Goal: Task Accomplishment & Management: Use online tool/utility

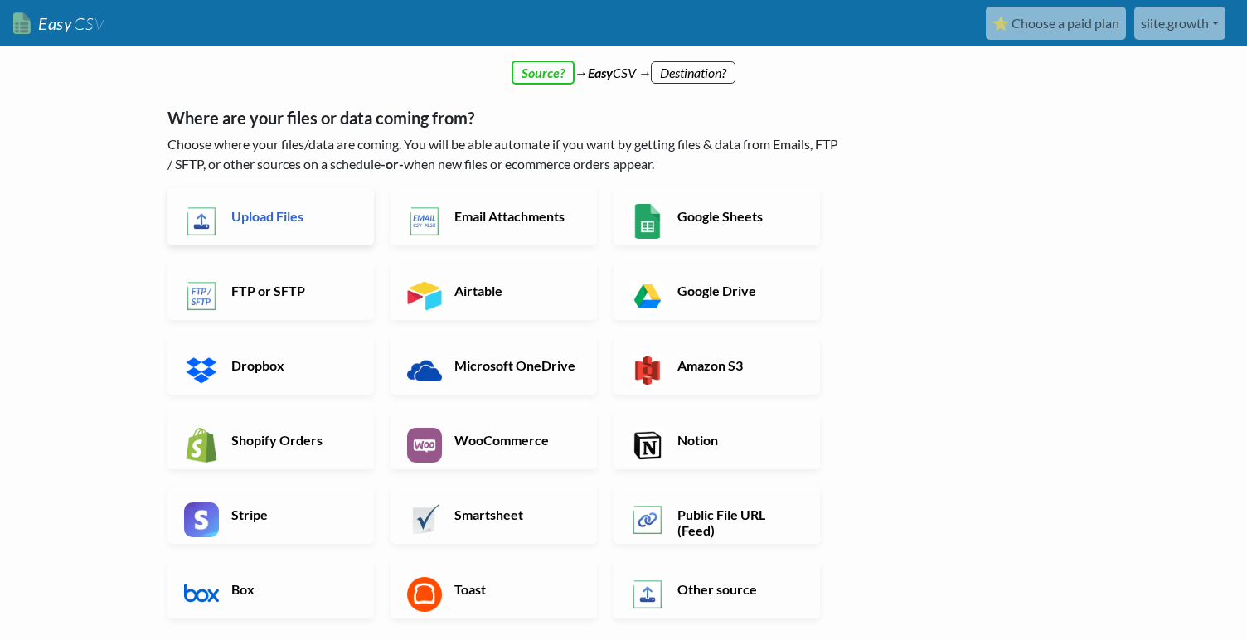
click at [326, 228] on link "Upload Files" at bounding box center [270, 216] width 206 height 58
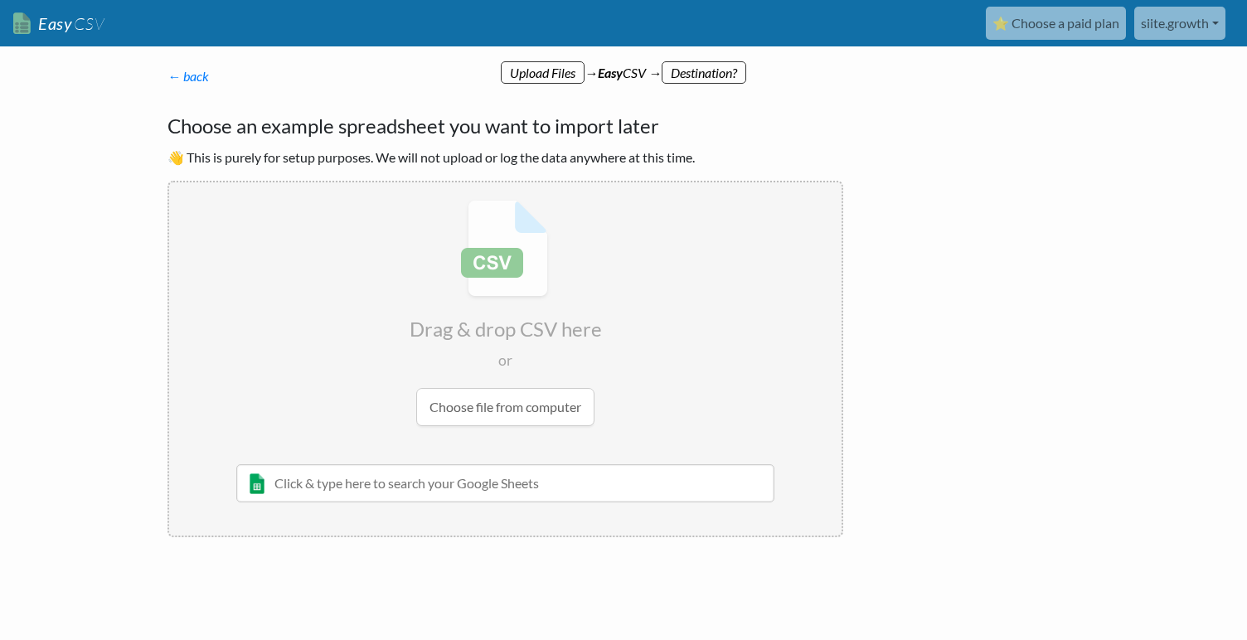
click at [512, 400] on input "file" at bounding box center [505, 312] width 672 height 261
type input "C:\fakepath\ActiveSubscriptions_auto_2025-08-28T01_20_08+02_00.csv"
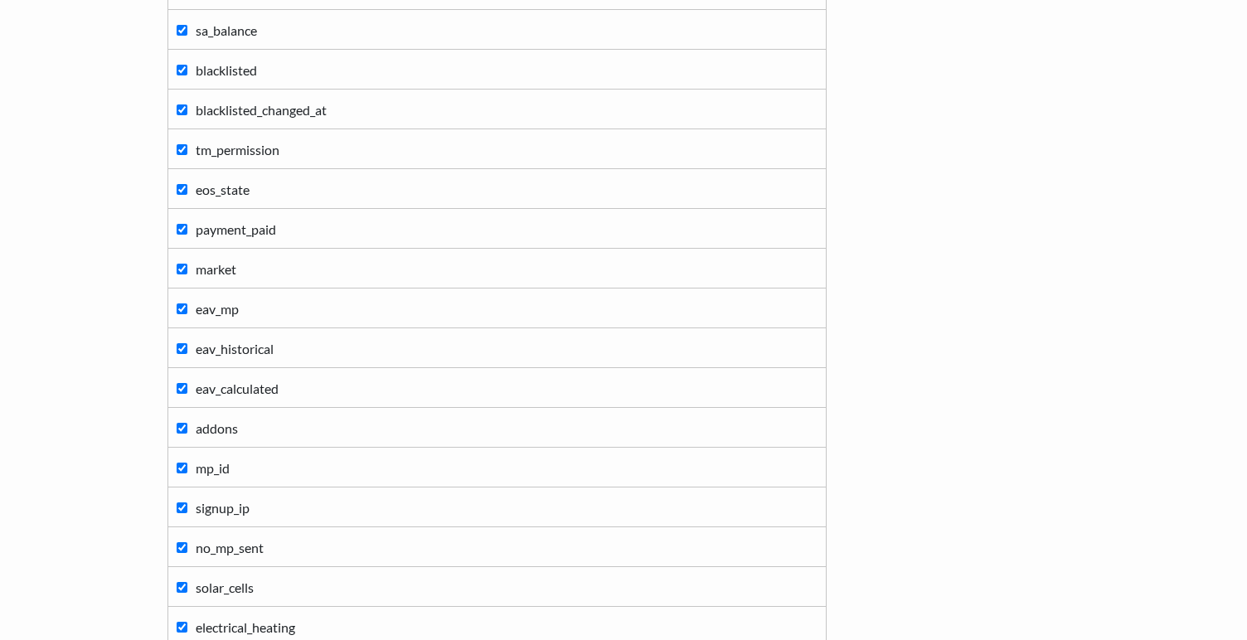
scroll to position [1902, 0]
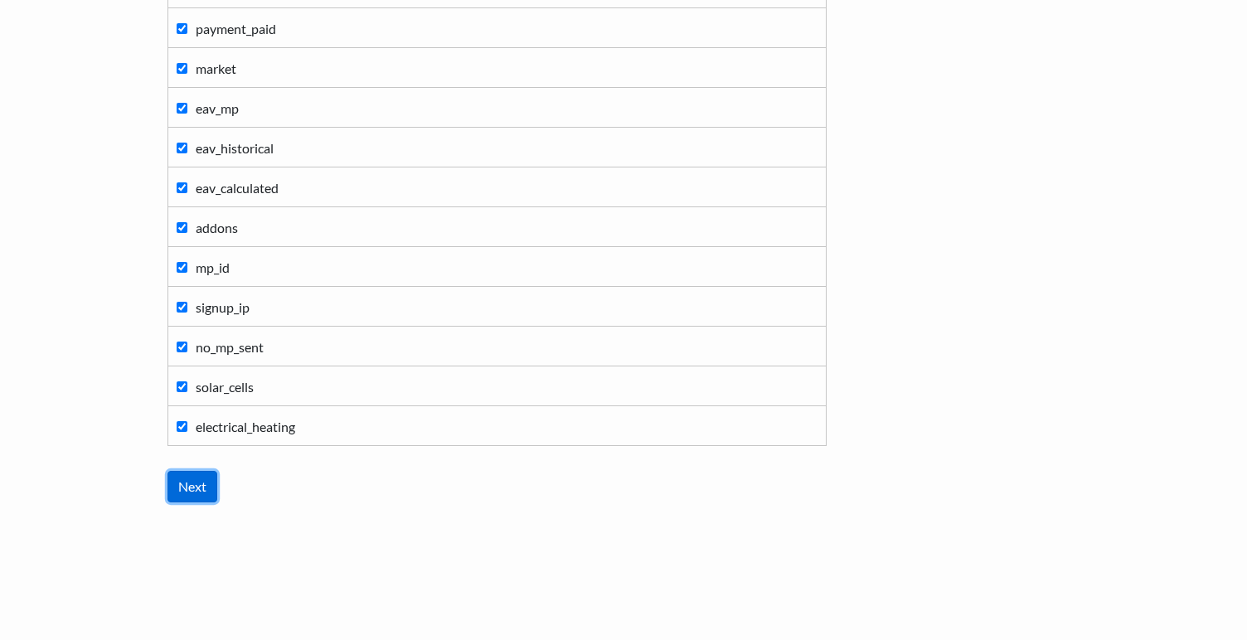
click at [172, 491] on input "Next" at bounding box center [192, 487] width 50 height 32
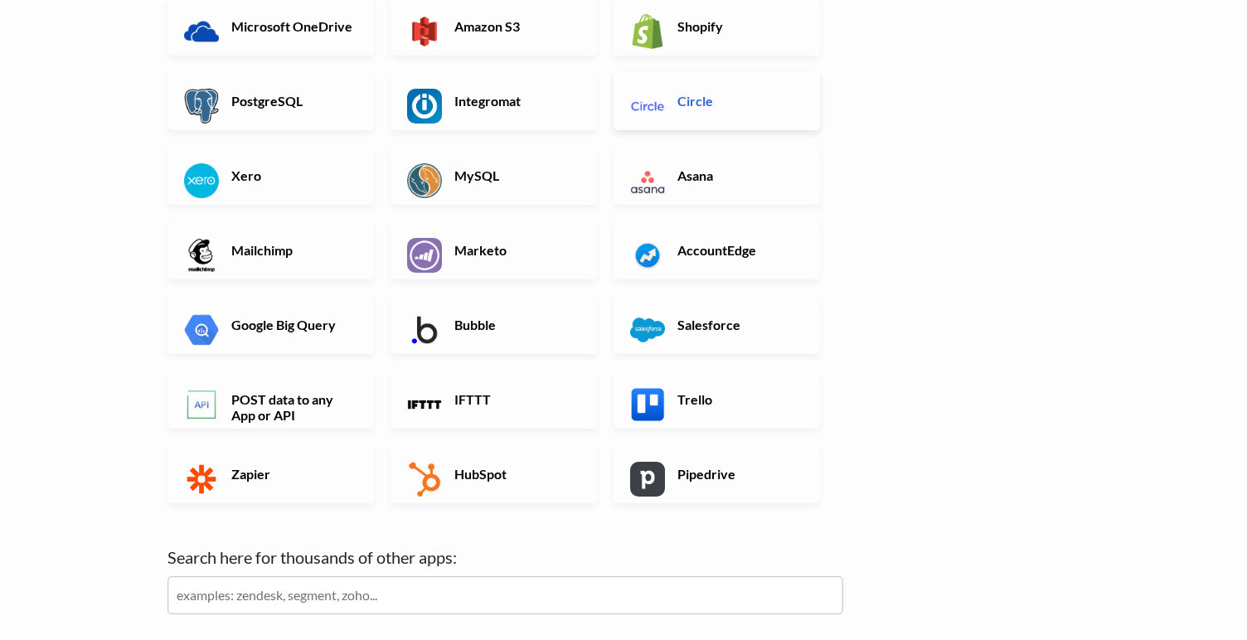
scroll to position [376, 0]
click at [247, 423] on link "POST data to any App or API" at bounding box center [270, 399] width 206 height 58
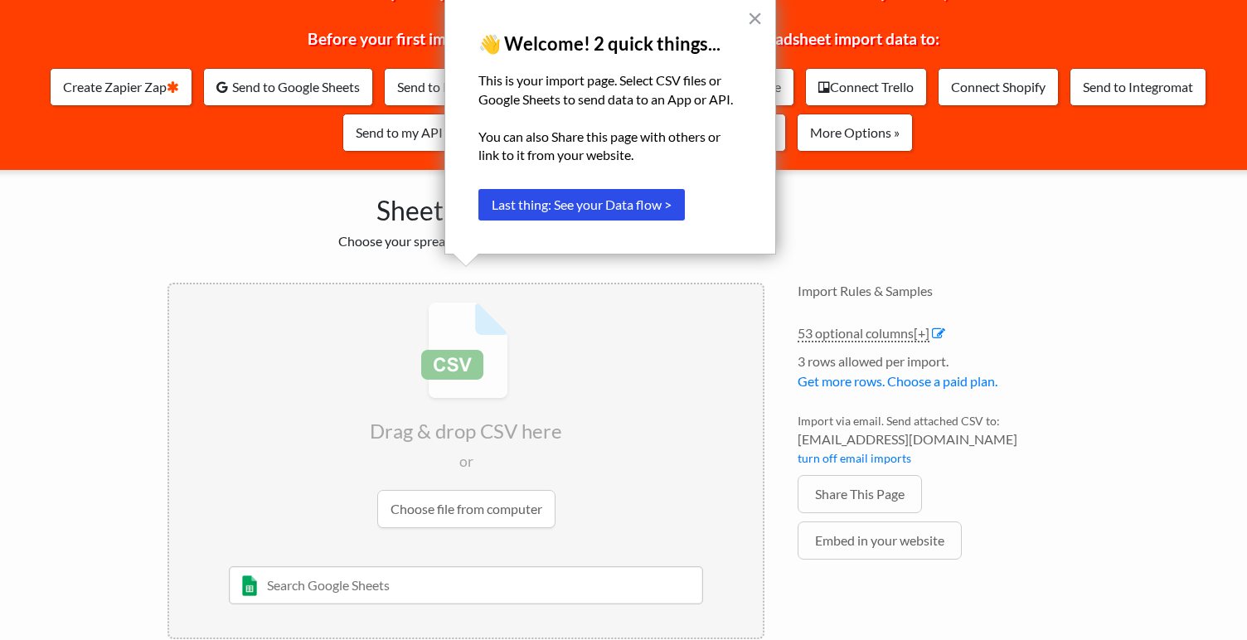
scroll to position [174, 0]
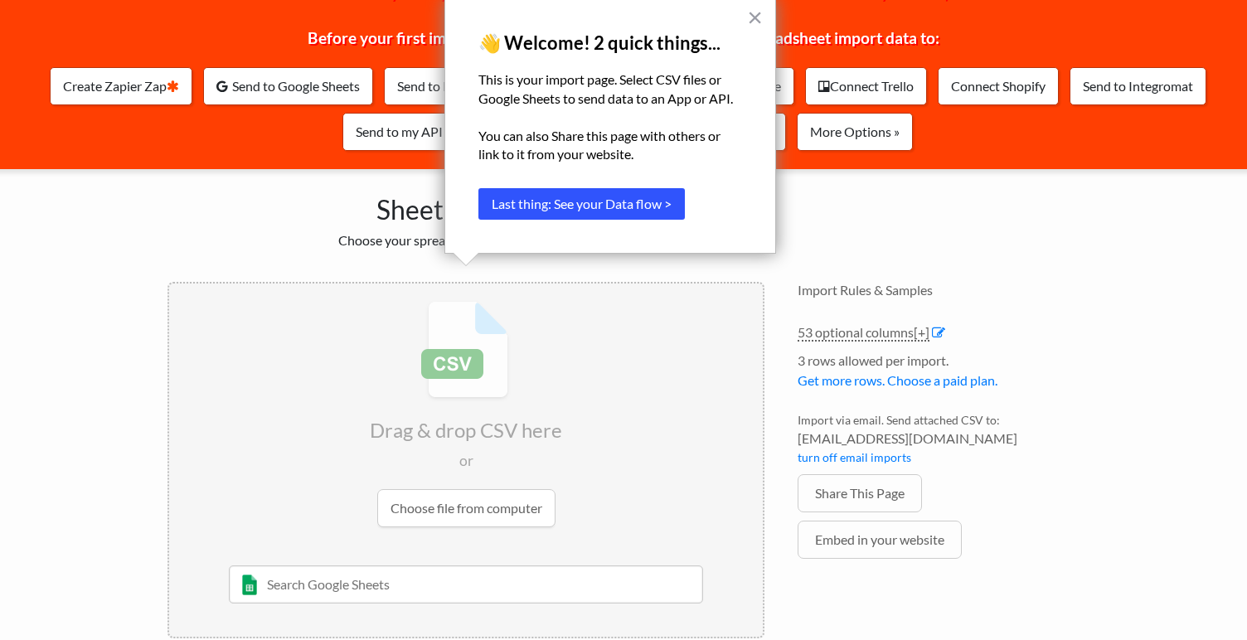
click at [531, 210] on button "Last thing: See your Data flow >" at bounding box center [581, 204] width 206 height 32
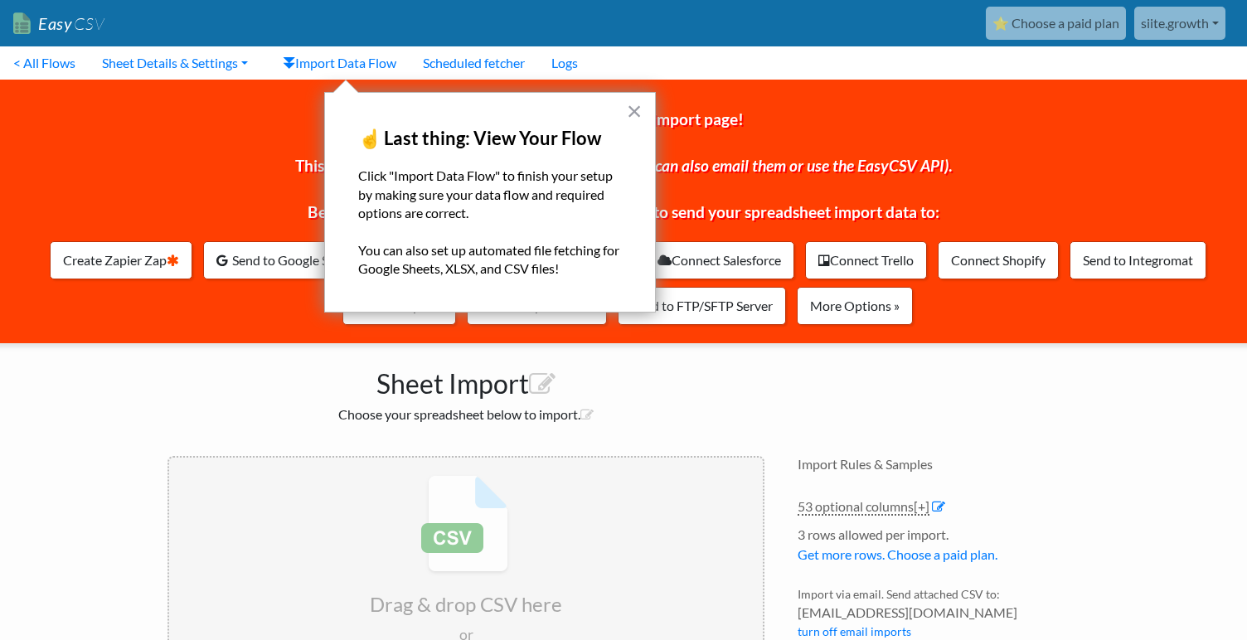
click at [643, 116] on div "× ☝️ Last thing: View Your Flow Click "Import Data Flow" to finish your setup b…" at bounding box center [490, 202] width 332 height 221
click at [636, 116] on button "×" at bounding box center [635, 111] width 16 height 27
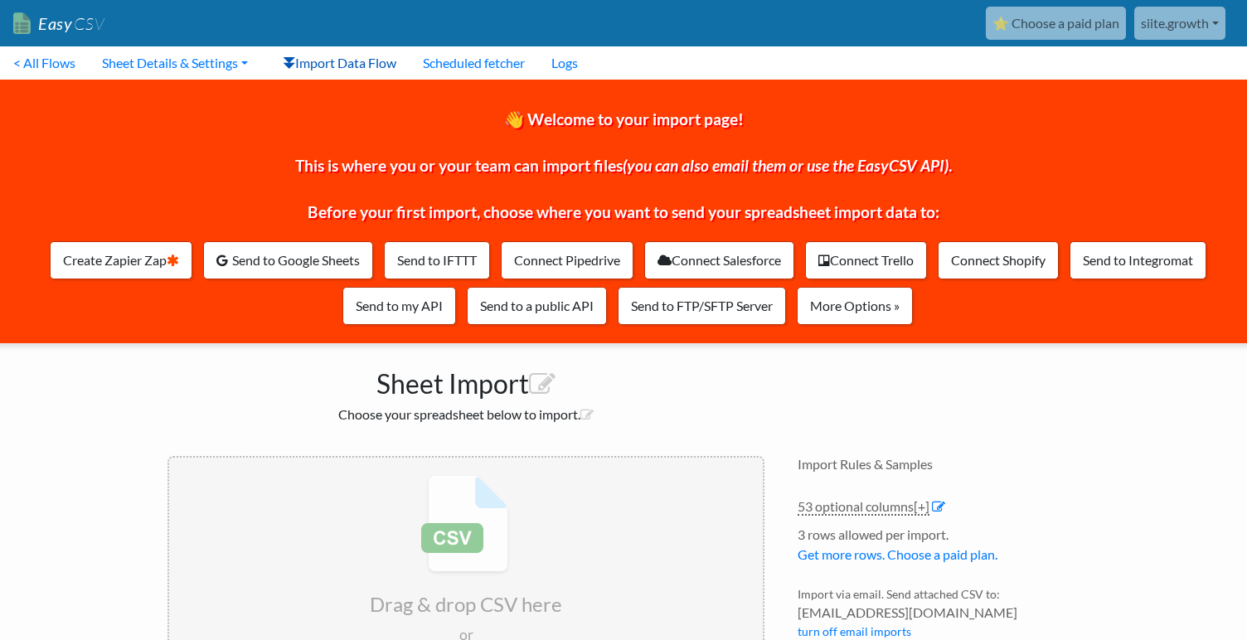
click at [295, 62] on icon at bounding box center [289, 63] width 13 height 12
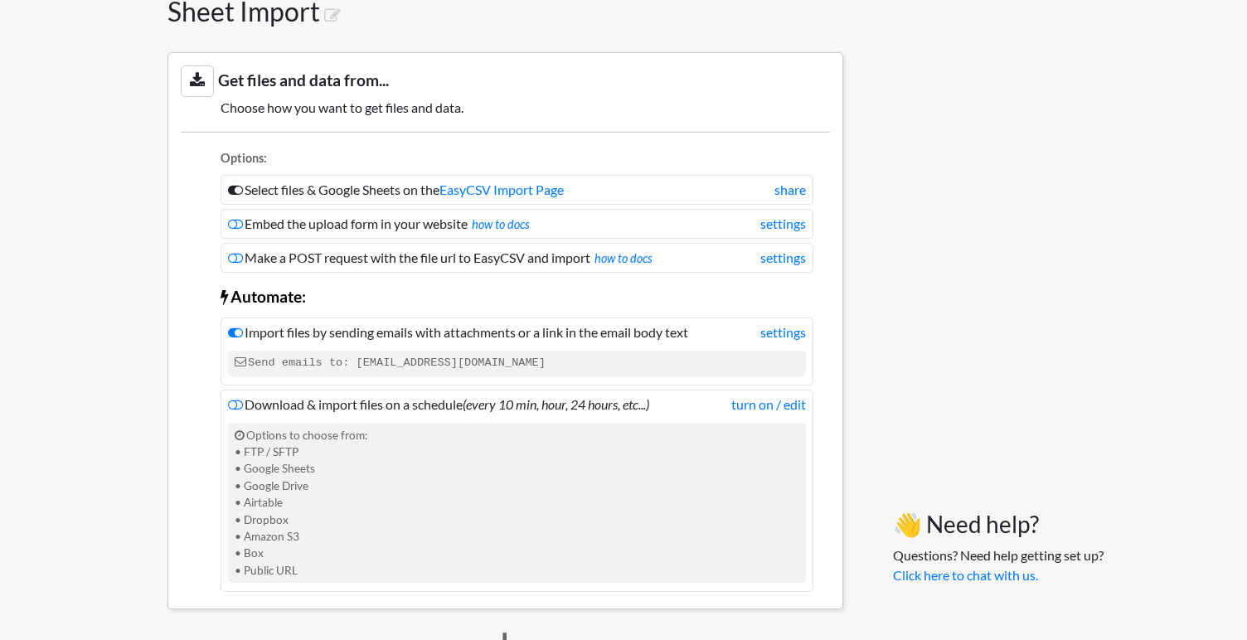
scroll to position [403, 0]
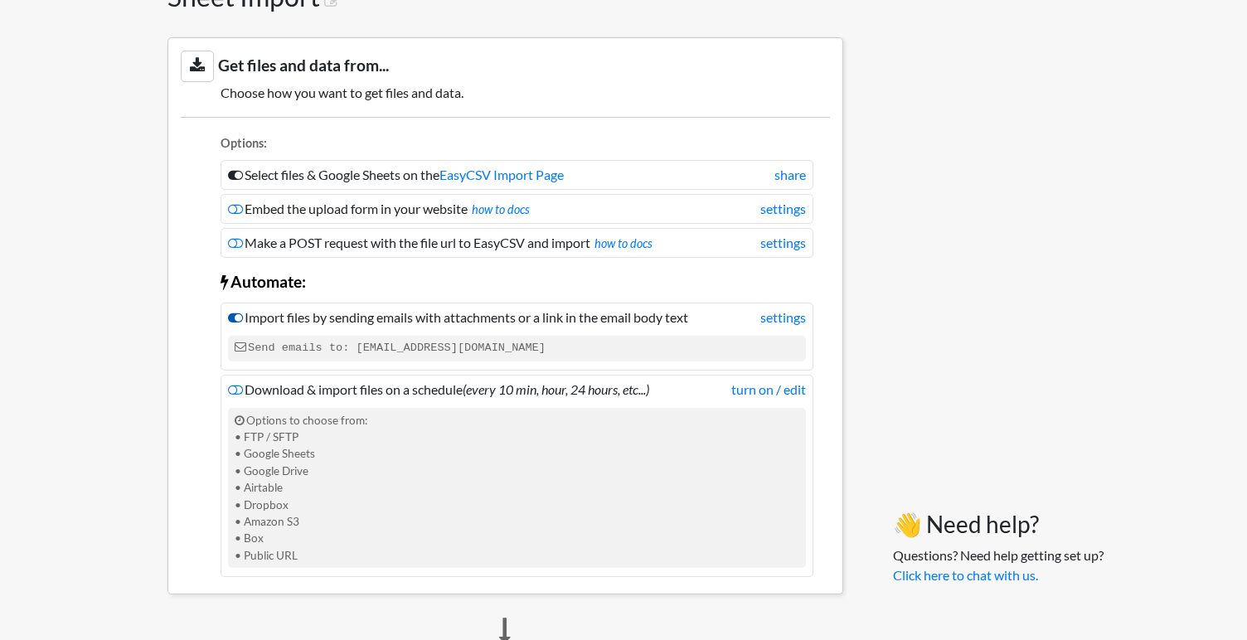
click at [236, 323] on icon at bounding box center [235, 317] width 15 height 13
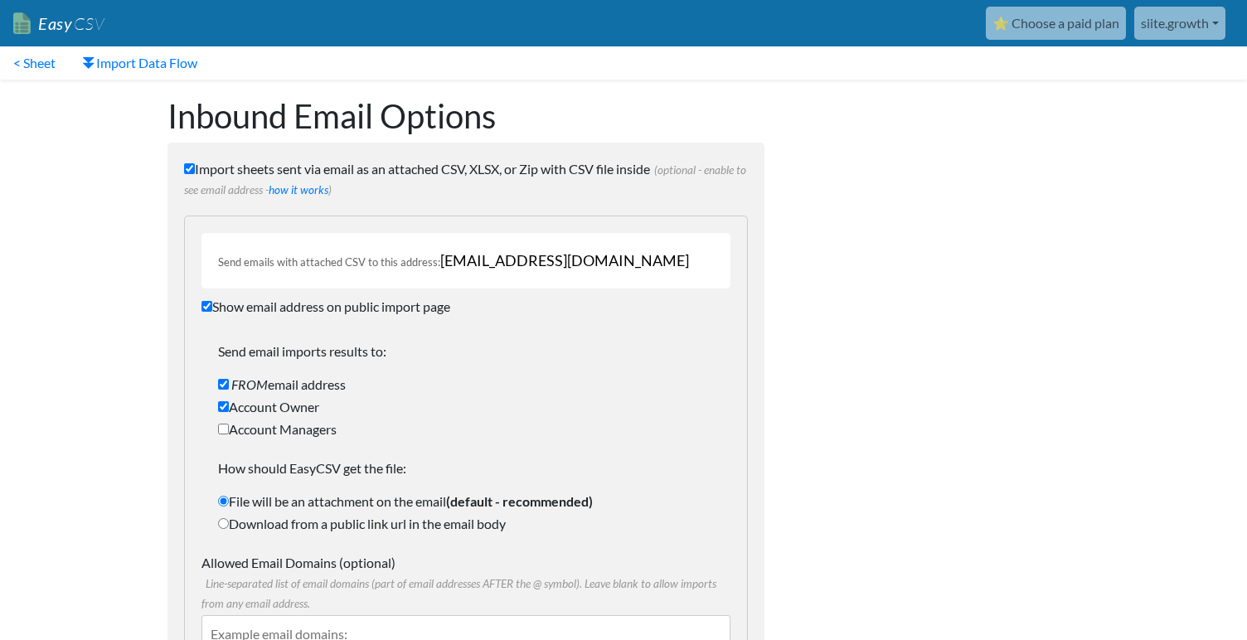
scroll to position [505, 0]
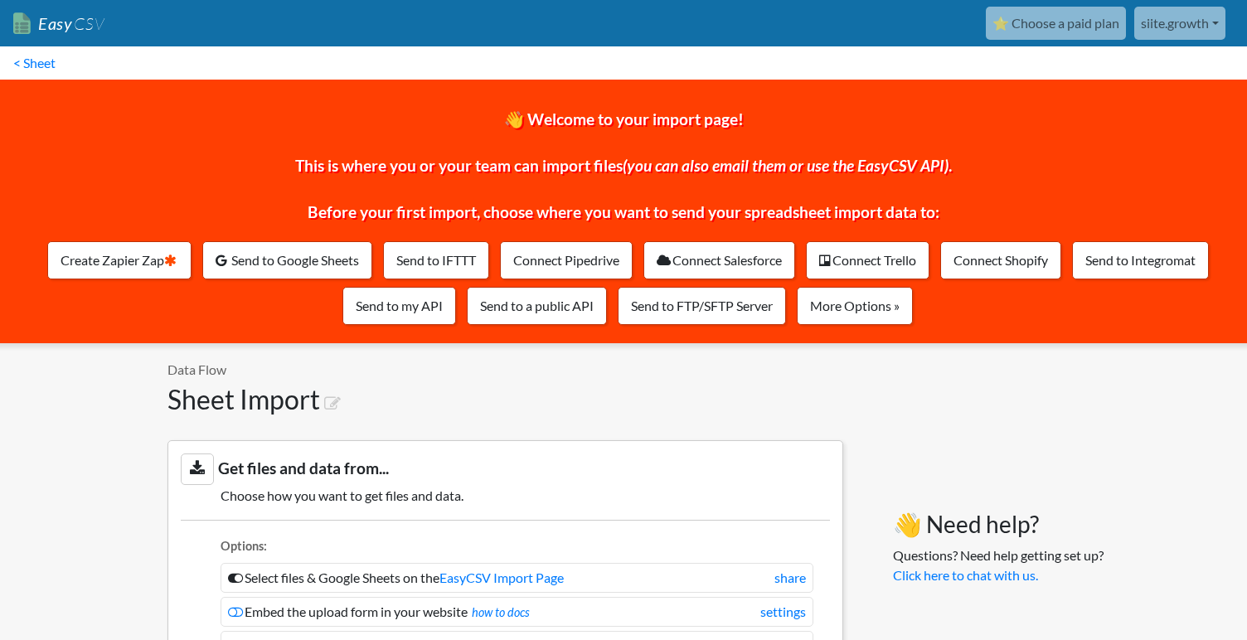
scroll to position [403, 0]
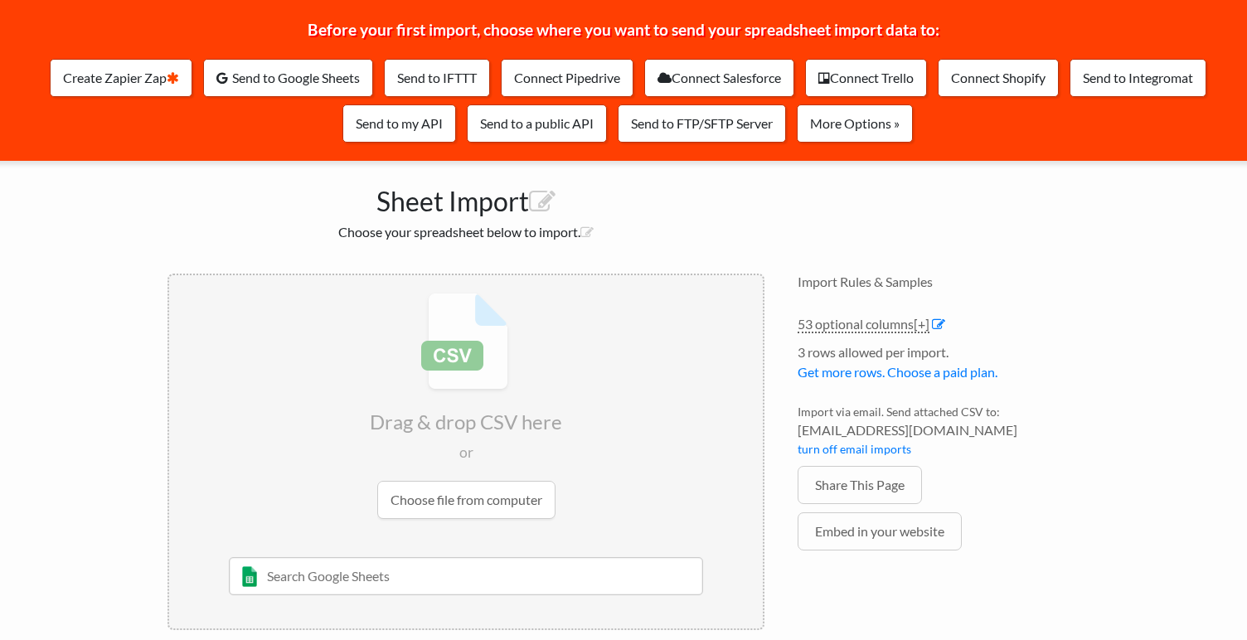
scroll to position [203, 0]
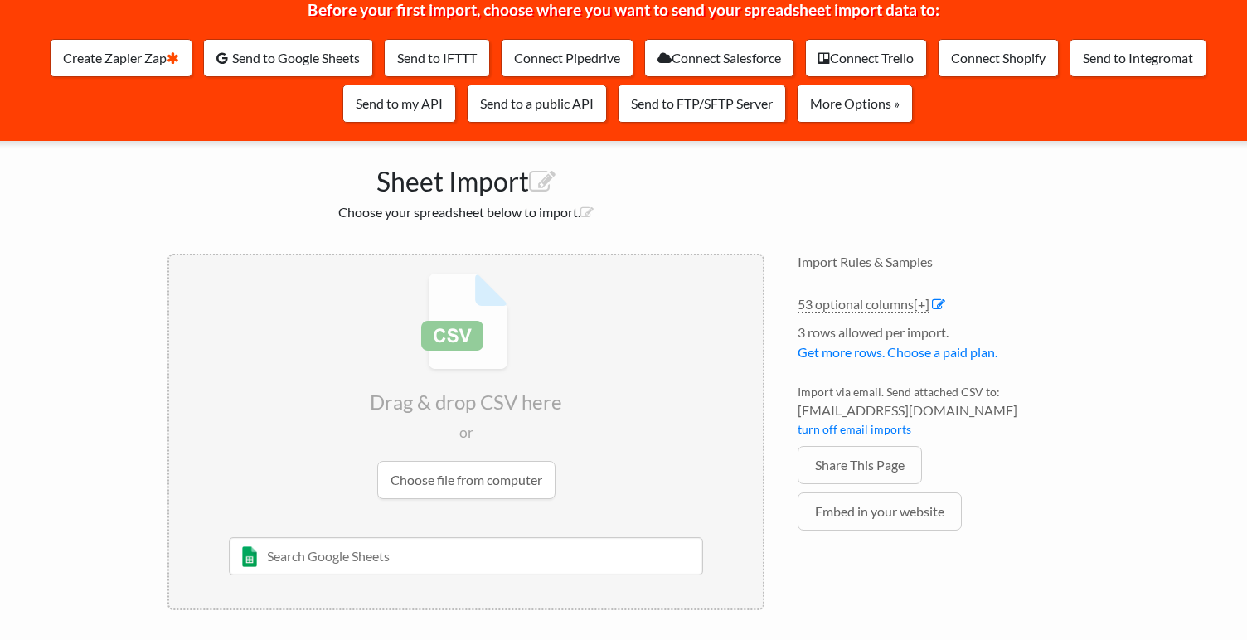
click at [848, 335] on li "3 rows allowed per import. Get more rows. Choose a paid plan." at bounding box center [939, 347] width 282 height 48
click at [910, 310] on link "53 optional columns [+]" at bounding box center [864, 304] width 132 height 17
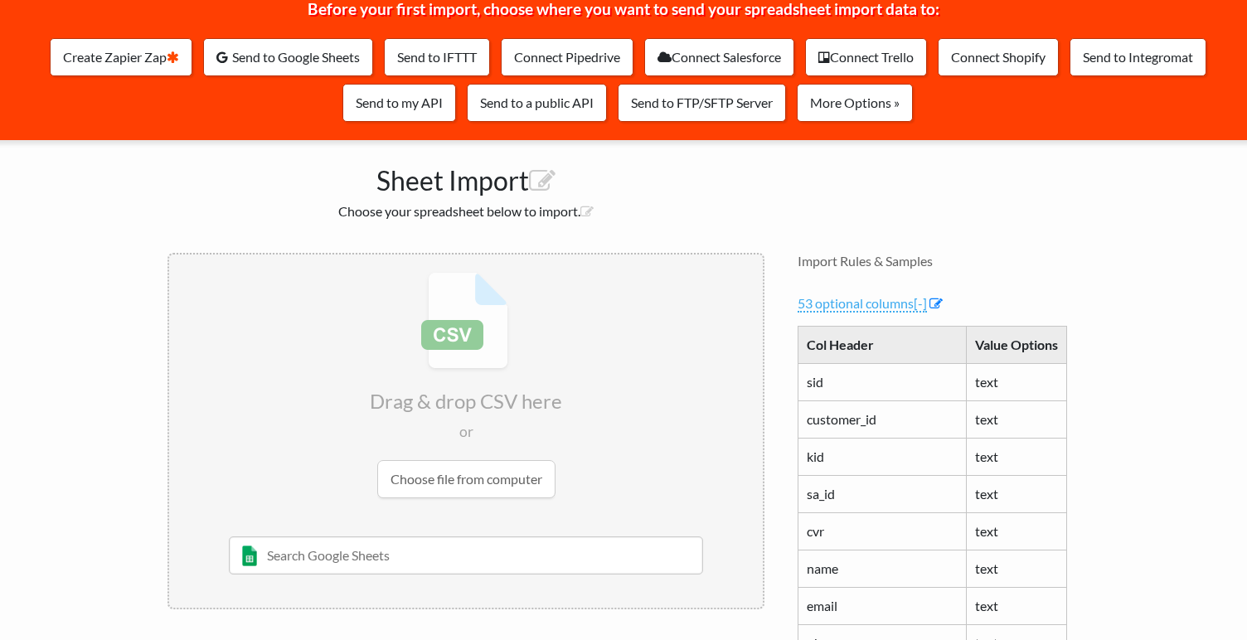
click at [910, 310] on link "53 optional columns [-]" at bounding box center [862, 303] width 129 height 17
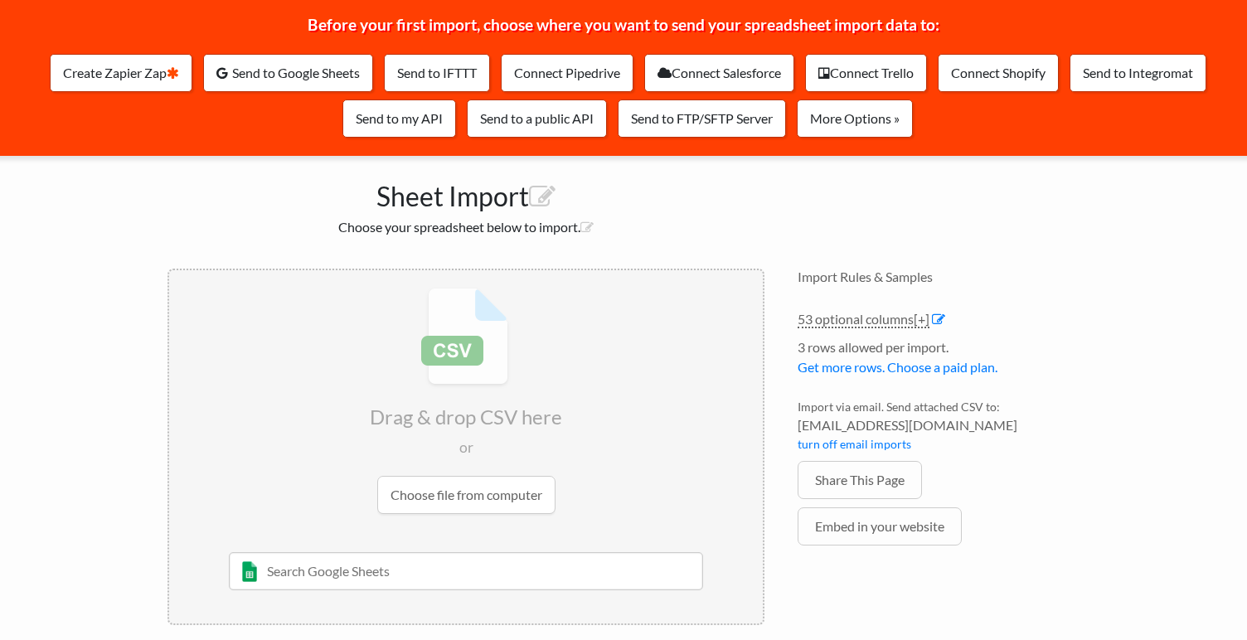
scroll to position [174, 0]
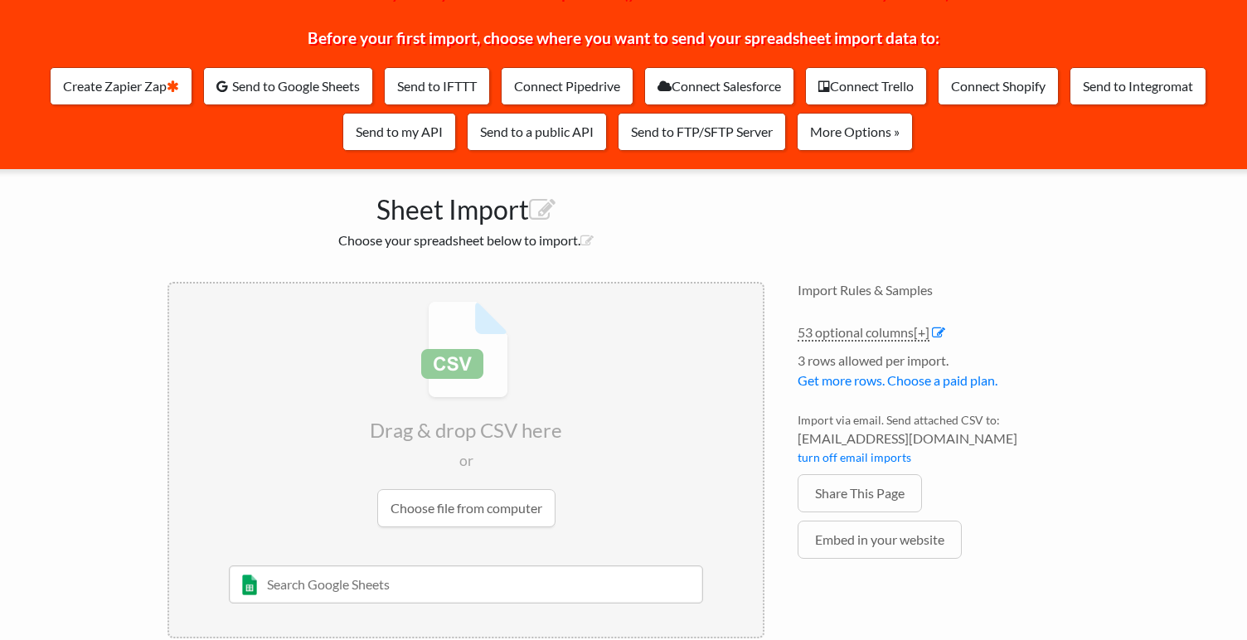
click at [642, 382] on input "file" at bounding box center [466, 414] width 594 height 261
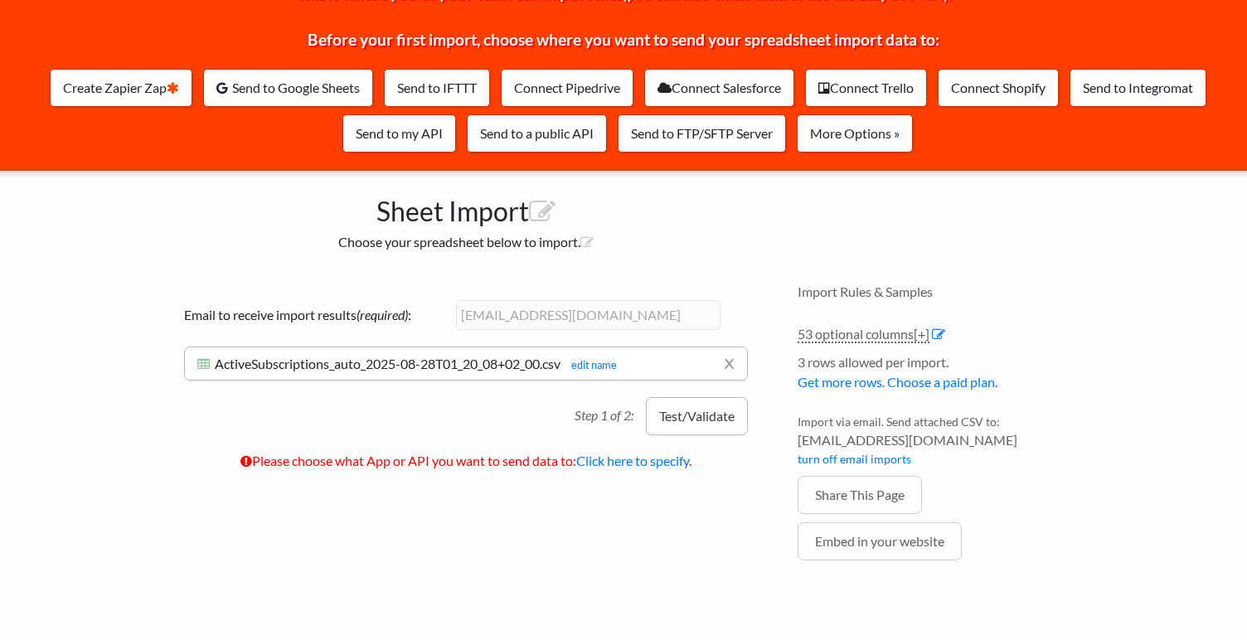
click at [695, 406] on button "Test/Validate" at bounding box center [697, 416] width 102 height 38
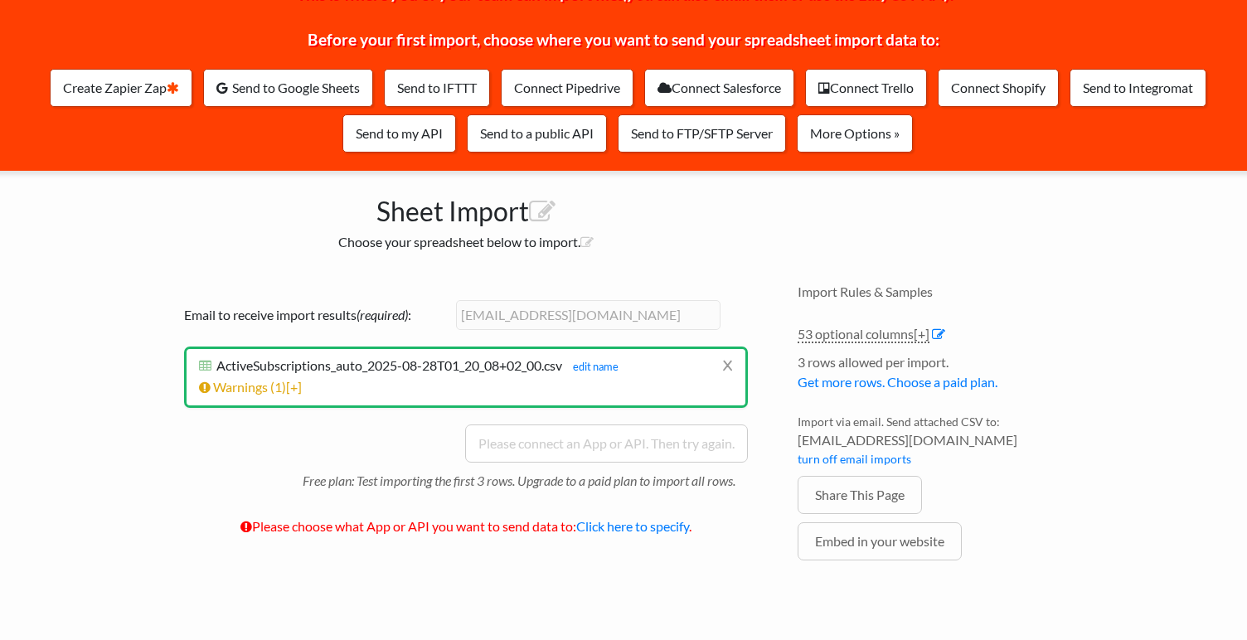
click at [676, 476] on p "Free plan: Test importing the first 3 rows. Upgrade to a paid plan to import al…" at bounding box center [525, 477] width 445 height 28
click at [662, 528] on link "Click here to specify" at bounding box center [632, 526] width 113 height 16
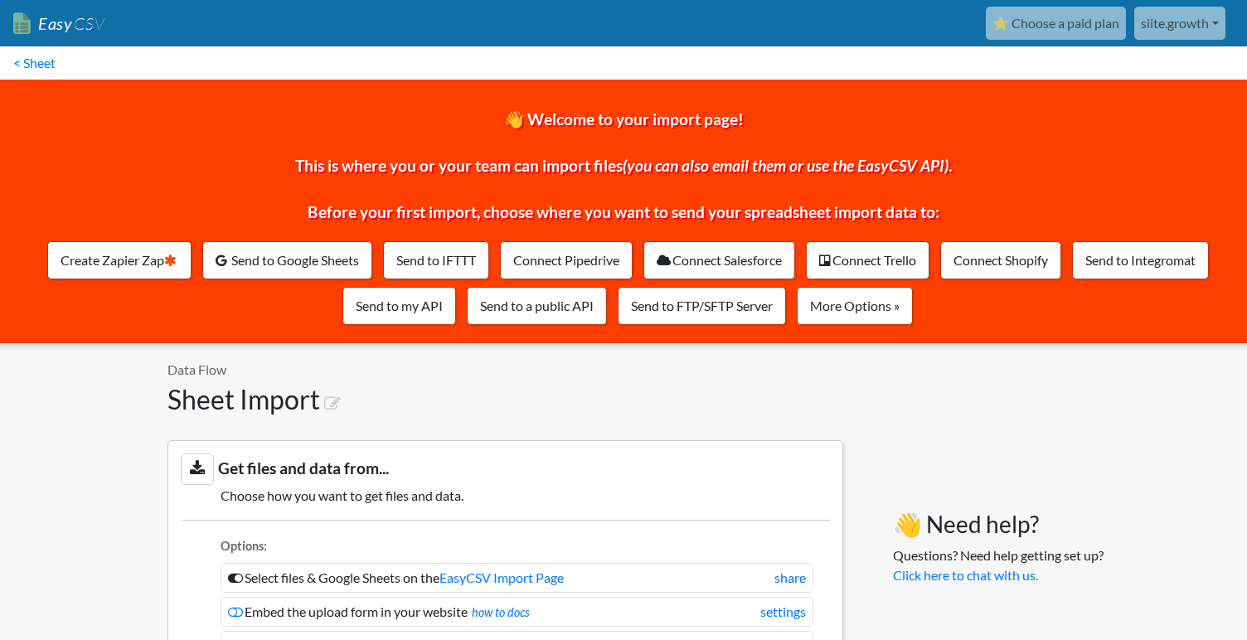
scroll to position [1464, 0]
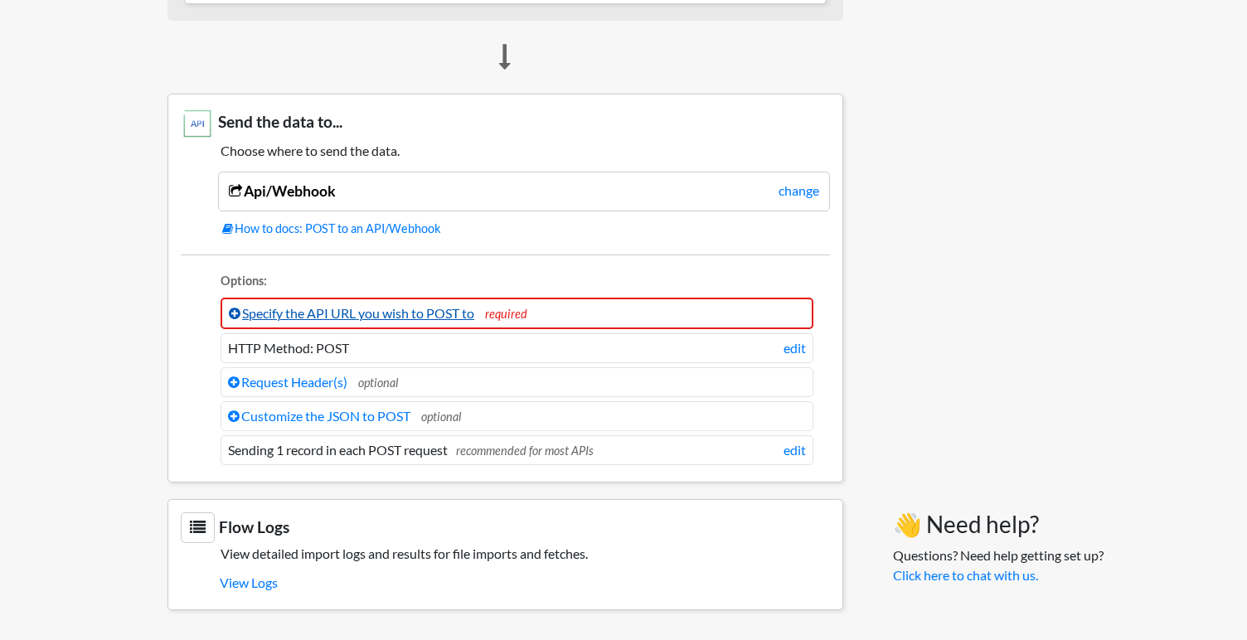
click at [474, 313] on link "Specify the API URL you wish to POST to" at bounding box center [351, 313] width 245 height 16
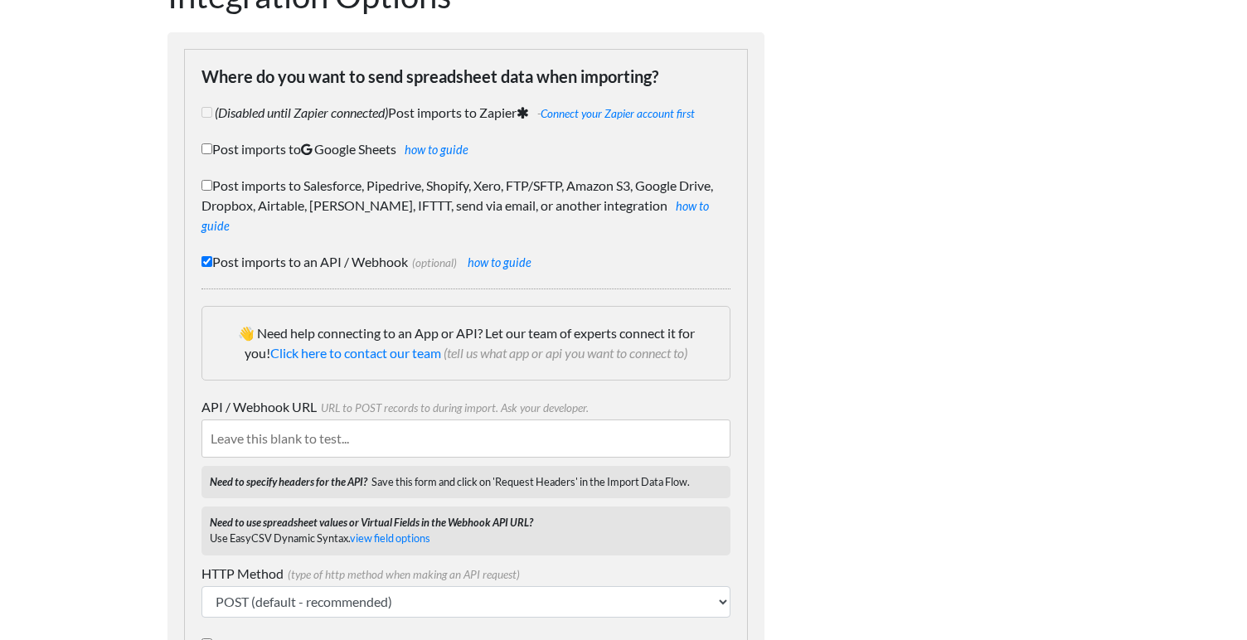
scroll to position [134, 0]
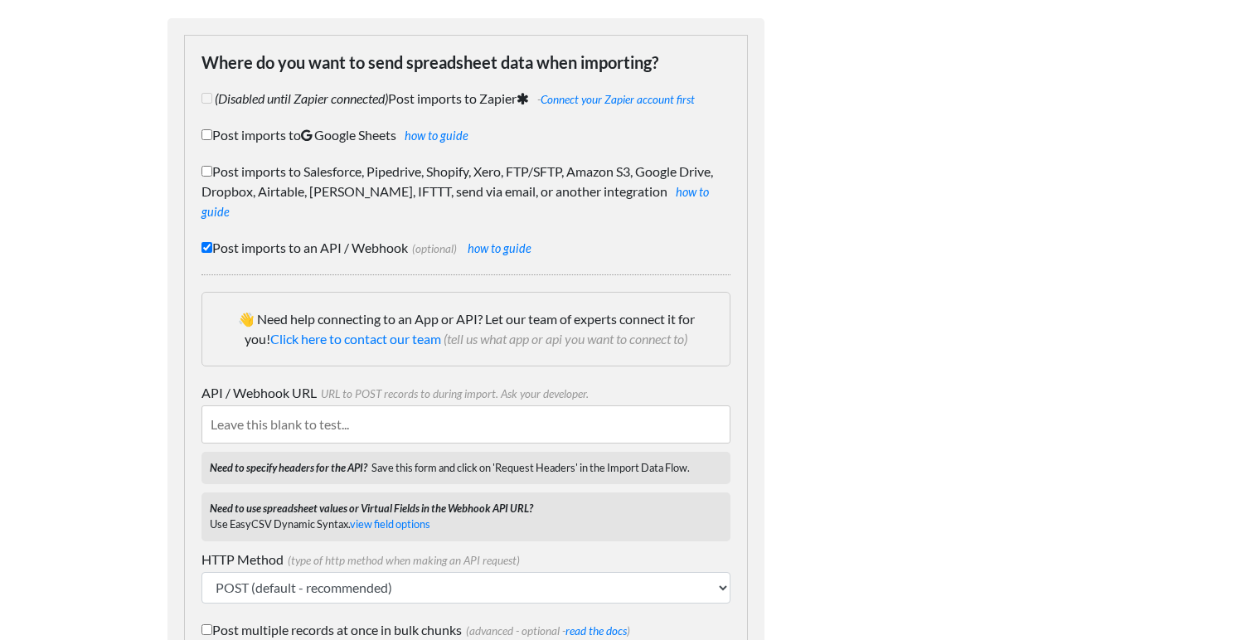
click at [491, 408] on input "API / Webhook URL URL to POST records to during import. Ask your developer." at bounding box center [465, 424] width 529 height 38
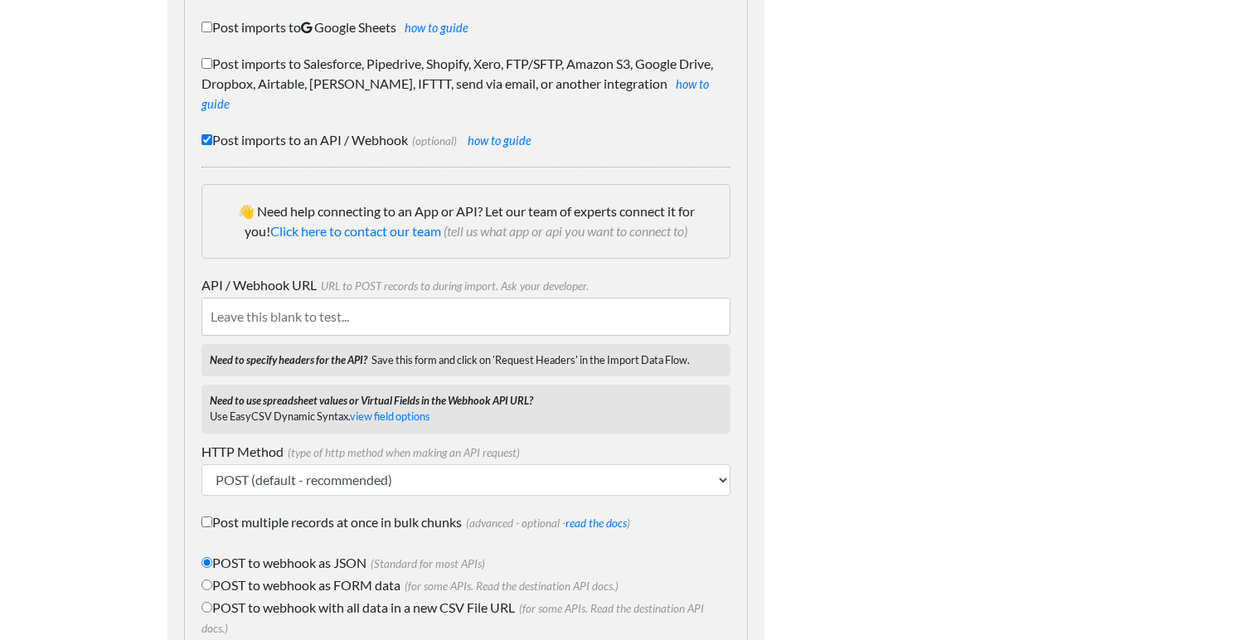
scroll to position [347, 0]
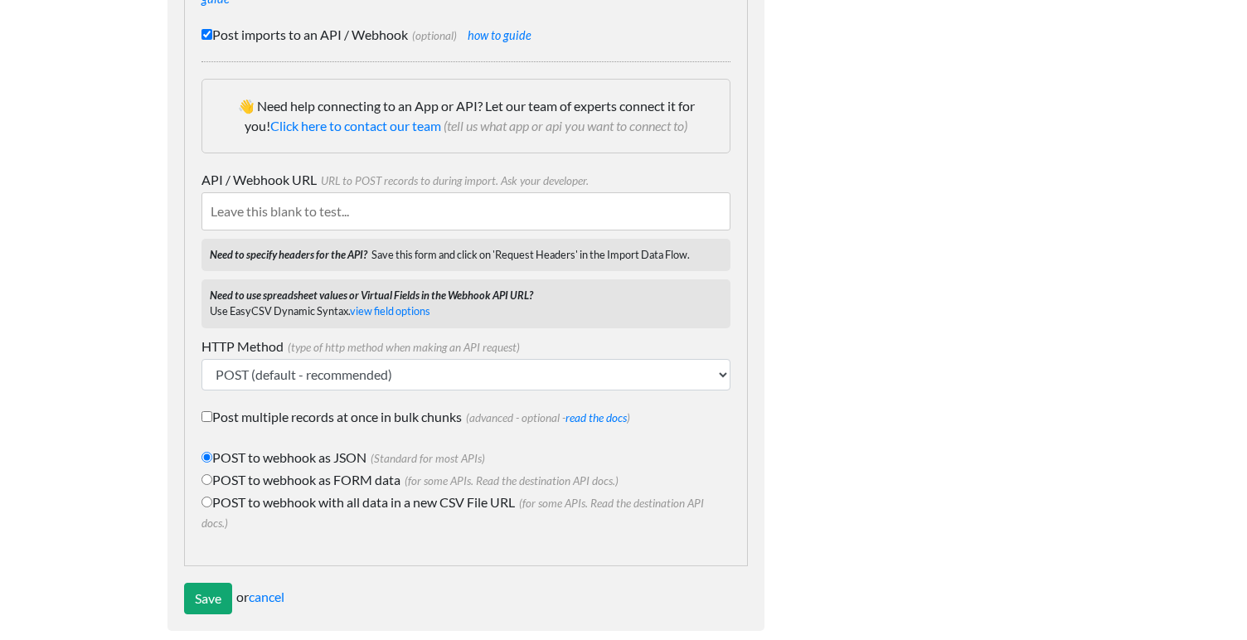
click at [376, 470] on label "POST to webhook as FORM data (for some APIs. Read the destination API docs.)" at bounding box center [465, 480] width 529 height 20
click at [212, 474] on input "POST to webhook as FORM data (for some APIs. Read the destination API docs.)" at bounding box center [206, 479] width 11 height 11
radio input "true"
click at [458, 206] on input "API / Webhook URL URL to POST records to during import. Ask your developer." at bounding box center [465, 211] width 529 height 38
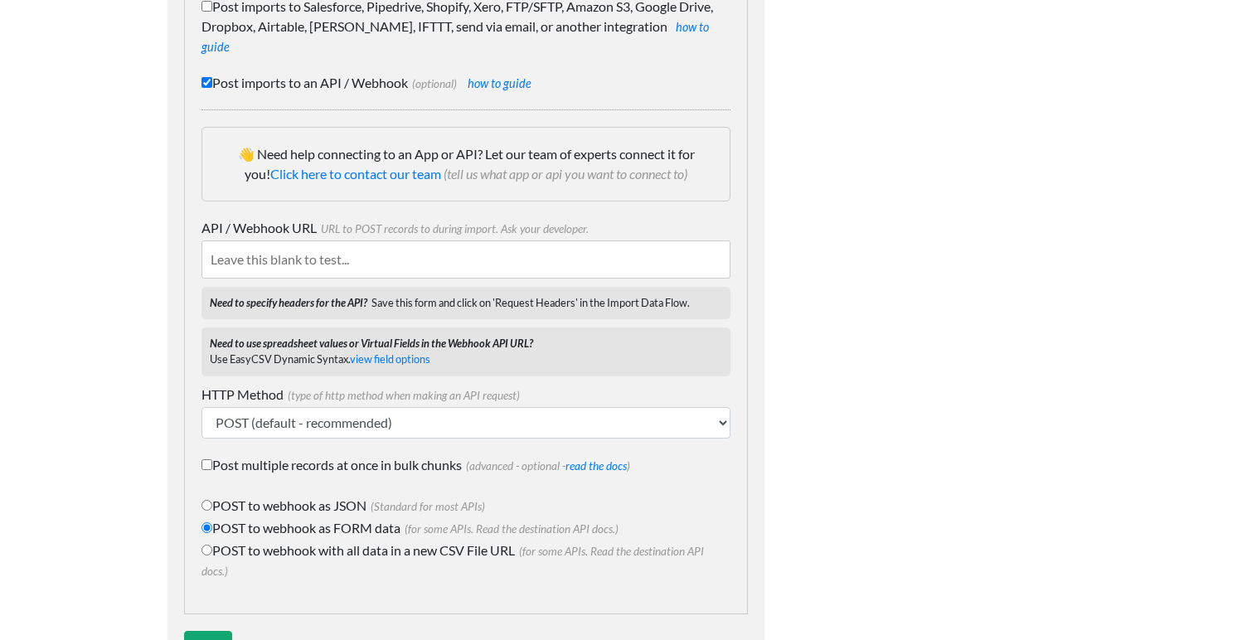
scroll to position [0, 0]
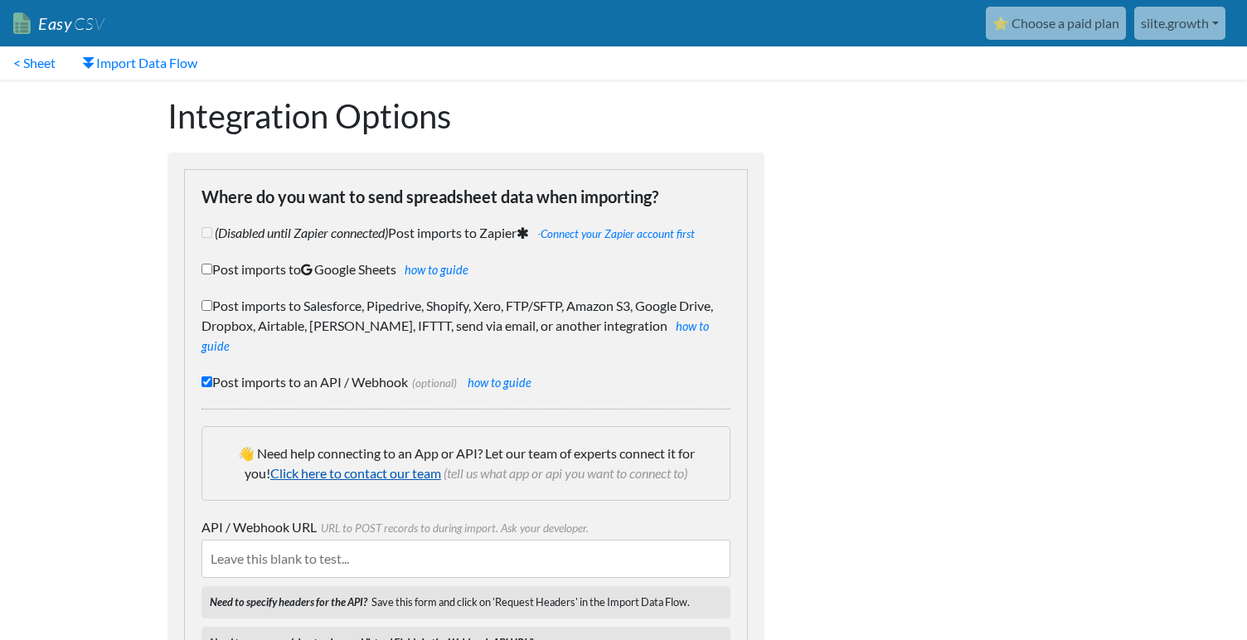
click at [389, 465] on link "Click here to contact our team" at bounding box center [355, 473] width 171 height 16
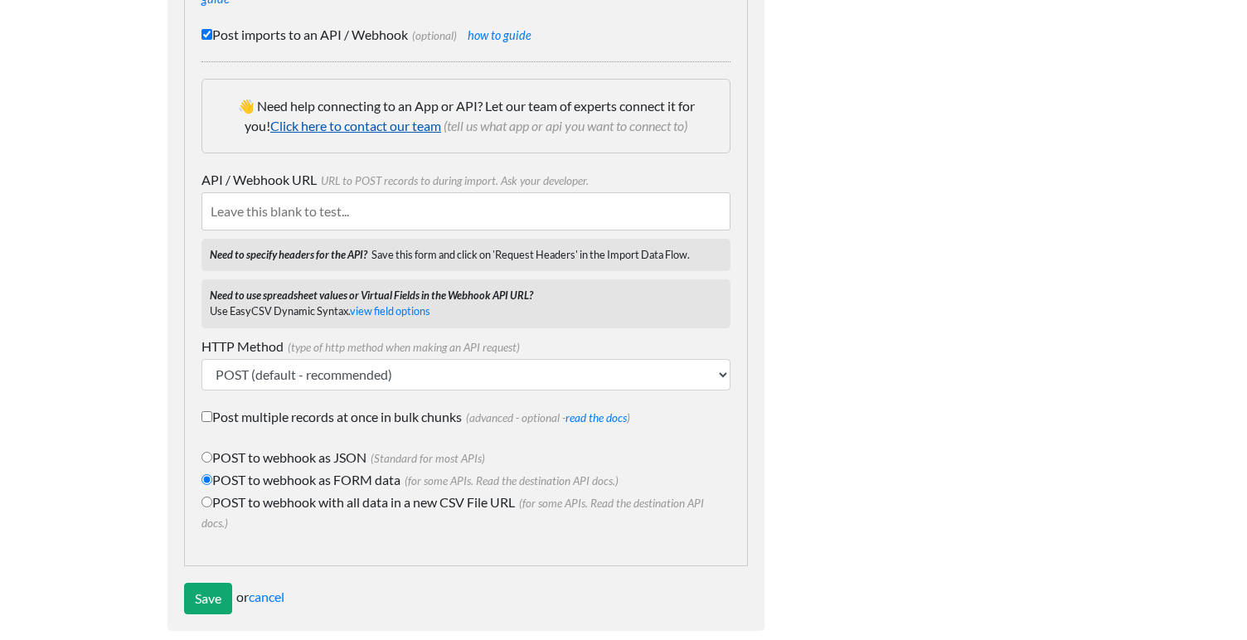
scroll to position [274, 0]
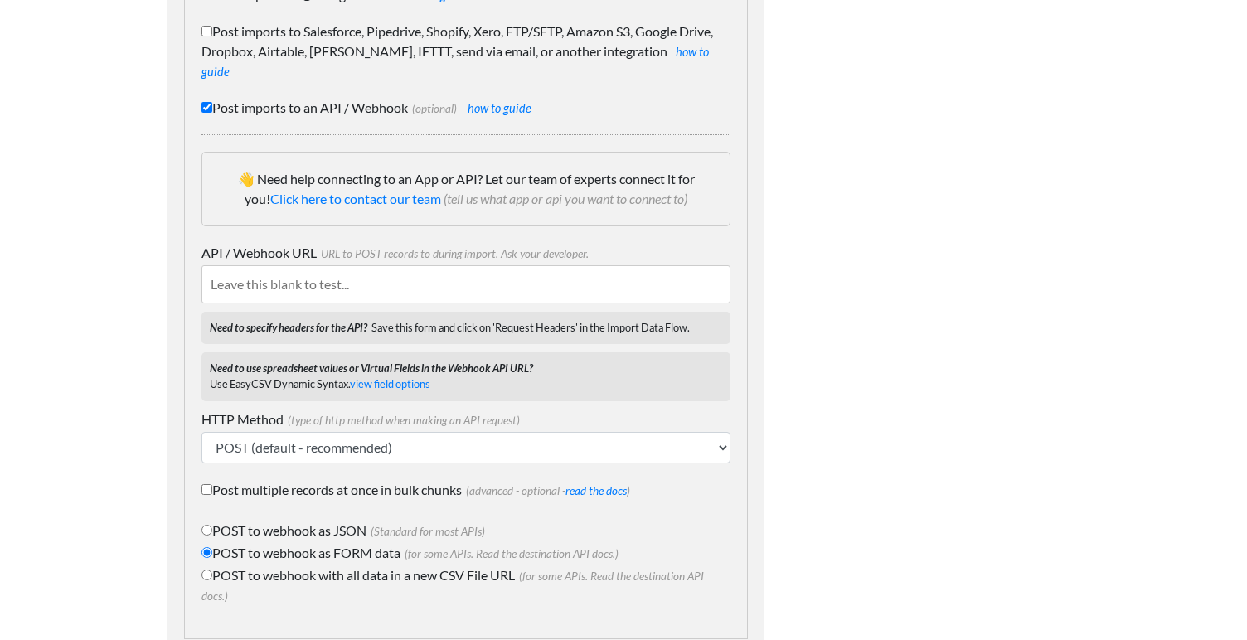
click at [534, 313] on p "Need to specify headers for the API? Save this form and click on 'Request Heade…" at bounding box center [465, 328] width 529 height 32
click at [301, 321] on strong "Need to specify headers for the API?" at bounding box center [289, 327] width 158 height 13
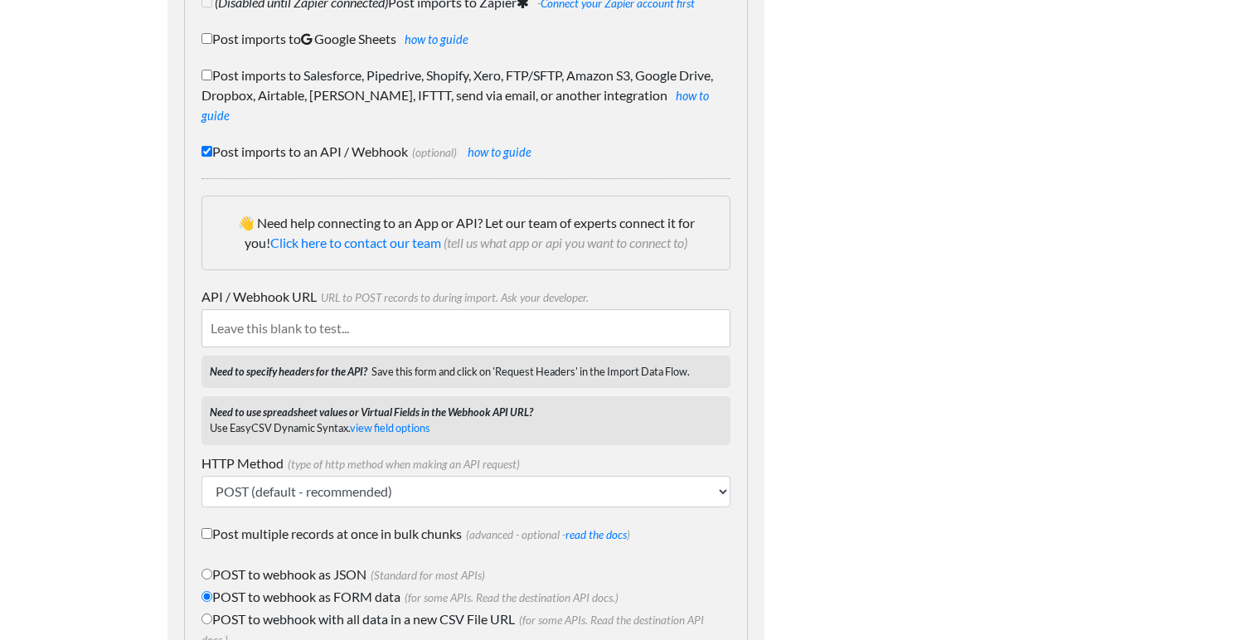
scroll to position [229, 0]
click at [410, 236] on link "Click here to contact our team" at bounding box center [355, 244] width 171 height 16
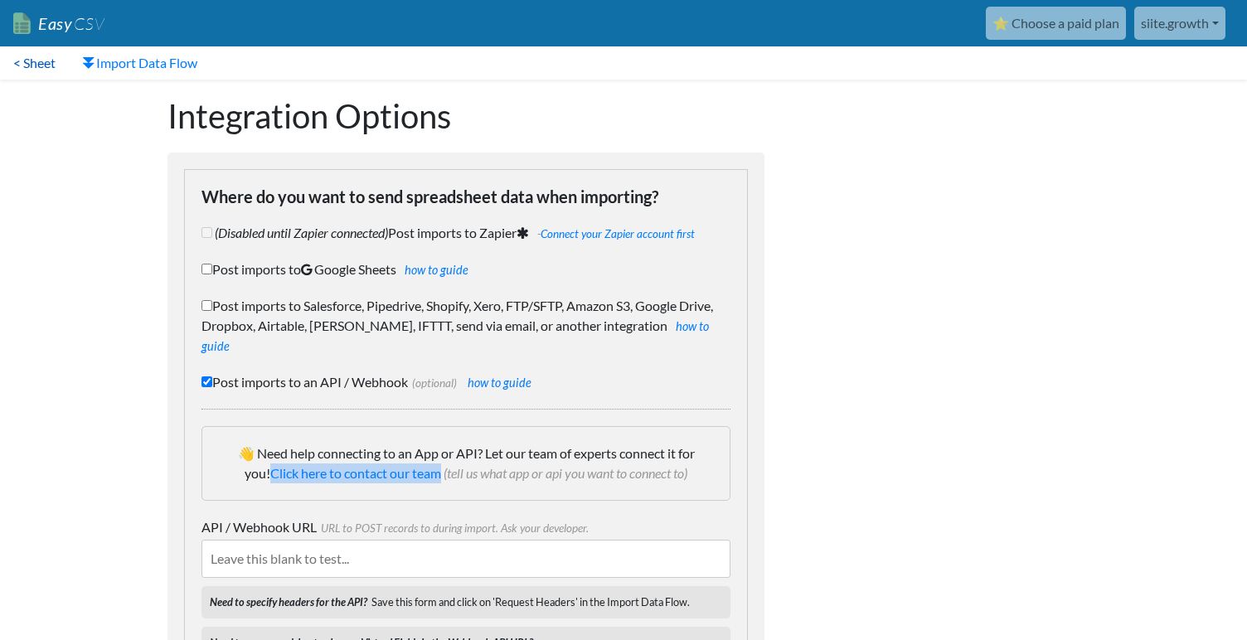
click at [48, 64] on link "< Sheet" at bounding box center [34, 62] width 69 height 33
click at [1032, 28] on link "⭐ Choose a paid plan" at bounding box center [1056, 23] width 140 height 33
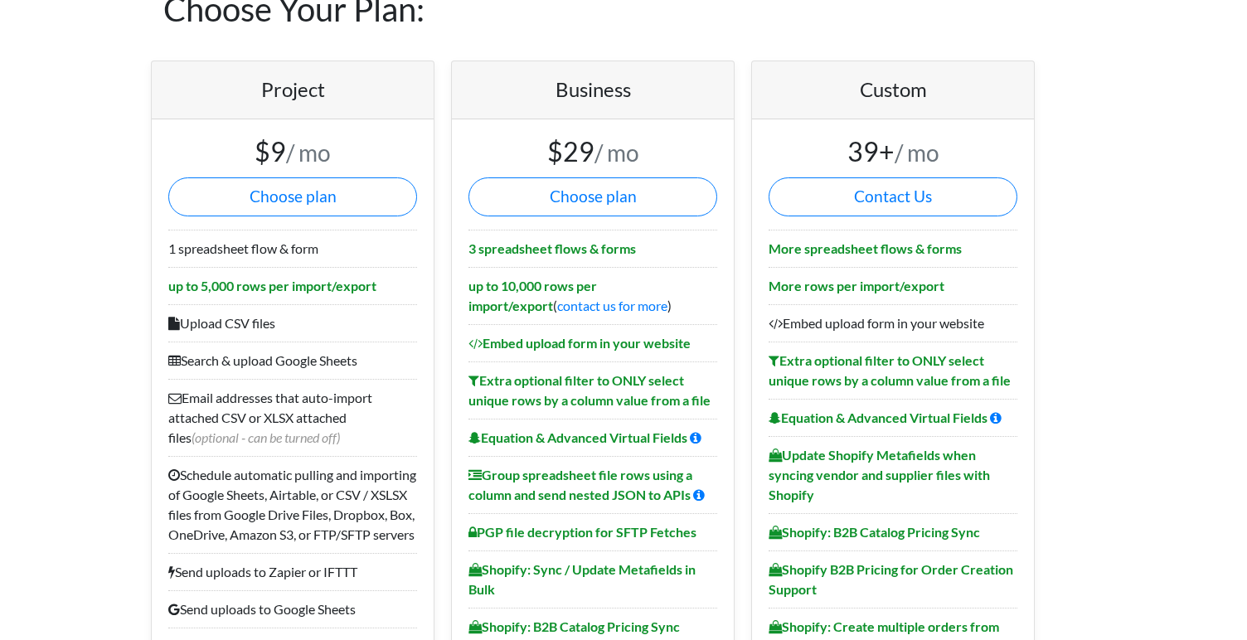
scroll to position [86, 0]
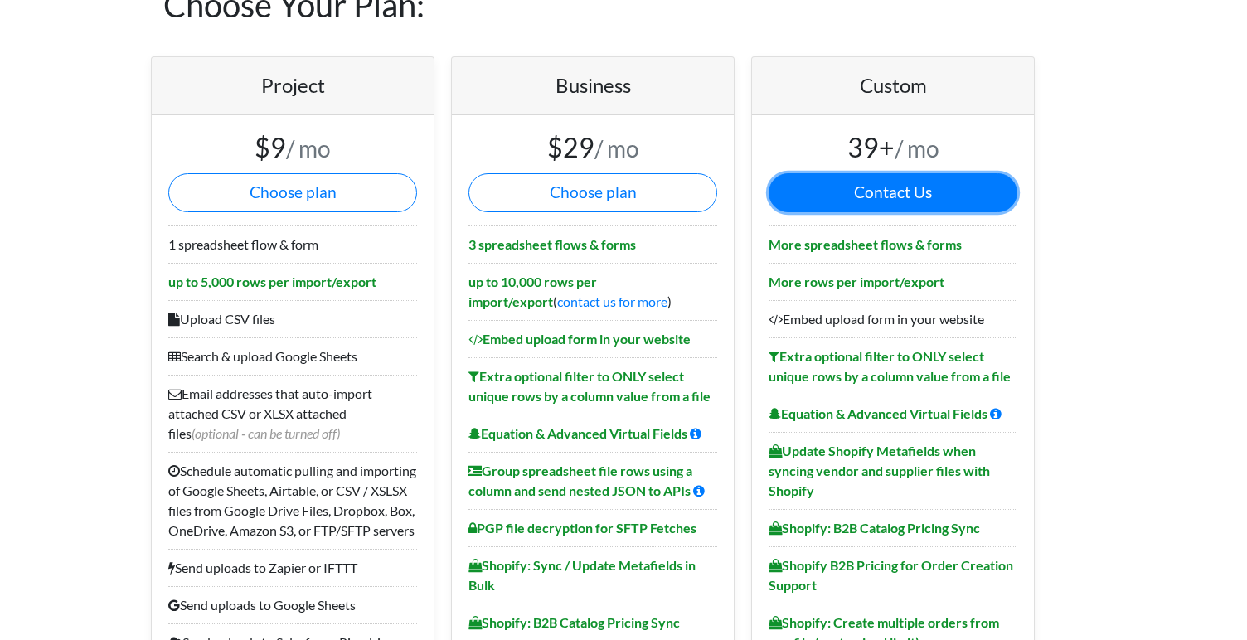
click at [832, 187] on link "Contact Us" at bounding box center [893, 192] width 249 height 39
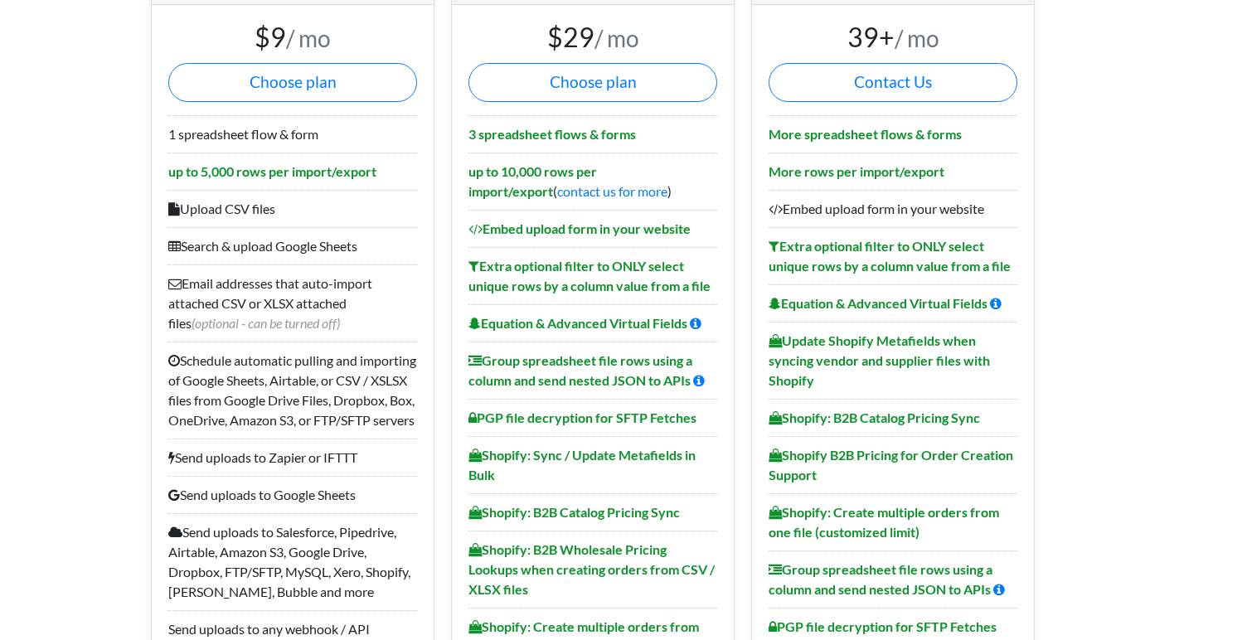
scroll to position [187, 0]
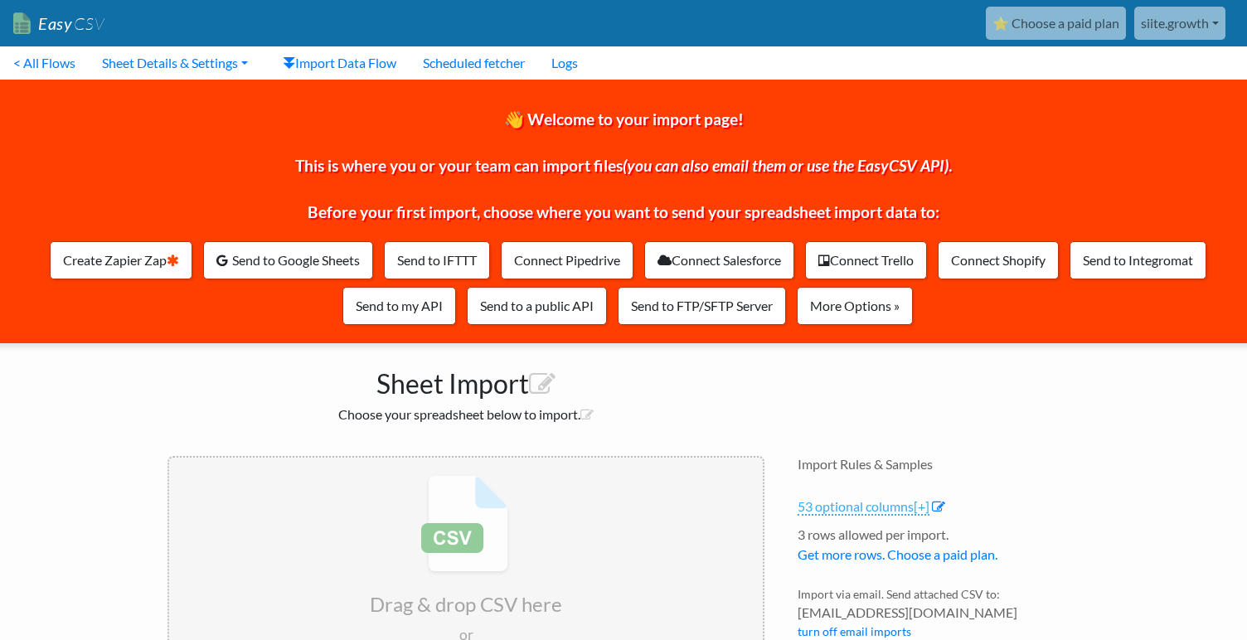
click at [882, 509] on link "53 optional columns [+]" at bounding box center [864, 506] width 132 height 17
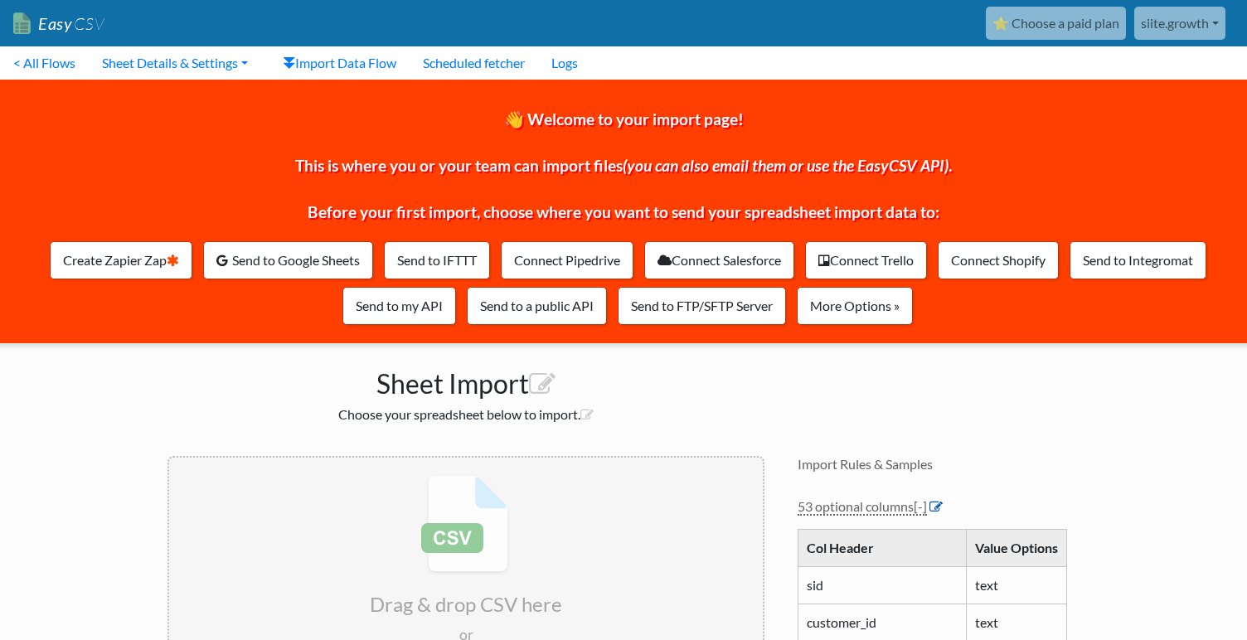
click at [937, 508] on icon at bounding box center [935, 506] width 13 height 13
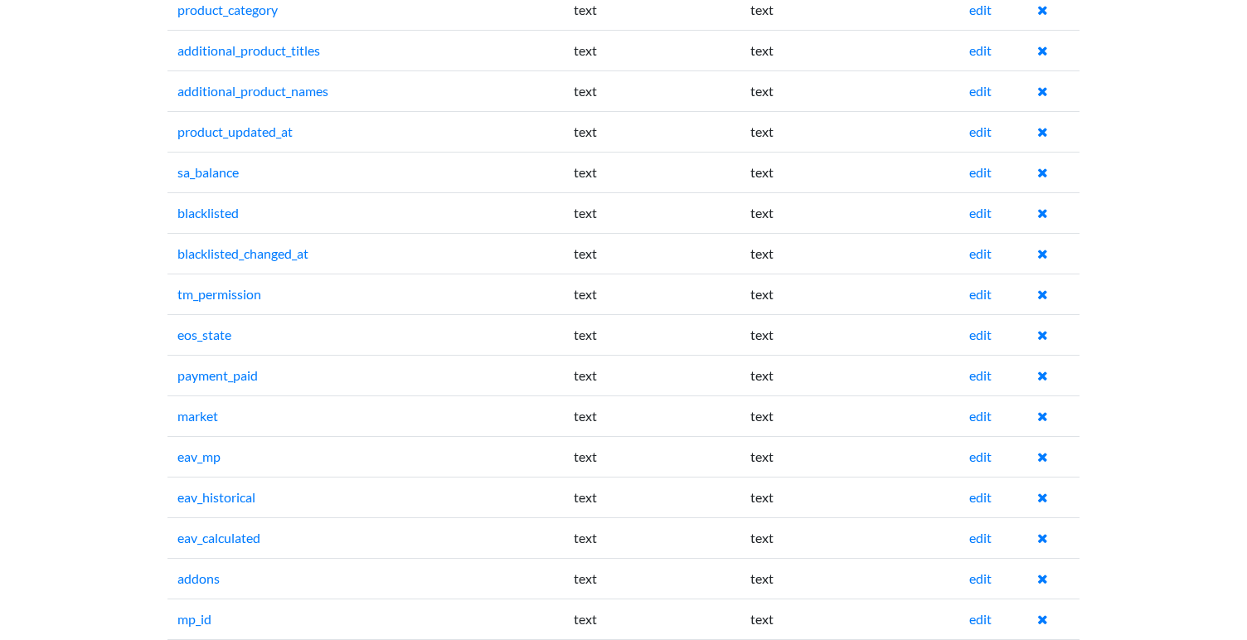
scroll to position [1806, 0]
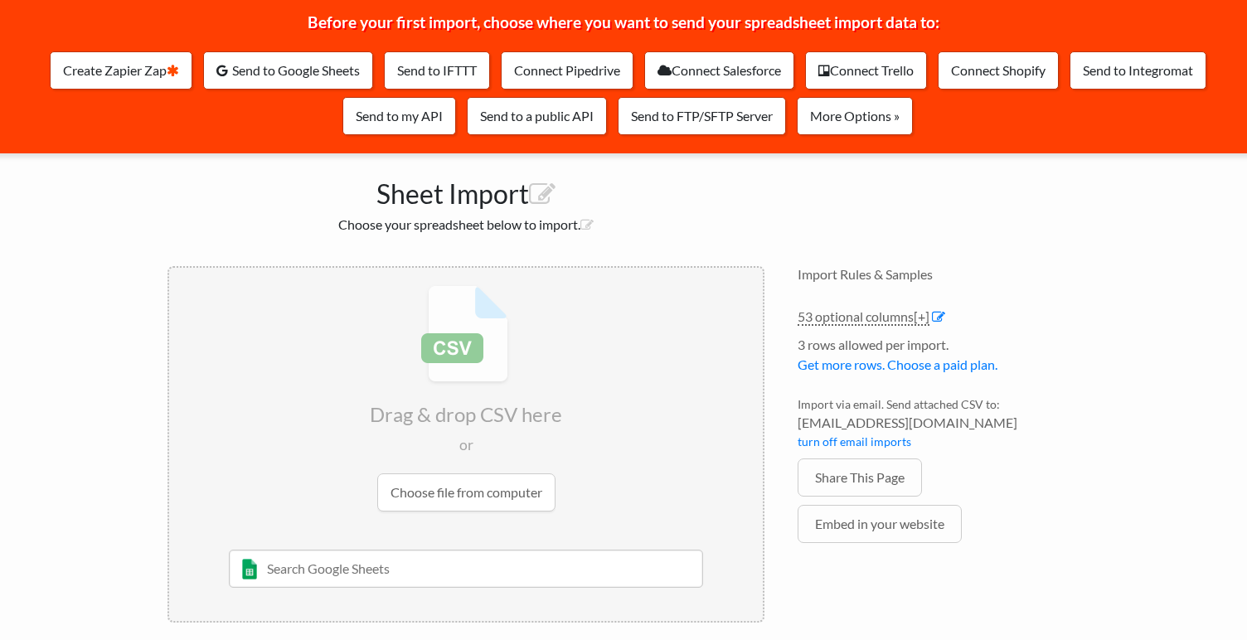
scroll to position [203, 0]
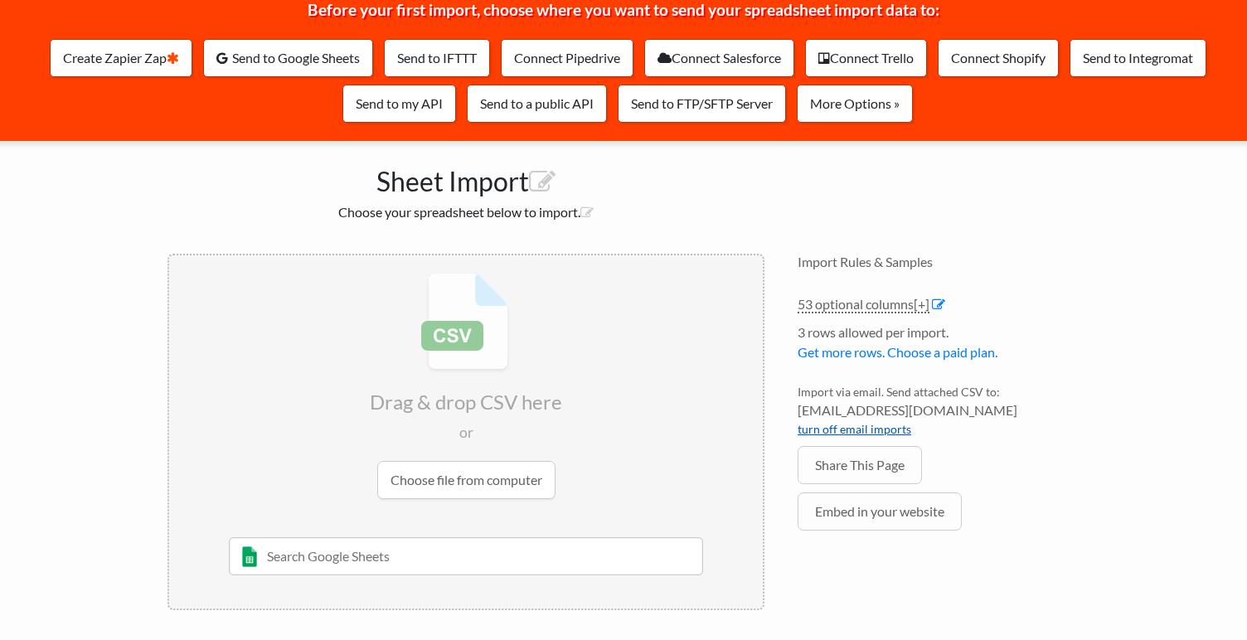
click at [826, 434] on link "turn off email imports" at bounding box center [855, 429] width 114 height 14
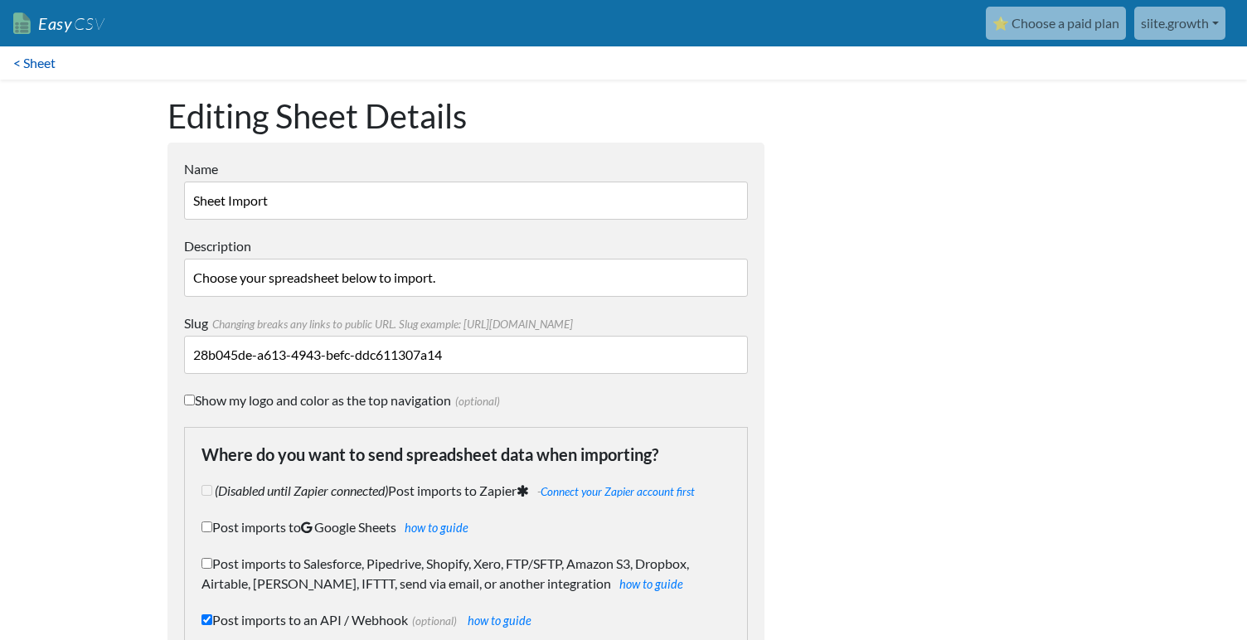
click at [44, 66] on link "< Sheet" at bounding box center [34, 62] width 69 height 33
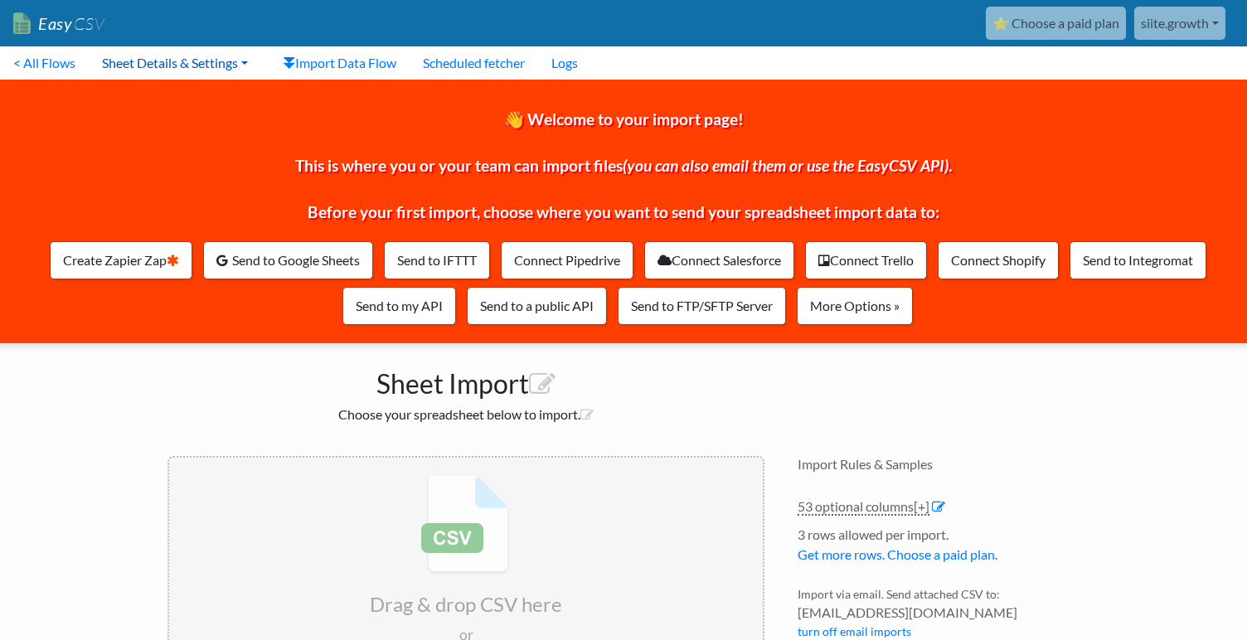
click at [145, 65] on link "Sheet Details & Settings" at bounding box center [175, 62] width 172 height 33
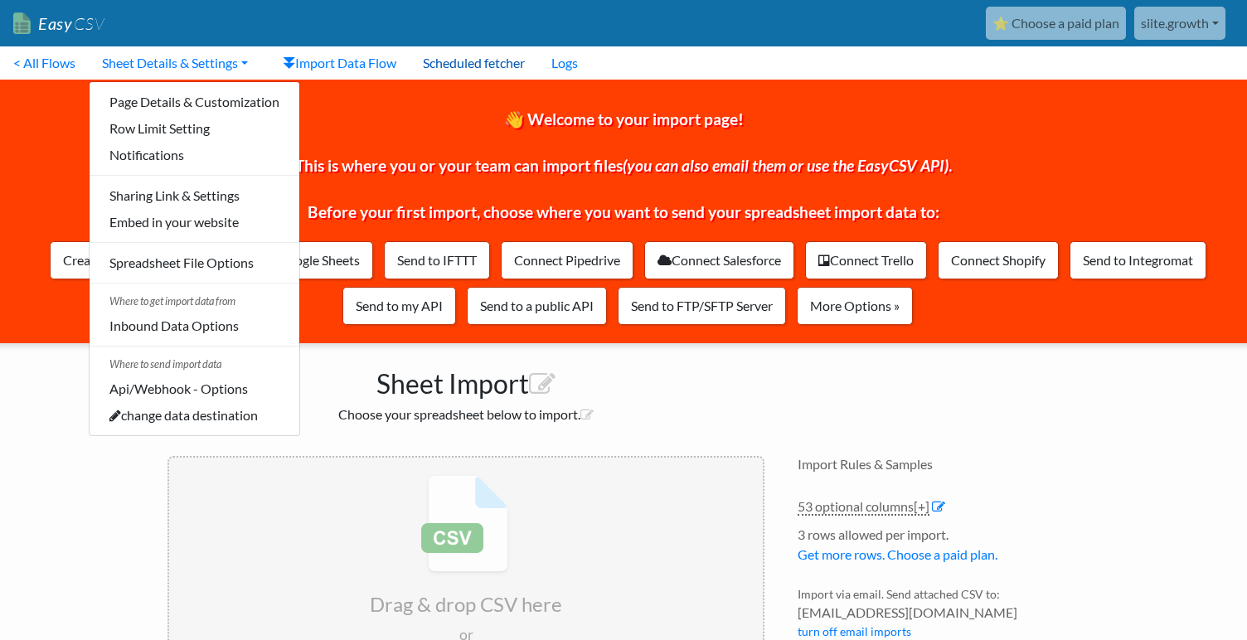
click at [486, 71] on link "Scheduled fetcher" at bounding box center [474, 62] width 129 height 33
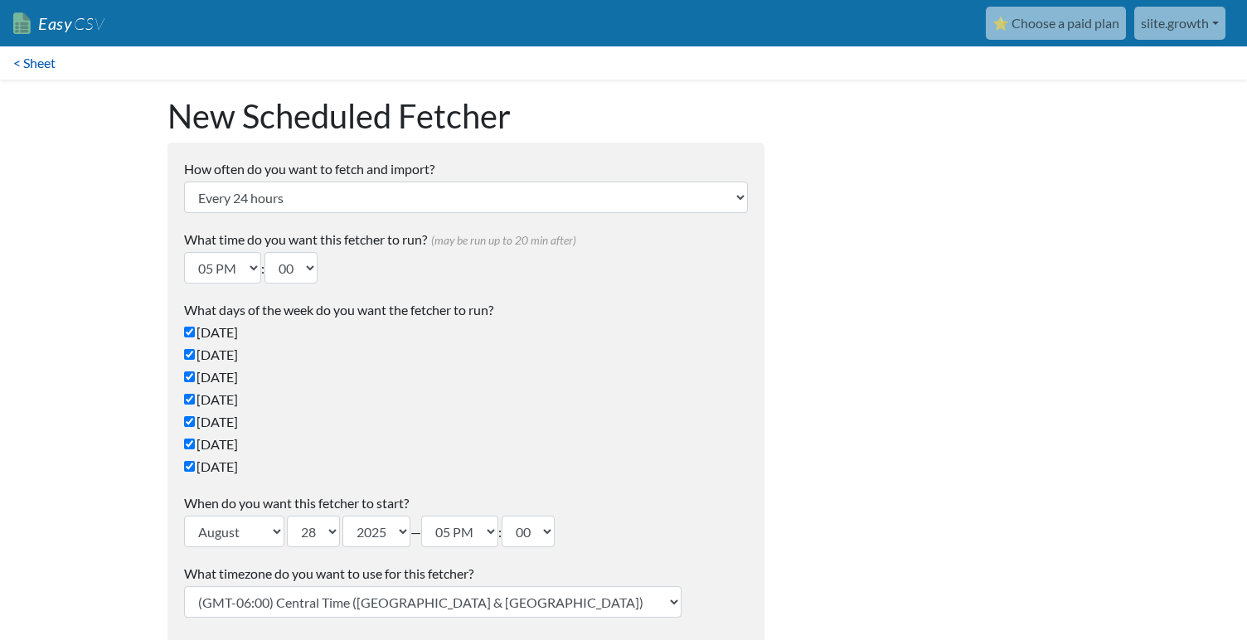
click at [34, 70] on link "< Sheet" at bounding box center [34, 62] width 69 height 33
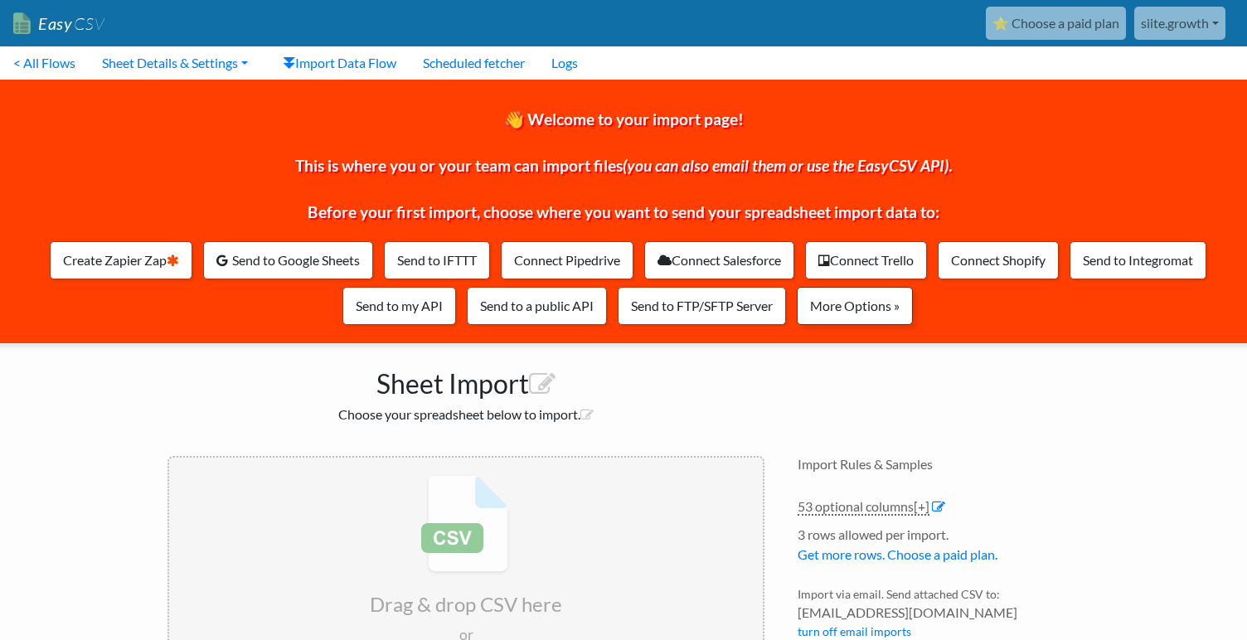
click at [848, 303] on link "More Options »" at bounding box center [855, 306] width 116 height 38
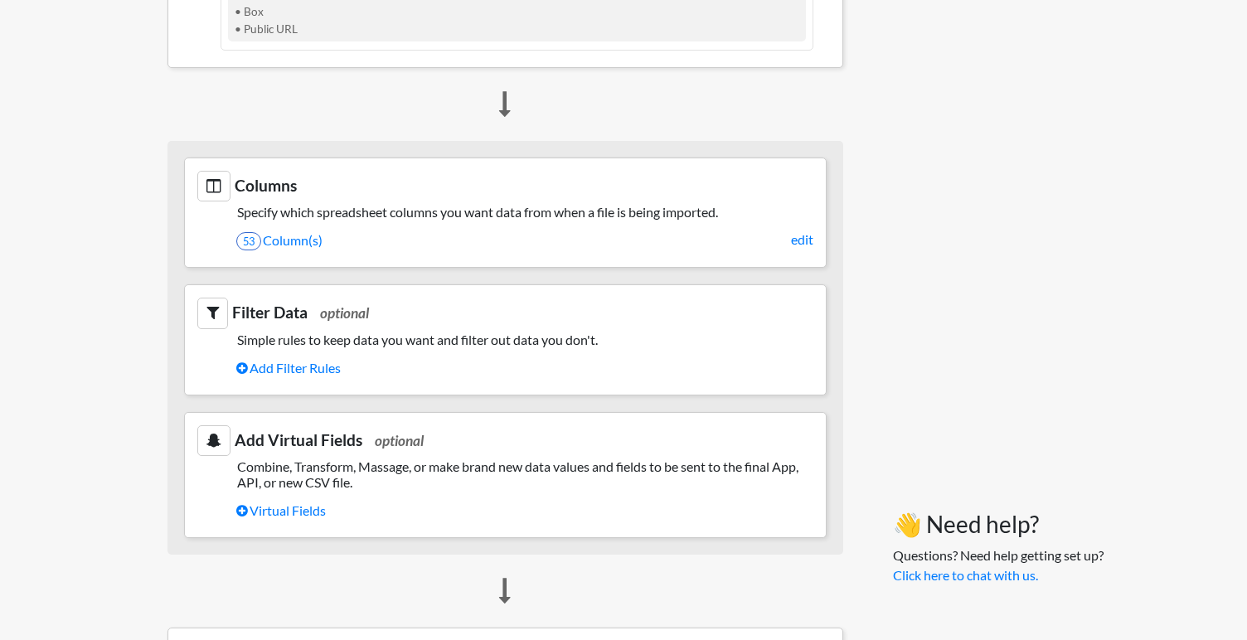
scroll to position [890, 0]
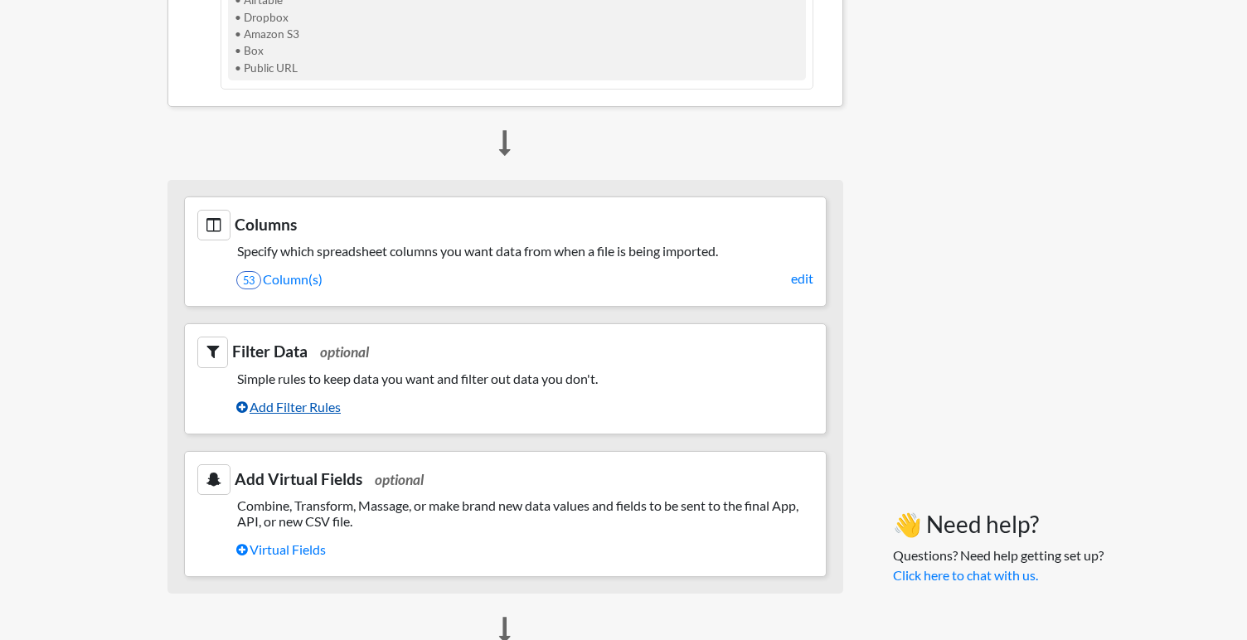
click at [307, 415] on link "Add Filter Rules" at bounding box center [524, 407] width 577 height 28
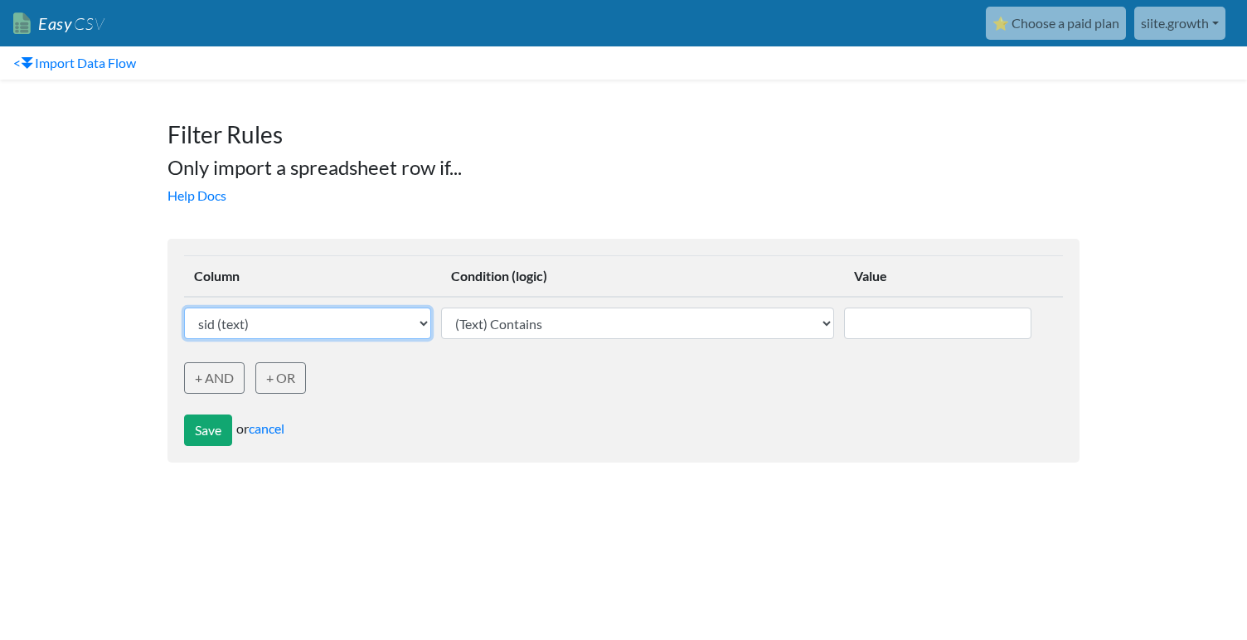
click at [339, 323] on select "sid (text) customer_id (text) kid (text) sa_id (text) cvr (text) name (text) em…" at bounding box center [307, 324] width 247 height 32
click at [269, 434] on link "cancel" at bounding box center [267, 428] width 36 height 16
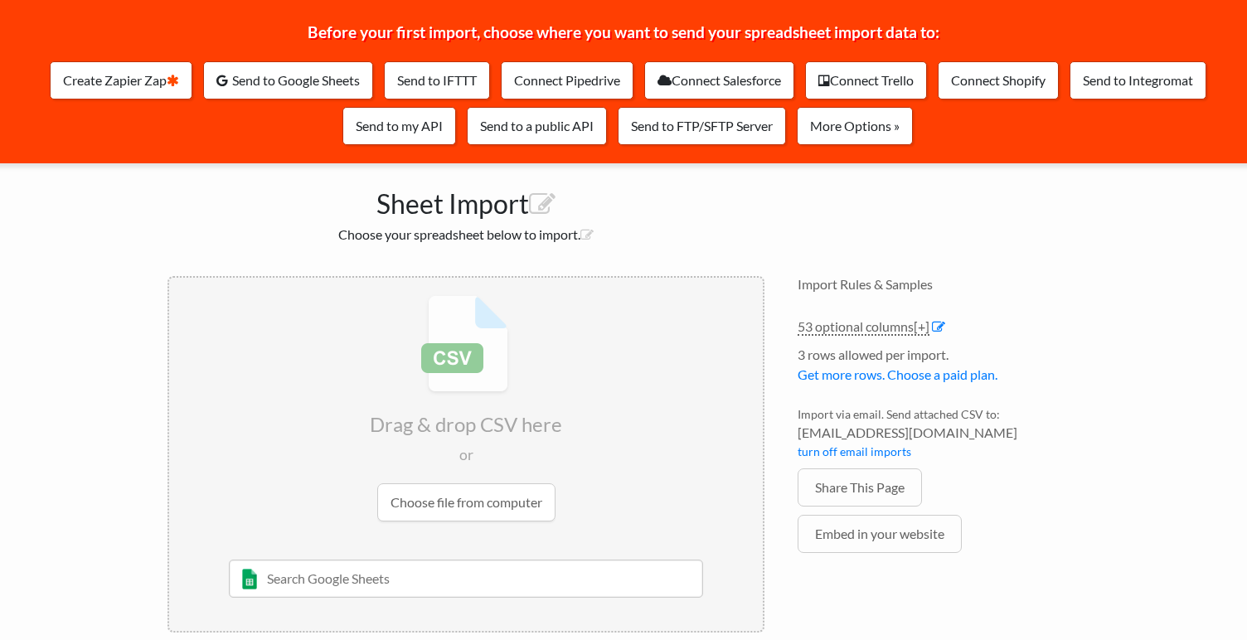
scroll to position [203, 0]
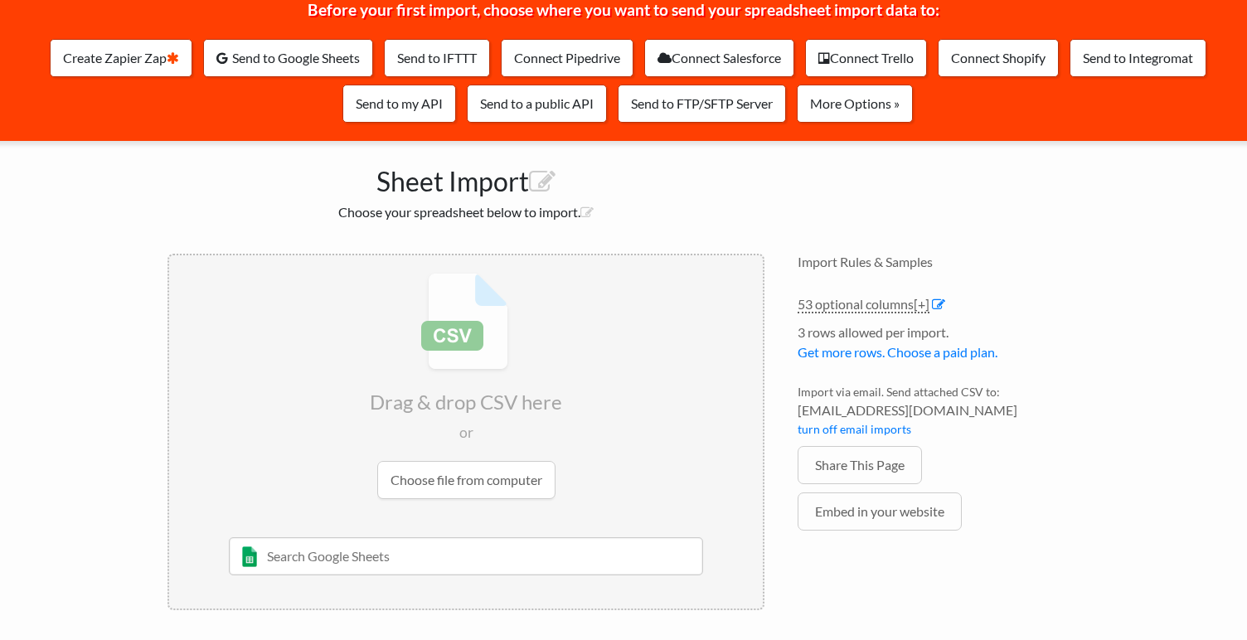
click at [364, 415] on input "file" at bounding box center [466, 385] width 594 height 261
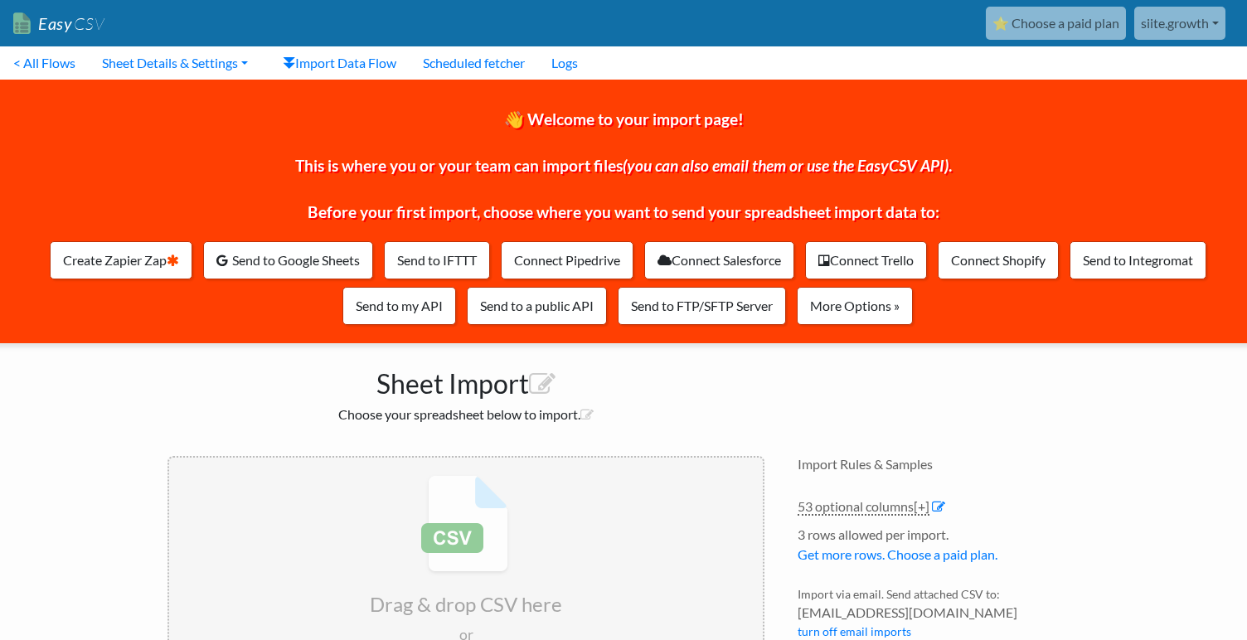
click at [94, 22] on span "CSV" at bounding box center [88, 23] width 32 height 21
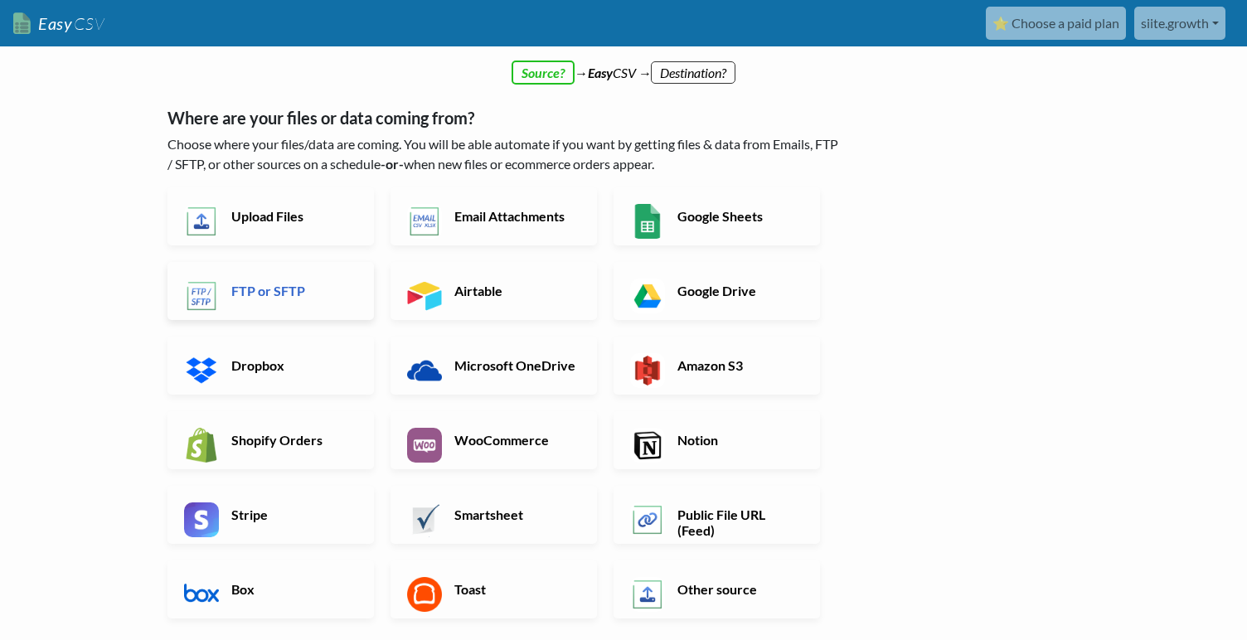
click at [288, 274] on link "FTP or SFTP" at bounding box center [270, 291] width 206 height 58
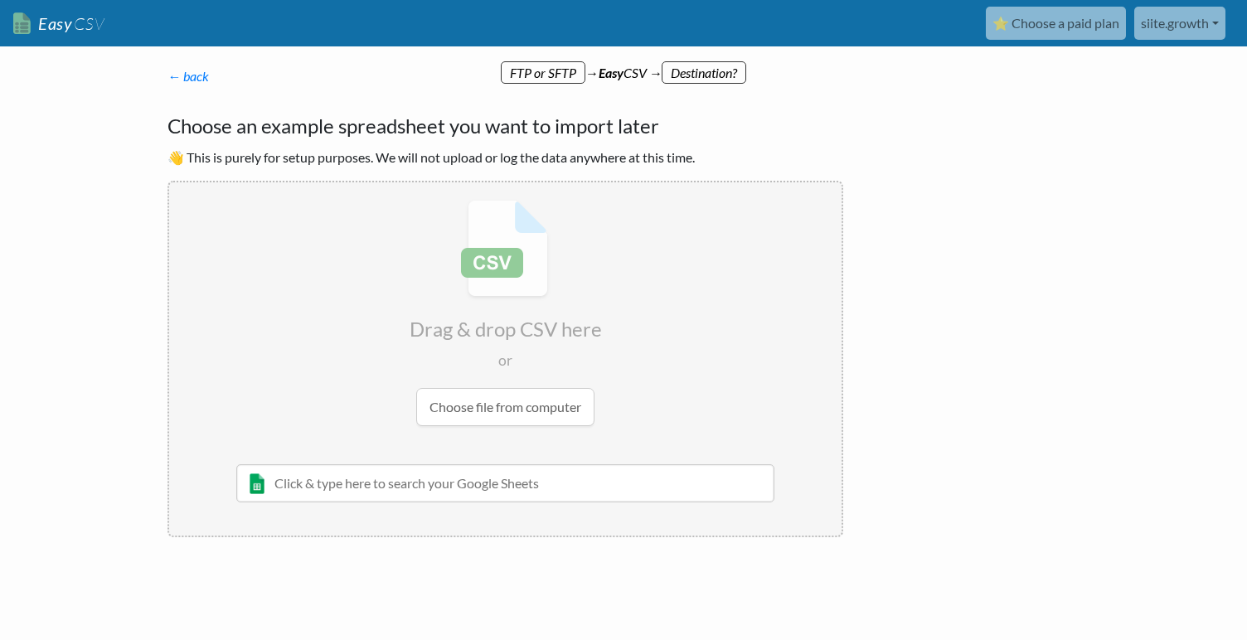
click at [531, 71] on p "← back Thanks for signing up! Set up your Import Flow and Upload Page in 1 minu…" at bounding box center [505, 76] width 676 height 20
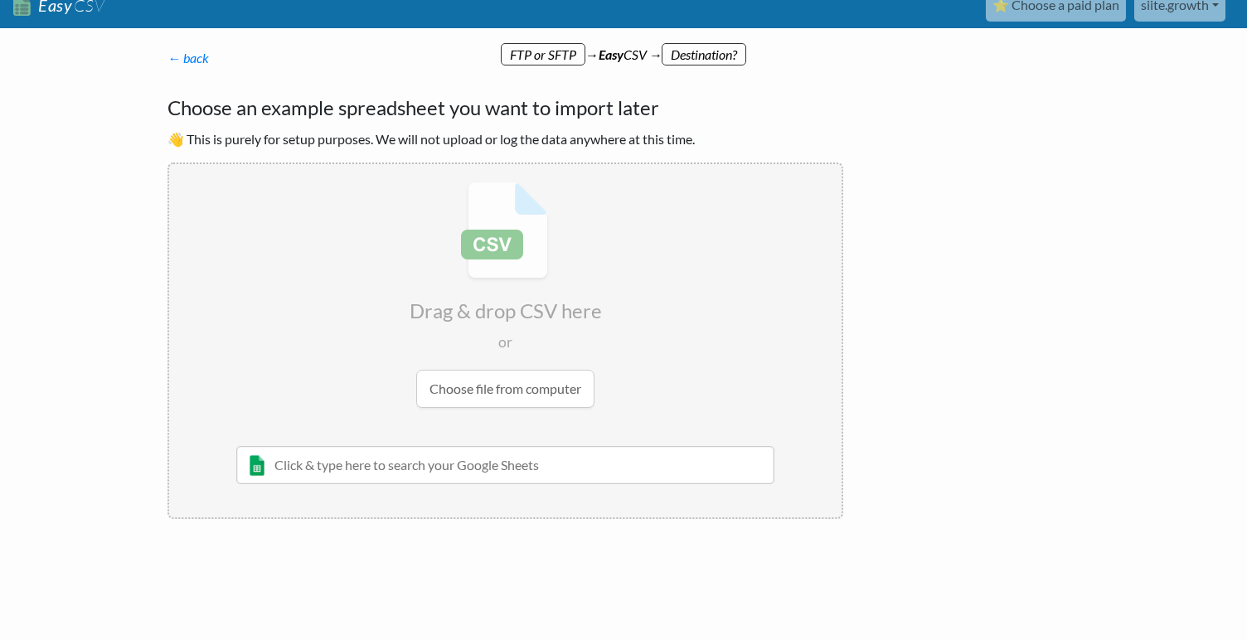
click at [494, 317] on input "file" at bounding box center [505, 294] width 672 height 261
type input "C:\fakepath\ActiveSubscriptions_auto_2025-08-28T01_20_08+02_00.csv"
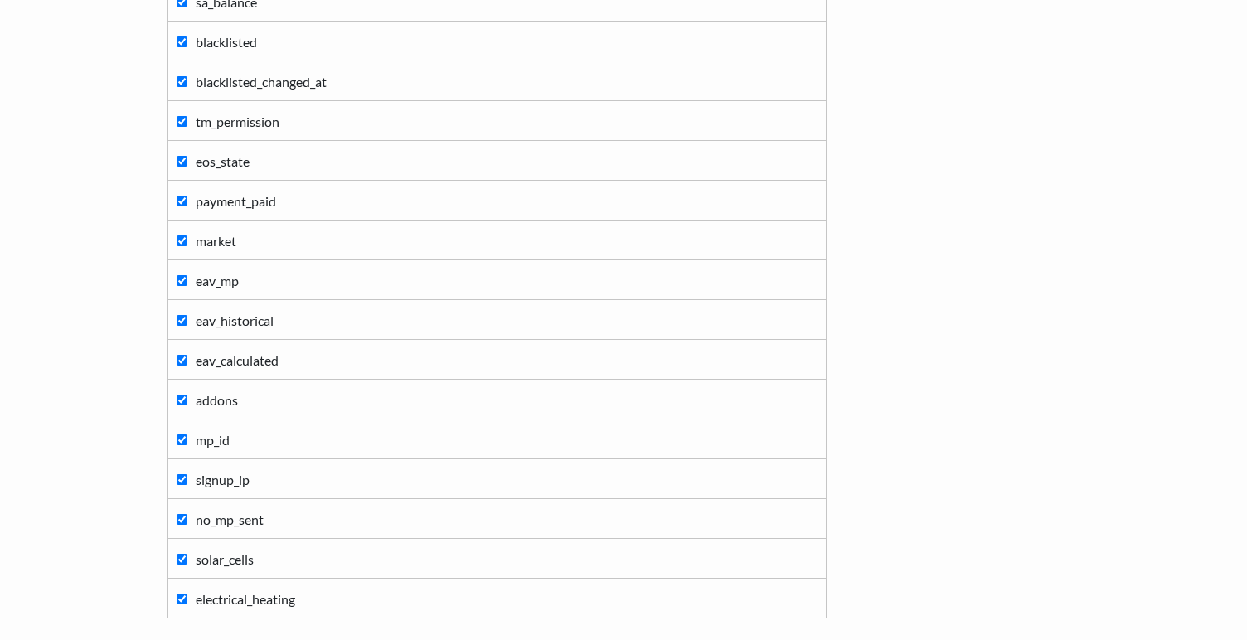
scroll to position [1902, 0]
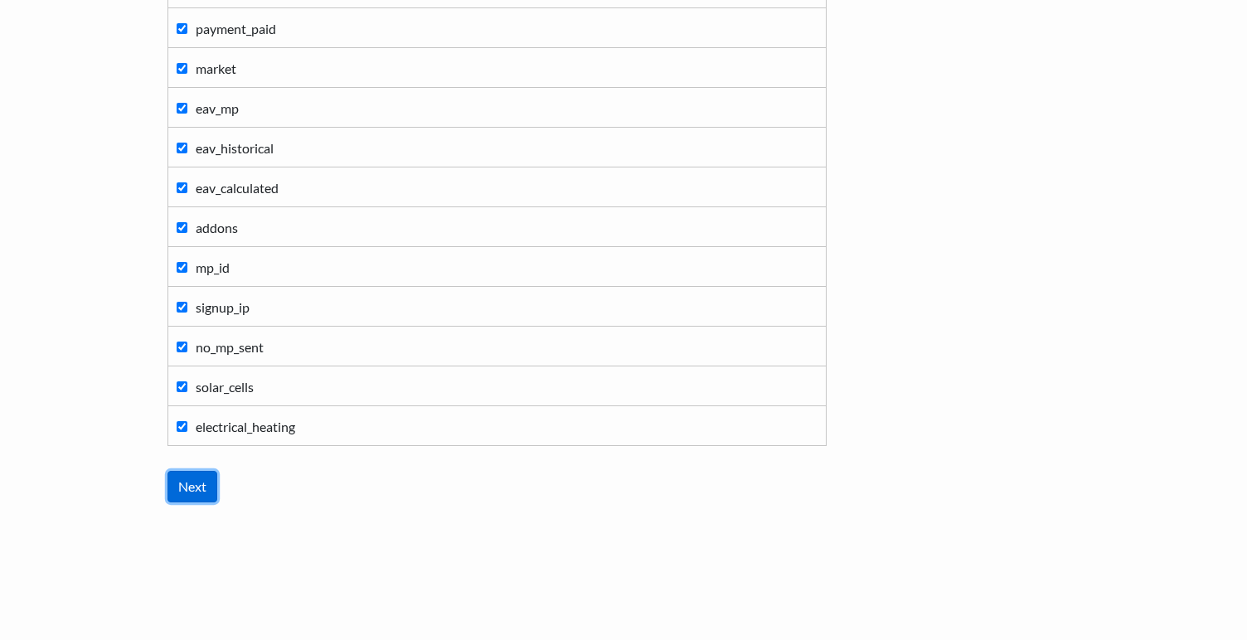
click at [215, 487] on input "Next" at bounding box center [192, 487] width 50 height 32
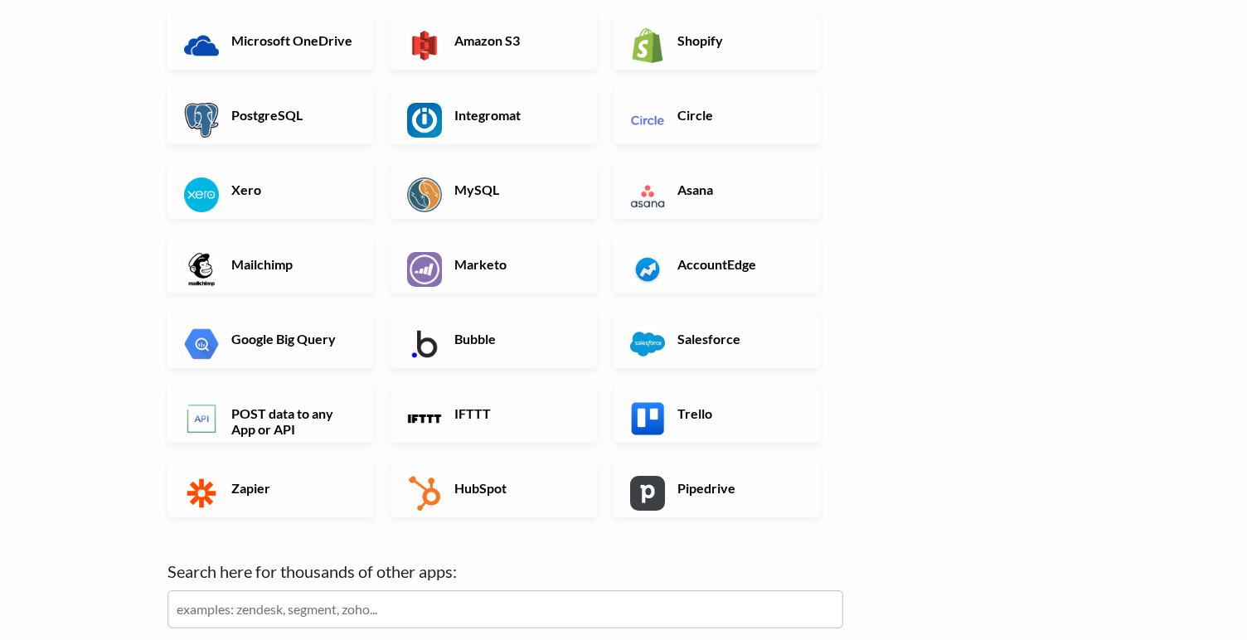
scroll to position [501, 0]
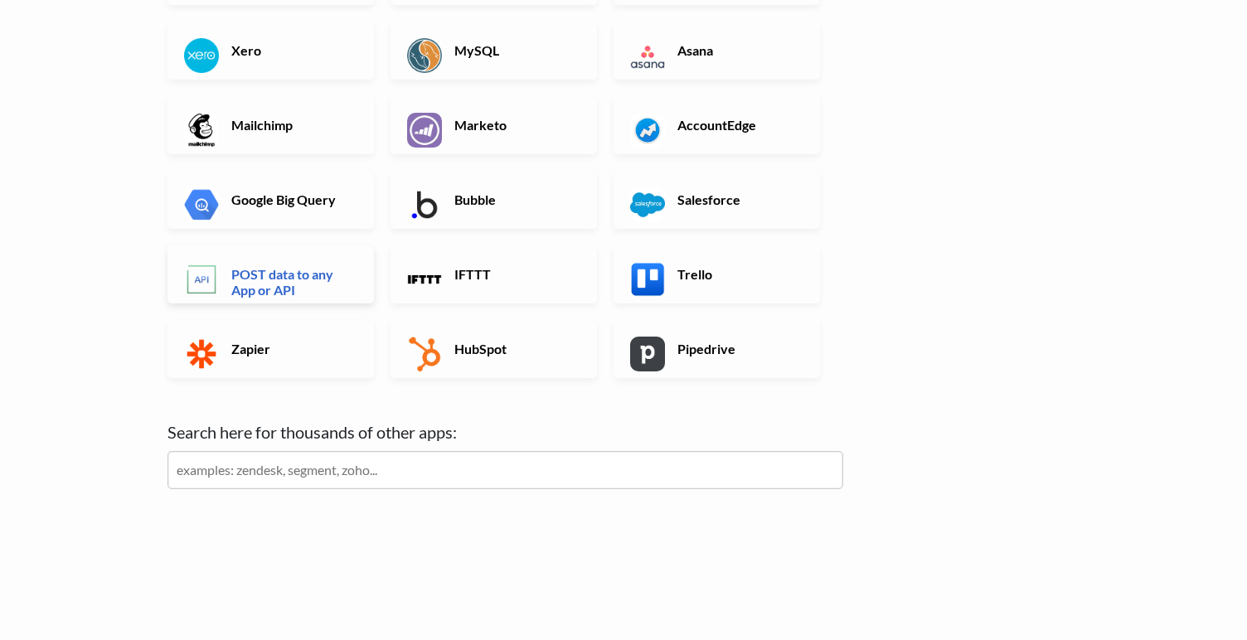
click at [294, 282] on h6 "POST data to any App or API" at bounding box center [292, 282] width 130 height 32
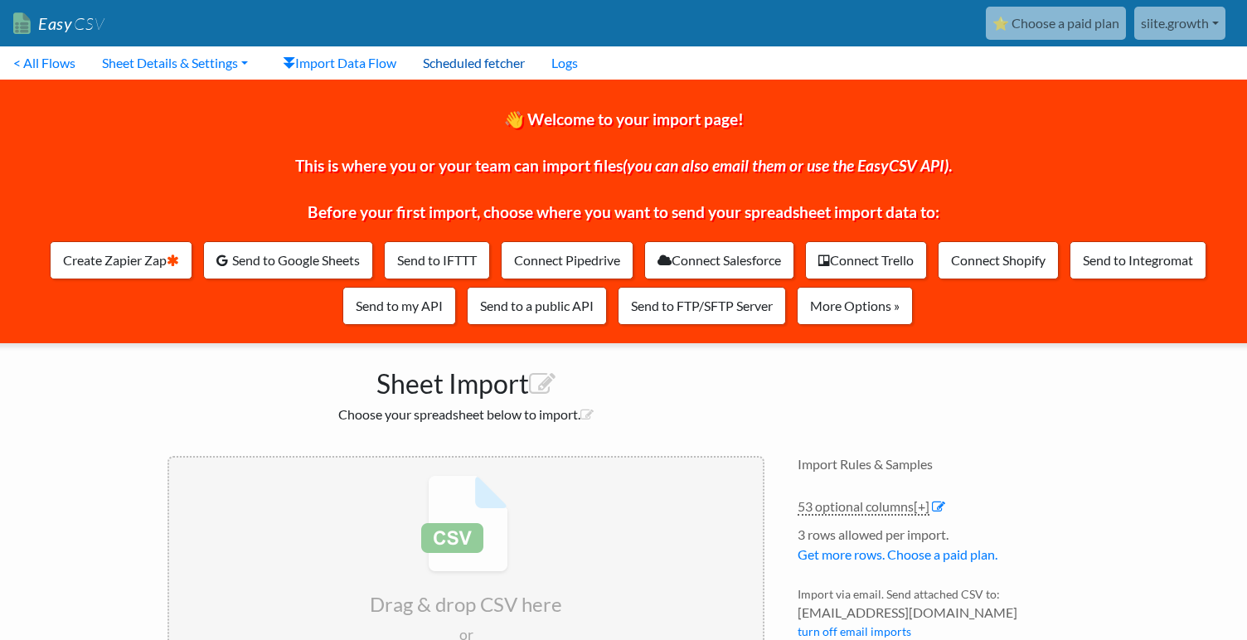
click at [483, 72] on link "Scheduled fetcher" at bounding box center [474, 62] width 129 height 33
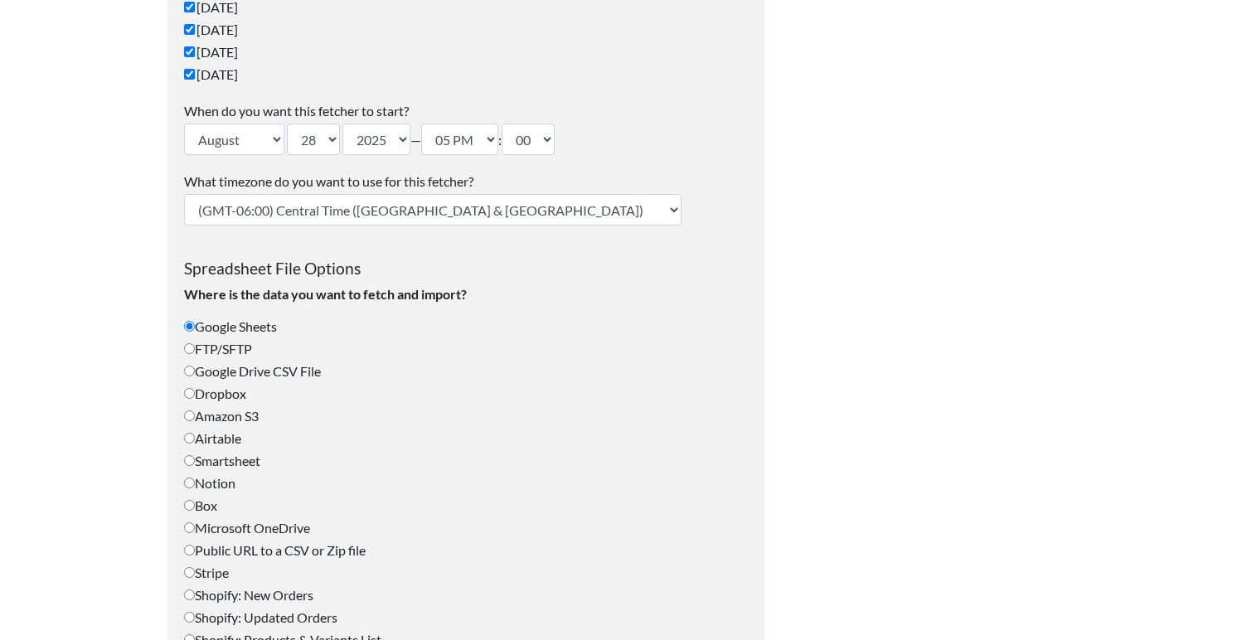
scroll to position [420, 0]
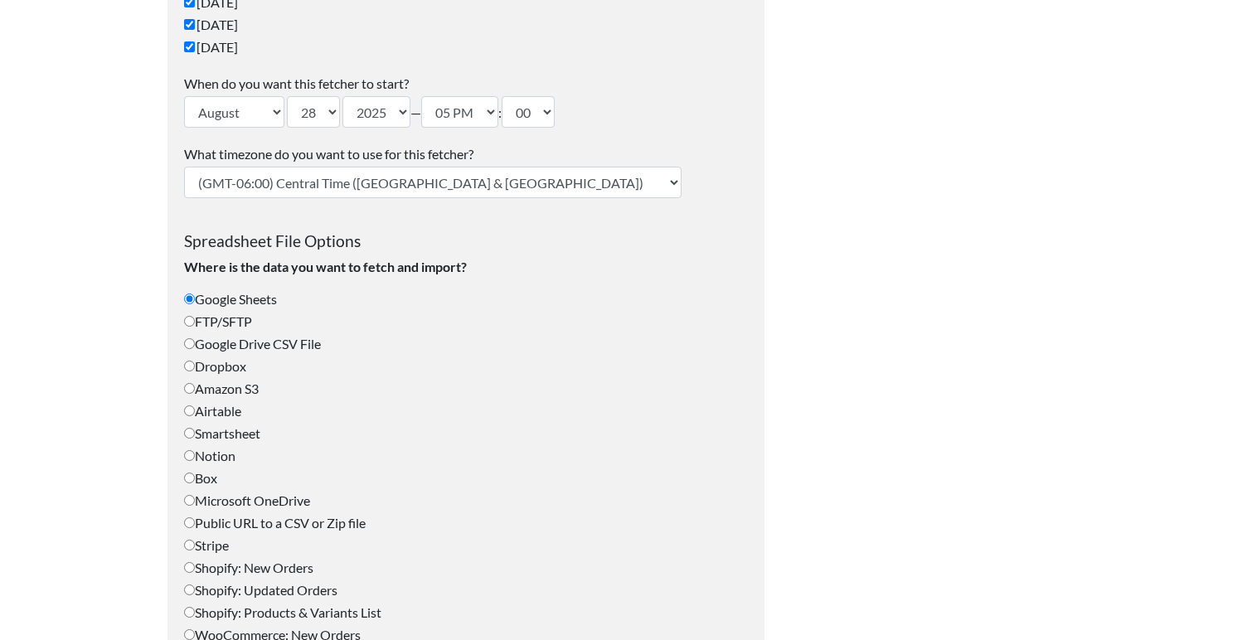
click at [230, 317] on label "FTP/SFTP" at bounding box center [466, 322] width 564 height 20
click at [195, 317] on input "FTP/SFTP" at bounding box center [189, 321] width 11 height 11
radio input "true"
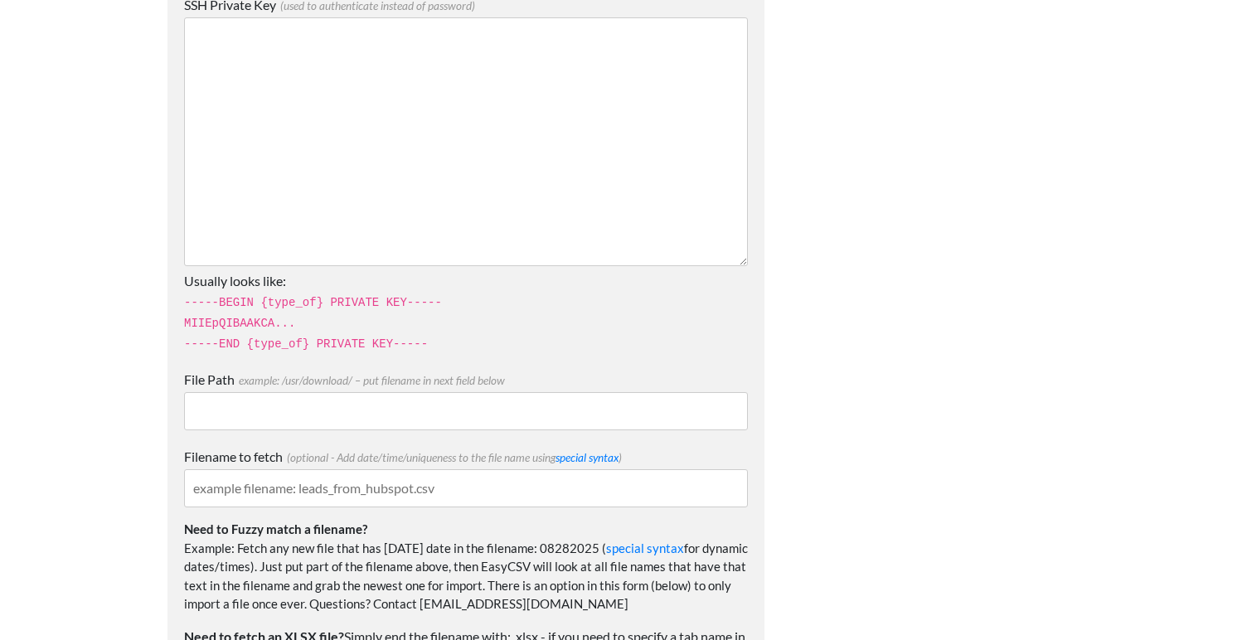
scroll to position [1546, 0]
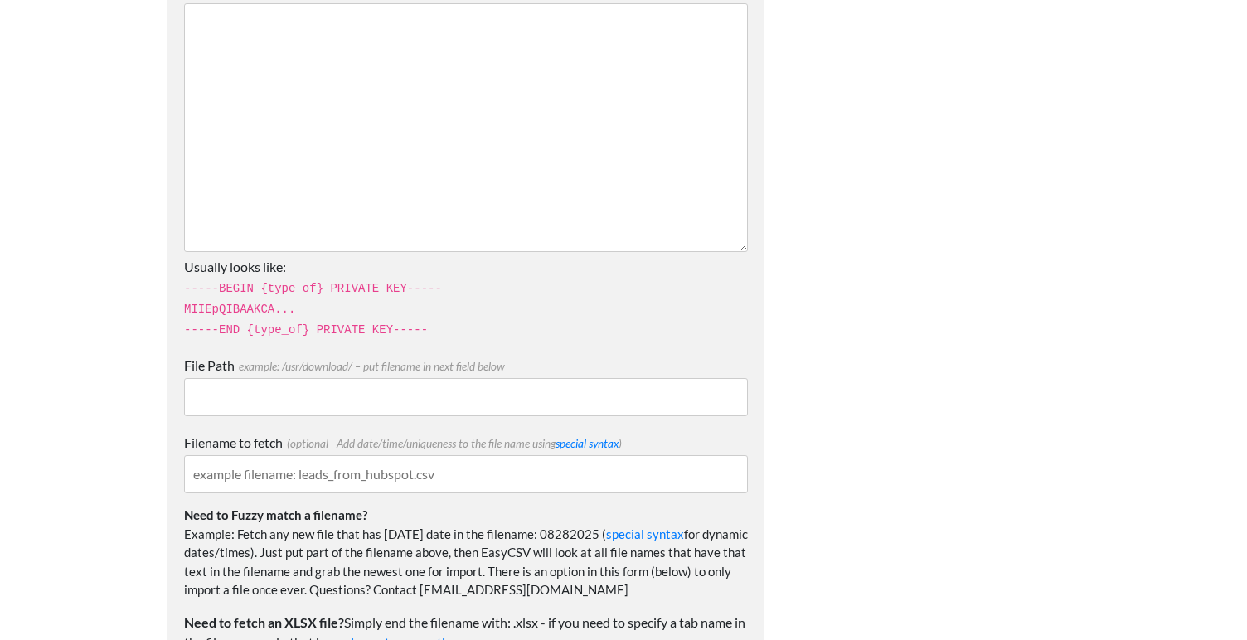
click at [247, 400] on input "File Path example: /usr/download/ – put filename in next field below" at bounding box center [466, 397] width 564 height 38
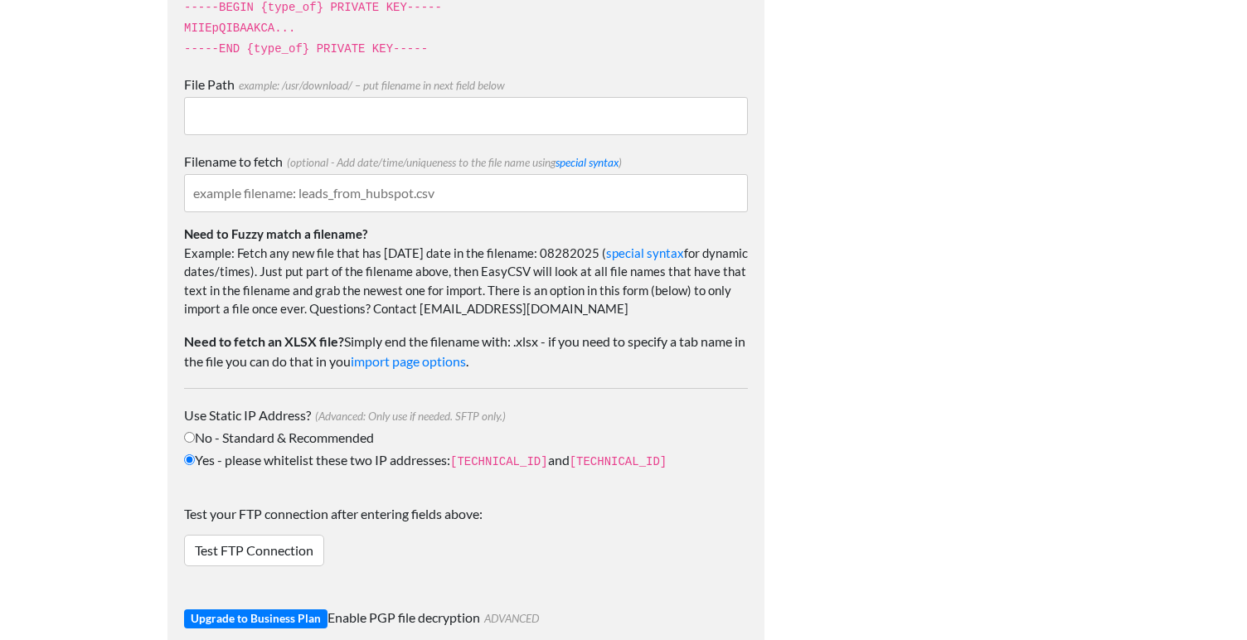
scroll to position [1836, 0]
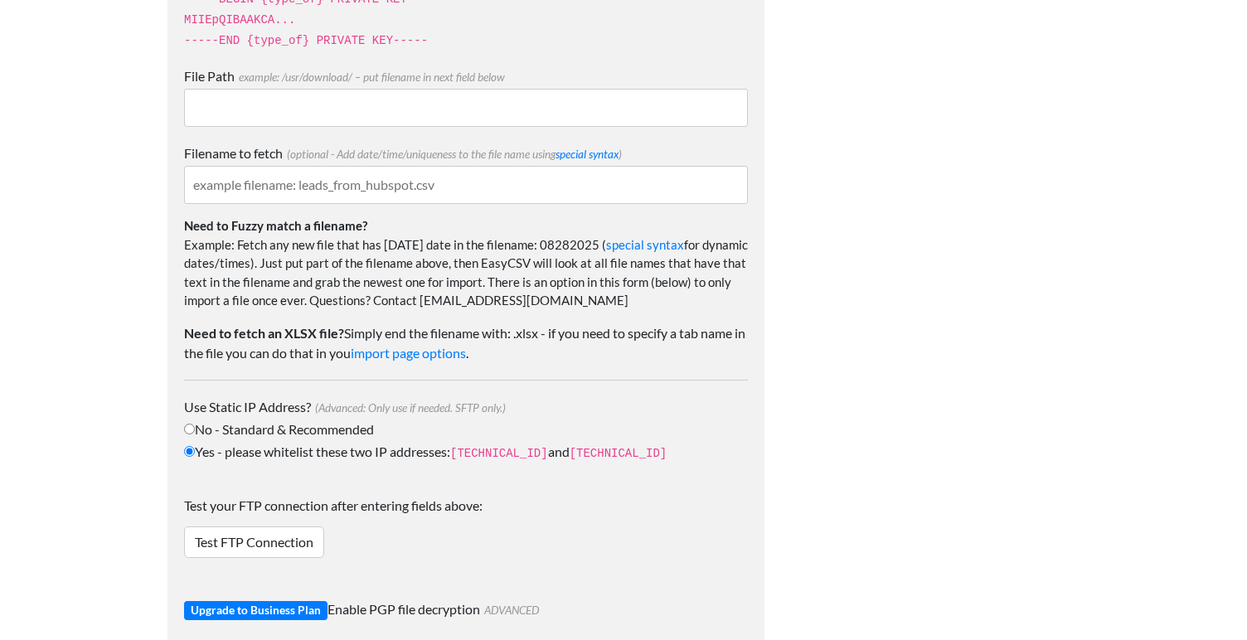
click at [334, 449] on label "Yes - please whitelist these two IP addresses: 34.238.108.61 and 34.239.17.55" at bounding box center [466, 452] width 564 height 21
click at [195, 449] on input "Yes - please whitelist these two IP addresses: 34.238.108.61 and 34.239.17.55" at bounding box center [189, 451] width 11 height 11
radio input "true"
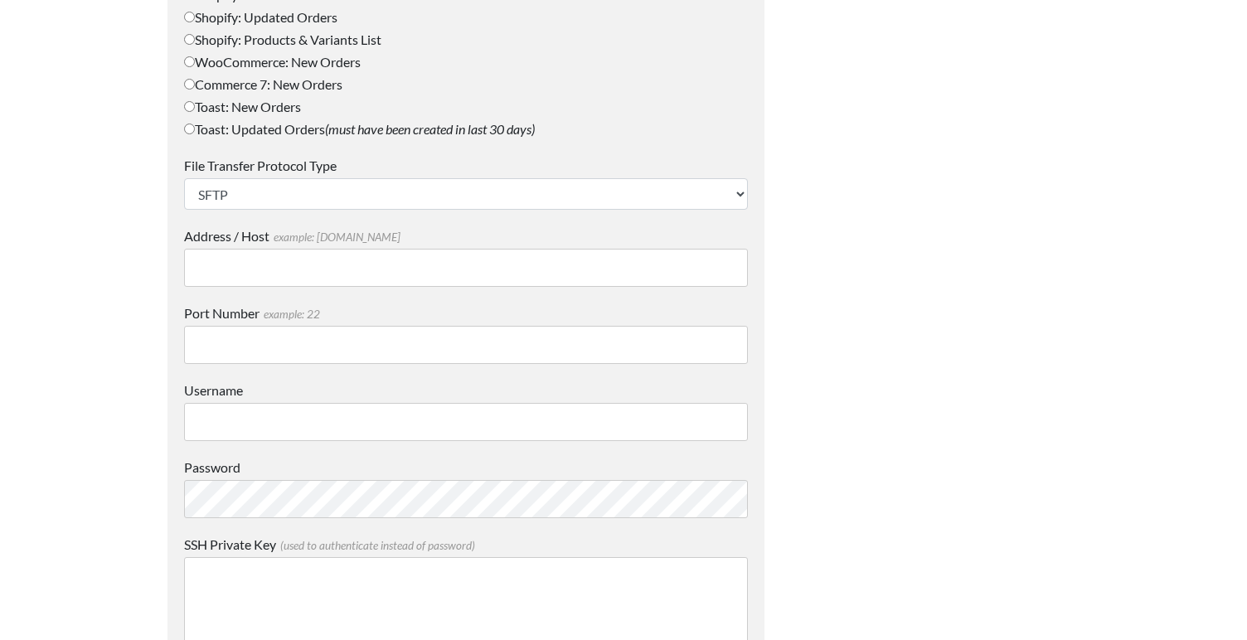
scroll to position [0, 0]
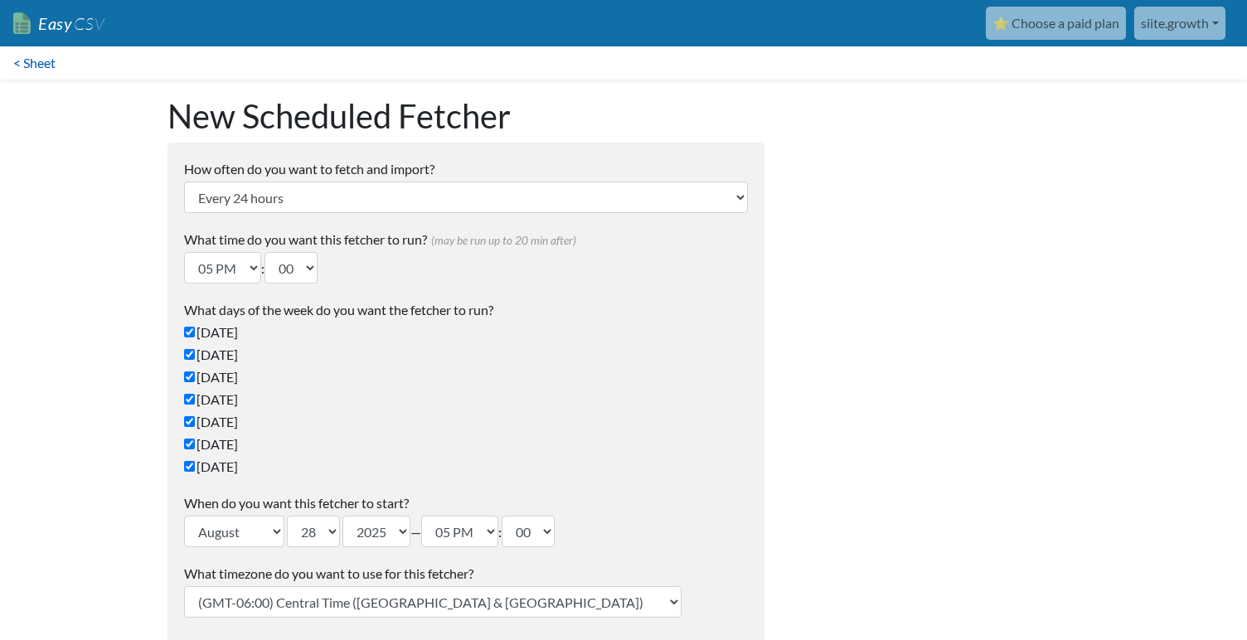
click at [55, 60] on link "< Sheet" at bounding box center [34, 62] width 69 height 33
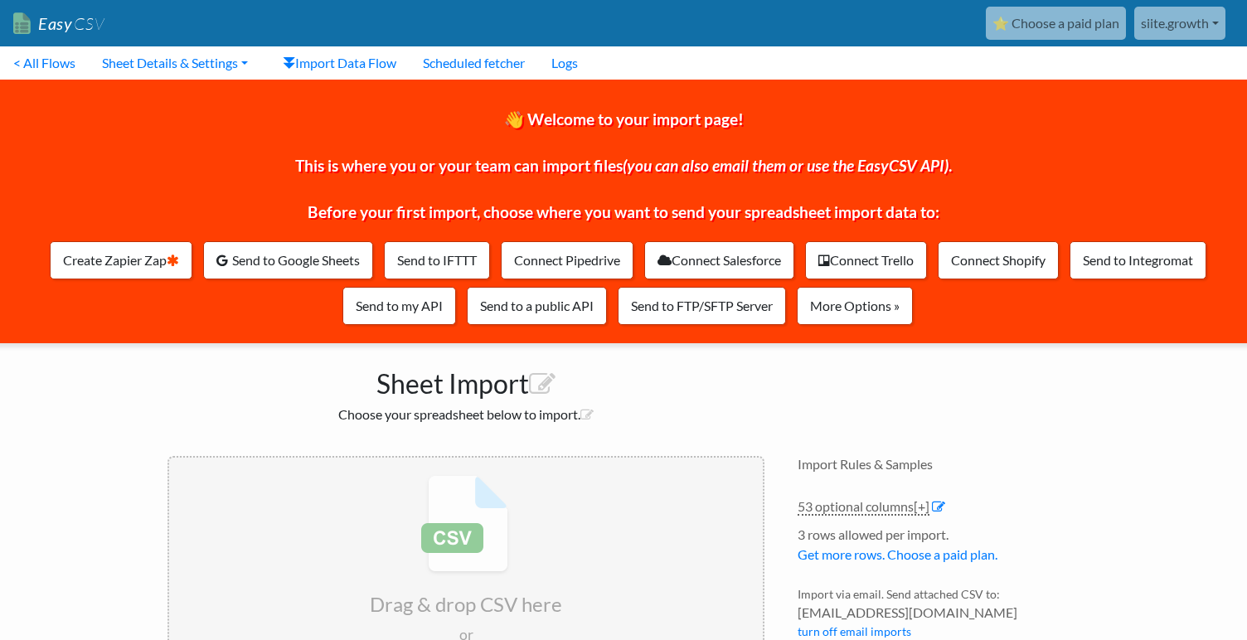
click at [461, 531] on input "file" at bounding box center [466, 588] width 594 height 261
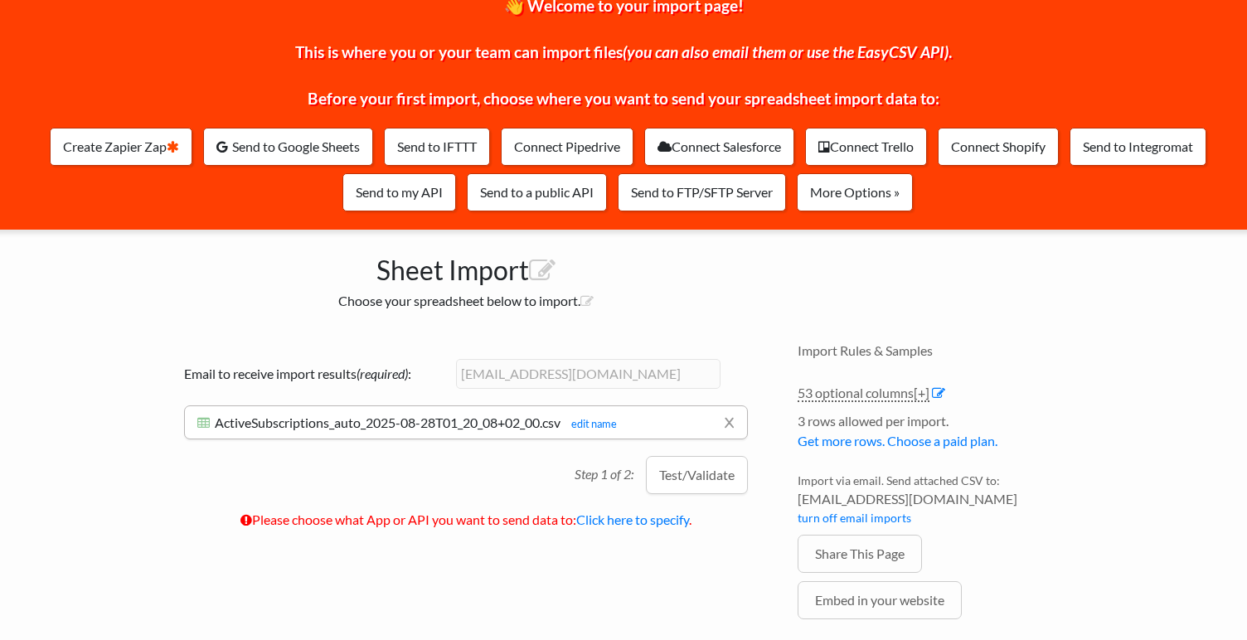
scroll to position [134, 0]
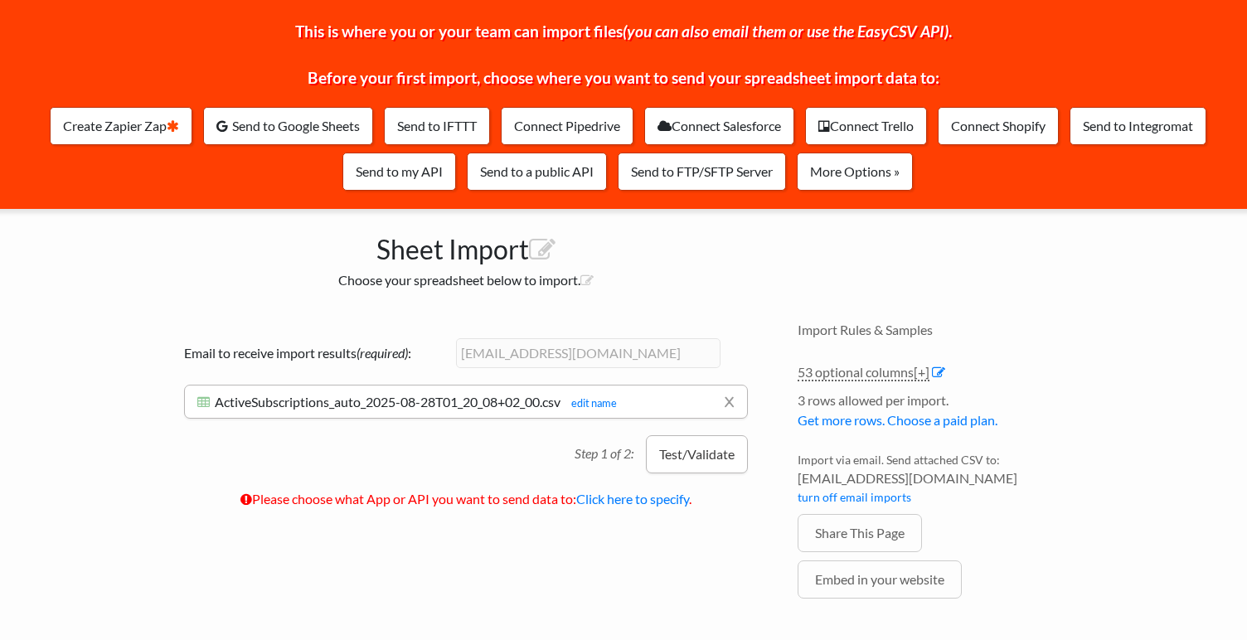
click at [677, 440] on button "Test/Validate" at bounding box center [697, 454] width 102 height 38
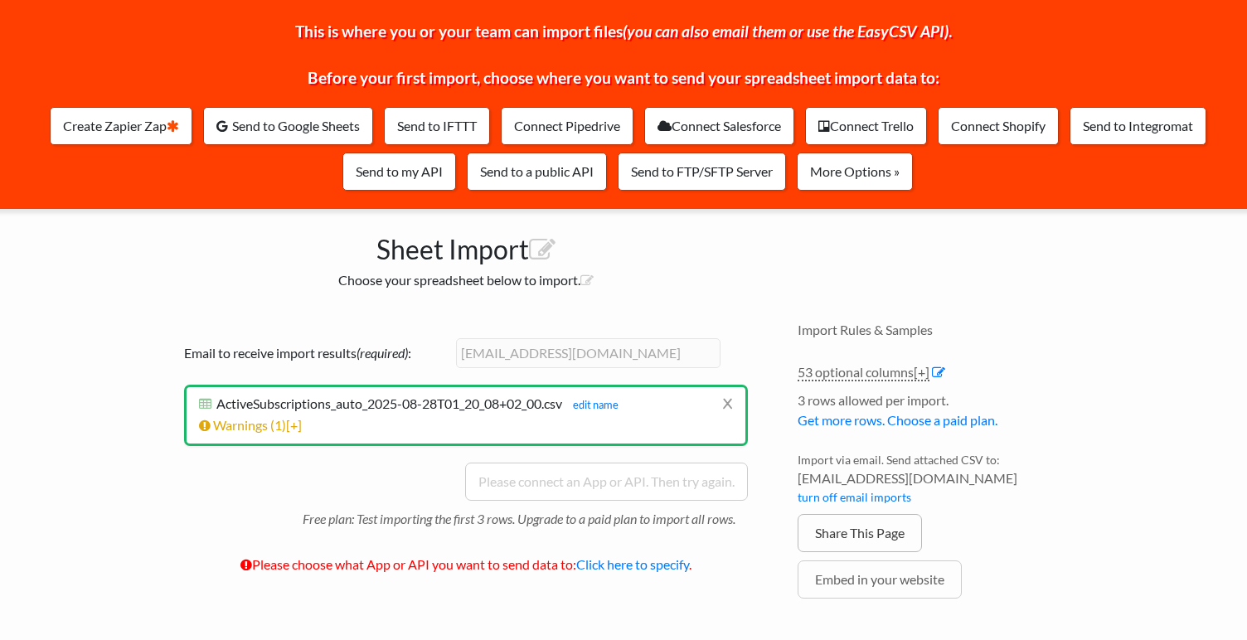
scroll to position [173, 0]
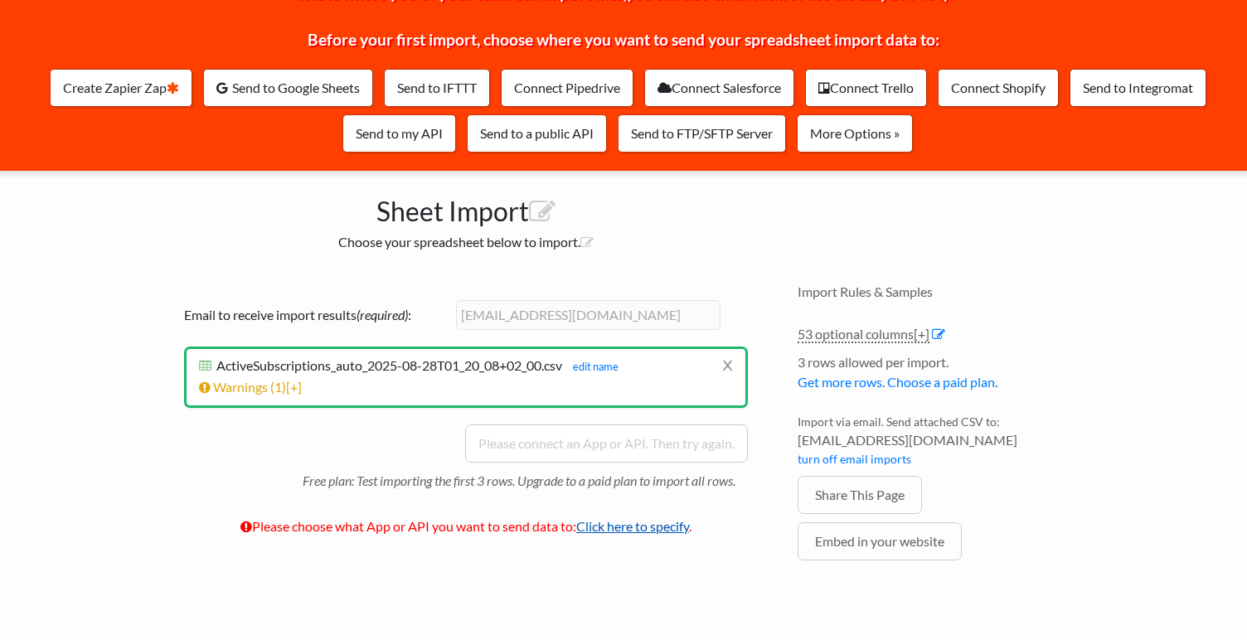
click at [659, 529] on link "Click here to specify" at bounding box center [632, 526] width 113 height 16
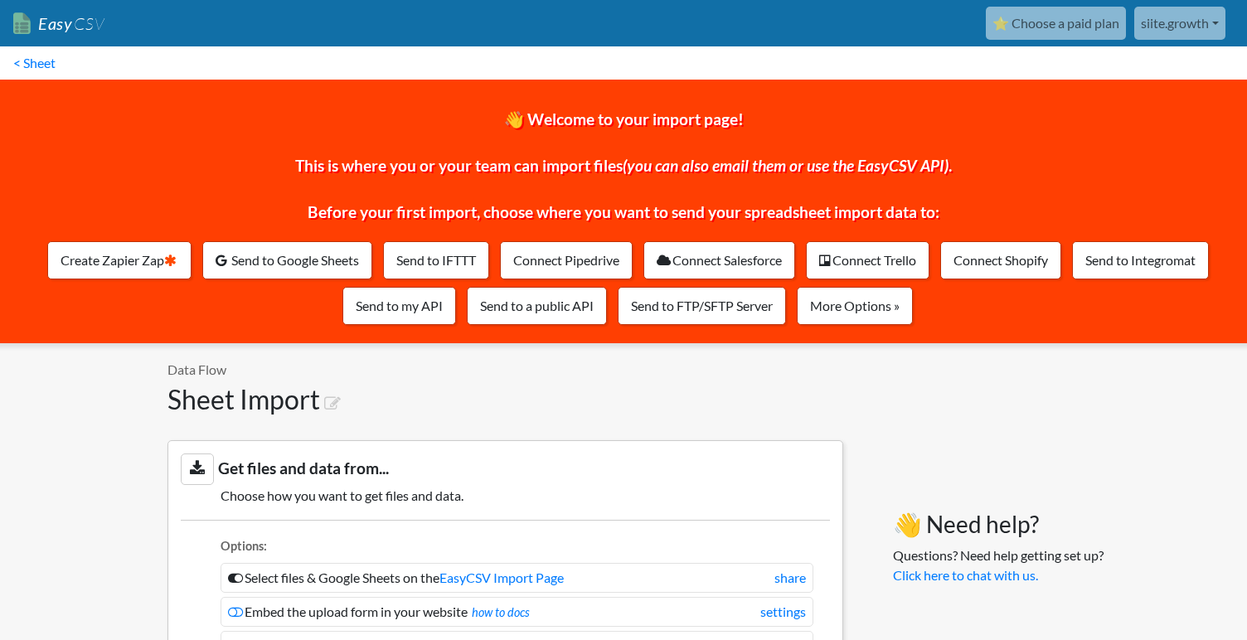
scroll to position [1464, 0]
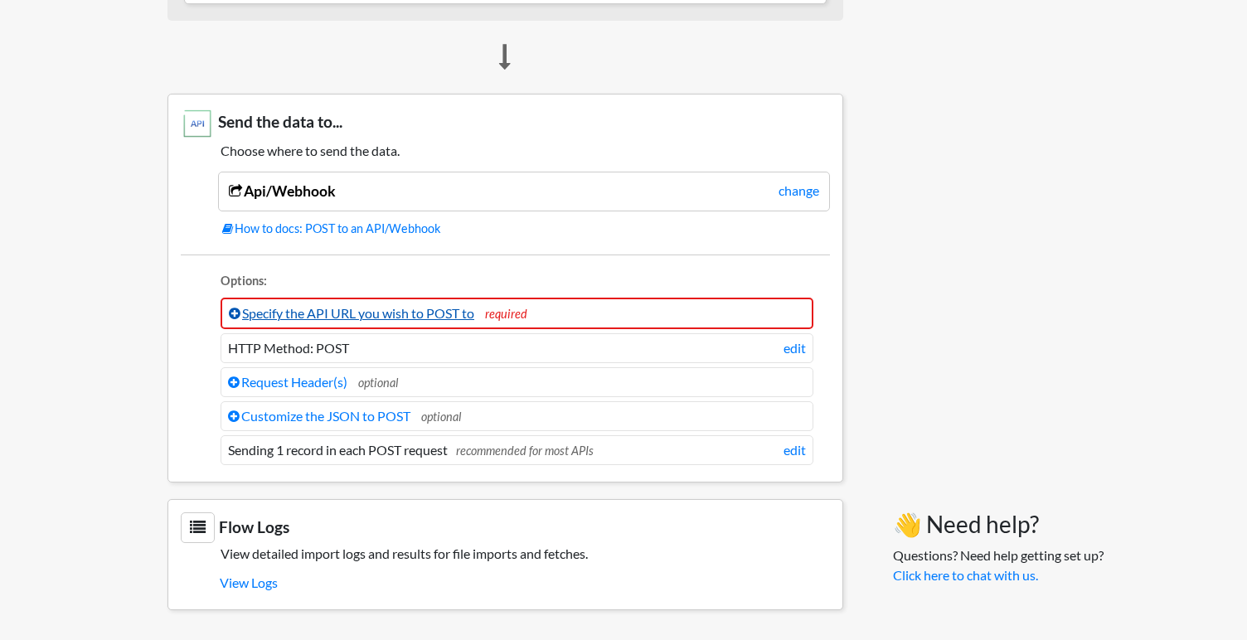
click at [408, 316] on link "Specify the API URL you wish to POST to" at bounding box center [351, 313] width 245 height 16
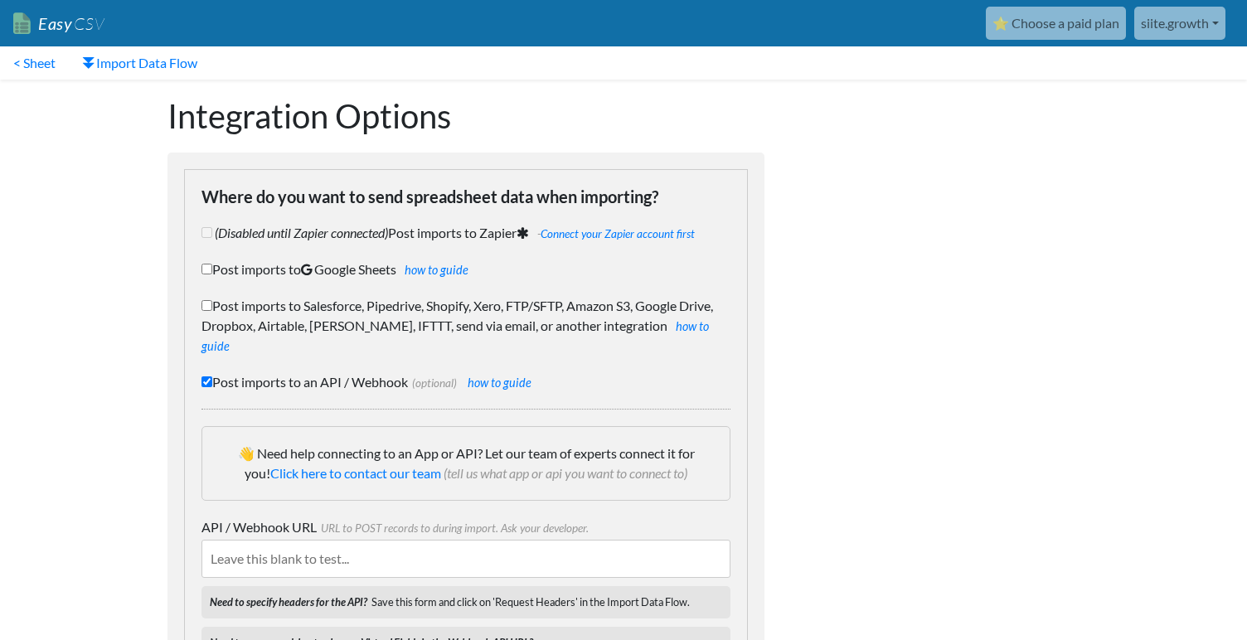
click at [365, 540] on input "API / Webhook URL URL to POST records to during import. Ask your developer." at bounding box center [465, 559] width 529 height 38
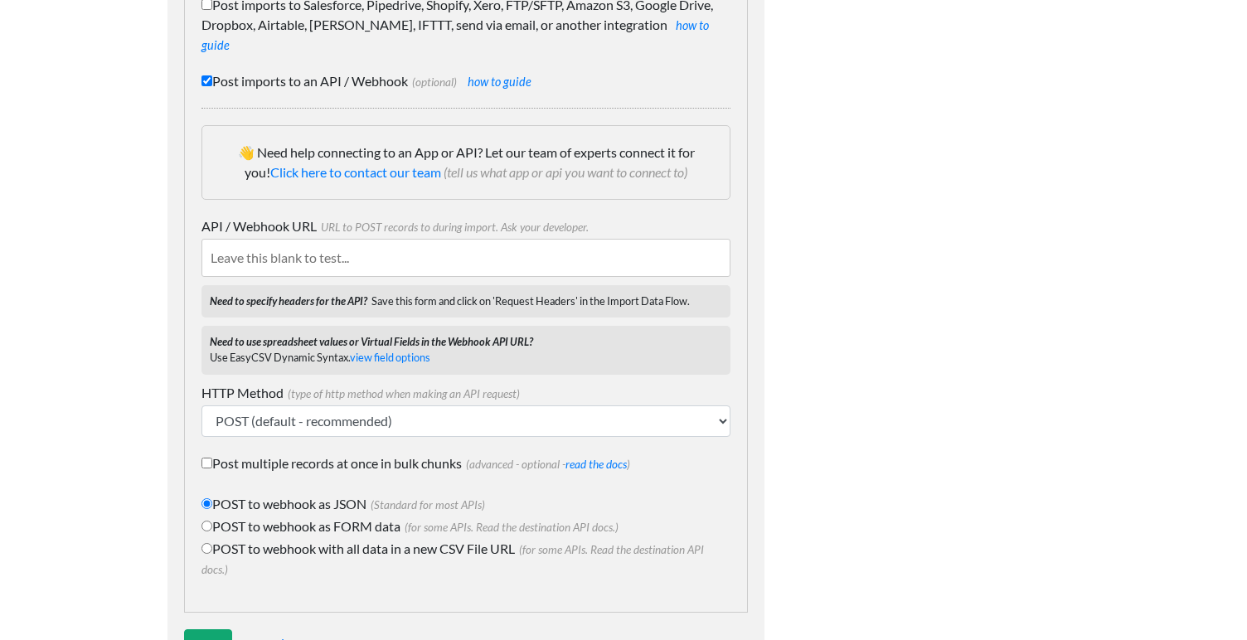
scroll to position [313, 0]
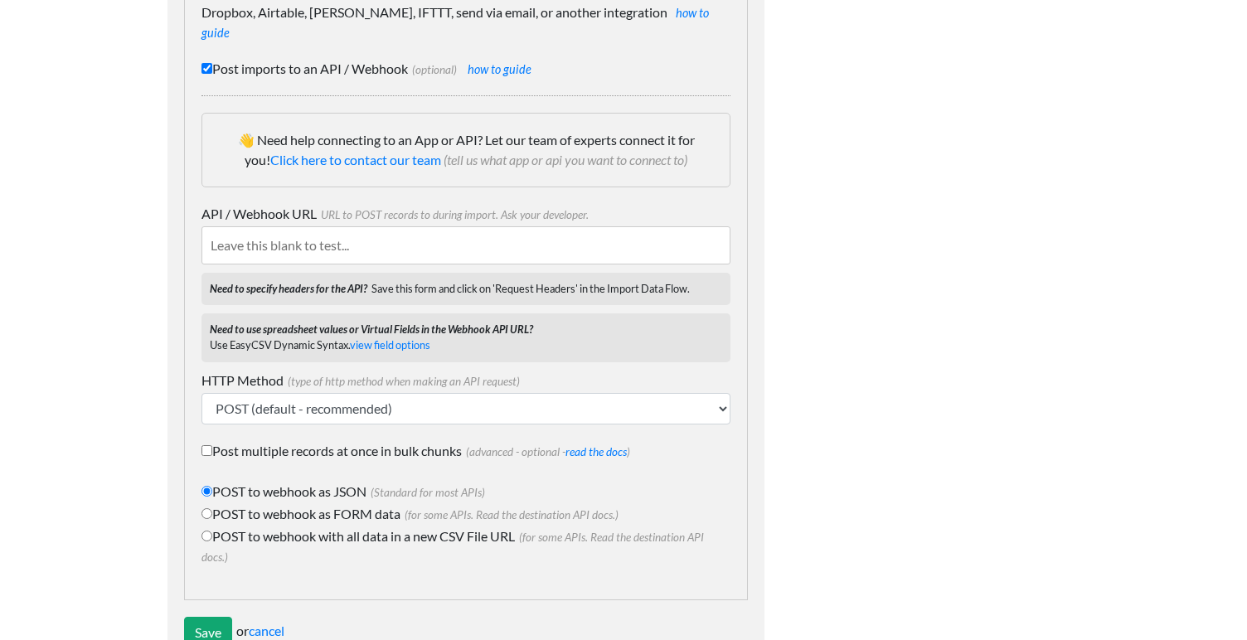
click at [354, 504] on label "POST to webhook as FORM data (for some APIs. Read the destination API docs.)" at bounding box center [465, 514] width 529 height 20
click at [212, 508] on input "POST to webhook as FORM data (for some APIs. Read the destination API docs.)" at bounding box center [206, 513] width 11 height 11
radio input "true"
click at [373, 504] on label "POST to webhook as FORM data (for some APIs. Read the destination API docs.)" at bounding box center [465, 514] width 529 height 20
click at [212, 508] on input "POST to webhook as FORM data (for some APIs. Read the destination API docs.)" at bounding box center [206, 513] width 11 height 11
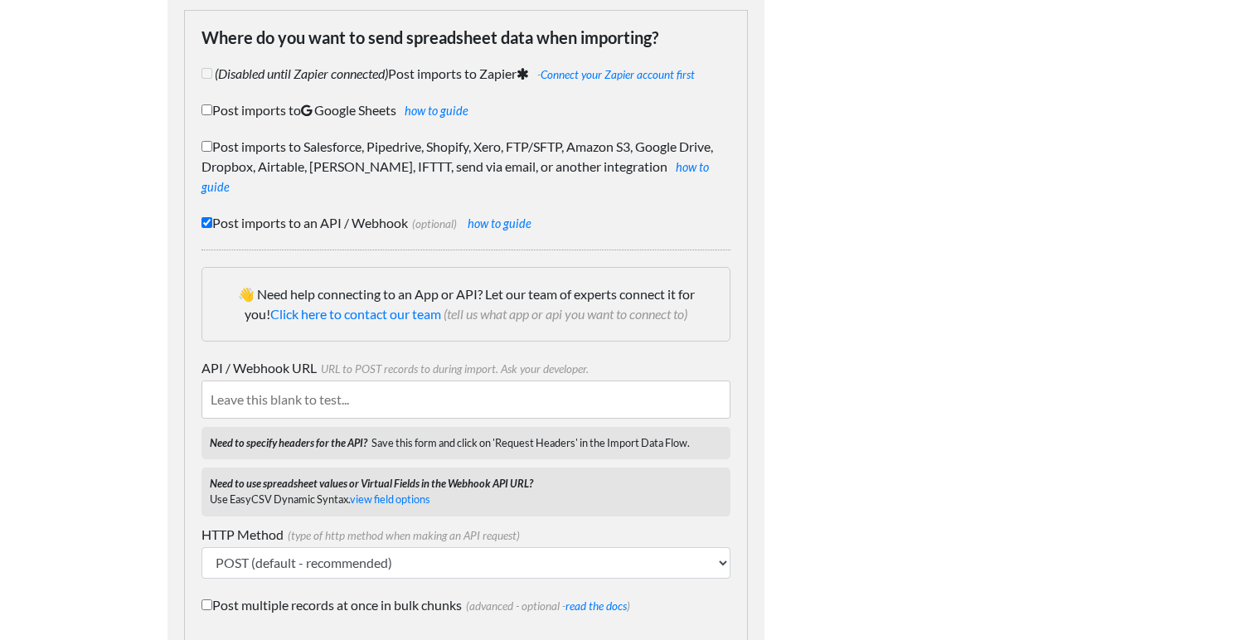
scroll to position [169, 0]
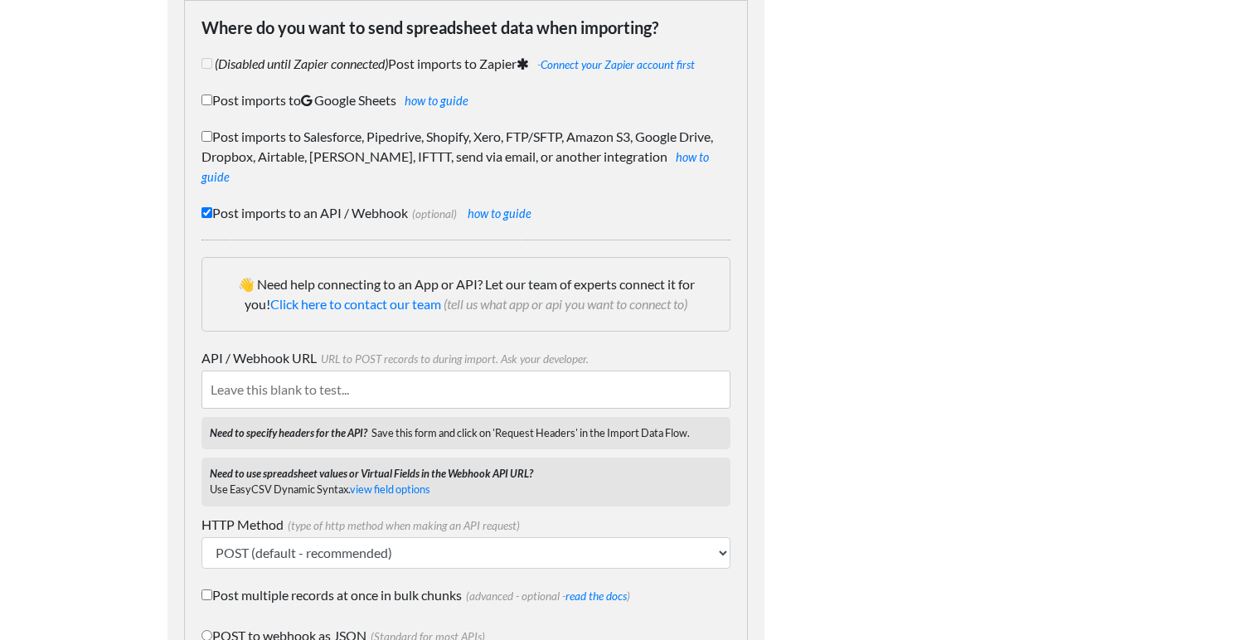
click at [352, 371] on input "API / Webhook URL URL to POST records to during import. Ask your developer." at bounding box center [465, 390] width 529 height 38
paste input "https://developers.klaviyo.com/en/v1-2/reference/identify-post"
type input "https://developers.klaviyo.com/en/v1-2/reference/identify-post"
click at [396, 322] on div "👋 Need help connecting to an App or API? Let our team of experts connect it for…" at bounding box center [465, 425] width 529 height 370
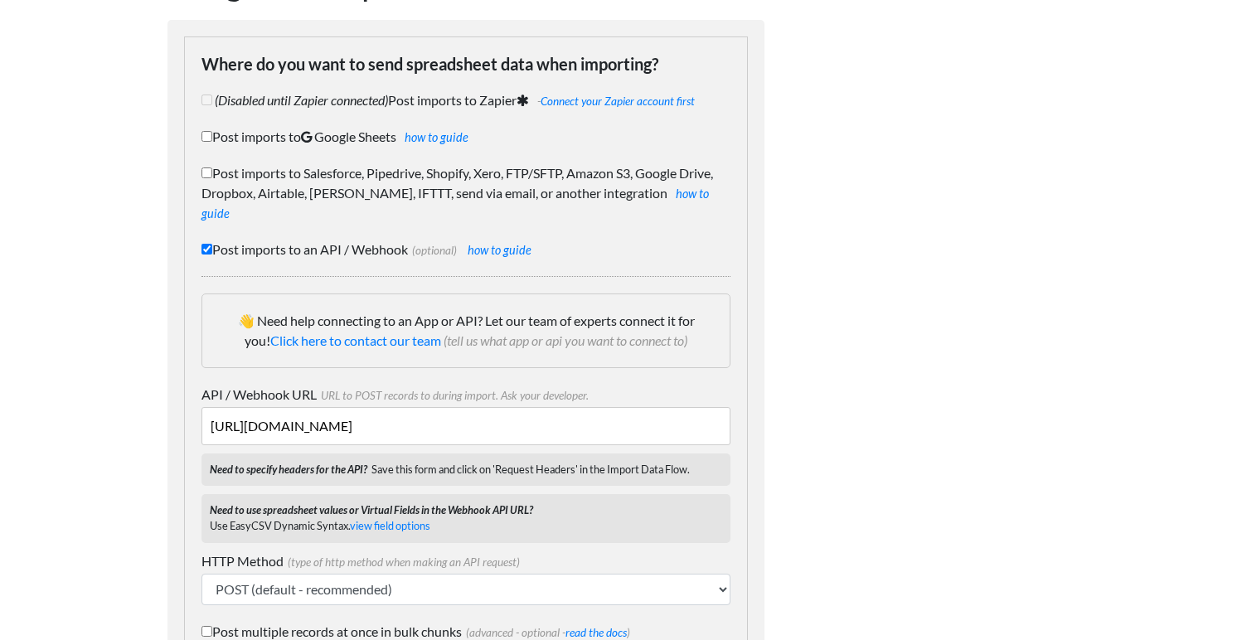
scroll to position [142, 0]
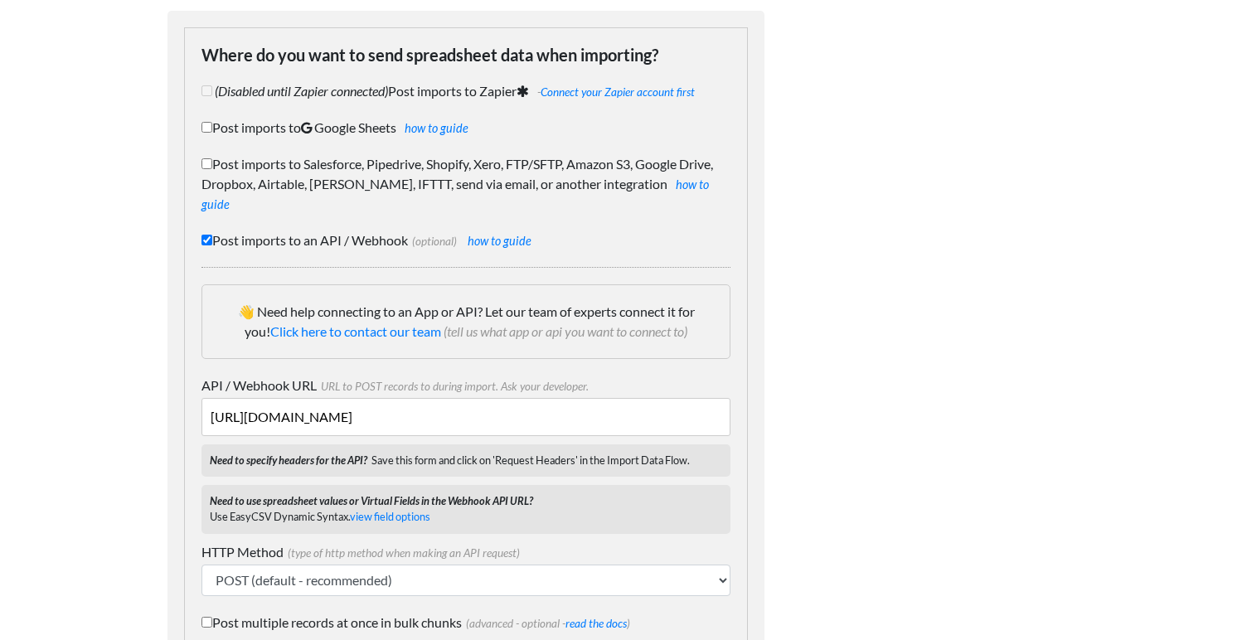
click at [872, 269] on div "Dynamic Value Syntax Copy & paste the text from the right-column below into you…" at bounding box center [938, 395] width 315 height 915
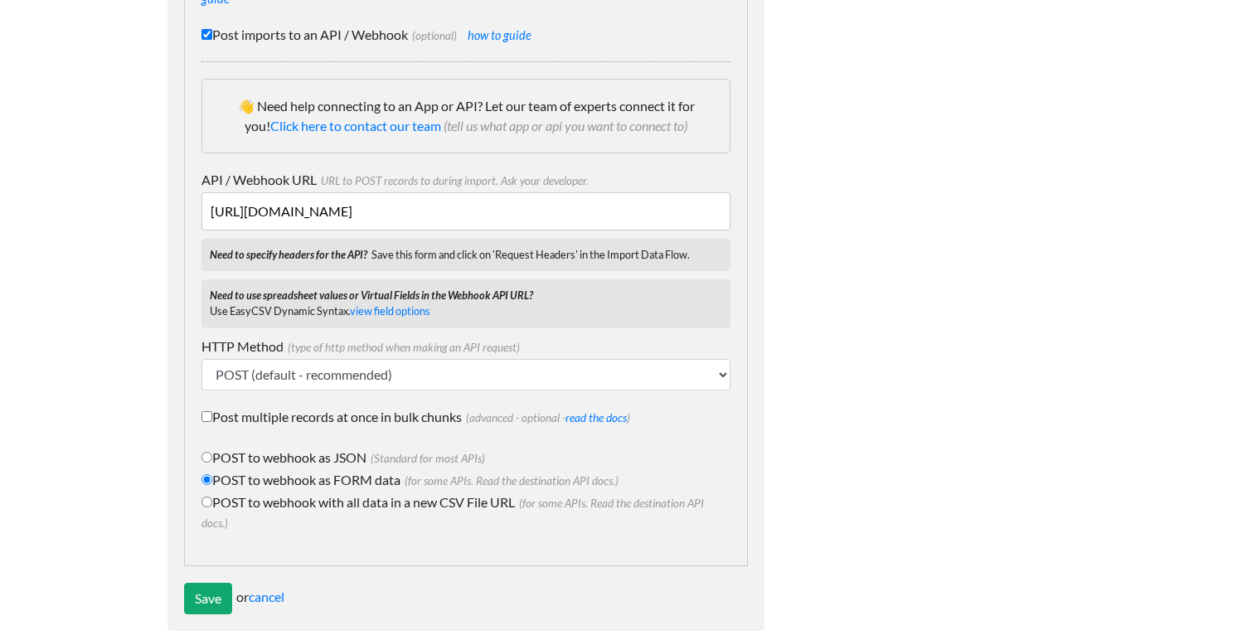
scroll to position [347, 0]
click at [226, 583] on input "Save" at bounding box center [208, 599] width 48 height 32
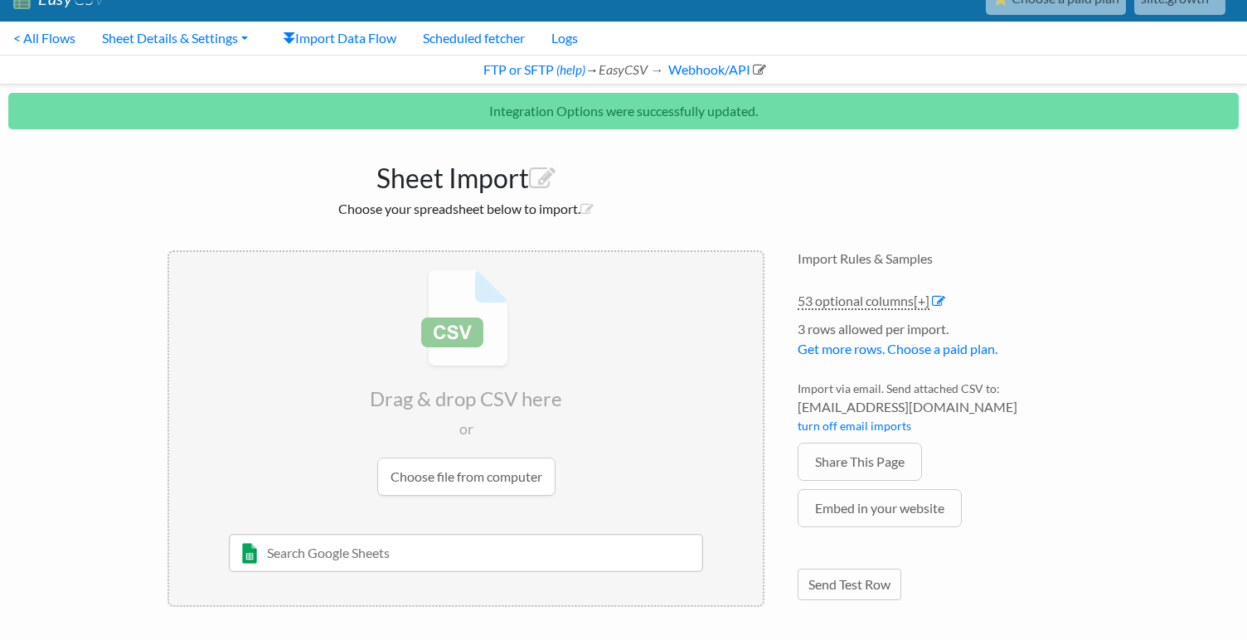
scroll to position [40, 0]
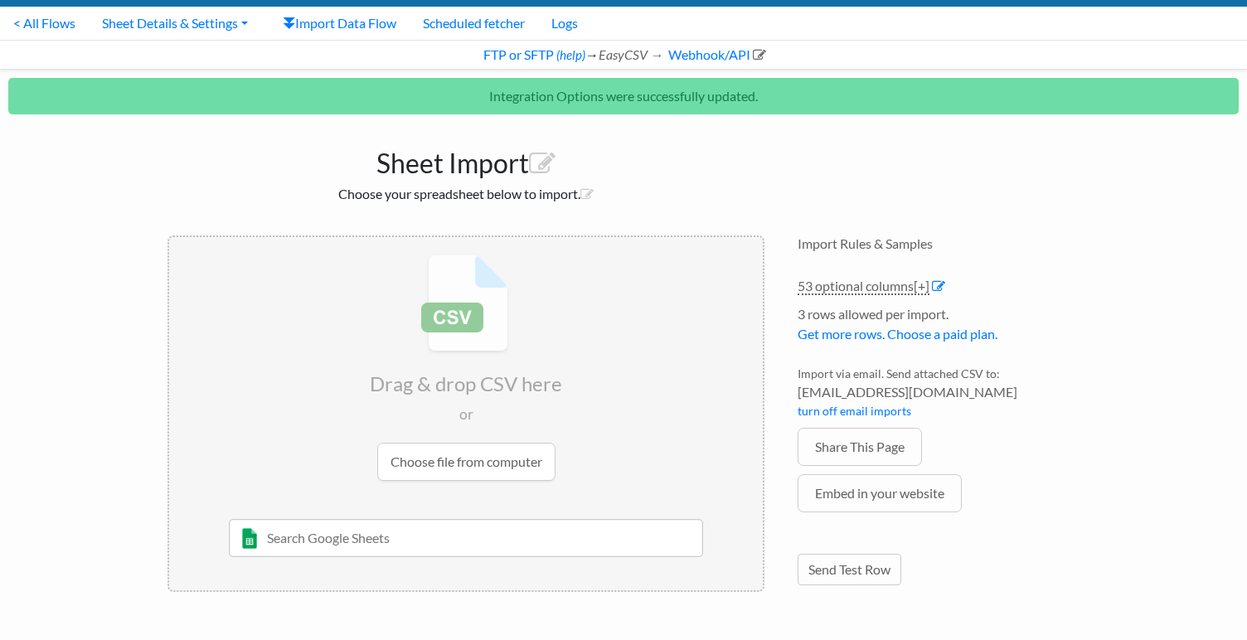
click at [423, 356] on input "file" at bounding box center [466, 367] width 594 height 261
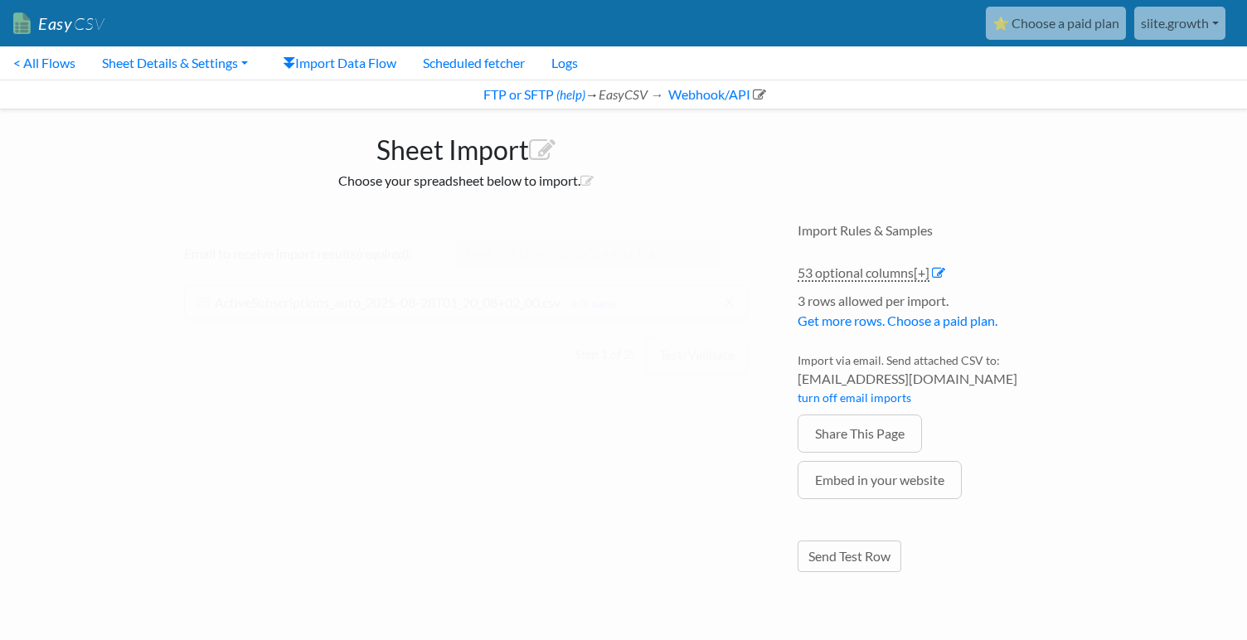
scroll to position [0, 0]
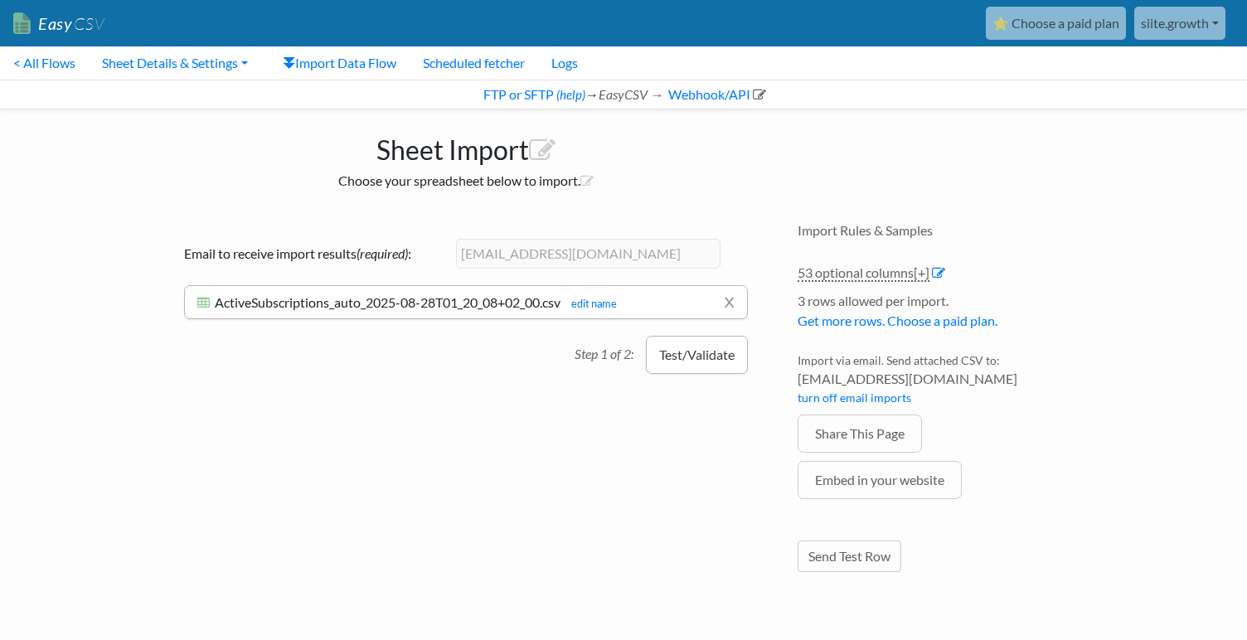
click at [700, 357] on button "Test/Validate" at bounding box center [697, 355] width 102 height 38
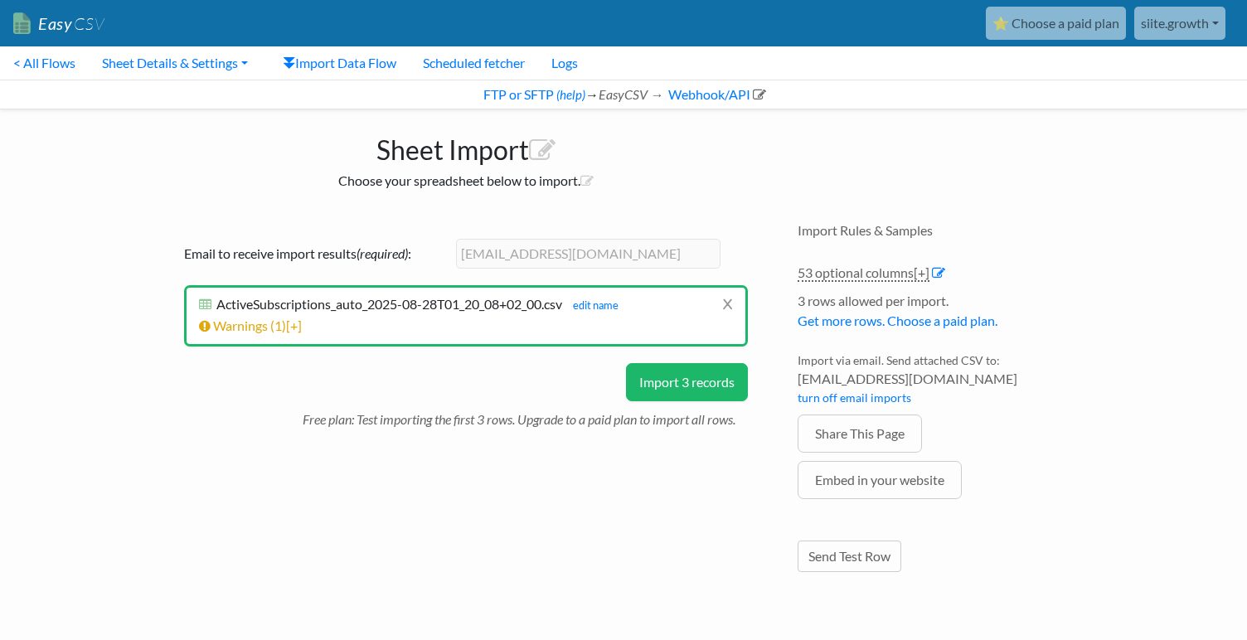
click at [699, 394] on button "Import 3 records" at bounding box center [687, 382] width 122 height 38
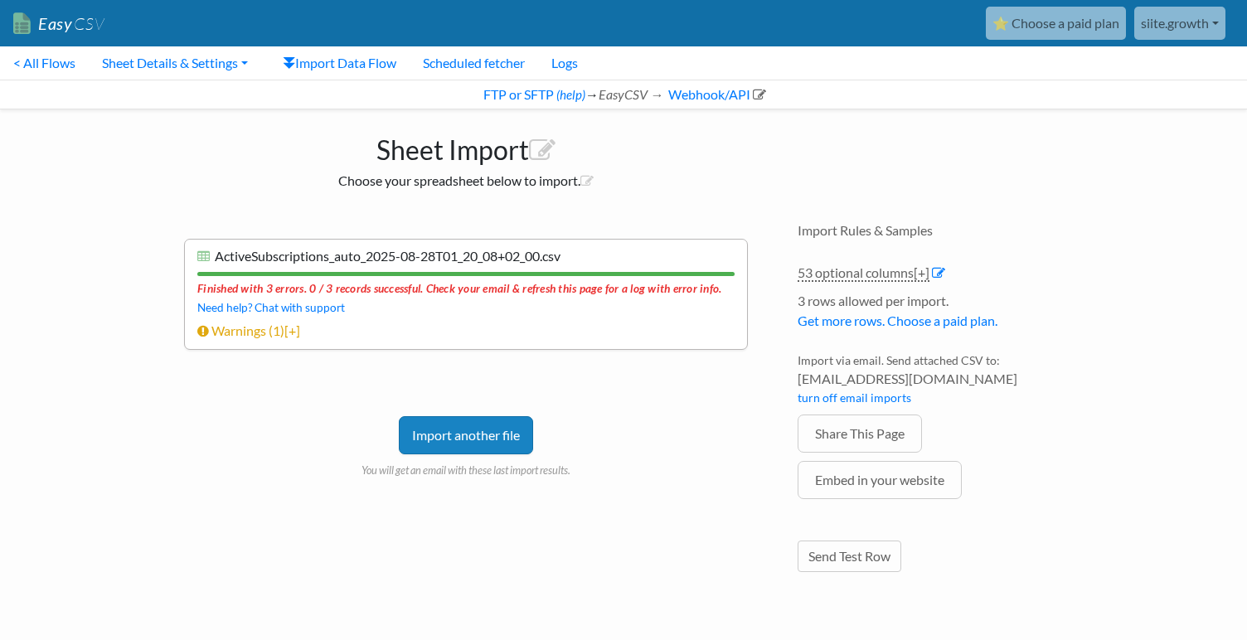
click at [631, 474] on p "You will get an email with these last import results." at bounding box center [466, 466] width 564 height 24
click at [707, 99] on link "Webhook/API" at bounding box center [716, 94] width 100 height 16
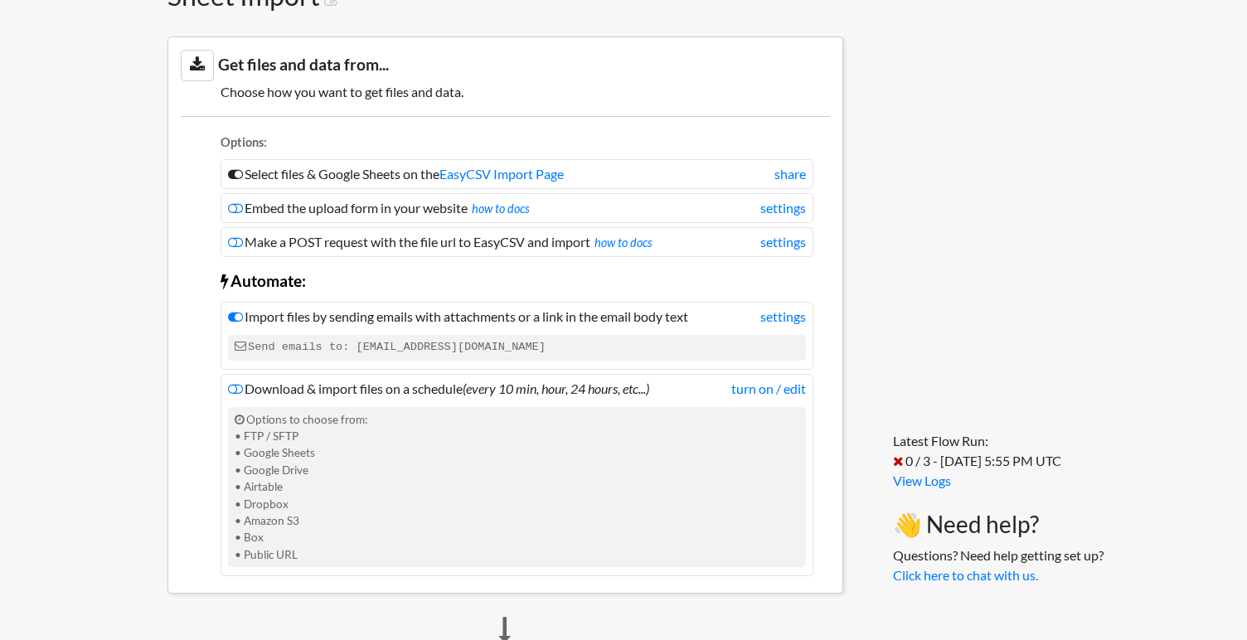
scroll to position [155, 0]
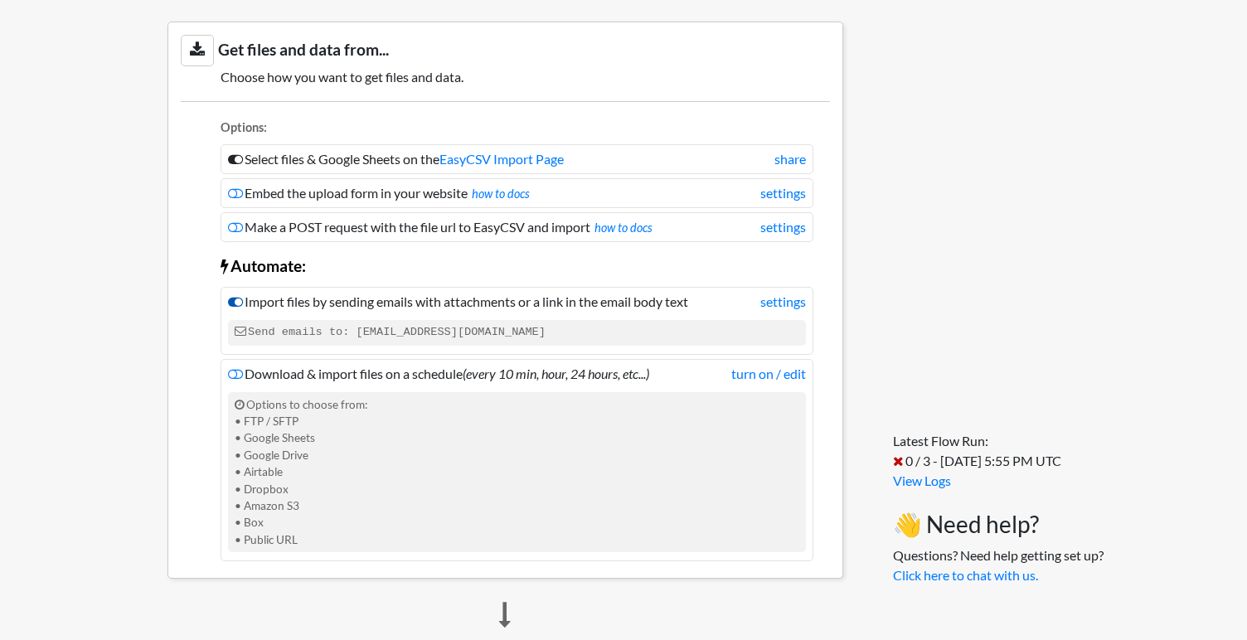
click at [239, 301] on icon at bounding box center [235, 301] width 15 height 13
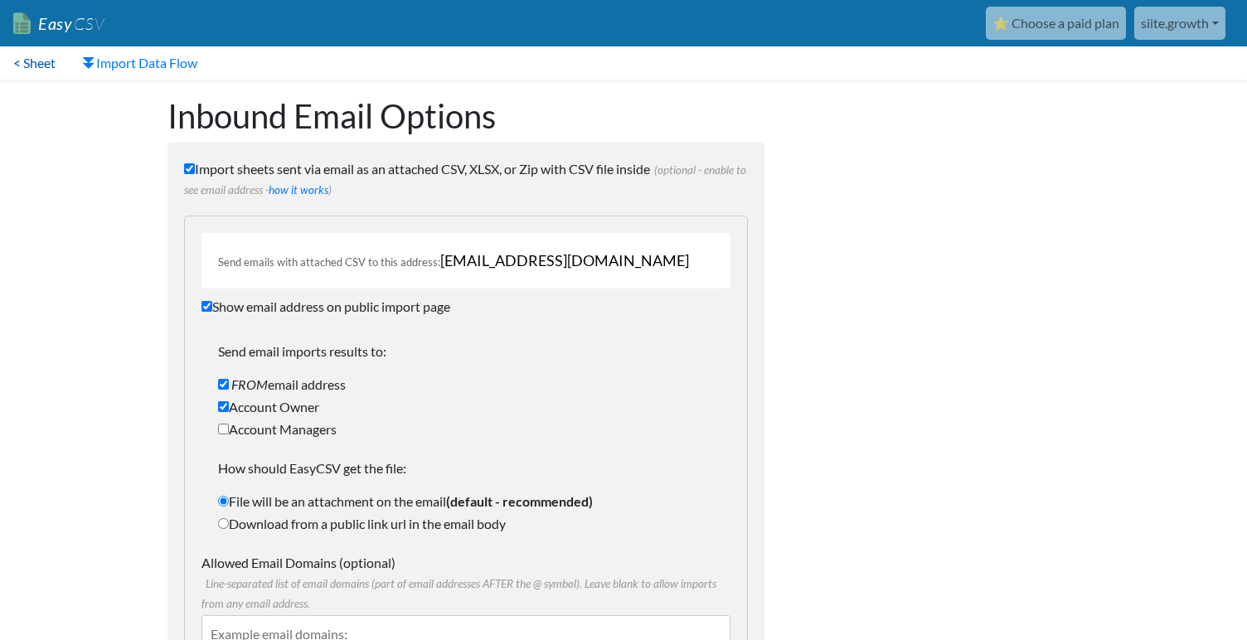
click at [42, 54] on link "< Sheet" at bounding box center [34, 62] width 69 height 33
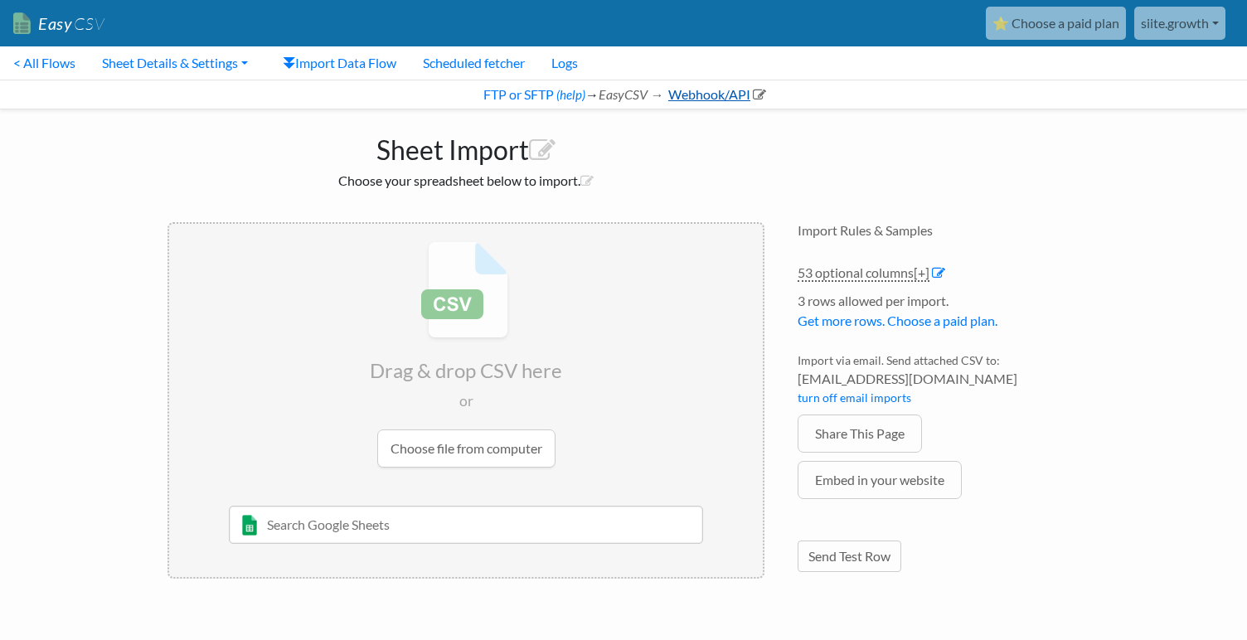
click at [687, 96] on link "Webhook/API" at bounding box center [716, 94] width 100 height 16
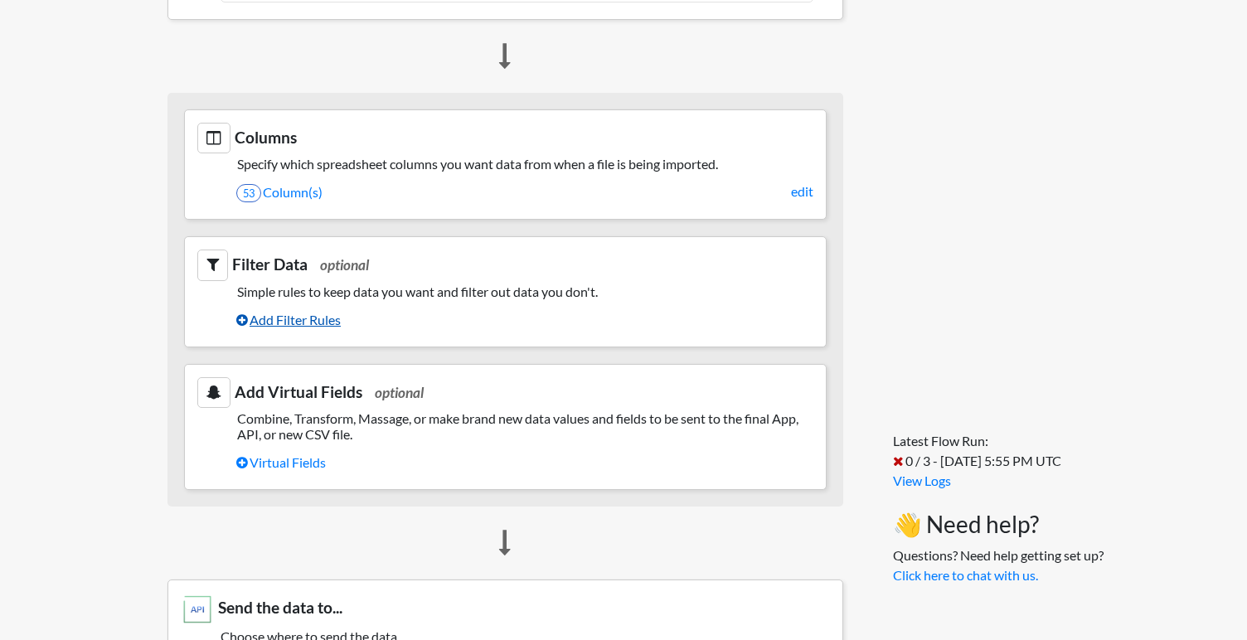
scroll to position [728, 0]
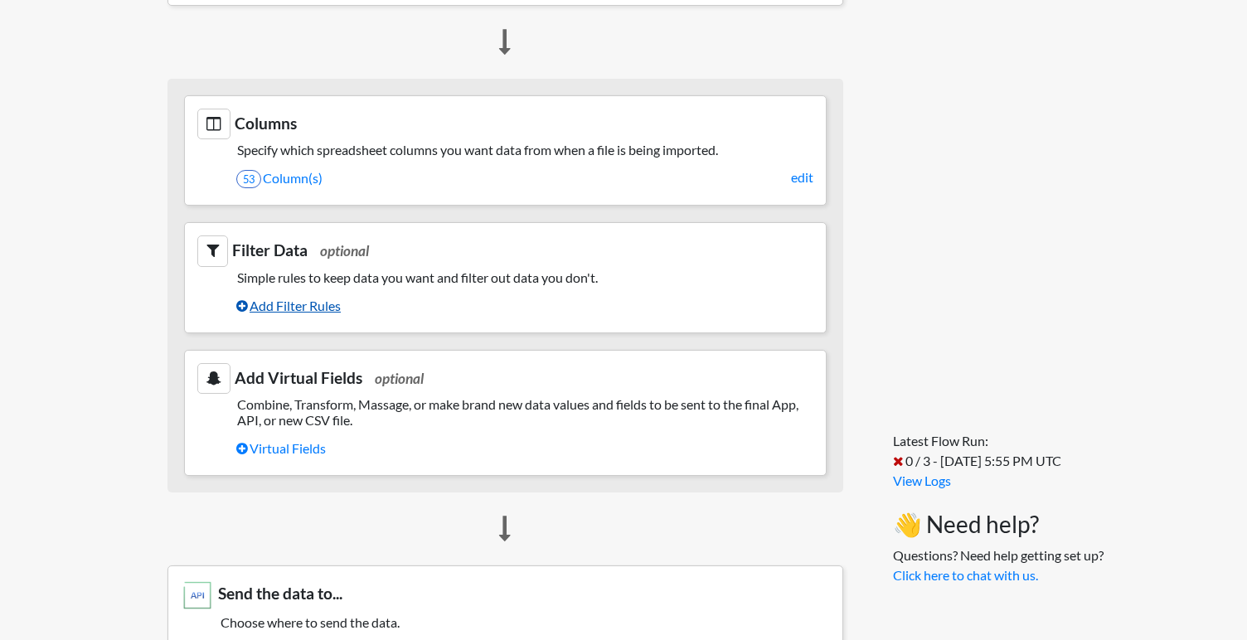
click at [319, 313] on link "Add Filter Rules" at bounding box center [524, 306] width 577 height 28
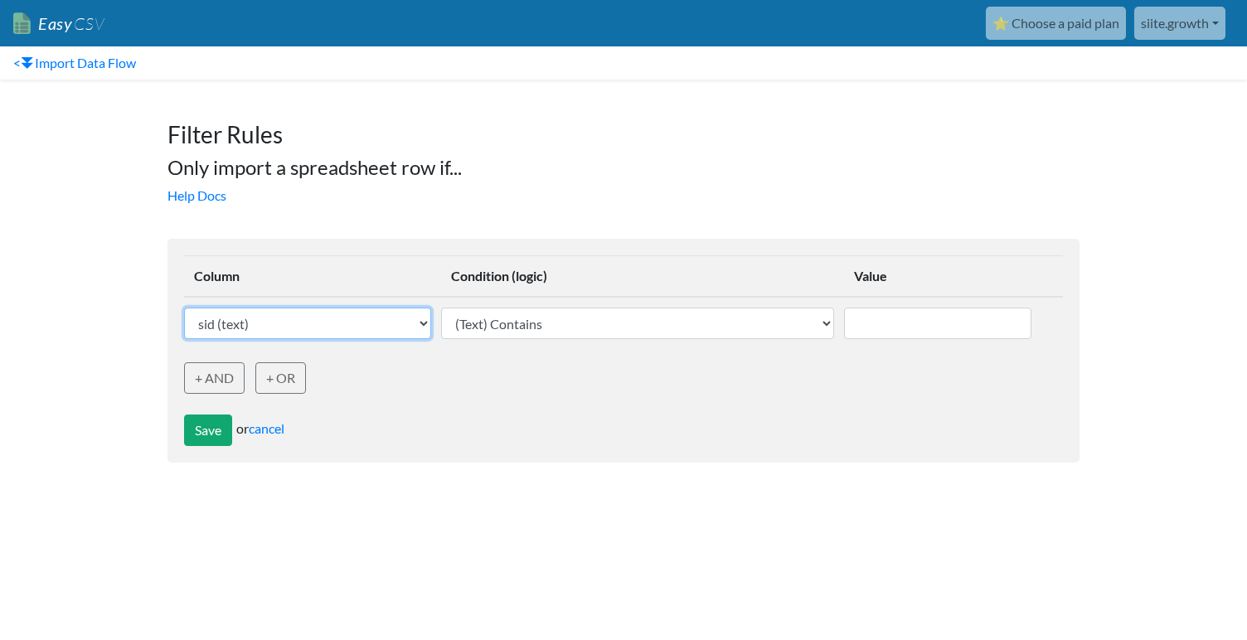
click at [346, 328] on select "sid (text) customer_id (text) kid (text) sa_id (text) cvr (text) name (text) em…" at bounding box center [307, 324] width 247 height 32
select select "748538"
click at [184, 308] on select "sid (text) customer_id (text) kid (text) sa_id (text) cvr (text) name (text) em…" at bounding box center [307, 324] width 247 height 32
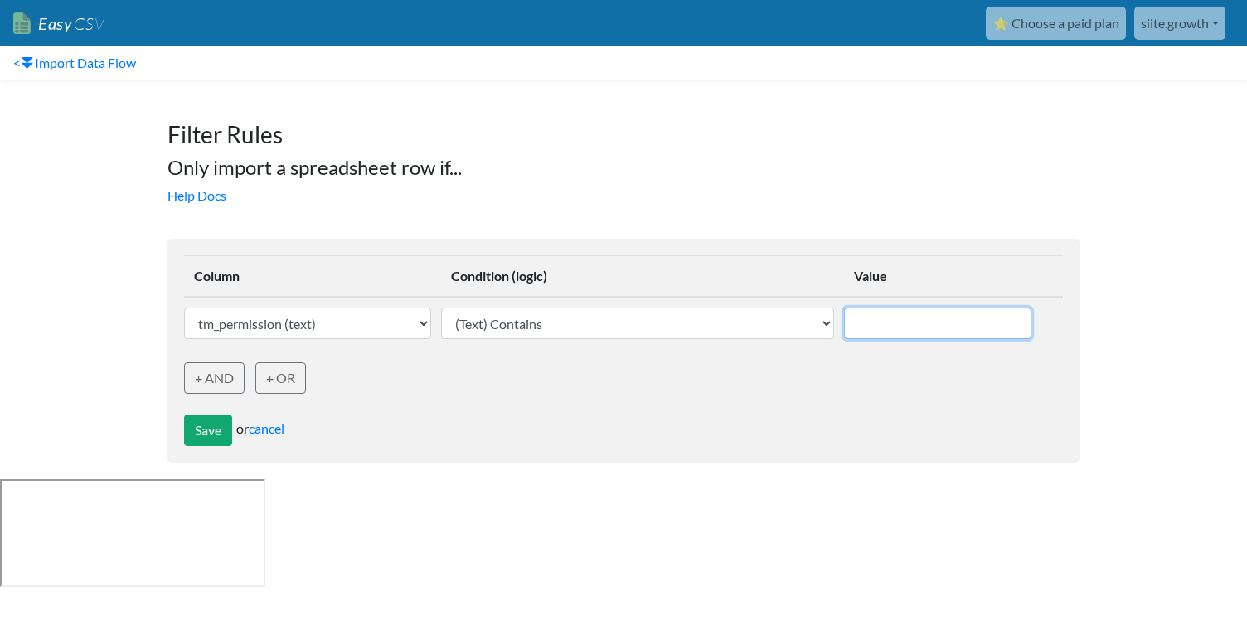
click at [919, 318] on input "text" at bounding box center [937, 324] width 187 height 32
click at [671, 318] on select "(Text) Contains (Text) Does not contain (Text) Exactly matches (Text) Does not …" at bounding box center [637, 324] width 393 height 32
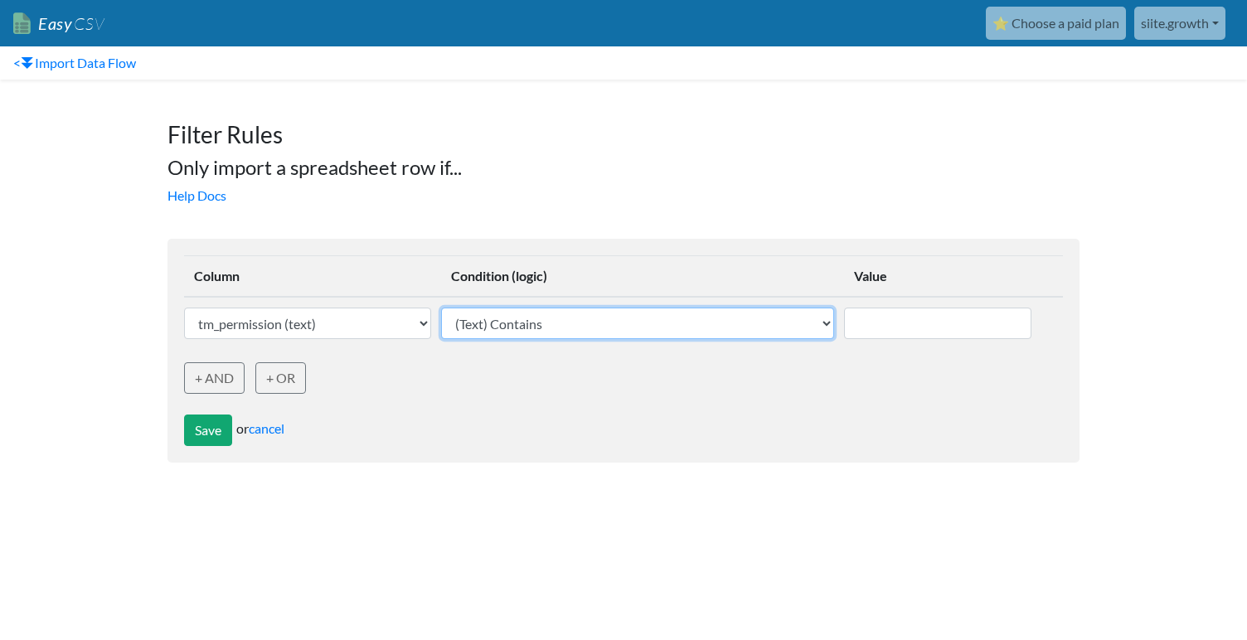
select select "text_exactly_matches"
click at [443, 308] on select "(Text) Contains (Text) Does not contain (Text) Exactly matches (Text) Does not …" at bounding box center [637, 324] width 393 height 32
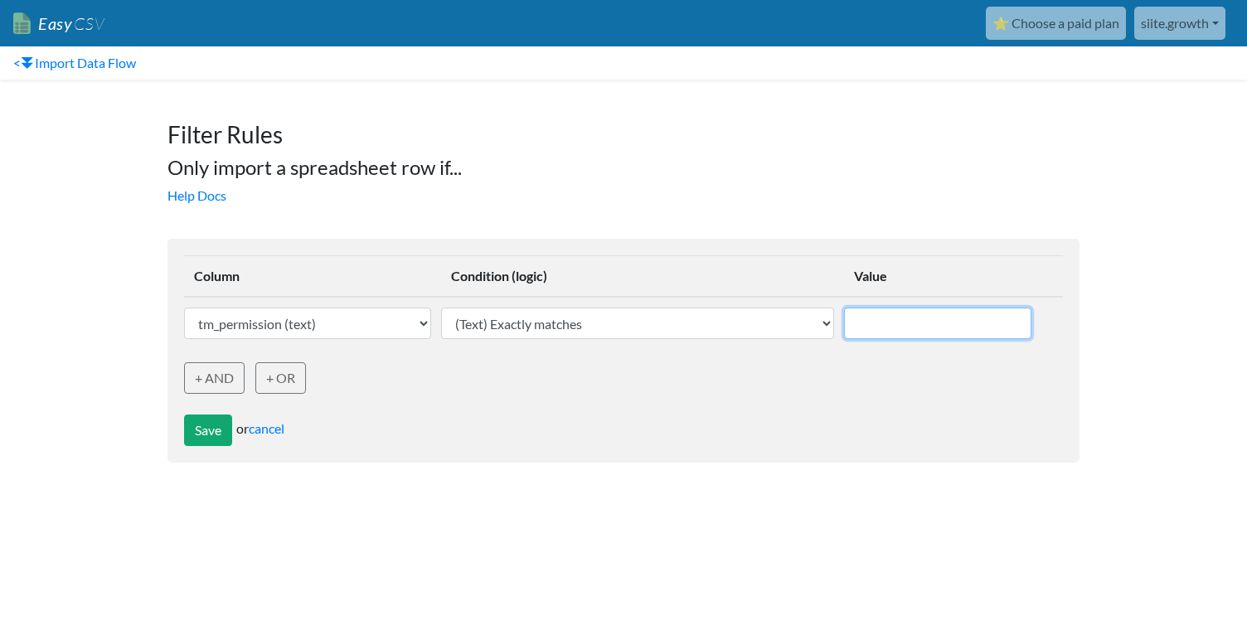
click at [900, 311] on input "text" at bounding box center [937, 324] width 187 height 32
type input "TRUE"
click at [218, 435] on button "Save" at bounding box center [208, 431] width 48 height 32
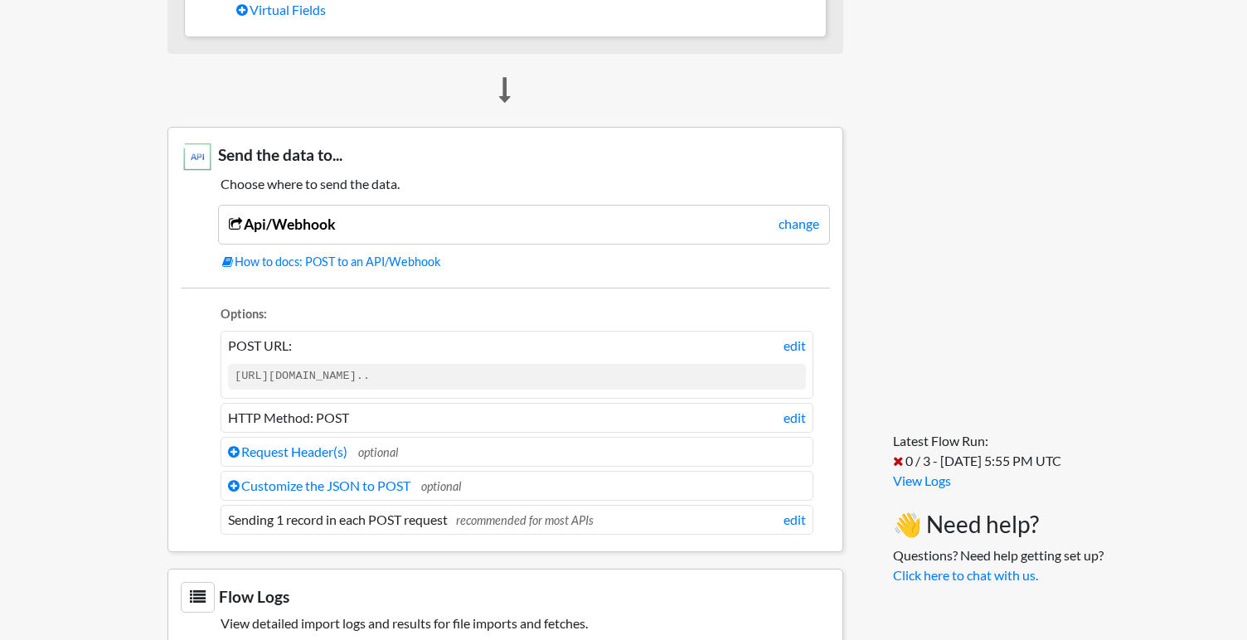
scroll to position [1240, 0]
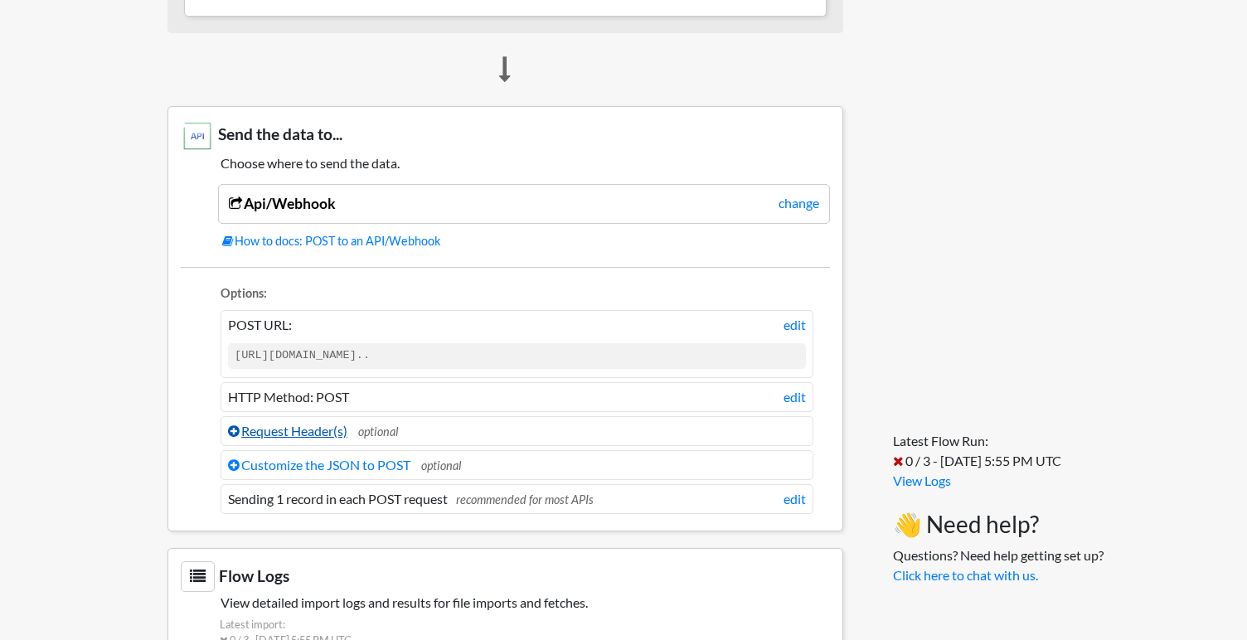
click at [267, 435] on link "Request Header(s)" at bounding box center [287, 431] width 119 height 16
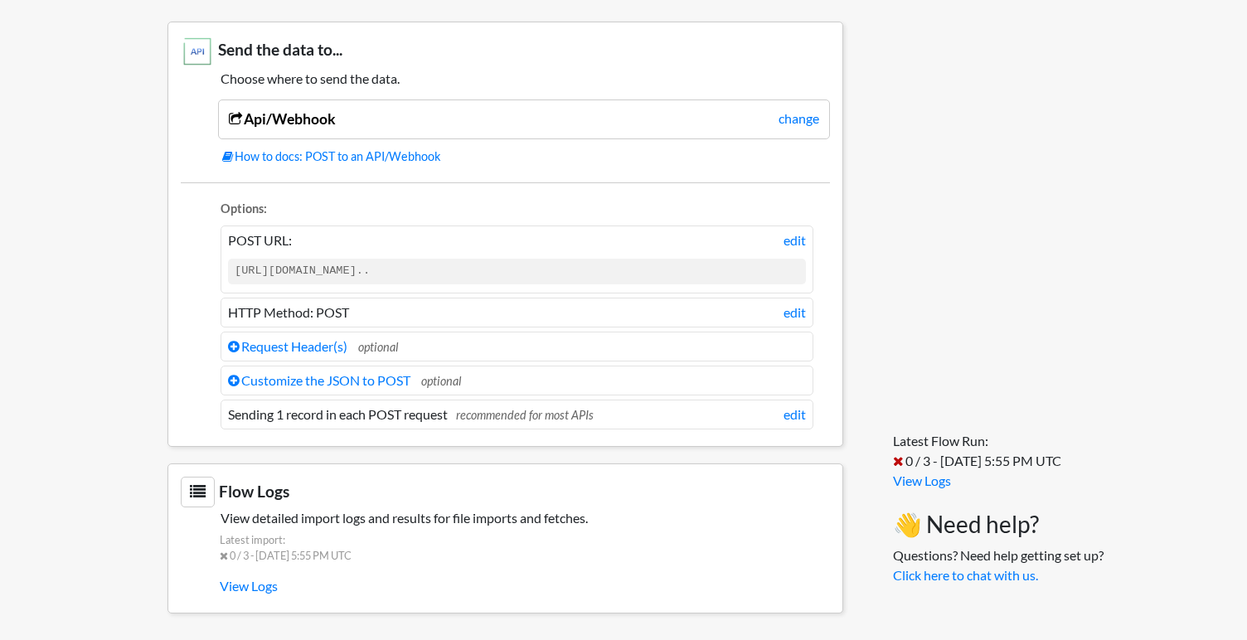
scroll to position [1275, 0]
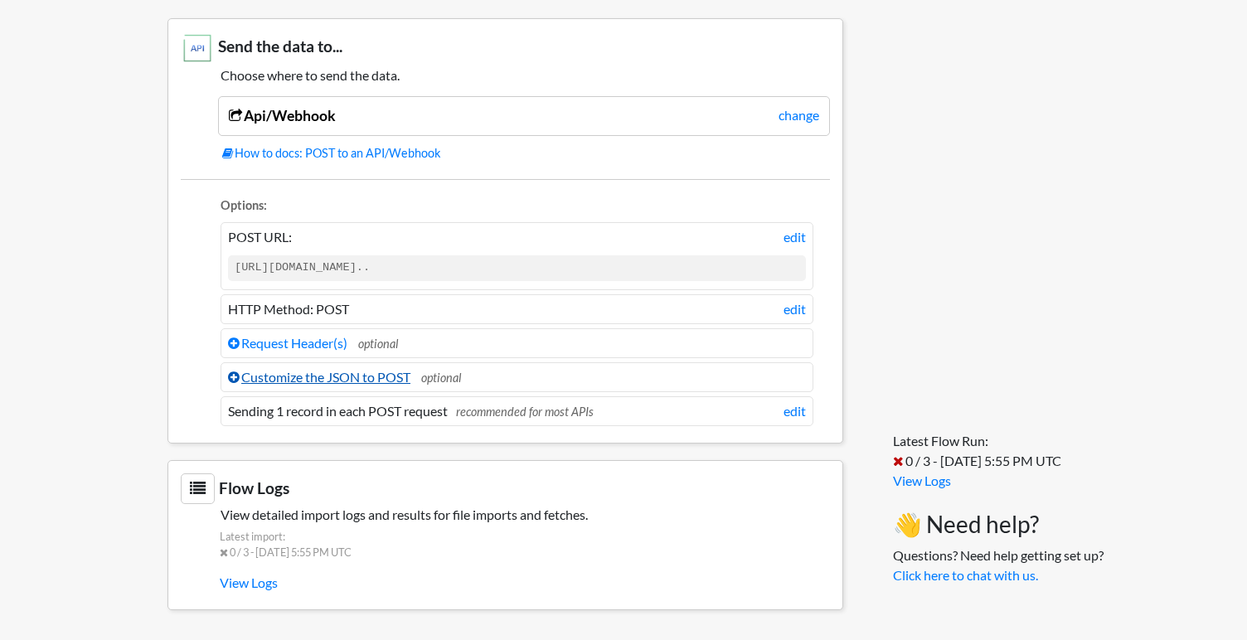
click at [292, 379] on link "Customize the JSON to POST" at bounding box center [319, 377] width 182 height 16
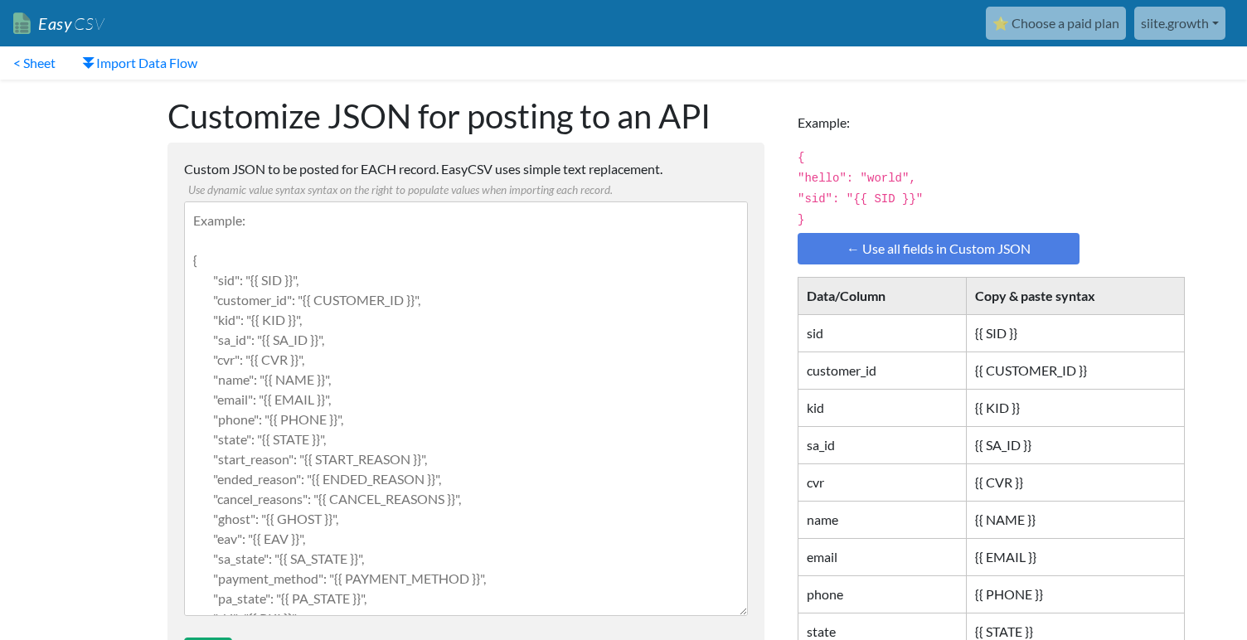
click at [364, 386] on textarea "Custom JSON to be posted for EACH record. EasyCSV uses simple text replacement.…" at bounding box center [466, 408] width 564 height 415
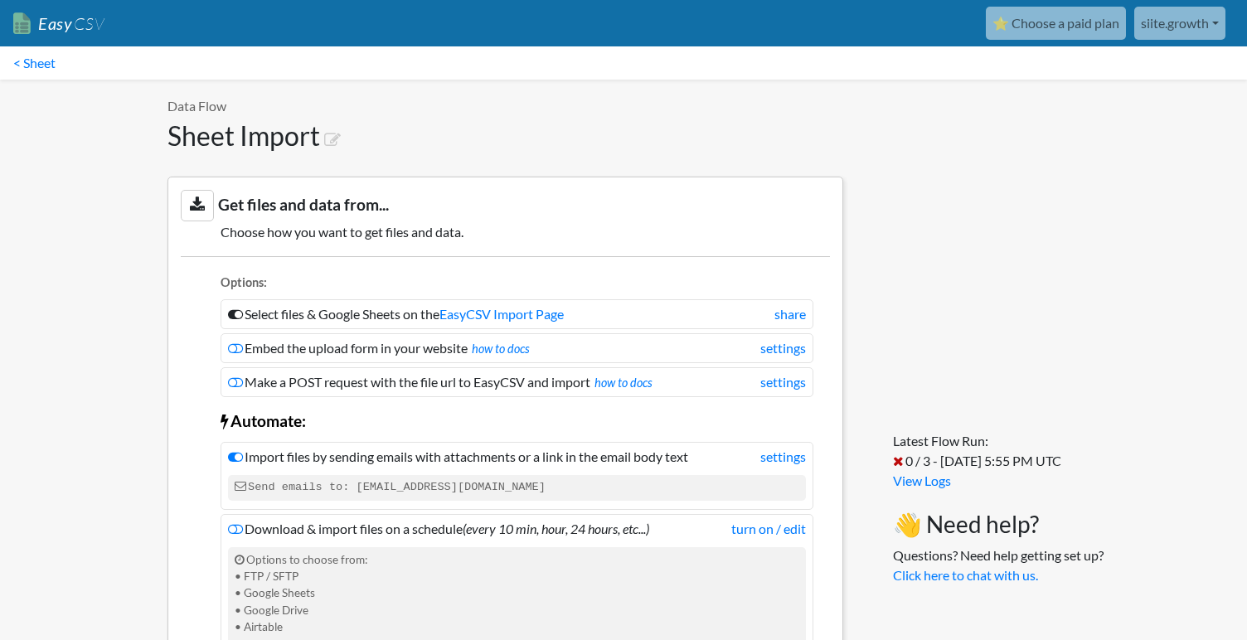
scroll to position [1275, 0]
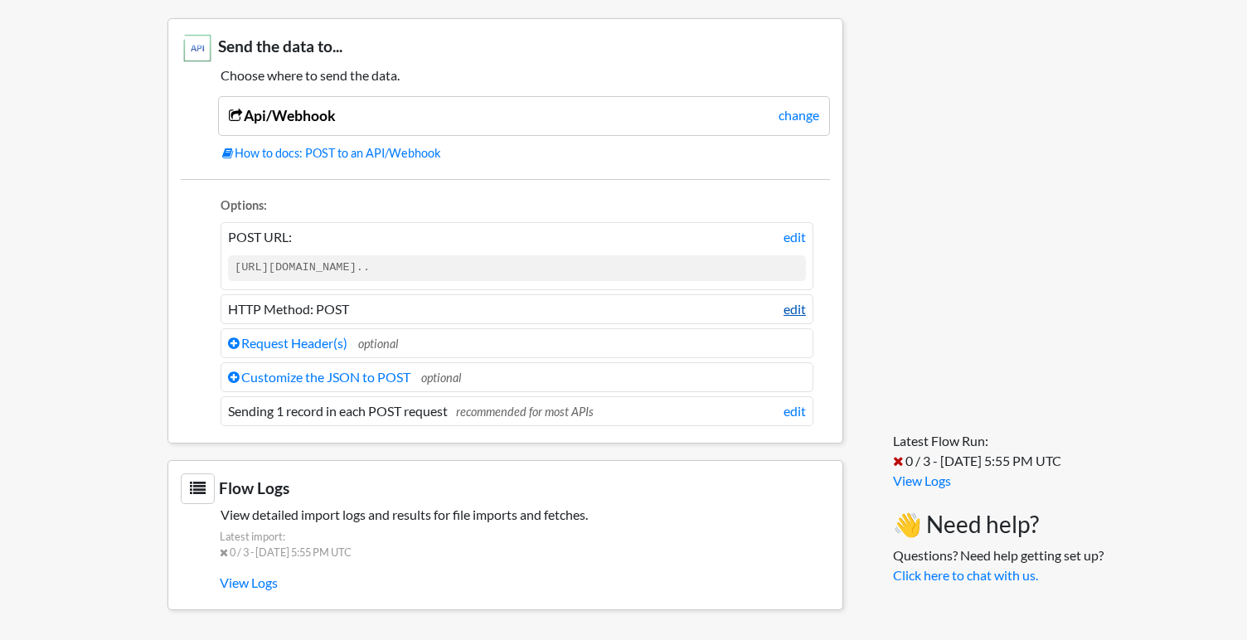
click at [805, 307] on link "edit" at bounding box center [795, 309] width 22 height 20
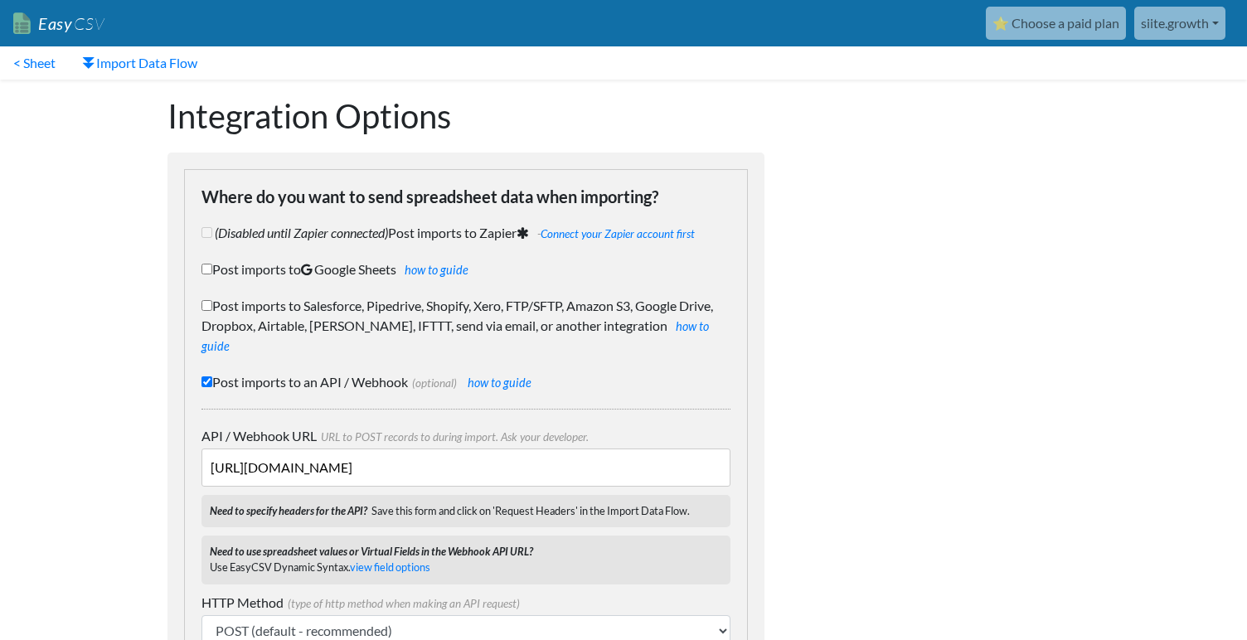
click at [1189, 15] on link "siite.growth" at bounding box center [1179, 23] width 91 height 33
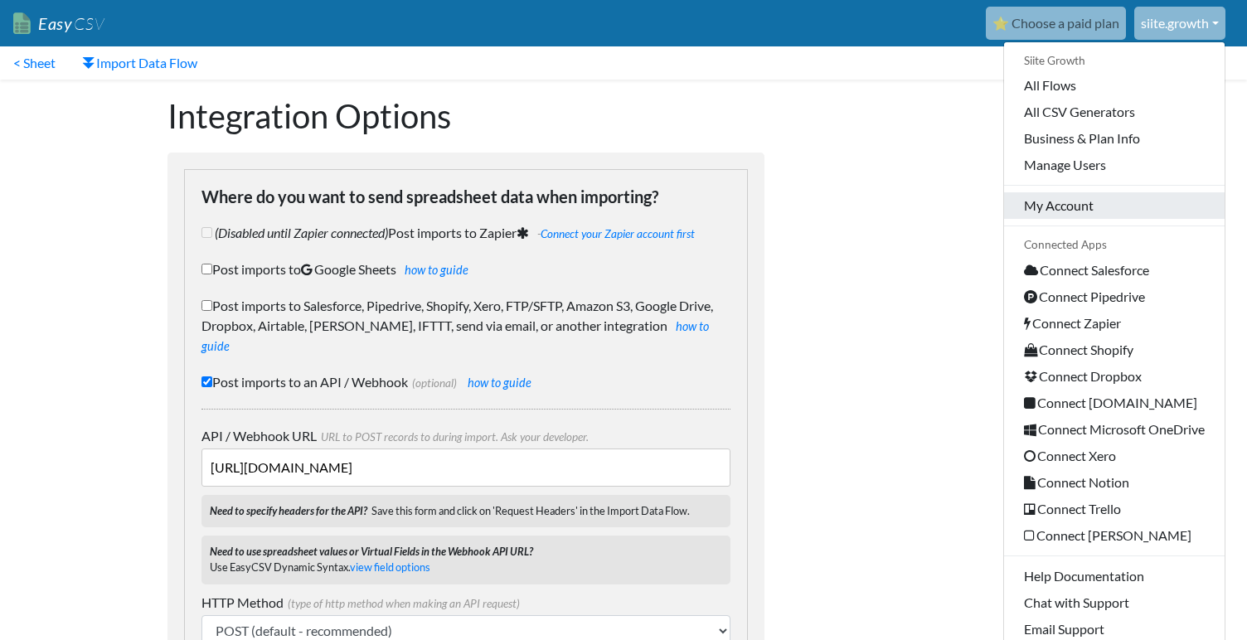
click at [1123, 203] on link "My Account" at bounding box center [1114, 205] width 221 height 27
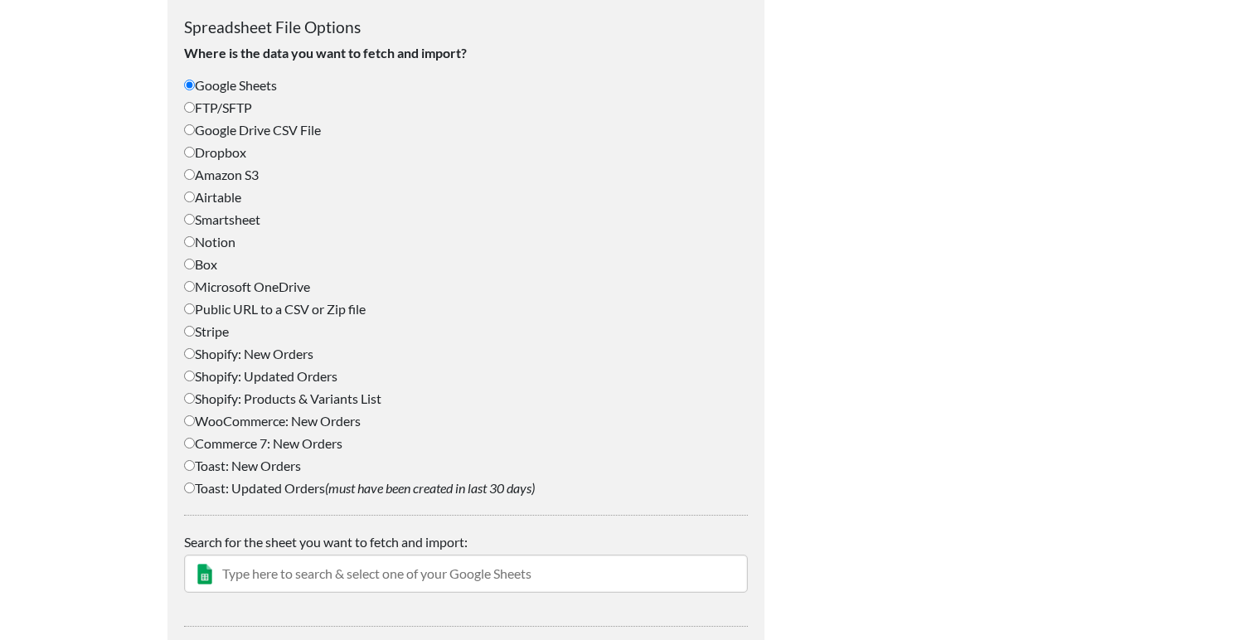
scroll to position [655, 0]
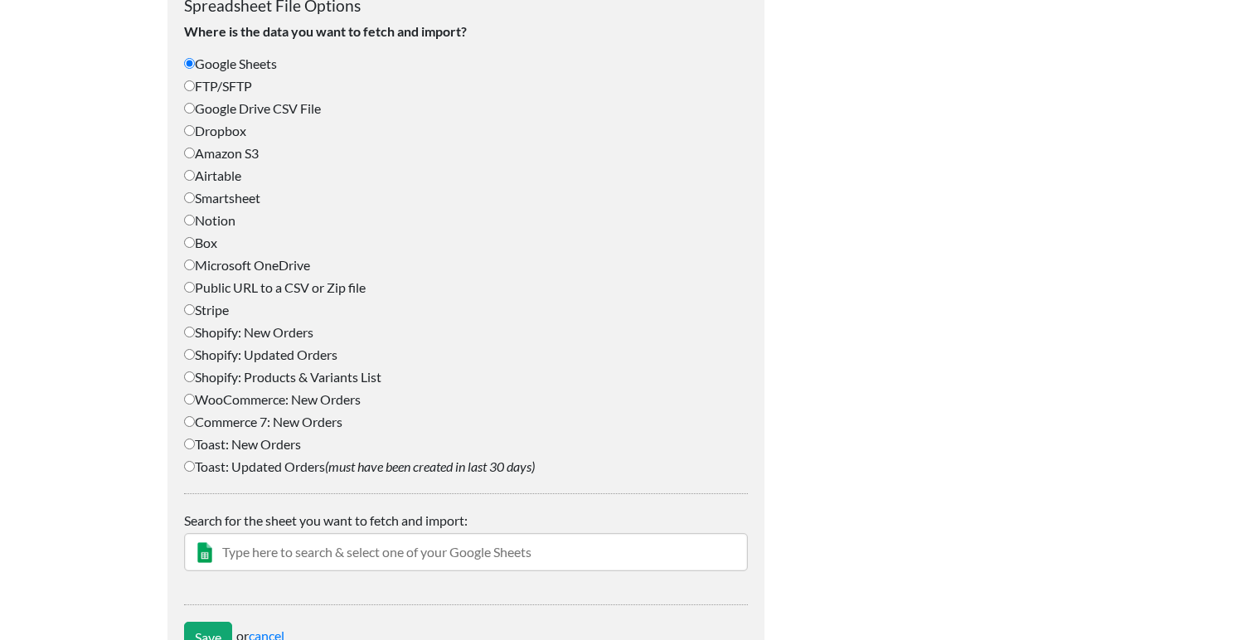
click at [236, 81] on label "FTP/SFTP" at bounding box center [466, 86] width 564 height 20
click at [195, 81] on input "FTP/SFTP" at bounding box center [189, 85] width 11 height 11
radio input "true"
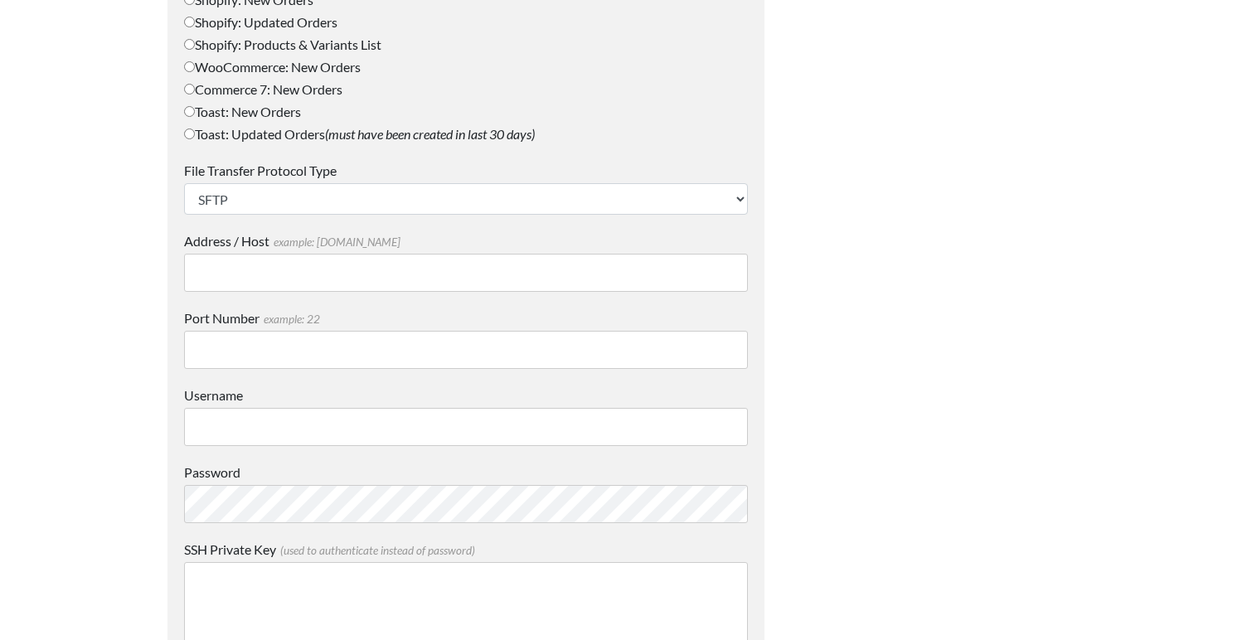
scroll to position [997, 0]
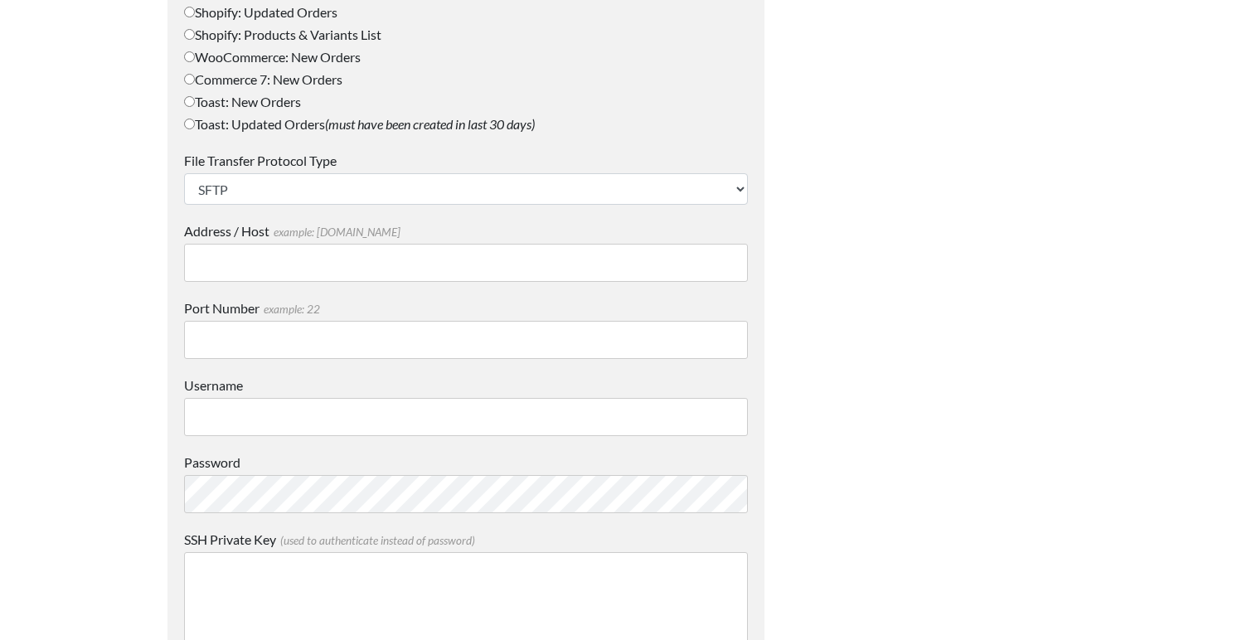
click at [346, 259] on input "Address / Host example: mydomain.com" at bounding box center [466, 263] width 564 height 38
paste input "u475206.your-storagebox.de"
type input "u475206.your-storagebox.de"
click at [444, 232] on label "Address / Host example: mydomain.com" at bounding box center [466, 231] width 564 height 20
click at [444, 244] on input "u475206.your-storagebox.de" at bounding box center [466, 263] width 564 height 38
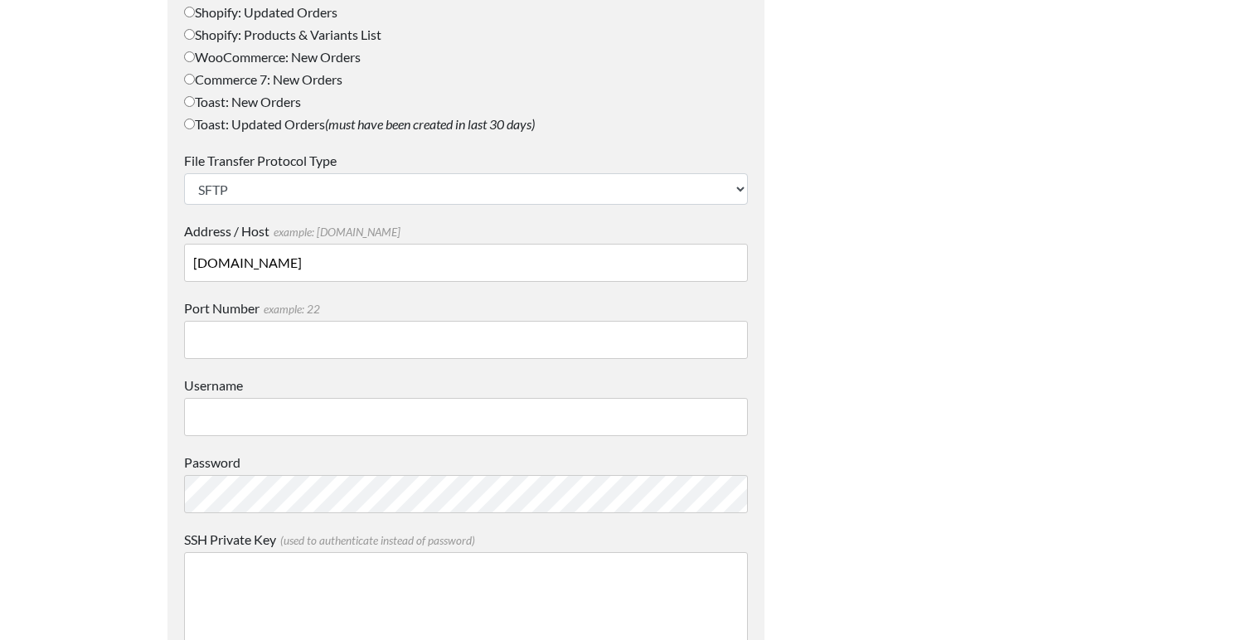
click at [126, 339] on body "Easy CSV ⭐ Choose a paid plan siite.growth Siite Growth All Flows All CSV Gener…" at bounding box center [623, 290] width 1247 height 2574
click at [201, 339] on input "Port Number example: 22" at bounding box center [466, 340] width 564 height 38
paste input "u475206"
type input "22"
click at [236, 409] on input "Username" at bounding box center [466, 417] width 564 height 38
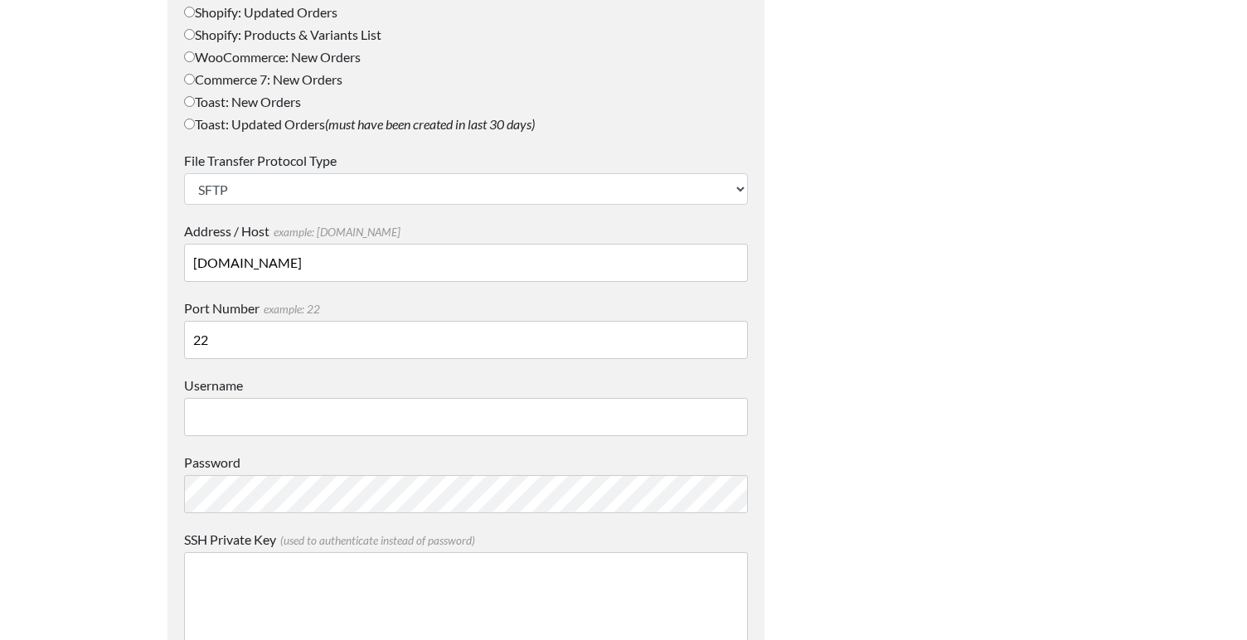
paste input "u475206"
type input "u475206"
click at [132, 459] on body "Easy CSV ⭐ Choose a paid plan siite.growth Siite Growth All Flows All CSV Gener…" at bounding box center [623, 290] width 1247 height 2574
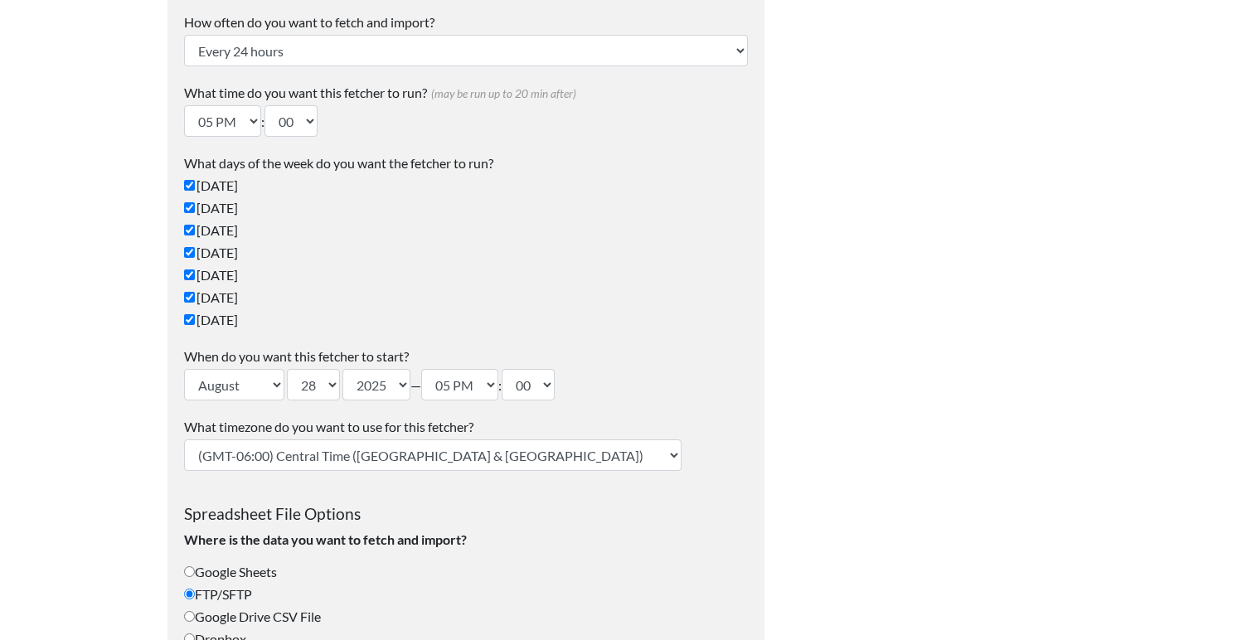
scroll to position [95, 0]
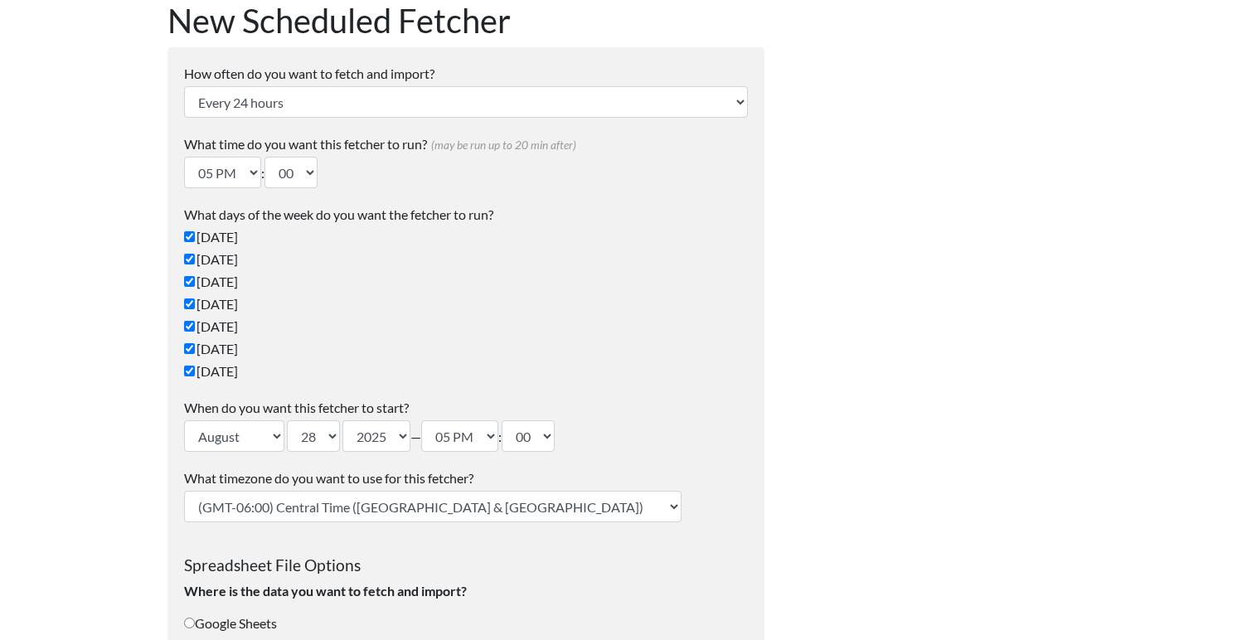
click at [248, 510] on select "(GMT-12:00) International Date Line West (GMT-11:00) American Samoa (GMT-11:00)…" at bounding box center [432, 507] width 497 height 32
select select "Copenhagen"
click at [184, 491] on select "(GMT-12:00) International Date Line West (GMT-11:00) American Samoa (GMT-11:00)…" at bounding box center [432, 507] width 497 height 32
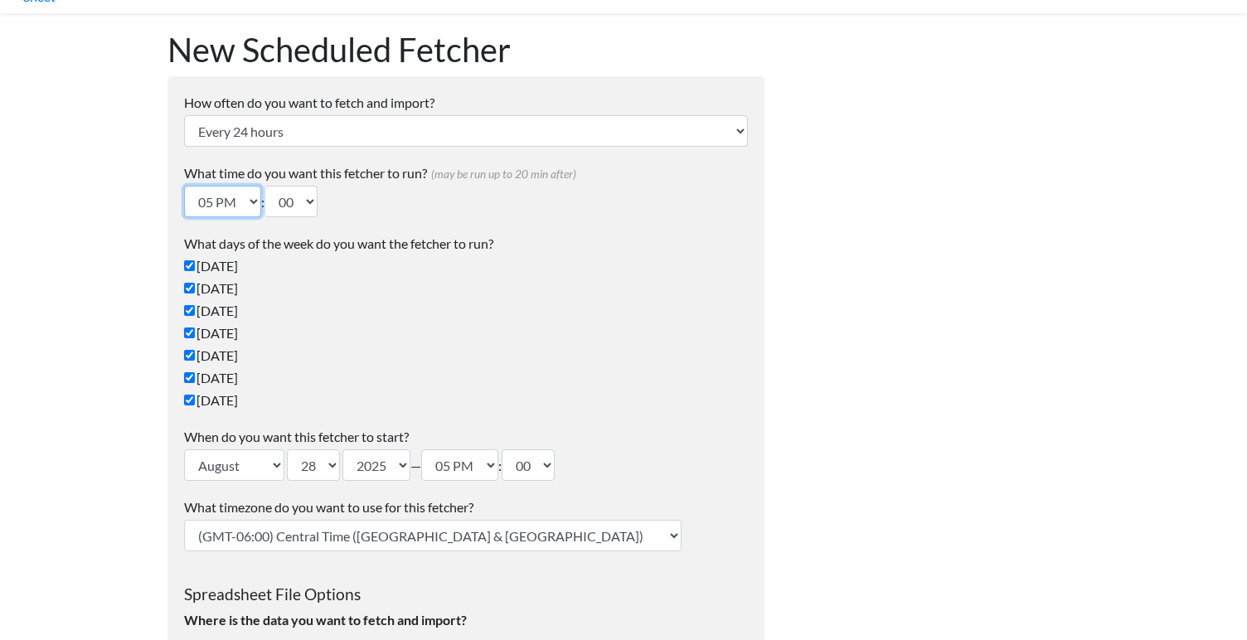
click at [237, 201] on select "12 AM 01 AM 02 AM 03 AM 04 AM 05 AM 06 AM 07 AM 08 AM 09 AM 10 AM 11 AM 12 PM 0…" at bounding box center [222, 202] width 77 height 32
select select "06"
click at [184, 186] on select "12 AM 01 AM 02 AM 03 AM 04 AM 05 AM 06 AM 07 AM 08 AM 09 AM 10 AM 11 AM 12 PM 0…" at bounding box center [222, 202] width 77 height 32
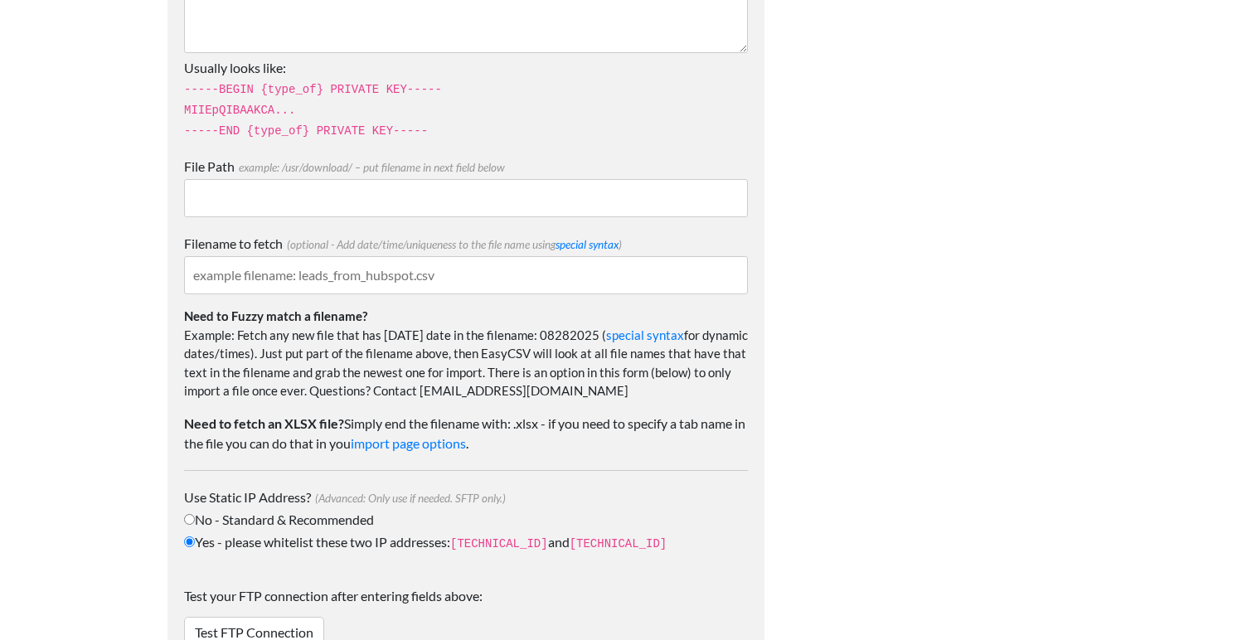
scroll to position [1676, 0]
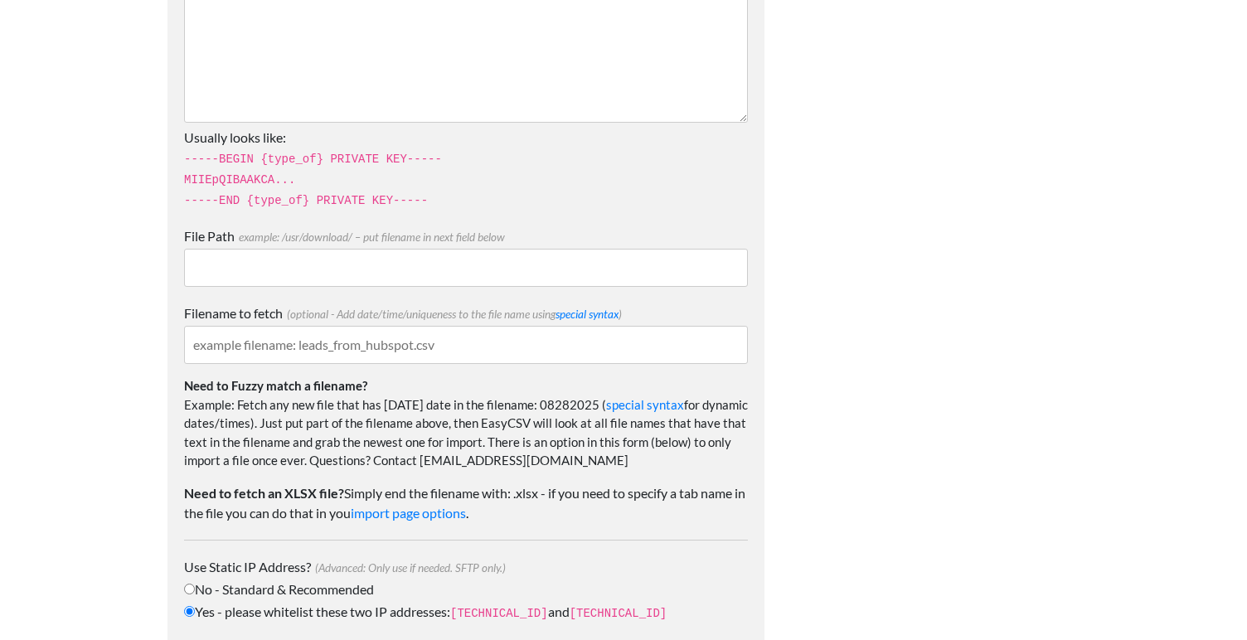
click at [266, 252] on input "File Path example: /usr/download/ – put filename in next field below" at bounding box center [466, 268] width 564 height 38
click at [257, 341] on input "Filename to fetch (optional - Add date/time/uniqueness to the file name using s…" at bounding box center [466, 345] width 564 height 38
click at [258, 613] on label "Yes - please whitelist these two IP addresses: 34.238.108.61 and 34.239.17.55" at bounding box center [466, 612] width 564 height 21
click at [195, 613] on input "Yes - please whitelist these two IP addresses: 34.238.108.61 and 34.239.17.55" at bounding box center [189, 611] width 11 height 11
radio input "true"
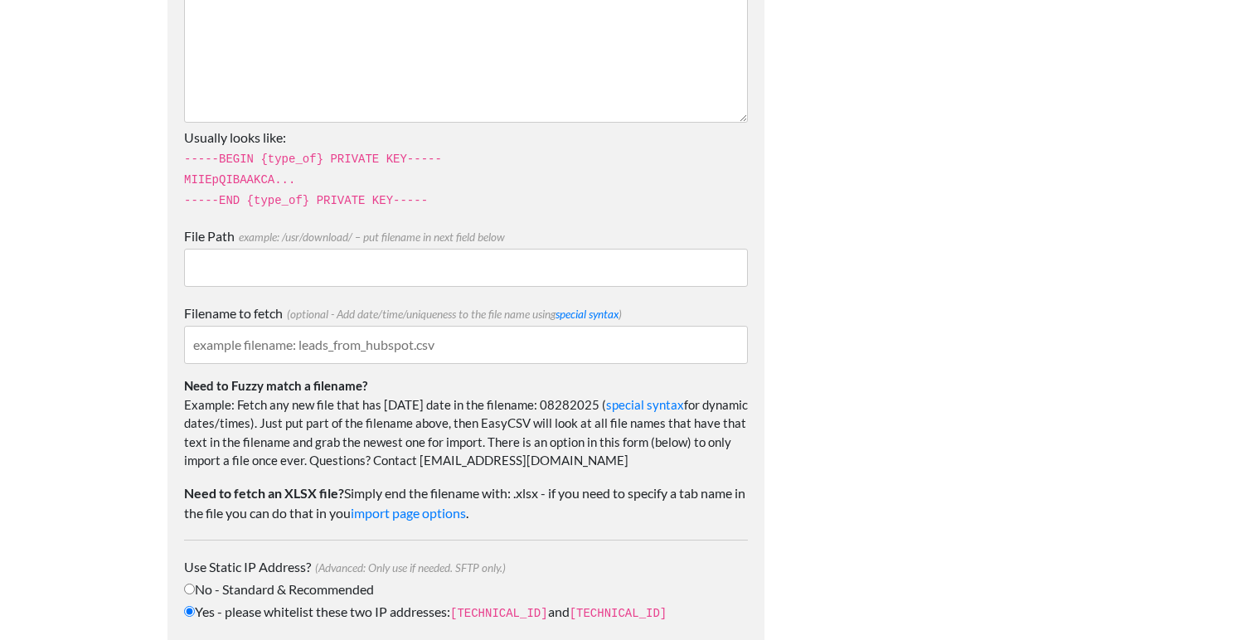
click at [404, 345] on input "Filename to fetch (optional - Add date/time/uniqueness to the file name using s…" at bounding box center [466, 345] width 564 height 38
click at [468, 350] on input "Filename to fetch (optional - Add date/time/uniqueness to the file name using s…" at bounding box center [466, 345] width 564 height 38
paste input "ActiveSubscriptions_auto_"
type input "ActiveSubscriptions_auto_"
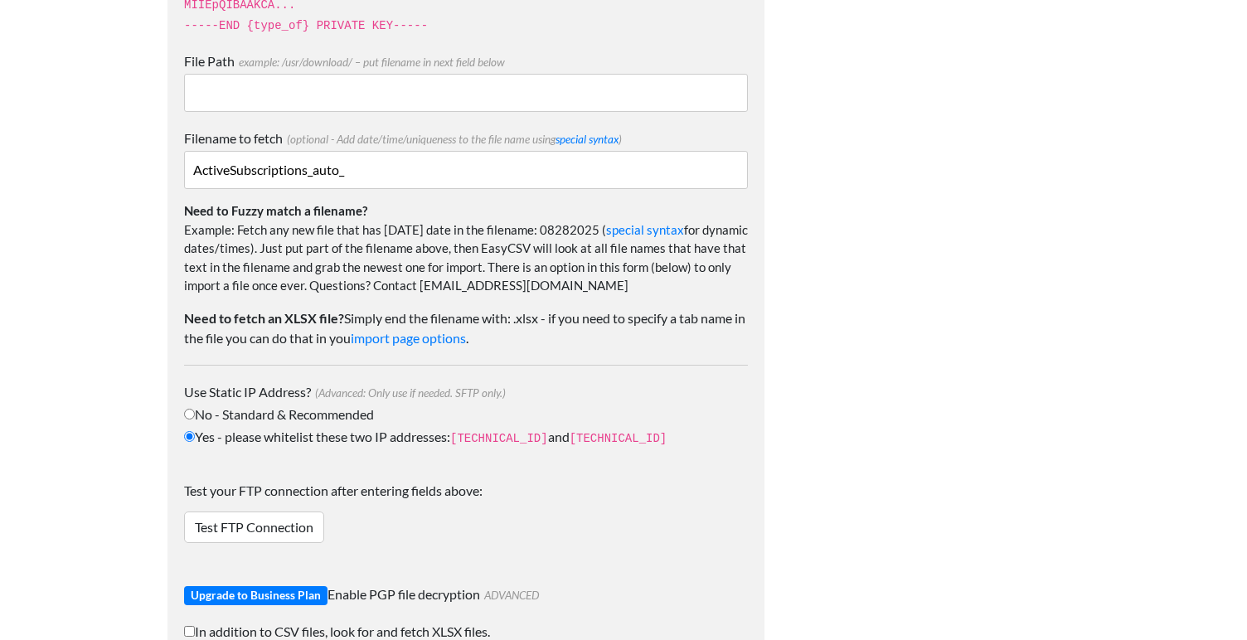
scroll to position [1943, 0]
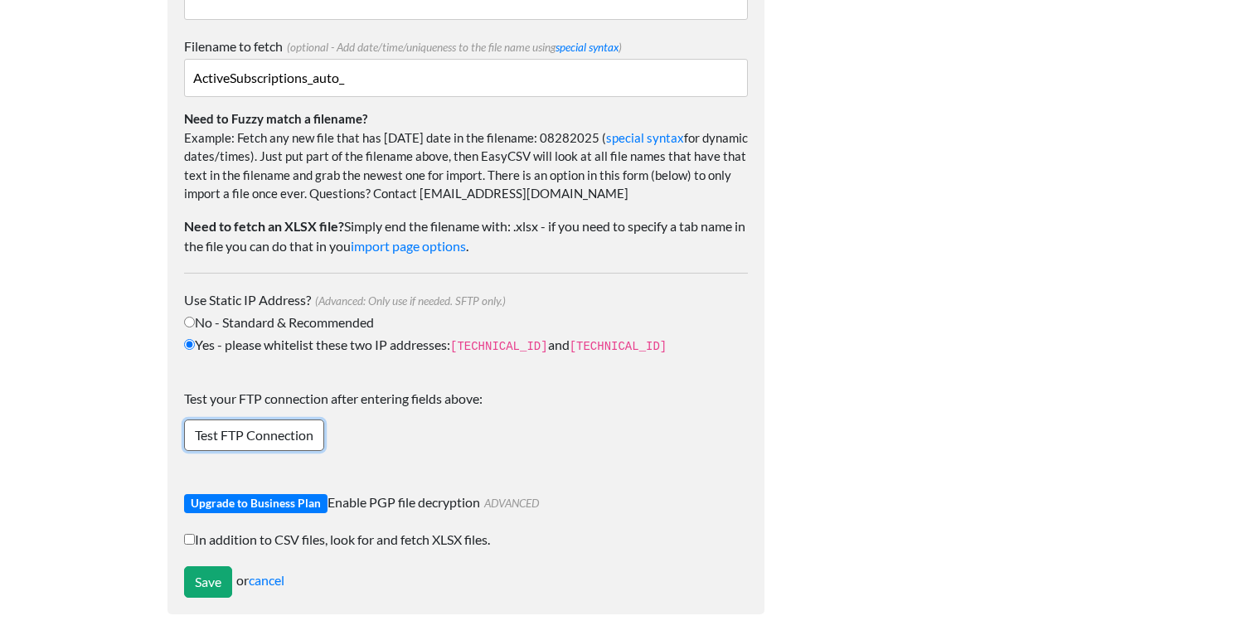
click at [212, 420] on link "Test FTP Connection" at bounding box center [254, 436] width 140 height 32
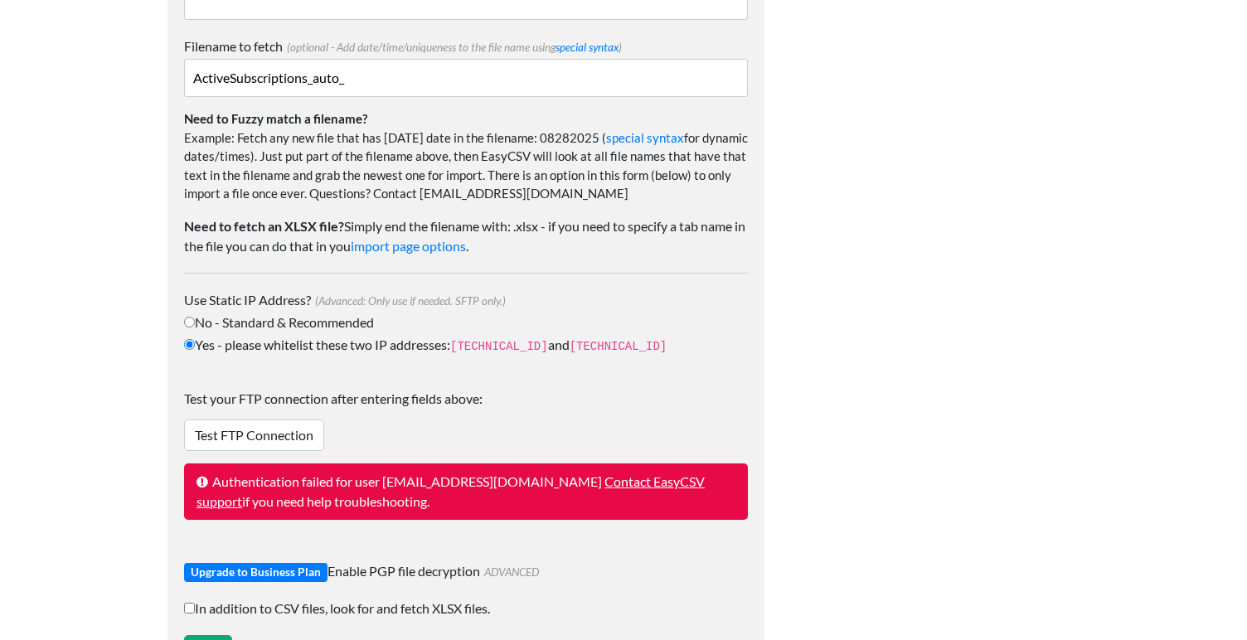
click at [682, 419] on div "Test your FTP connection after entering fields above: Test FTP Connection Authe…" at bounding box center [466, 458] width 564 height 172
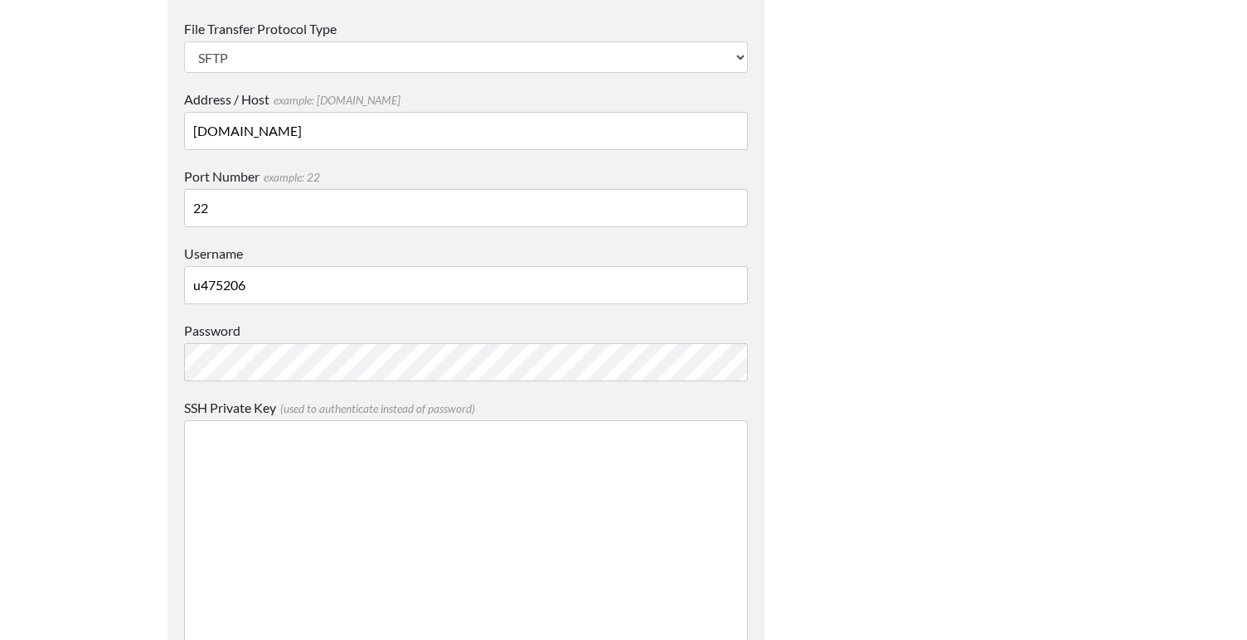
scroll to position [1117, 0]
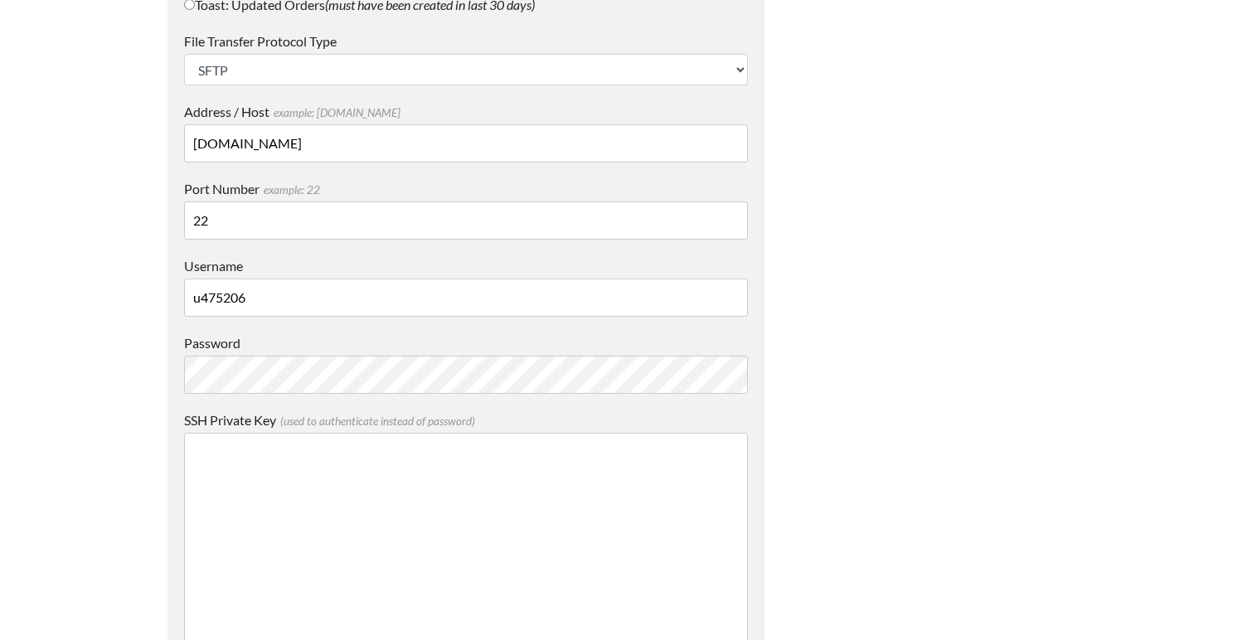
click at [494, 145] on input "u475206.your-storagebox.de" at bounding box center [466, 143] width 564 height 38
click at [125, 473] on body "Easy CSV ⭐ Choose a paid plan siite.growth Siite Growth All Flows All CSV Gener…" at bounding box center [623, 204] width 1247 height 2642
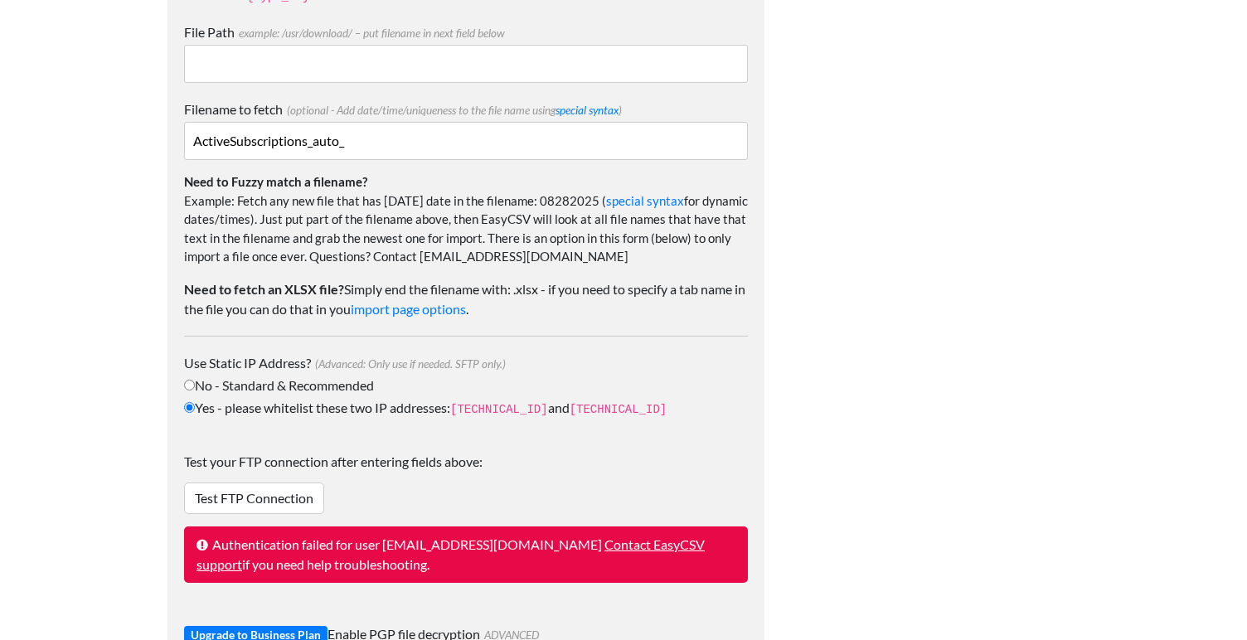
scroll to position [2011, 0]
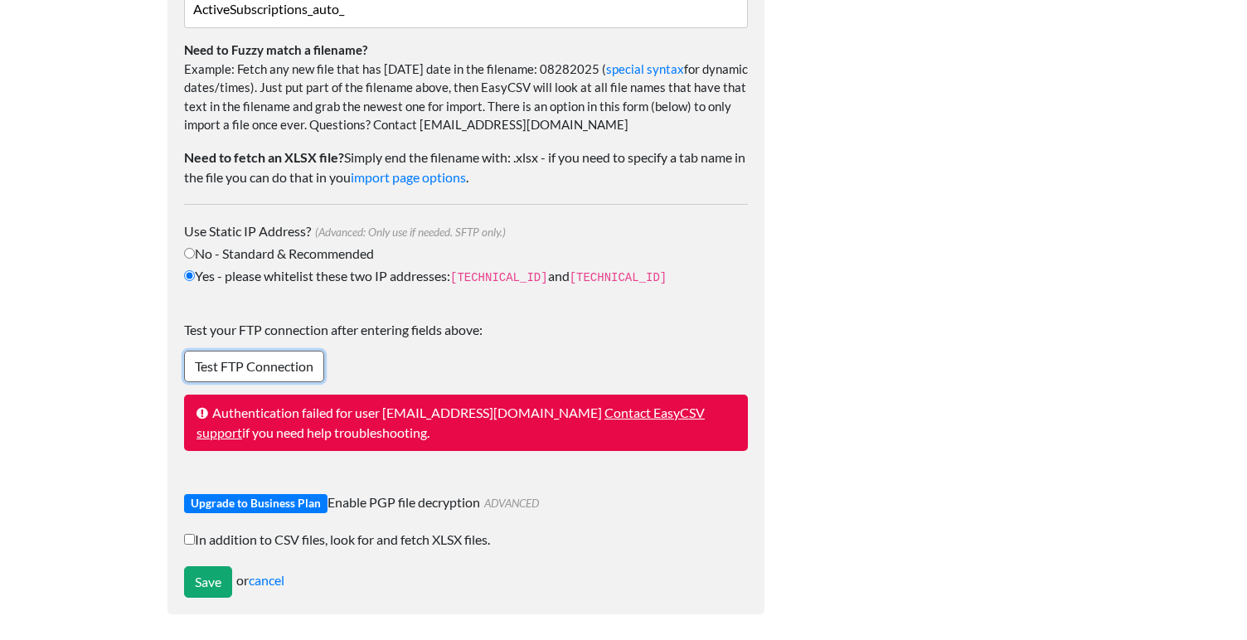
click at [256, 362] on link "Test FTP Connection" at bounding box center [254, 367] width 140 height 32
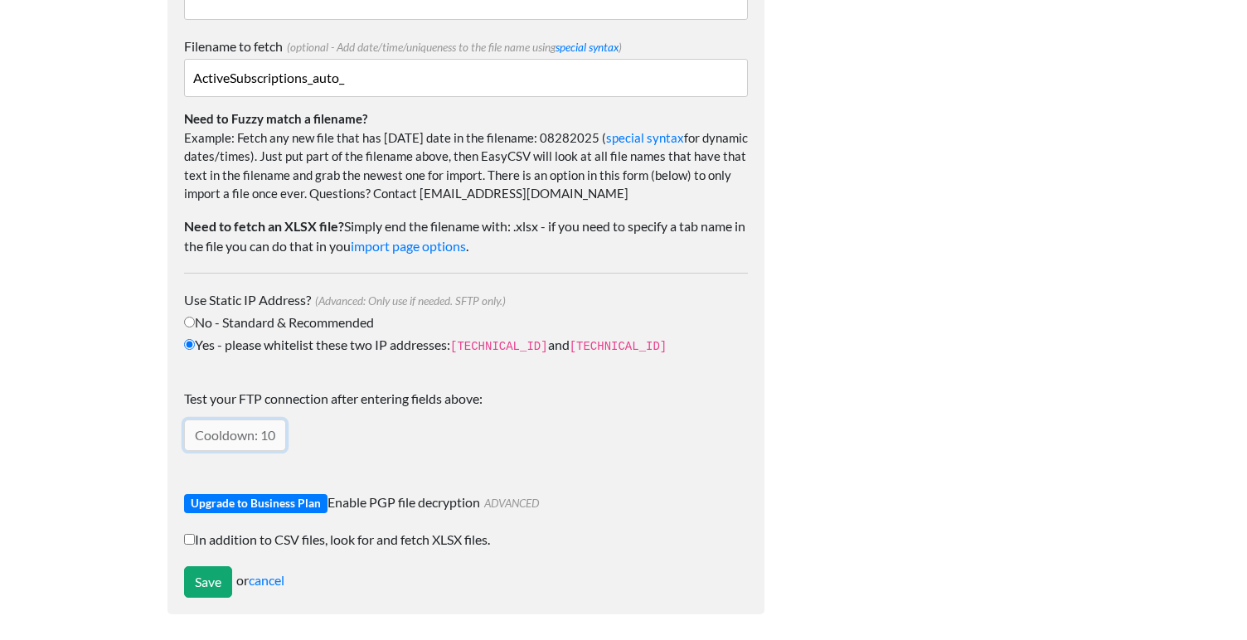
scroll to position [1992, 0]
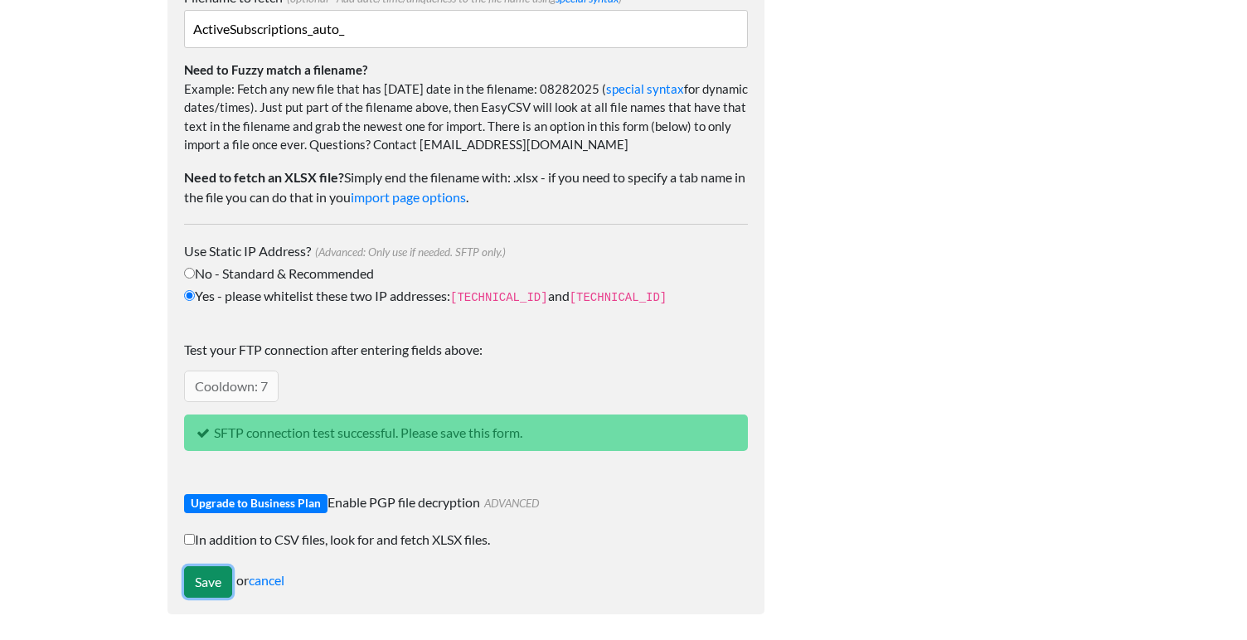
click at [216, 575] on input "Save" at bounding box center [208, 582] width 48 height 32
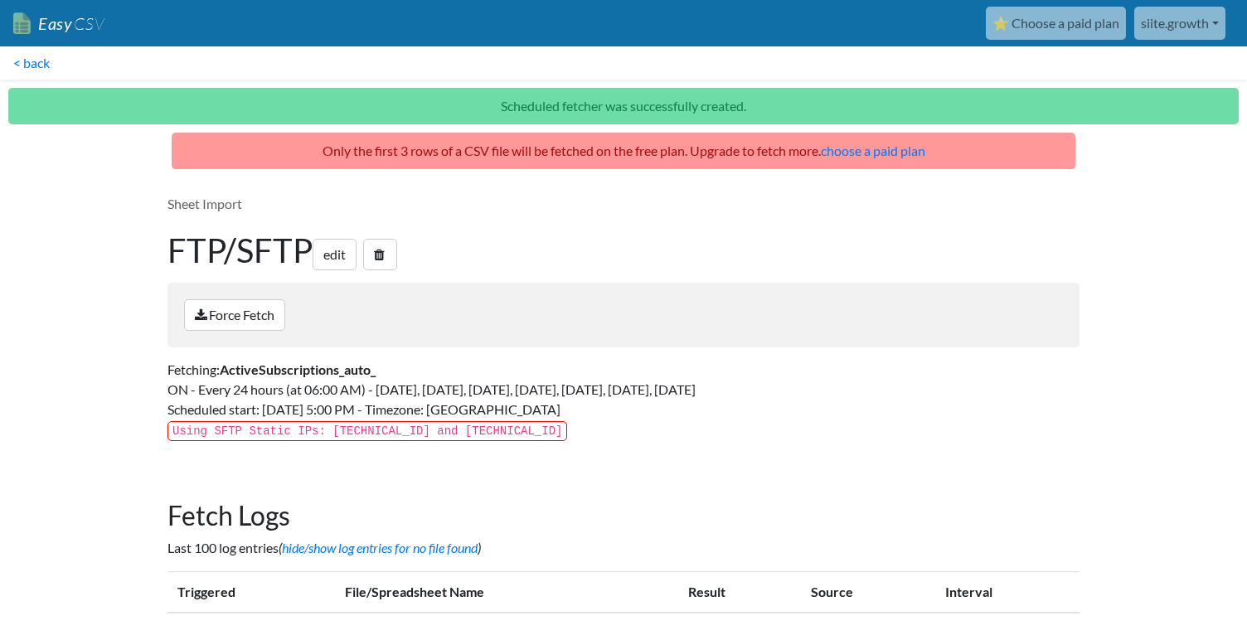
click at [289, 488] on div "Fetch Logs Last 100 log entries ( hide/show log entries for no file found ) Tri…" at bounding box center [623, 563] width 945 height 160
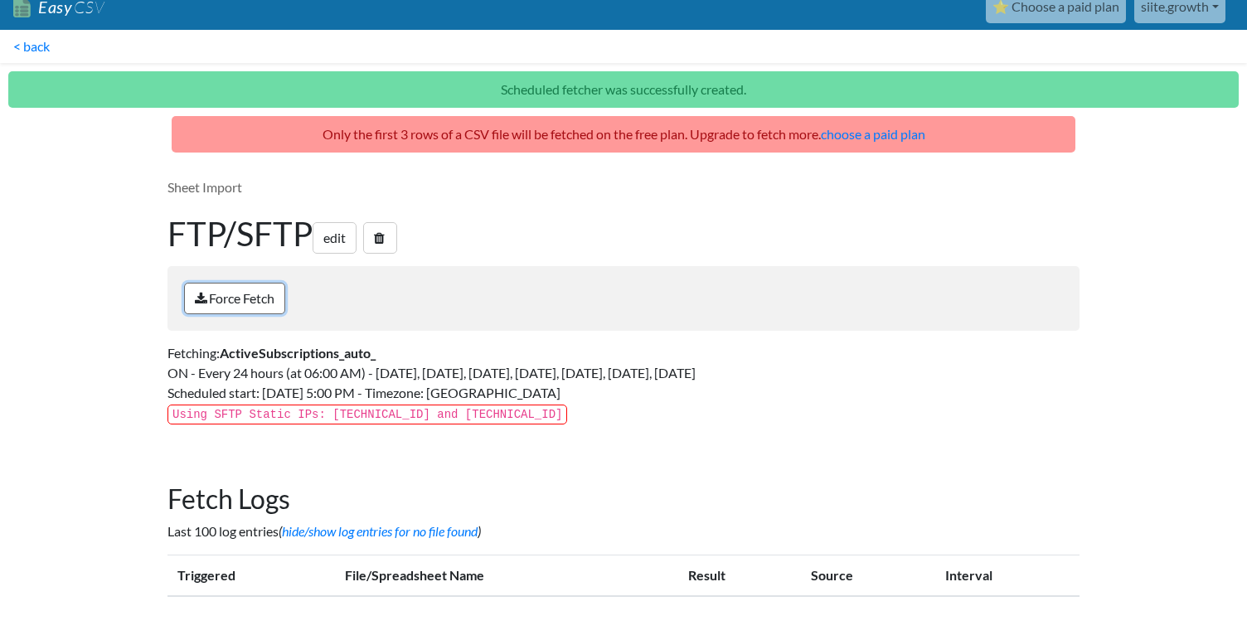
click at [278, 297] on link "Force Fetch" at bounding box center [234, 299] width 101 height 32
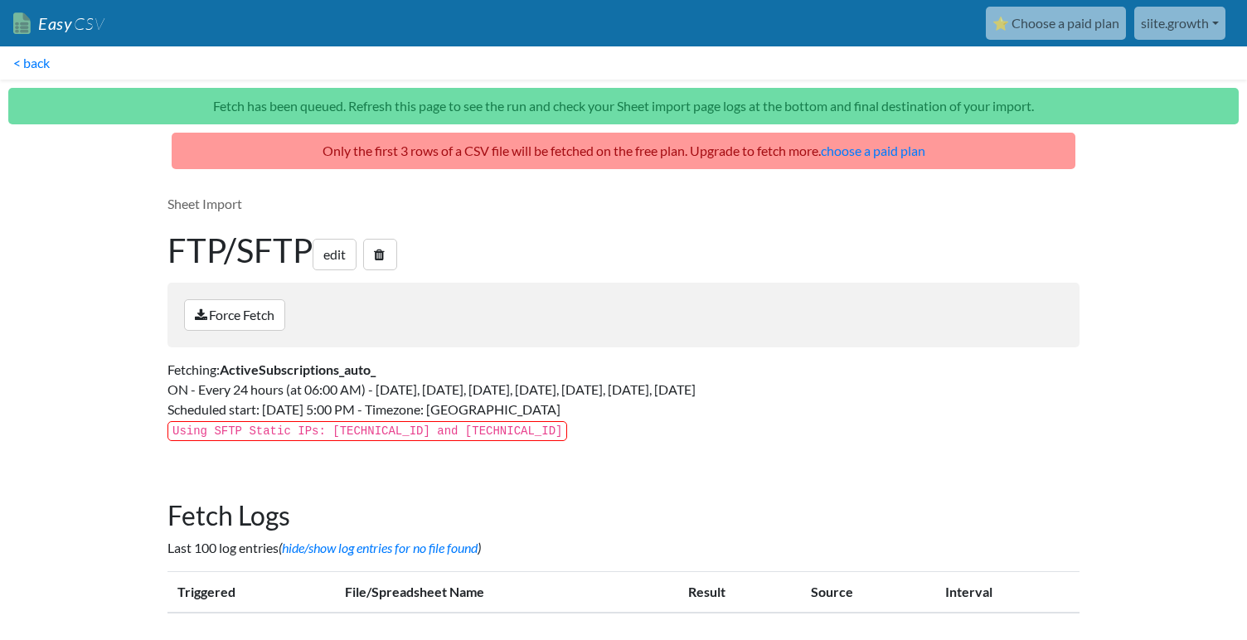
scroll to position [17, 0]
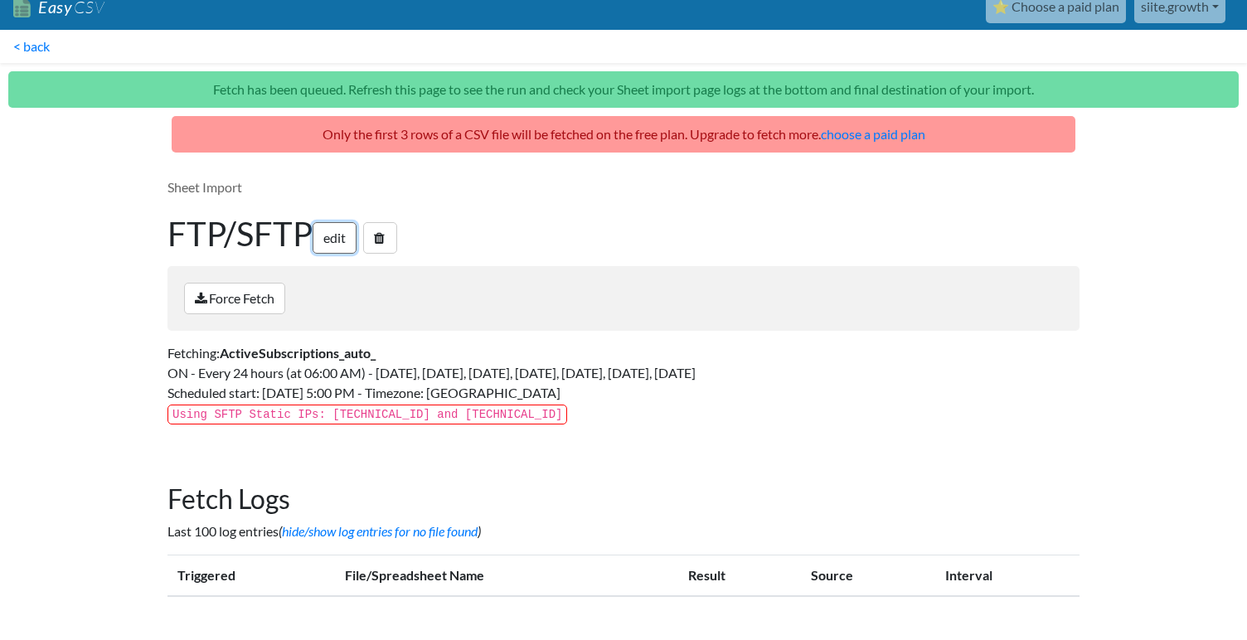
click at [344, 247] on link "edit" at bounding box center [335, 238] width 44 height 32
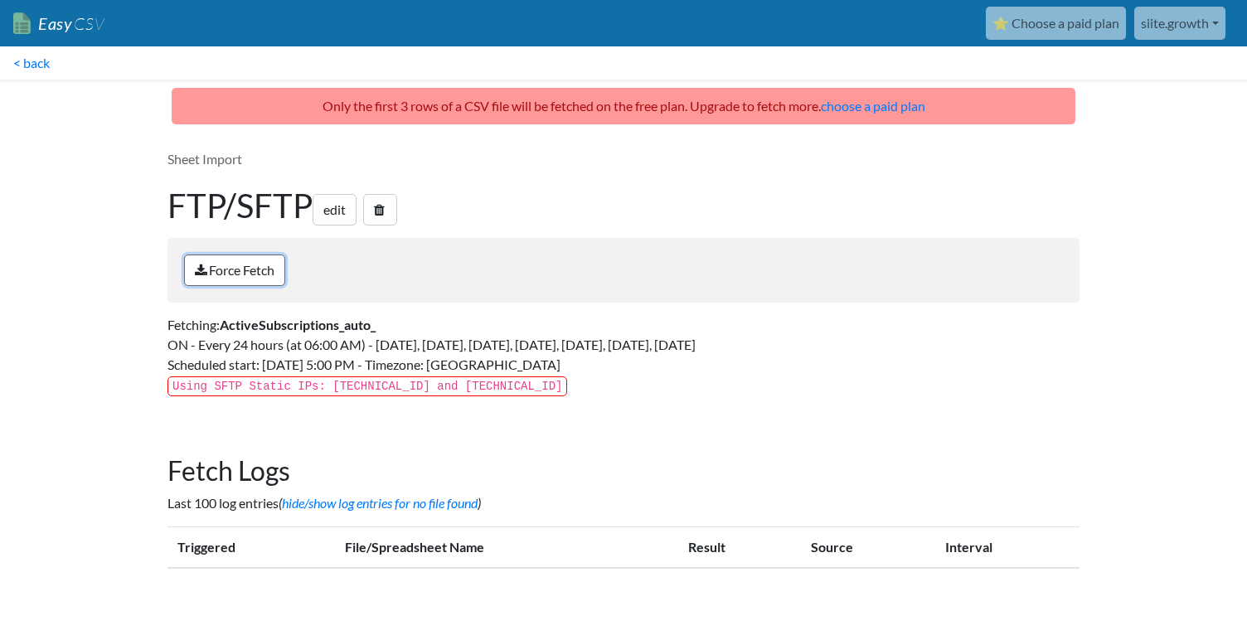
click at [268, 266] on link "Force Fetch" at bounding box center [234, 271] width 101 height 32
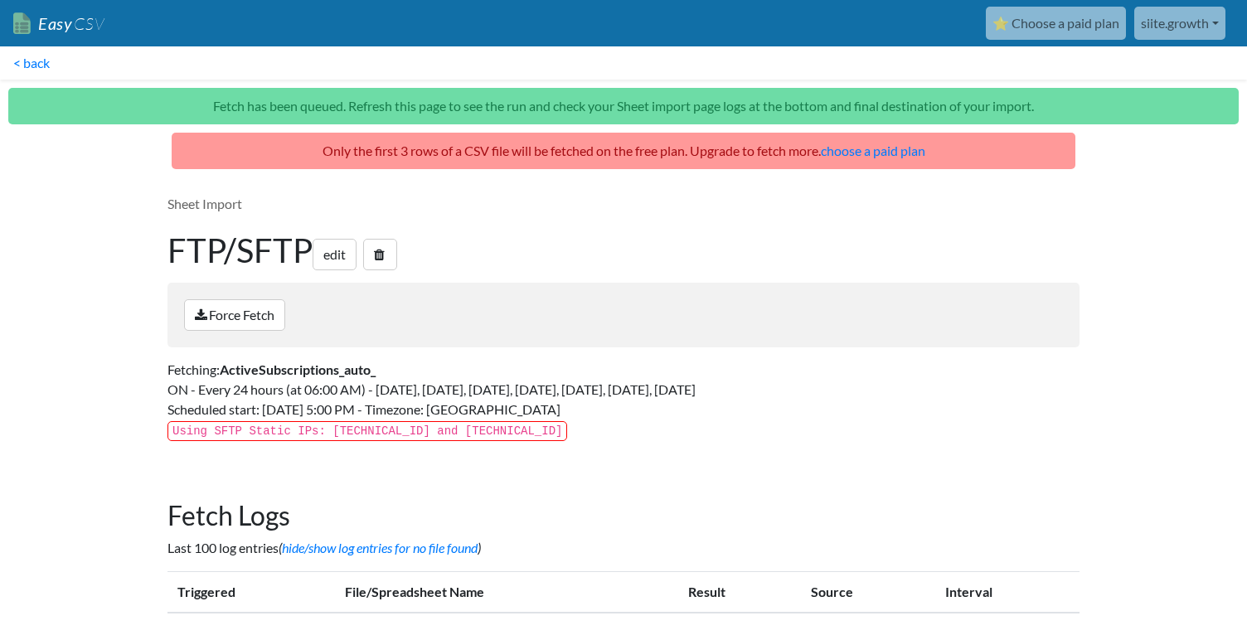
scroll to position [17, 0]
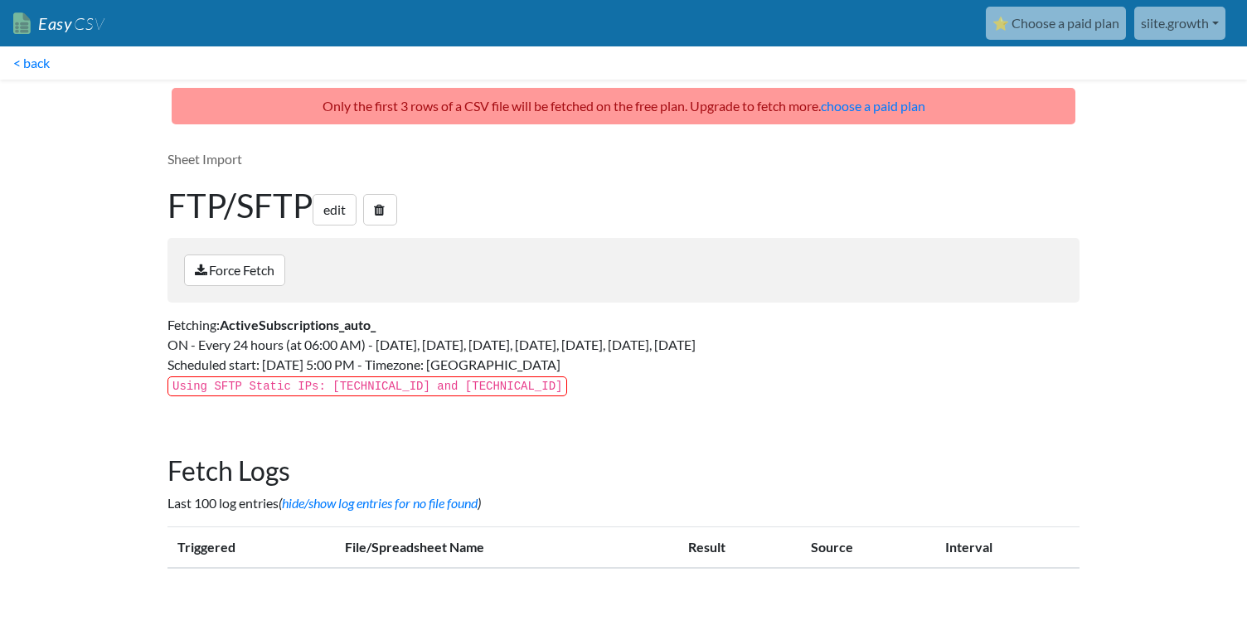
click at [1064, 28] on link "⭐ Choose a paid plan" at bounding box center [1056, 23] width 140 height 33
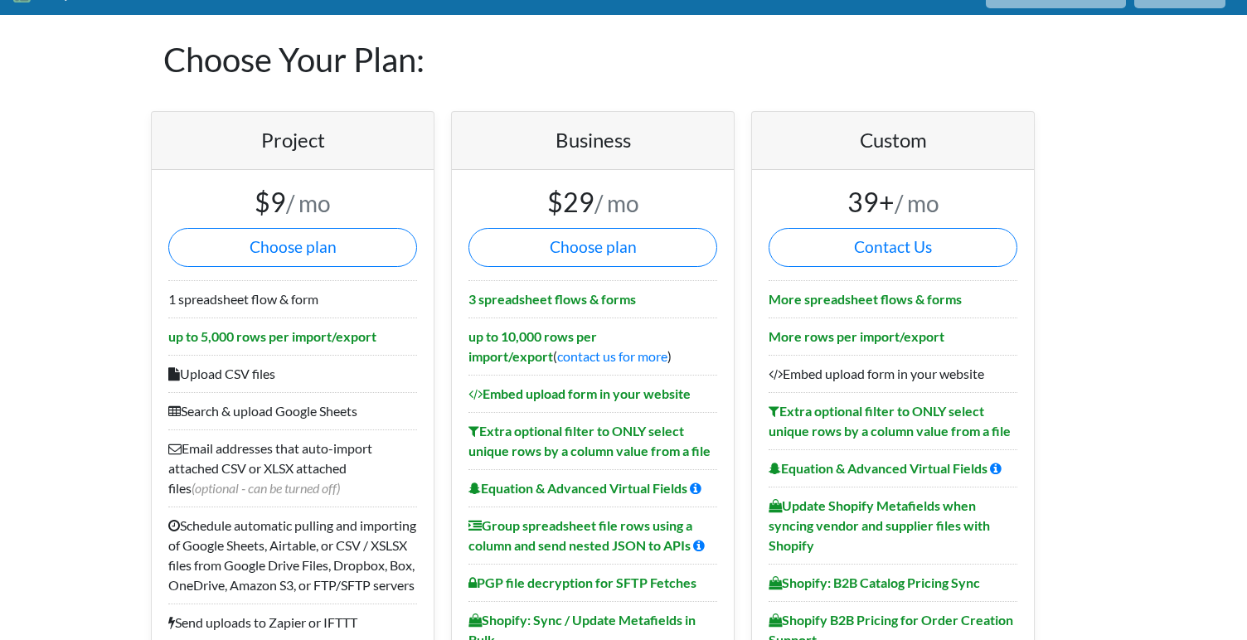
scroll to position [46, 0]
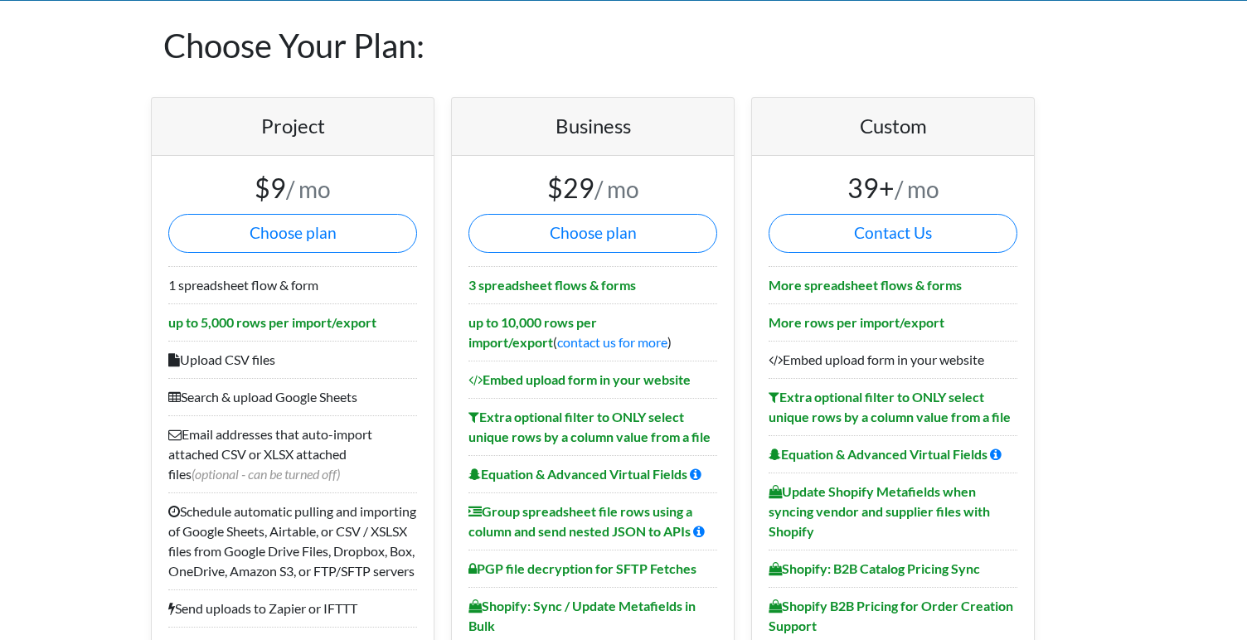
click at [652, 343] on li "up to 10,000 rows per import/export ( contact us for more )" at bounding box center [592, 331] width 249 height 57
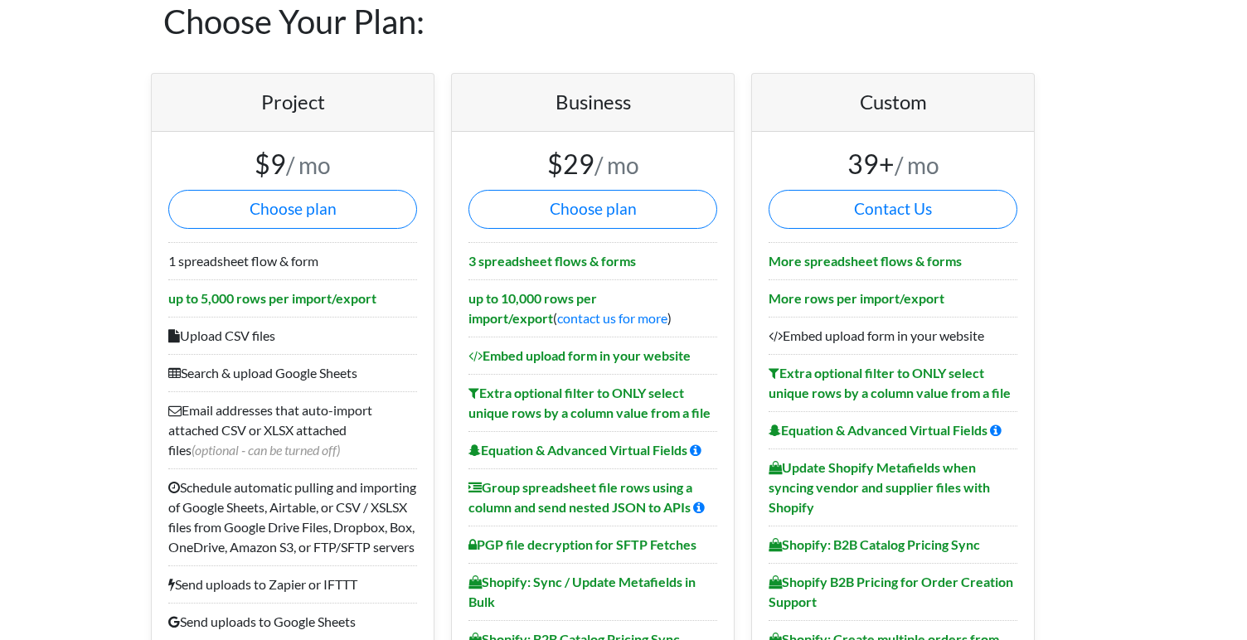
scroll to position [50, 0]
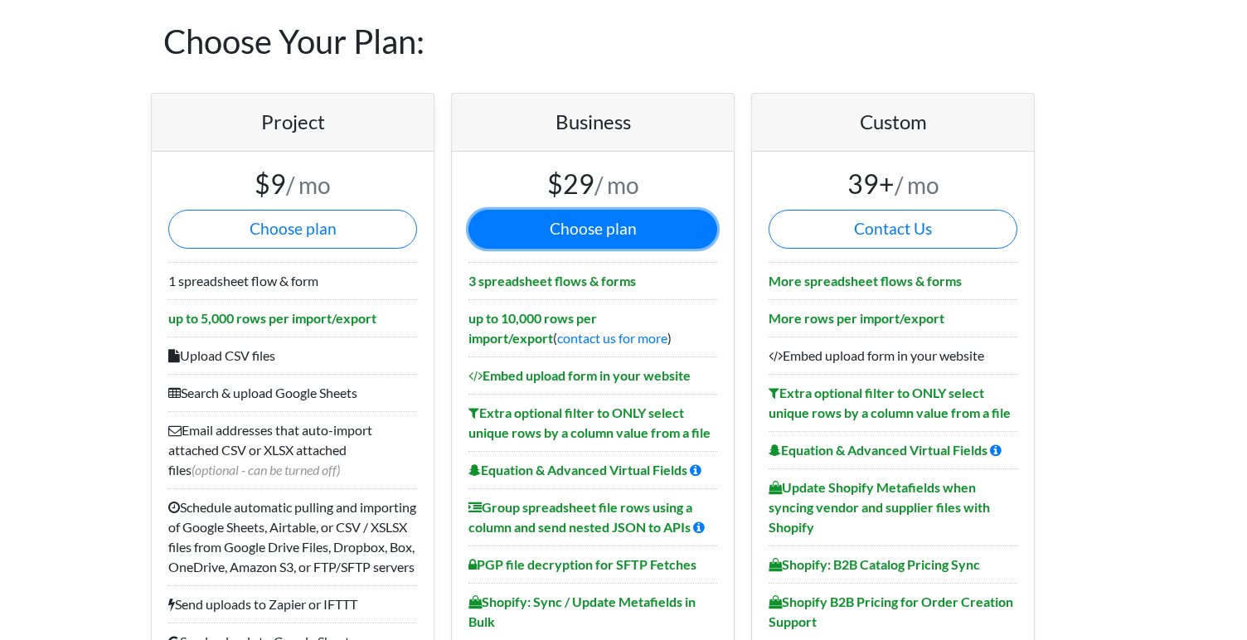
click at [644, 226] on button "Choose plan" at bounding box center [592, 229] width 249 height 39
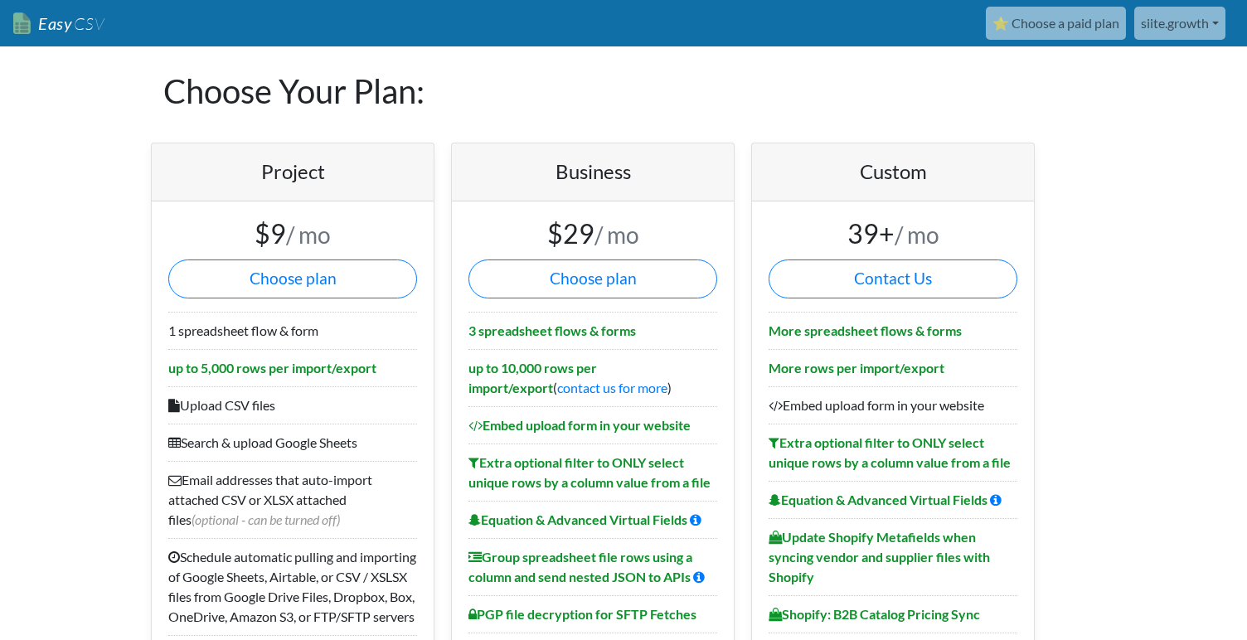
scroll to position [25, 0]
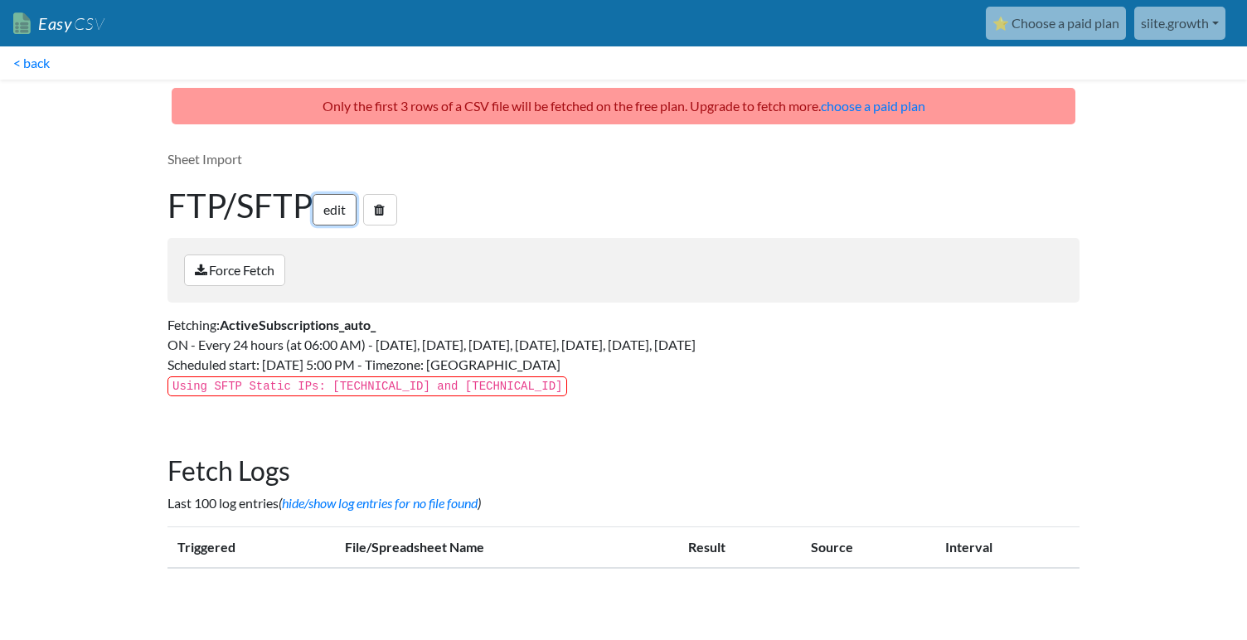
click at [332, 213] on link "edit" at bounding box center [335, 210] width 44 height 32
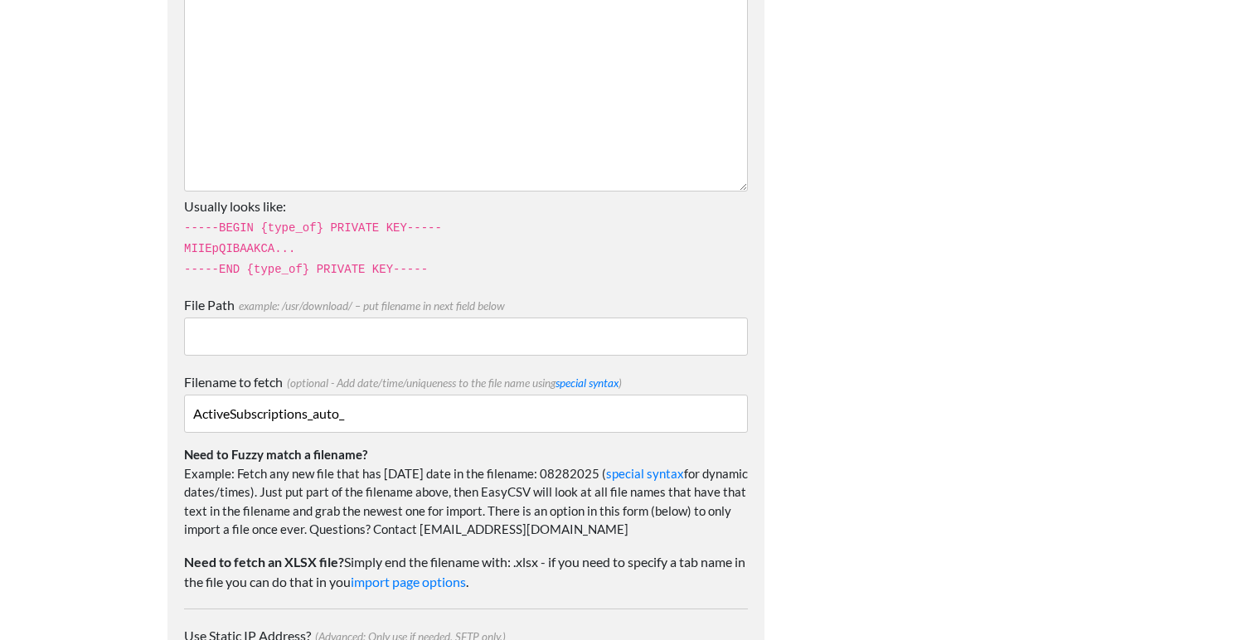
scroll to position [1642, 0]
click at [358, 421] on input "ActiveSubscriptions_auto_" at bounding box center [466, 415] width 564 height 38
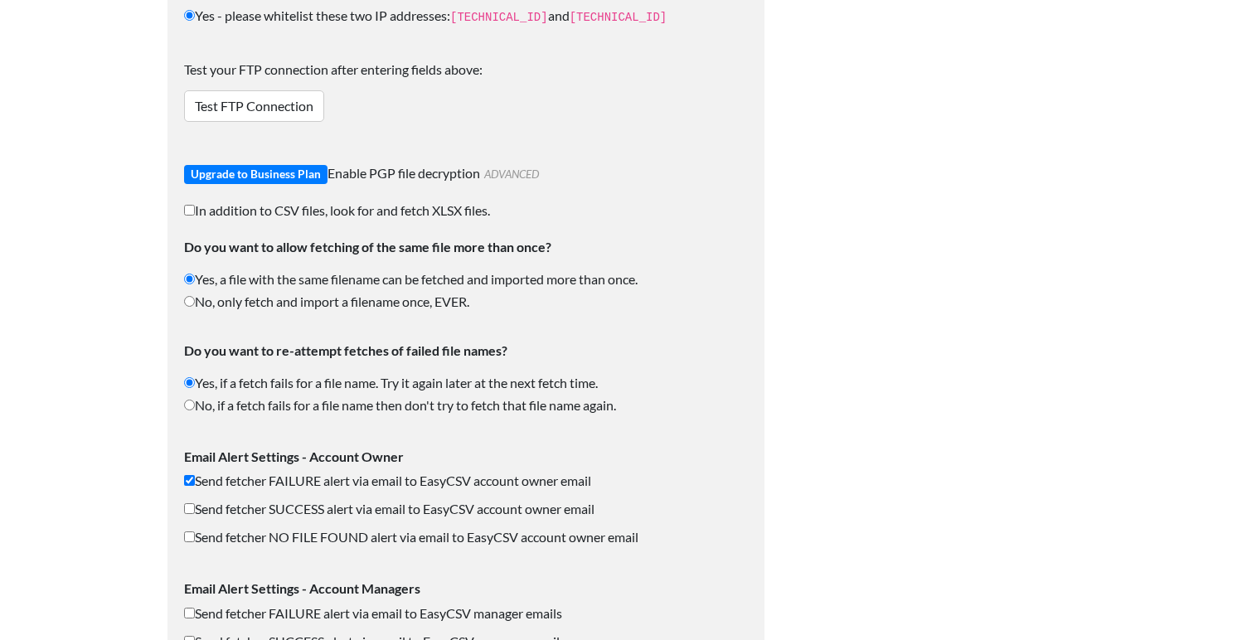
scroll to position [2554, 0]
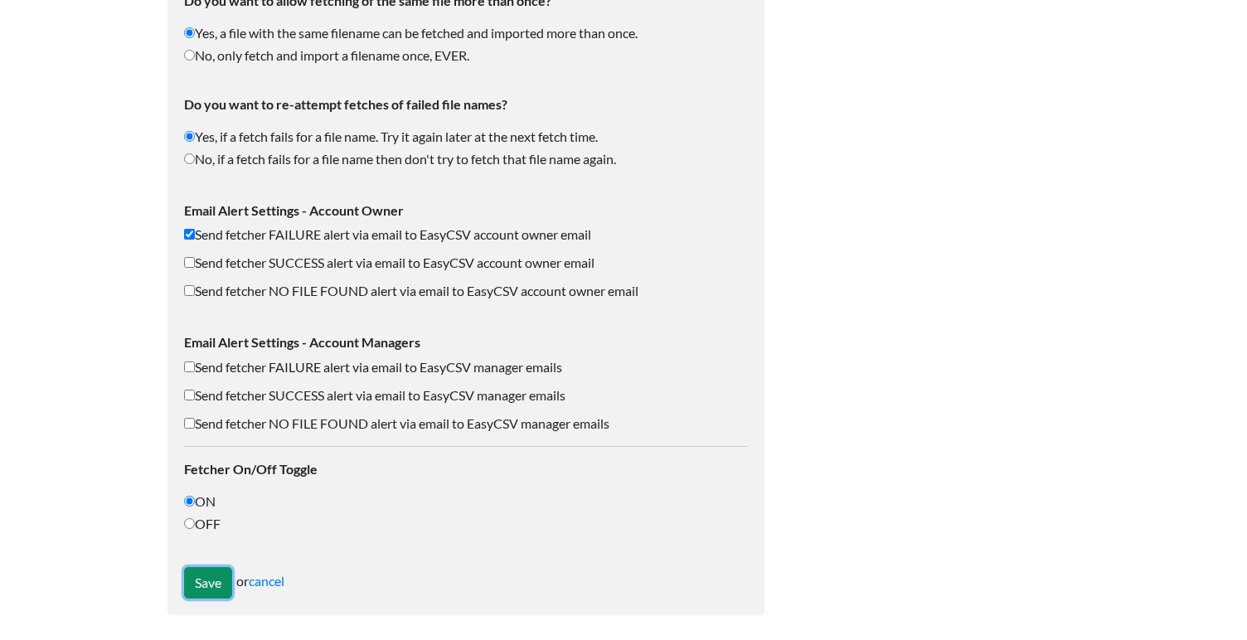
click at [213, 570] on input "Save" at bounding box center [208, 583] width 48 height 32
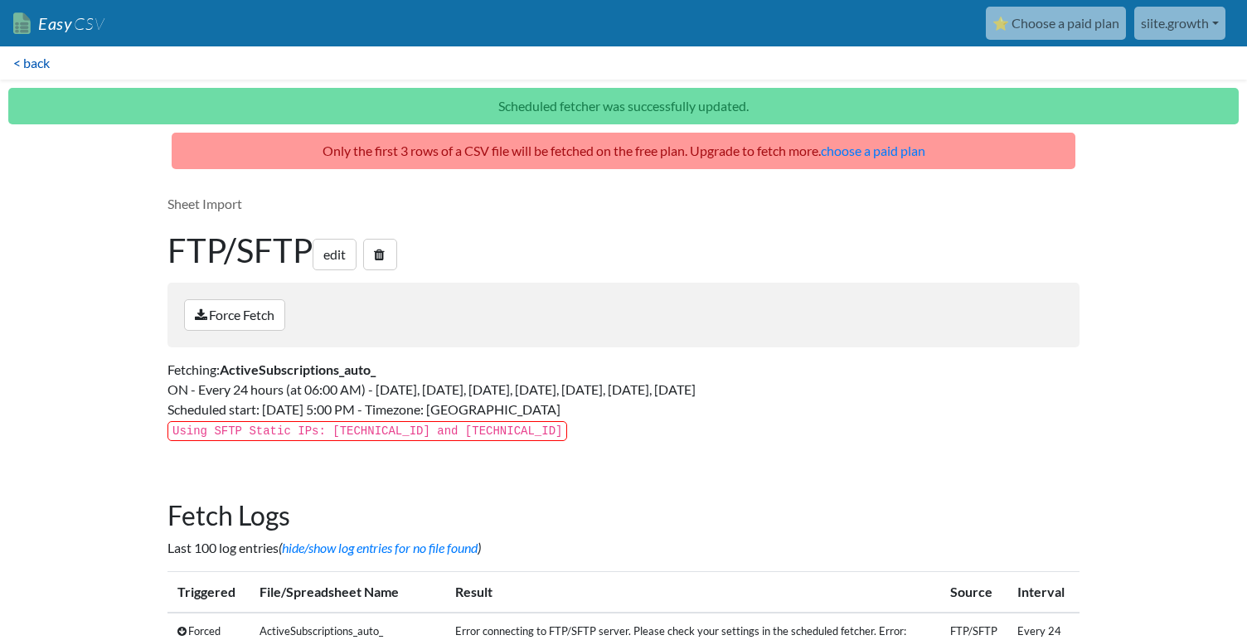
click at [39, 61] on link "< back" at bounding box center [31, 62] width 63 height 33
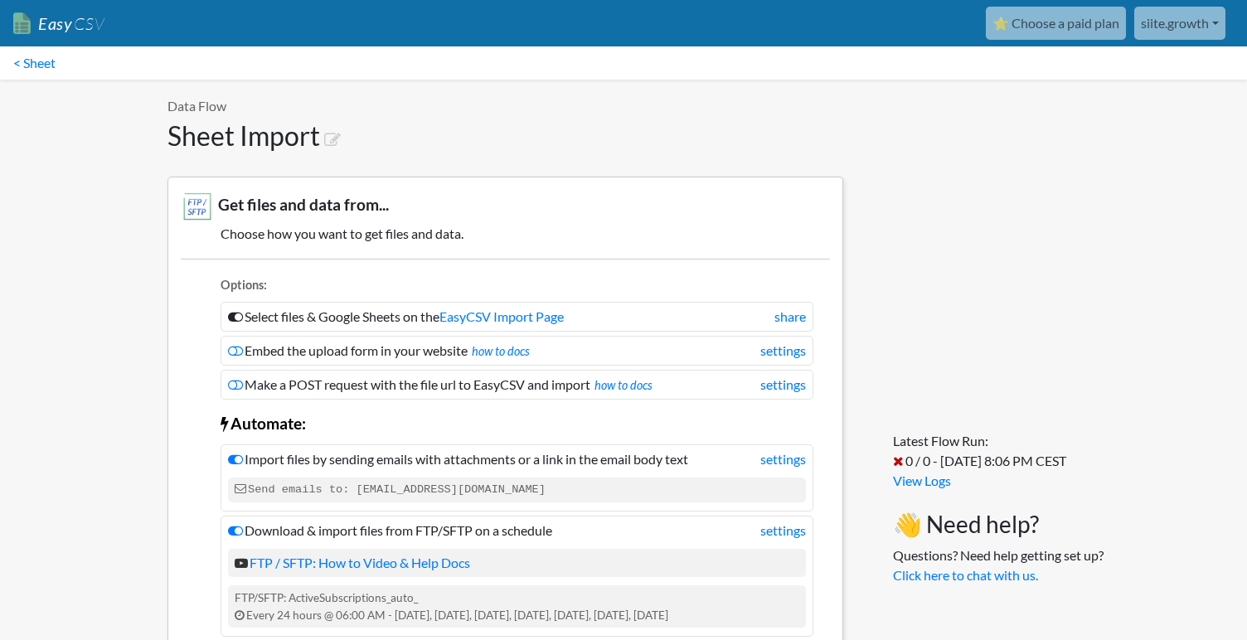
click at [1053, 26] on link "⭐ Choose a paid plan" at bounding box center [1056, 23] width 140 height 33
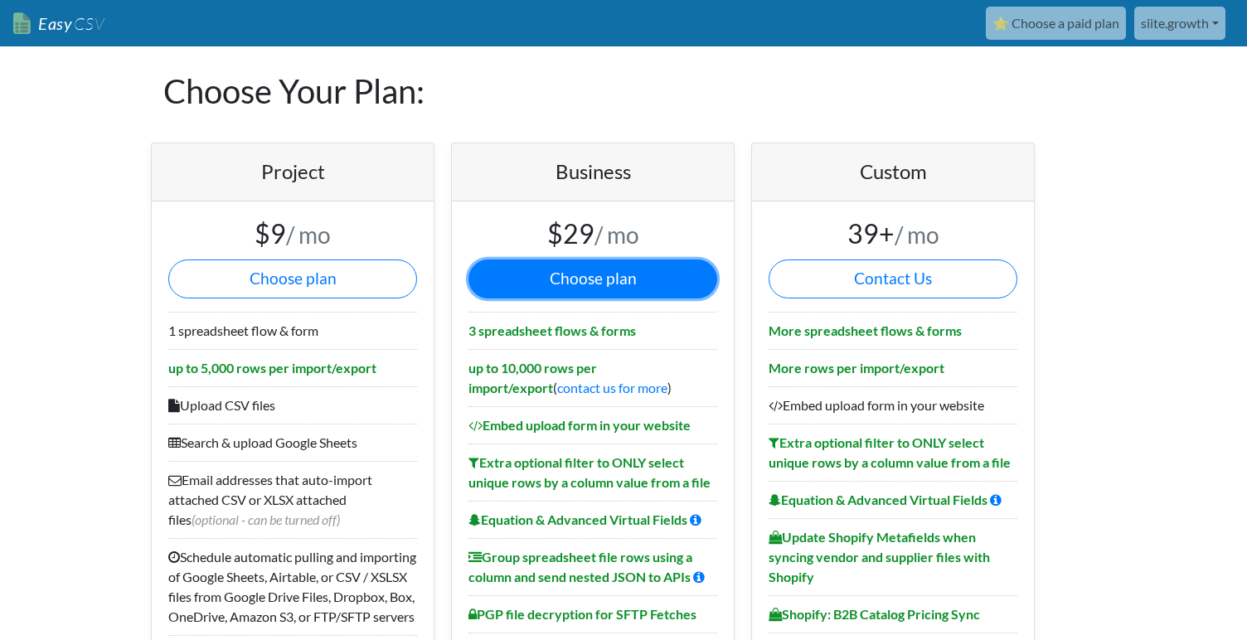
click at [671, 264] on button "Choose plan" at bounding box center [592, 279] width 249 height 39
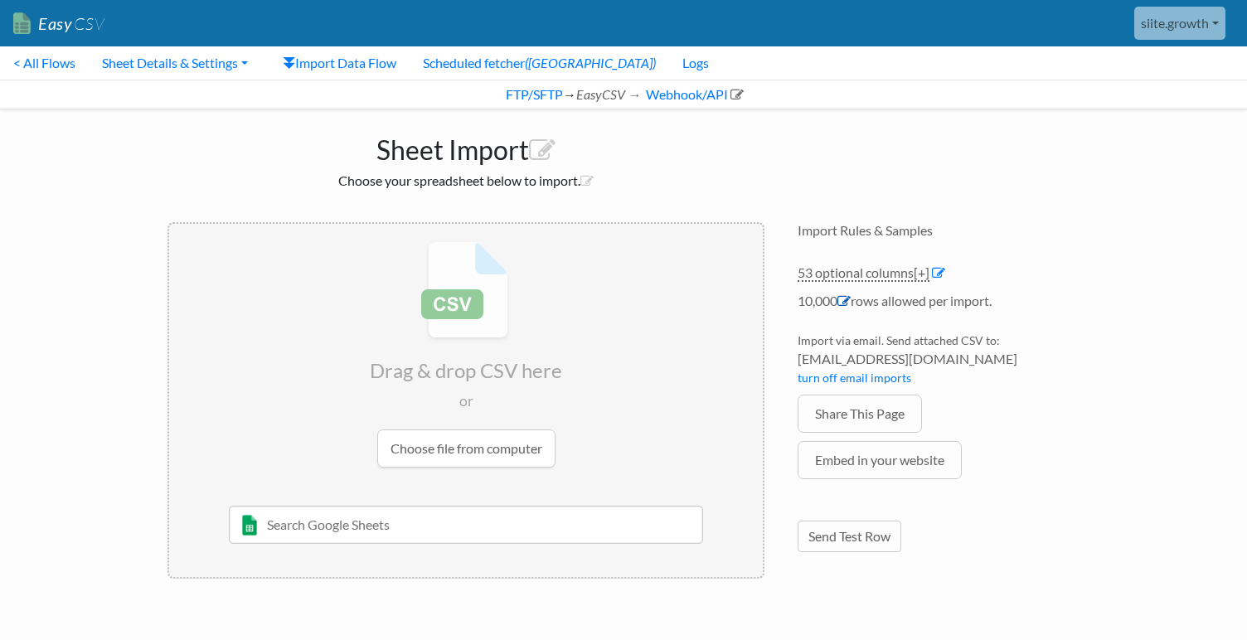
click at [842, 305] on icon at bounding box center [843, 300] width 13 height 13
click at [540, 96] on link "FTP/SFTP" at bounding box center [533, 94] width 60 height 16
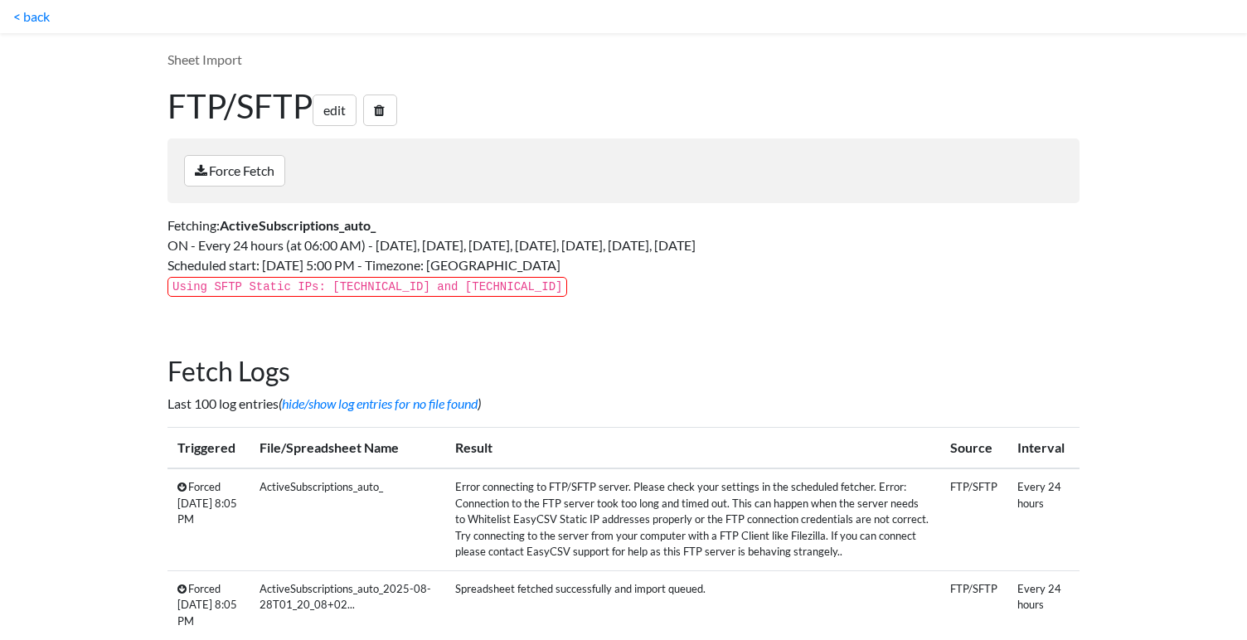
scroll to position [89, 0]
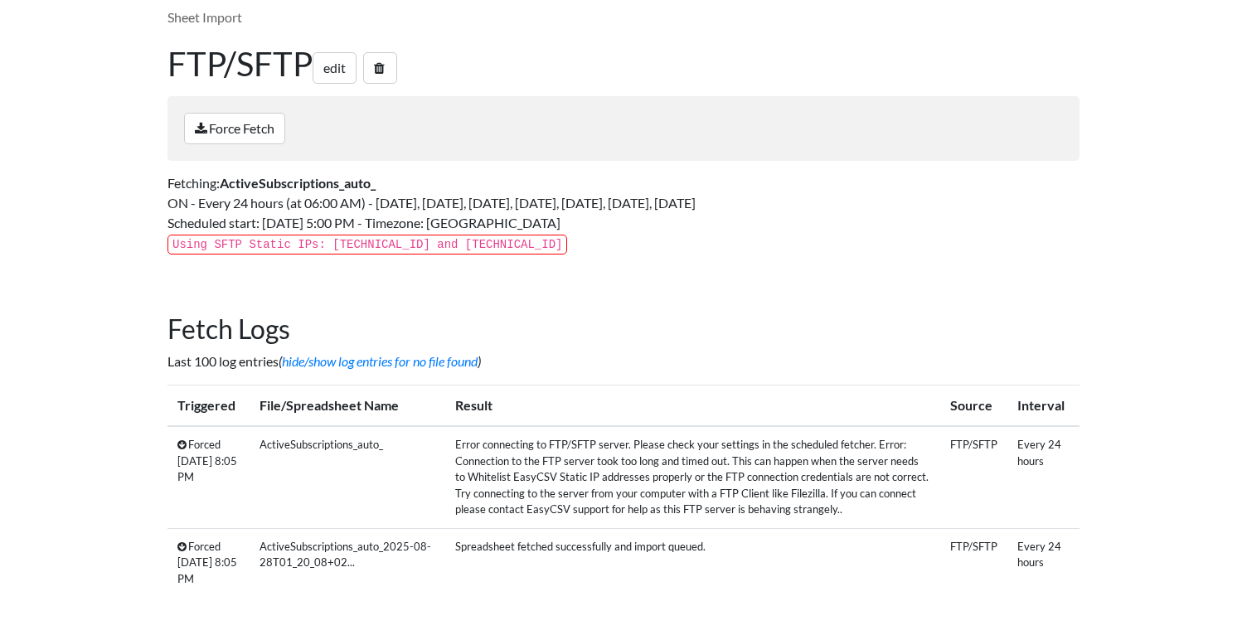
click at [590, 380] on div "Fetch Logs Last 100 log entries ( hide/show log entries for no file found ) Tri…" at bounding box center [623, 455] width 912 height 284
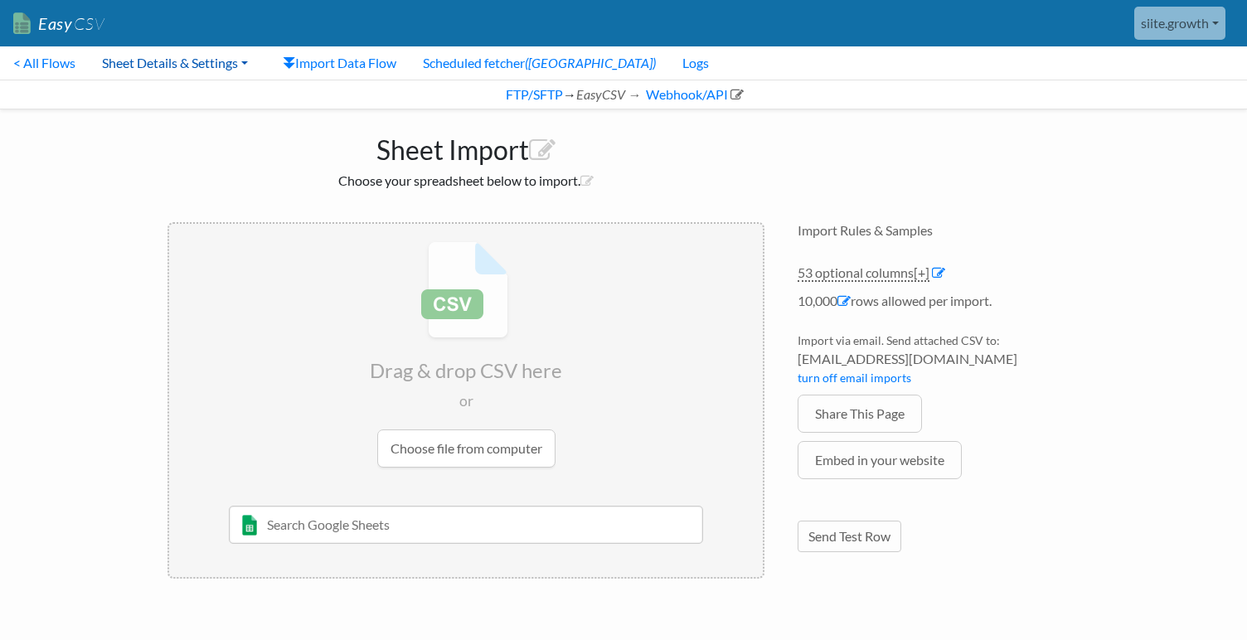
click at [217, 64] on link "Sheet Details & Settings" at bounding box center [175, 62] width 172 height 33
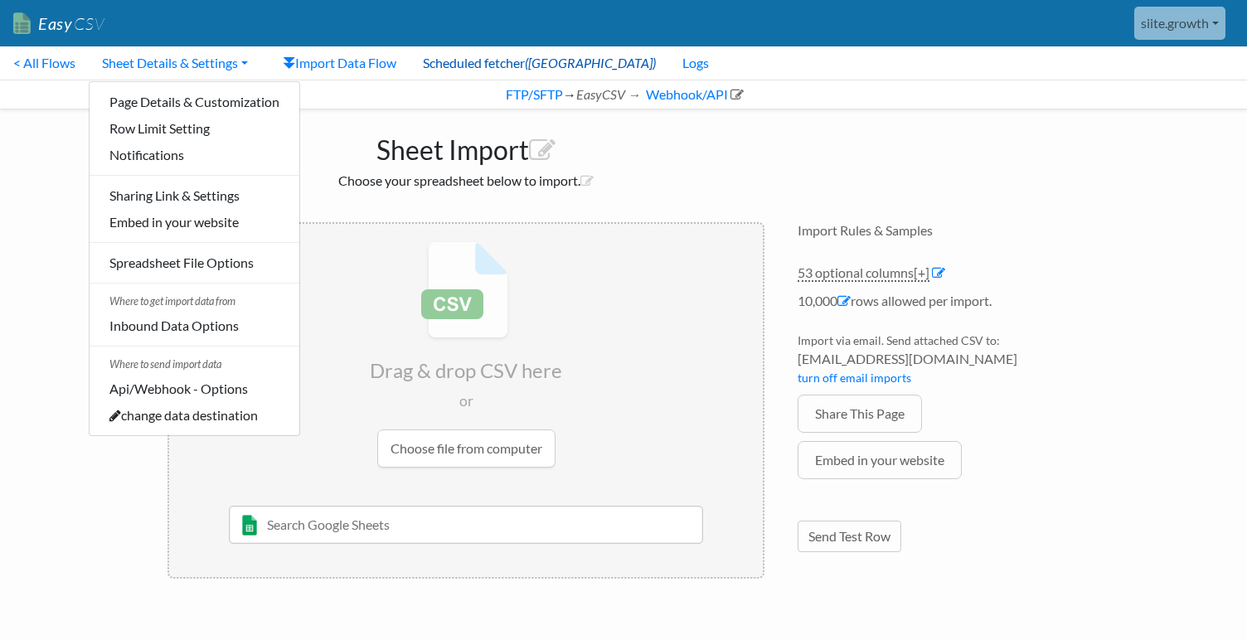
click at [479, 68] on link "Scheduled fetcher (ON)" at bounding box center [540, 62] width 260 height 33
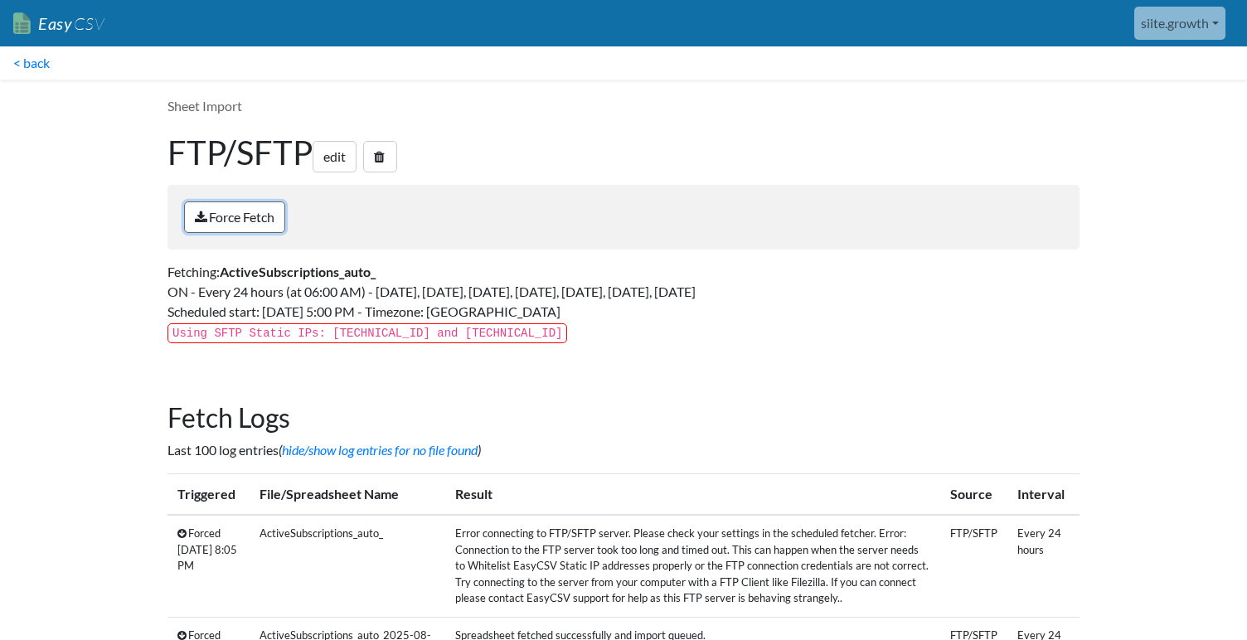
click at [271, 227] on link "Force Fetch" at bounding box center [234, 217] width 101 height 32
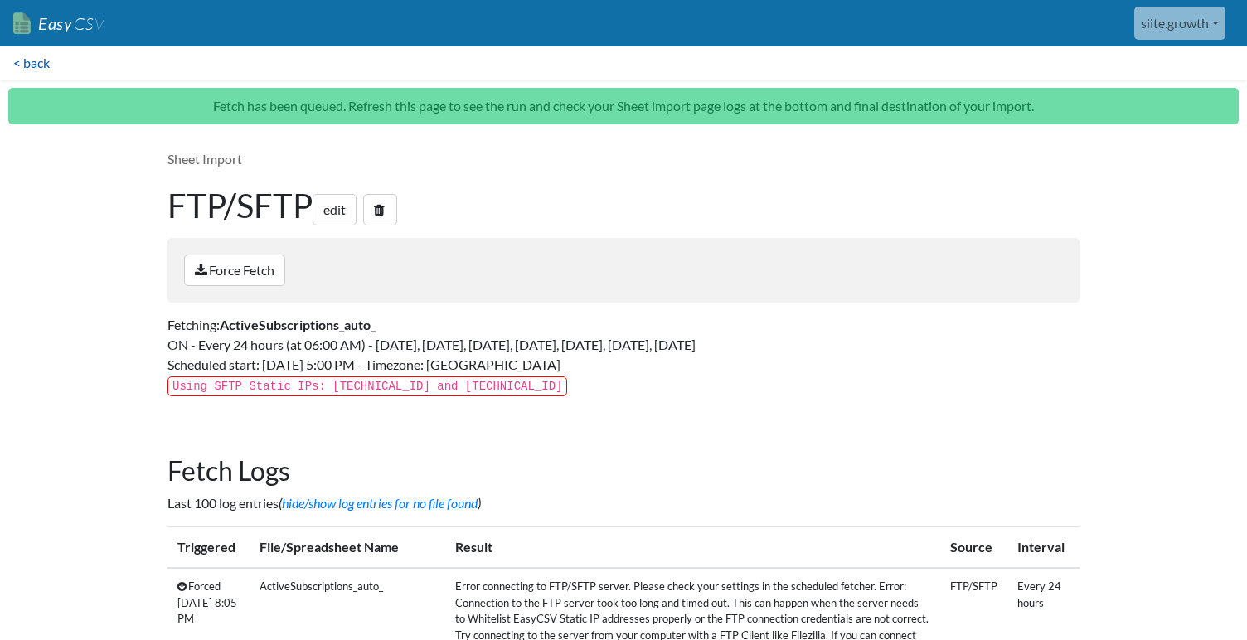
click at [46, 66] on link "< back" at bounding box center [31, 62] width 63 height 33
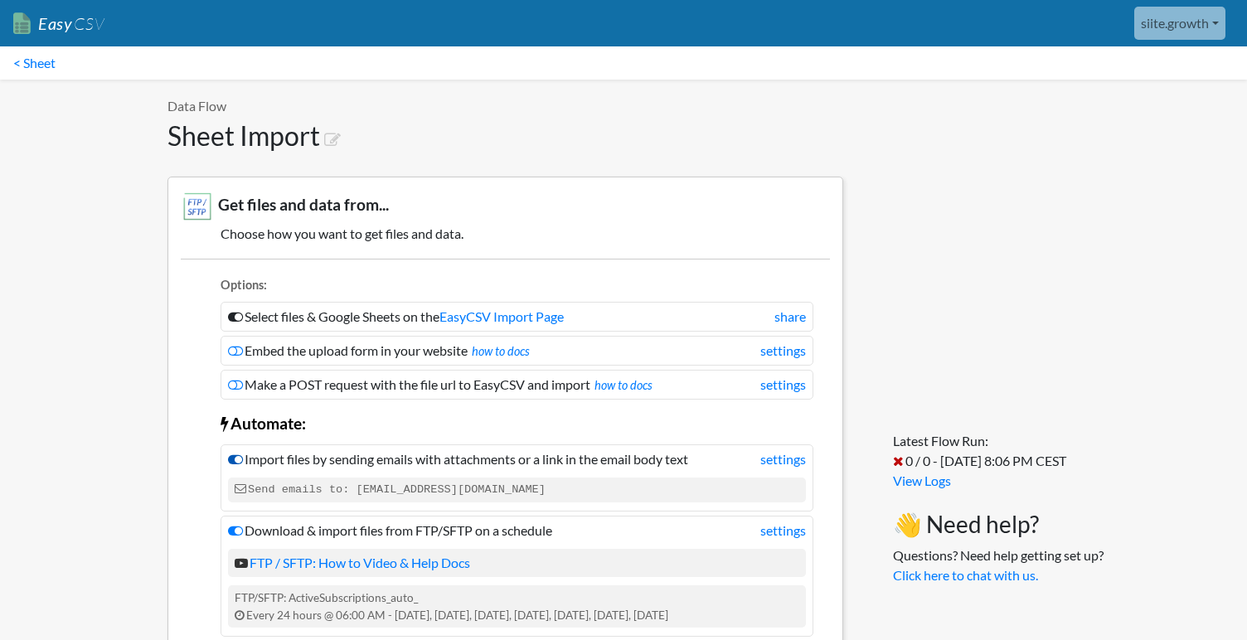
click at [235, 460] on icon at bounding box center [235, 459] width 15 height 13
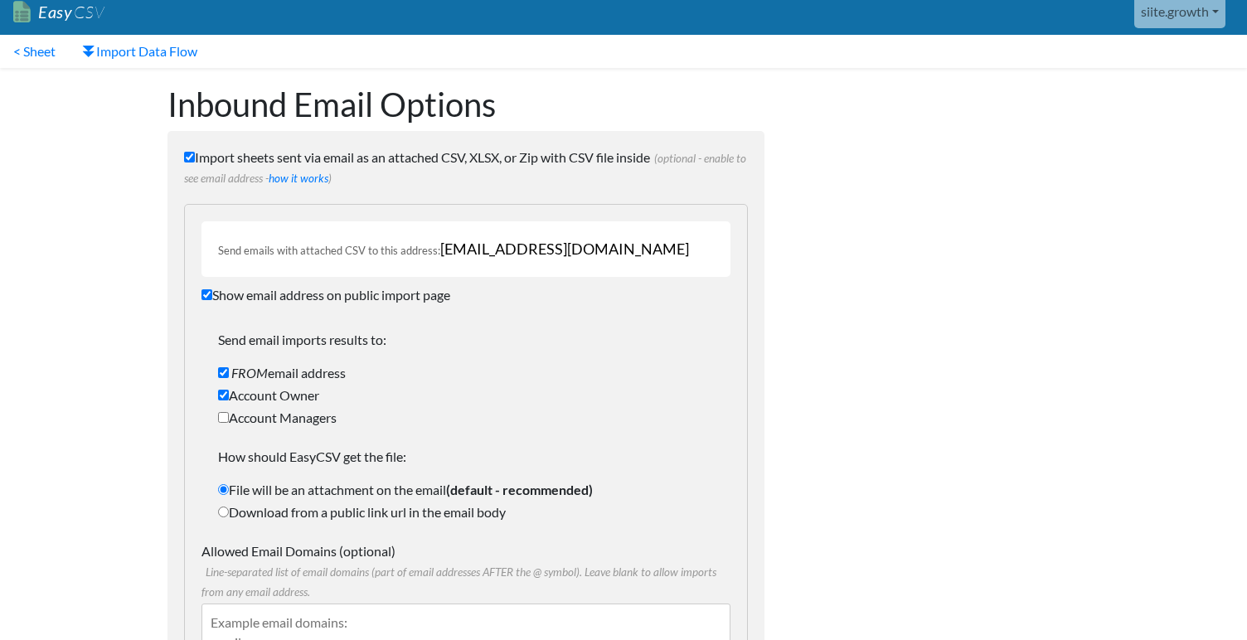
scroll to position [15, 0]
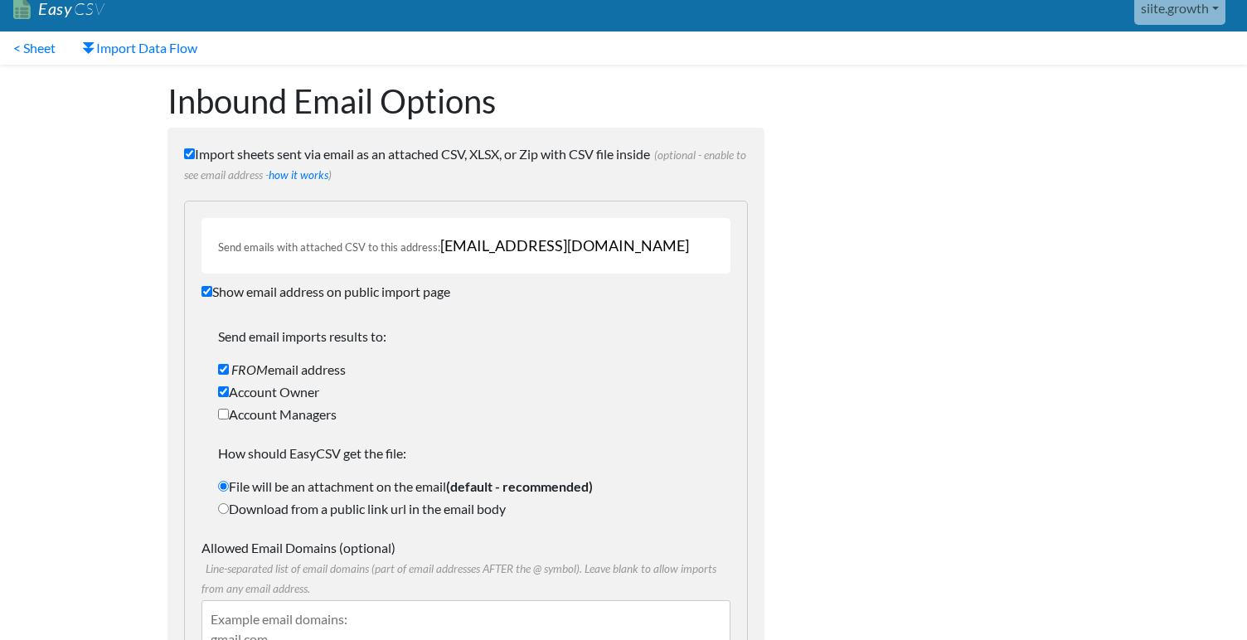
click at [211, 291] on input "Show email address on public import page" at bounding box center [206, 291] width 11 height 11
checkbox input "false"
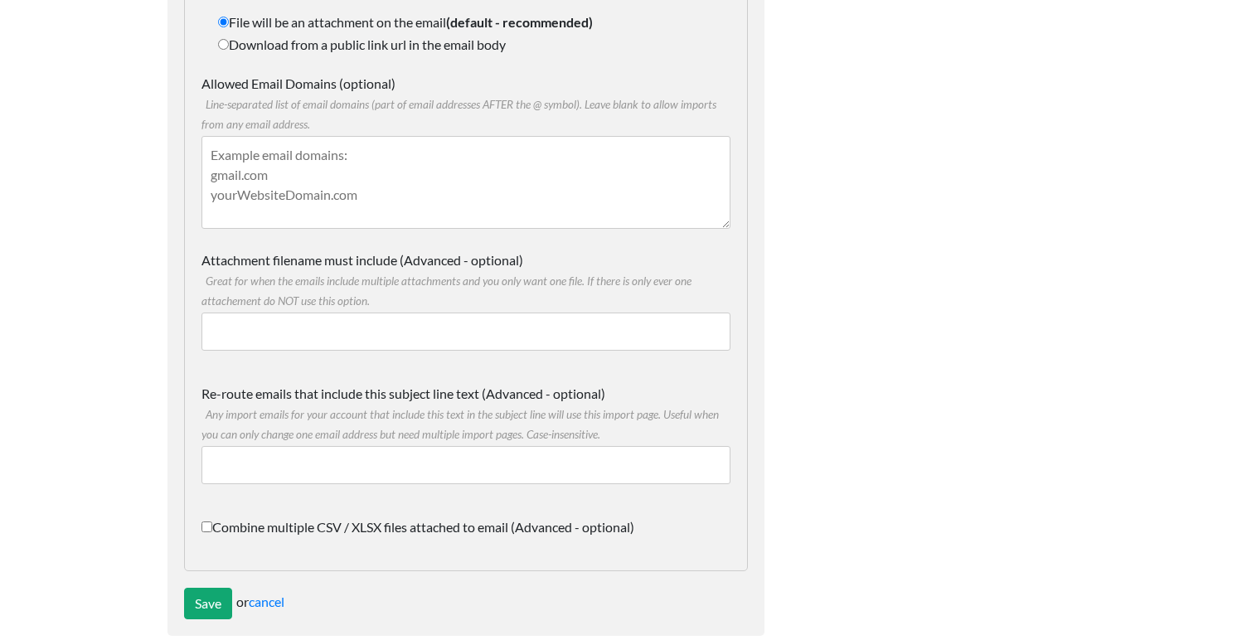
scroll to position [505, 0]
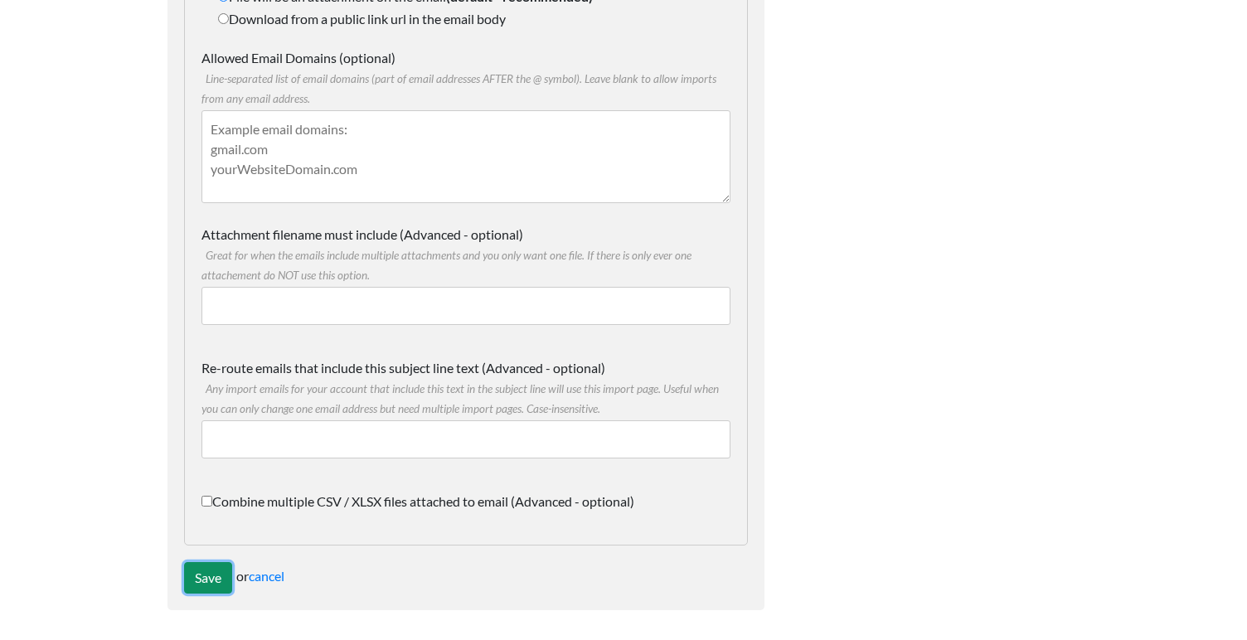
click at [207, 569] on input "Save" at bounding box center [208, 578] width 48 height 32
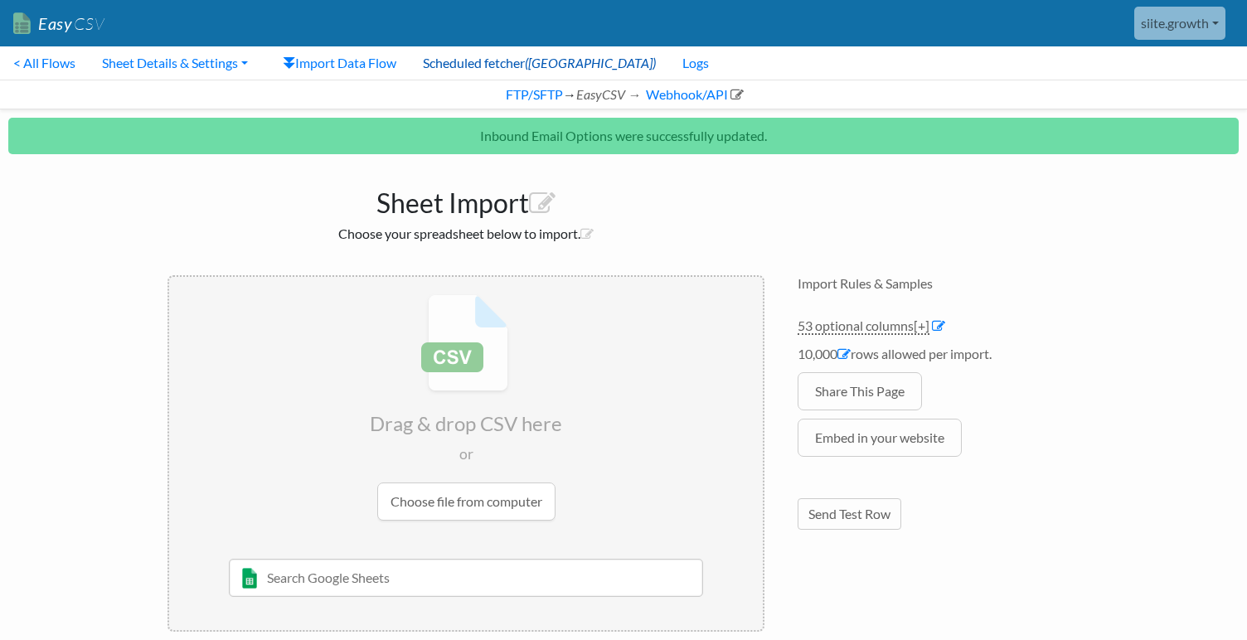
click at [468, 67] on link "Scheduled fetcher (ON)" at bounding box center [540, 62] width 260 height 33
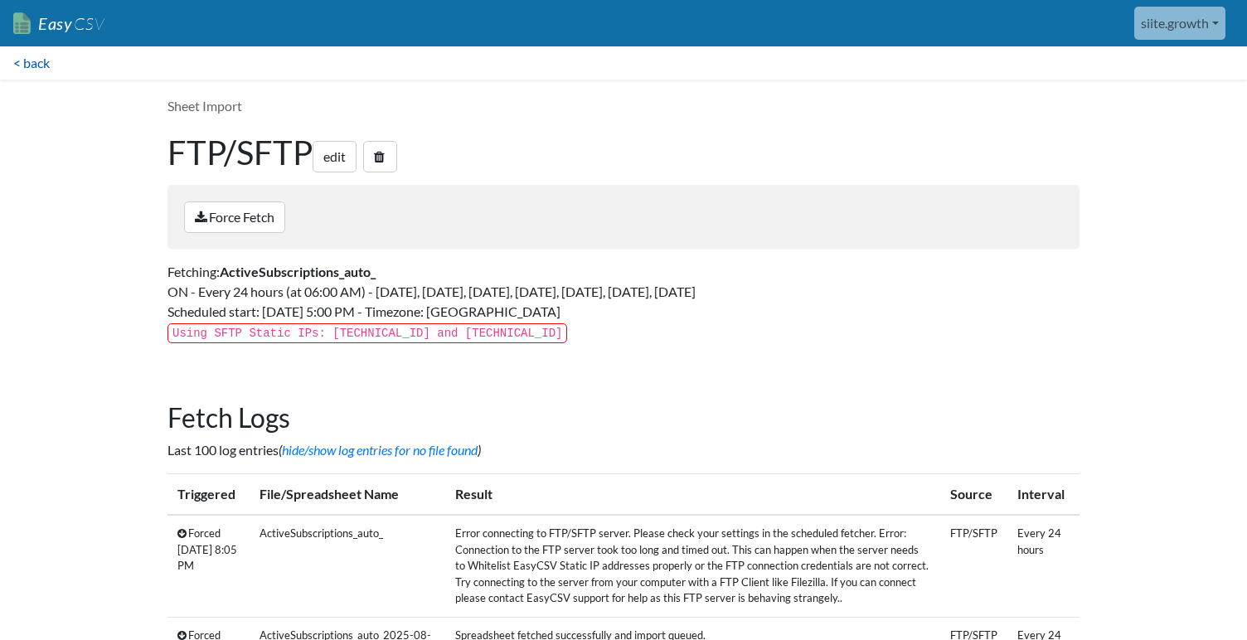
click at [31, 70] on link "< back" at bounding box center [31, 62] width 63 height 33
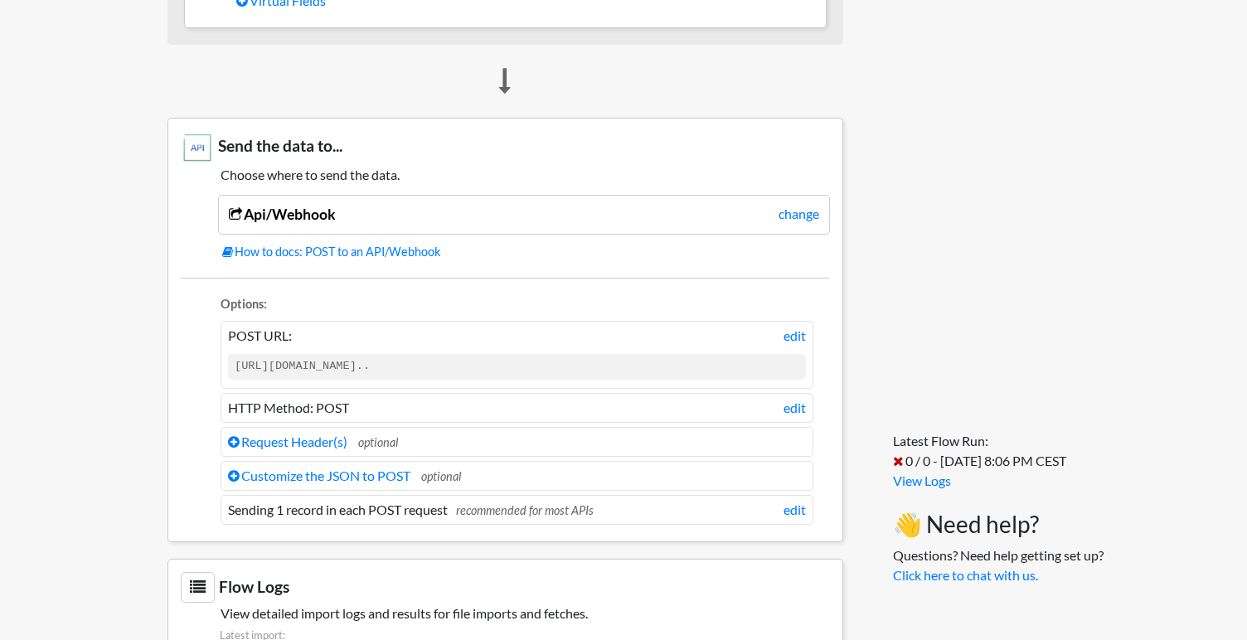
scroll to position [1083, 0]
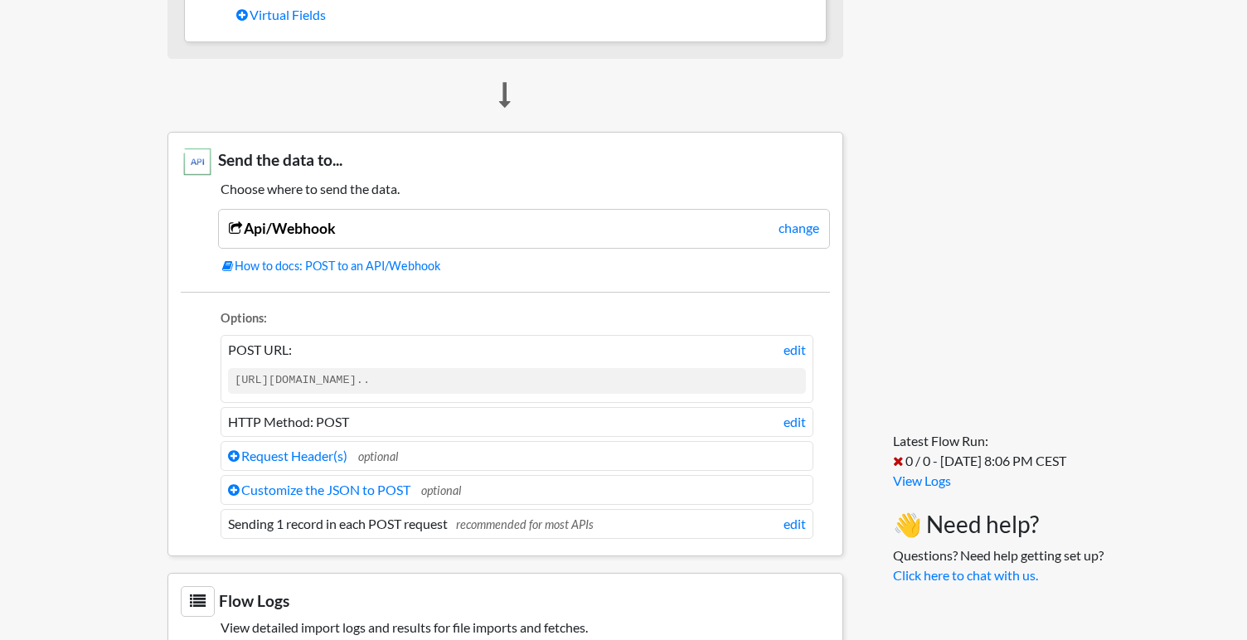
click at [495, 385] on code "https://developers.klaviyo.com/en/v1-2/referenc..." at bounding box center [517, 380] width 578 height 25
click at [799, 350] on link "edit" at bounding box center [795, 350] width 22 height 20
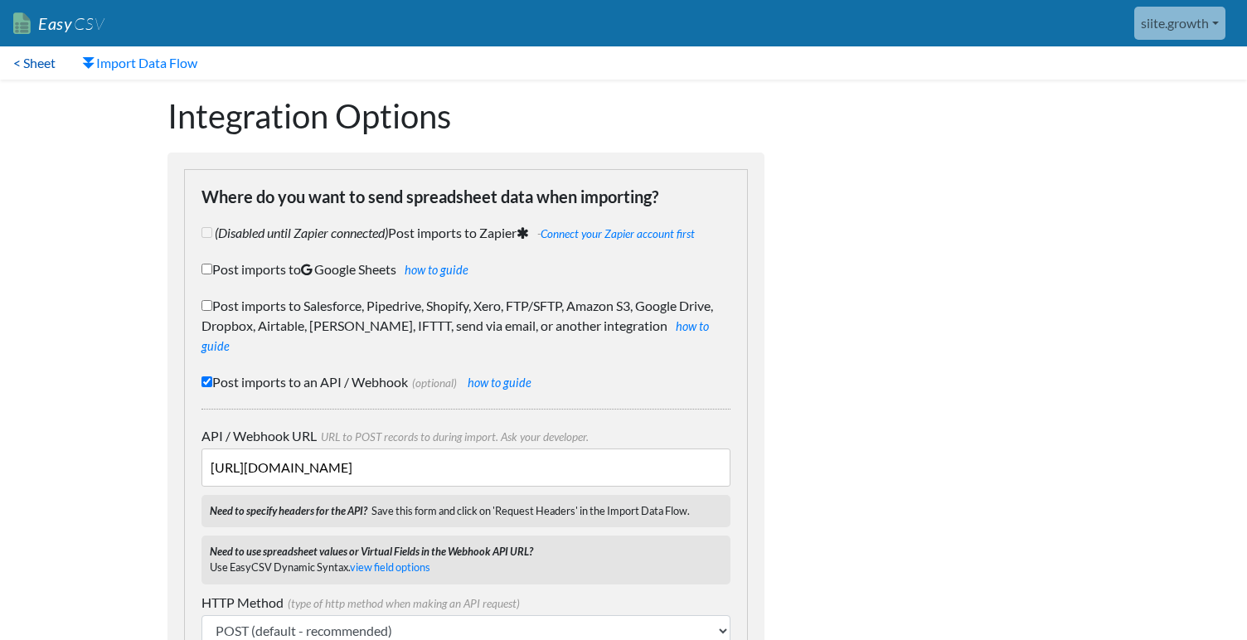
click at [27, 61] on link "< Sheet" at bounding box center [34, 62] width 69 height 33
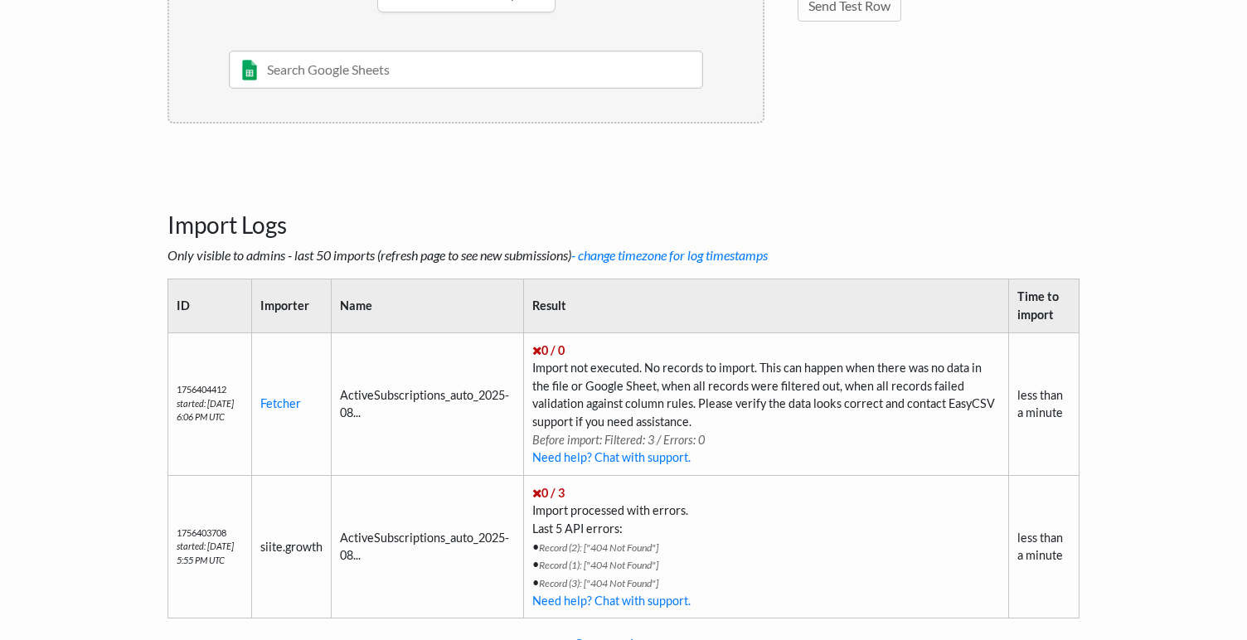
scroll to position [526, 0]
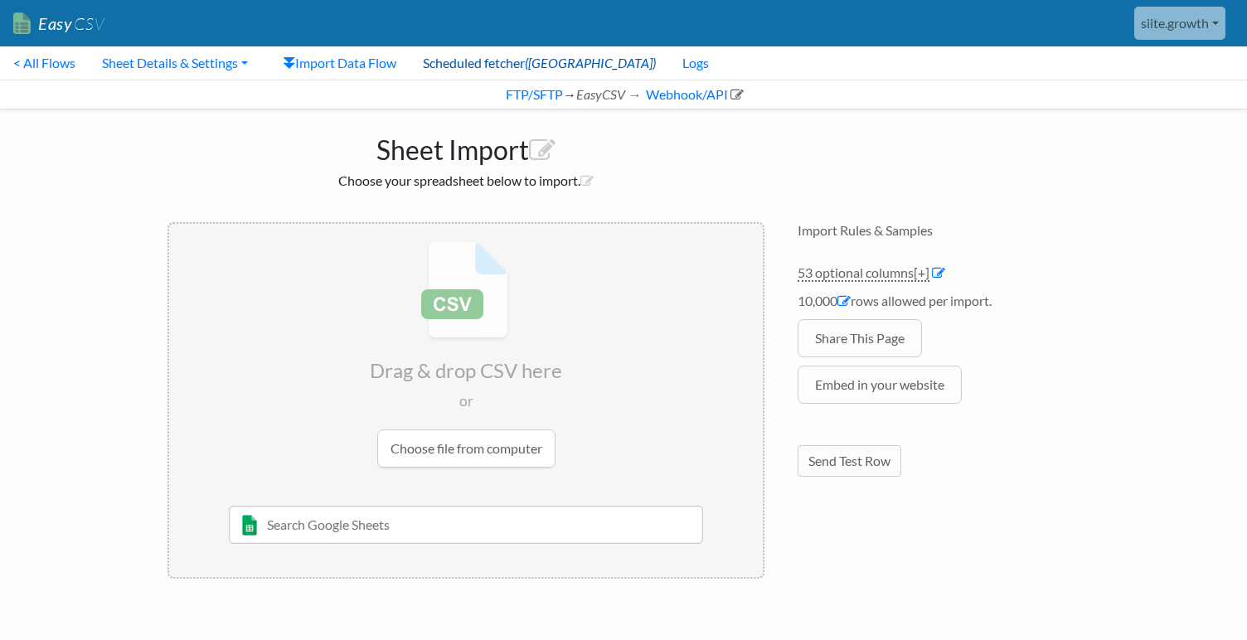
click at [474, 68] on link "Scheduled fetcher (ON)" at bounding box center [540, 62] width 260 height 33
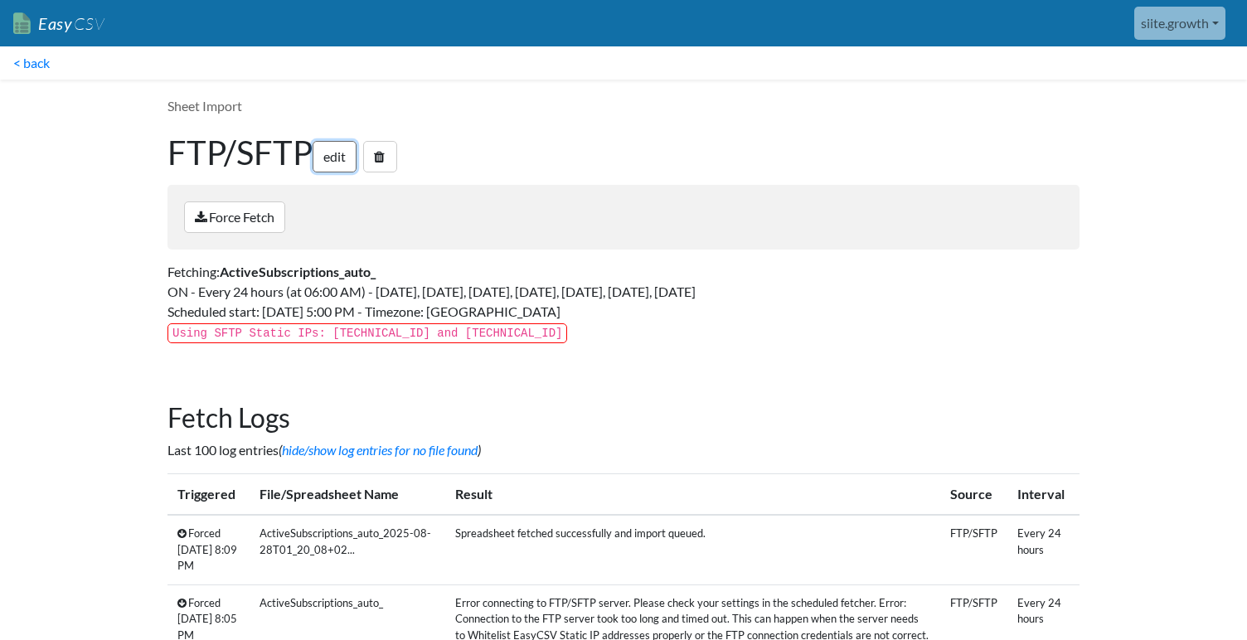
click at [342, 155] on link "edit" at bounding box center [335, 157] width 44 height 32
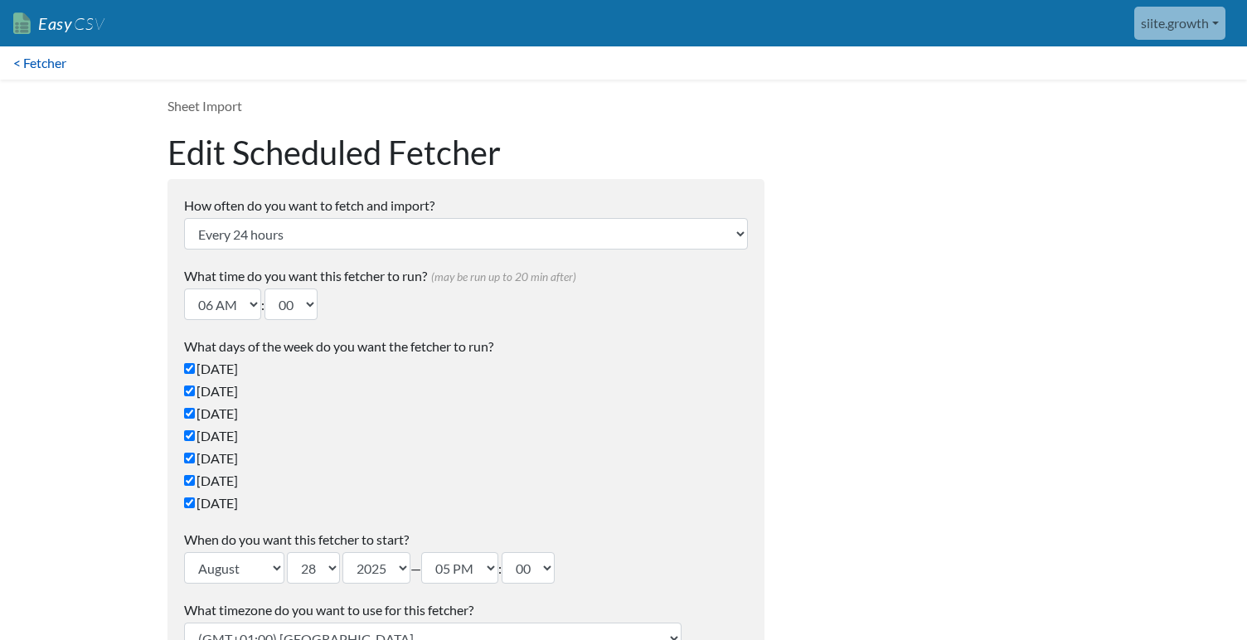
click at [32, 52] on link "< Fetcher" at bounding box center [40, 62] width 80 height 33
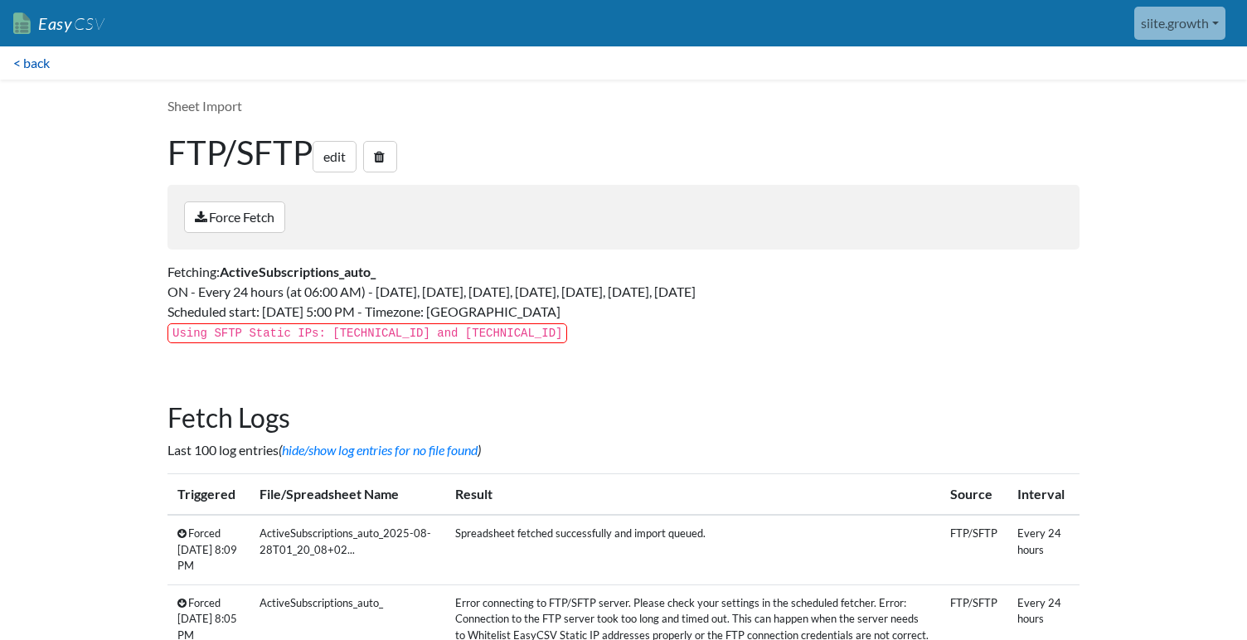
click at [47, 61] on link "< back" at bounding box center [31, 62] width 63 height 33
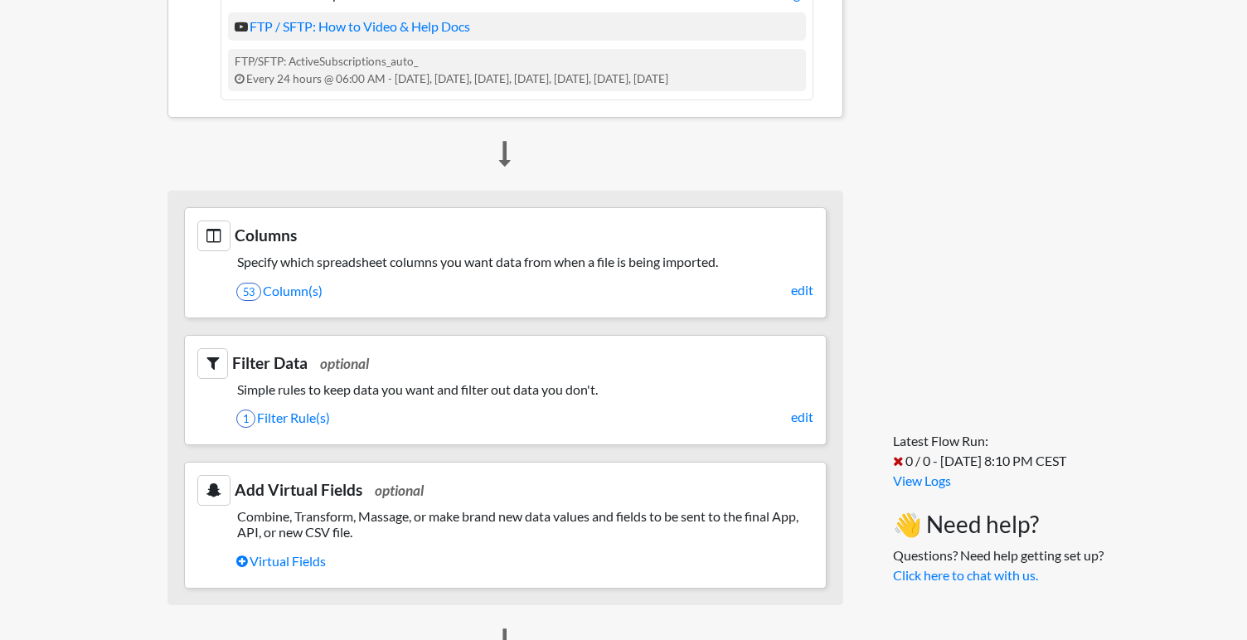
scroll to position [556, 0]
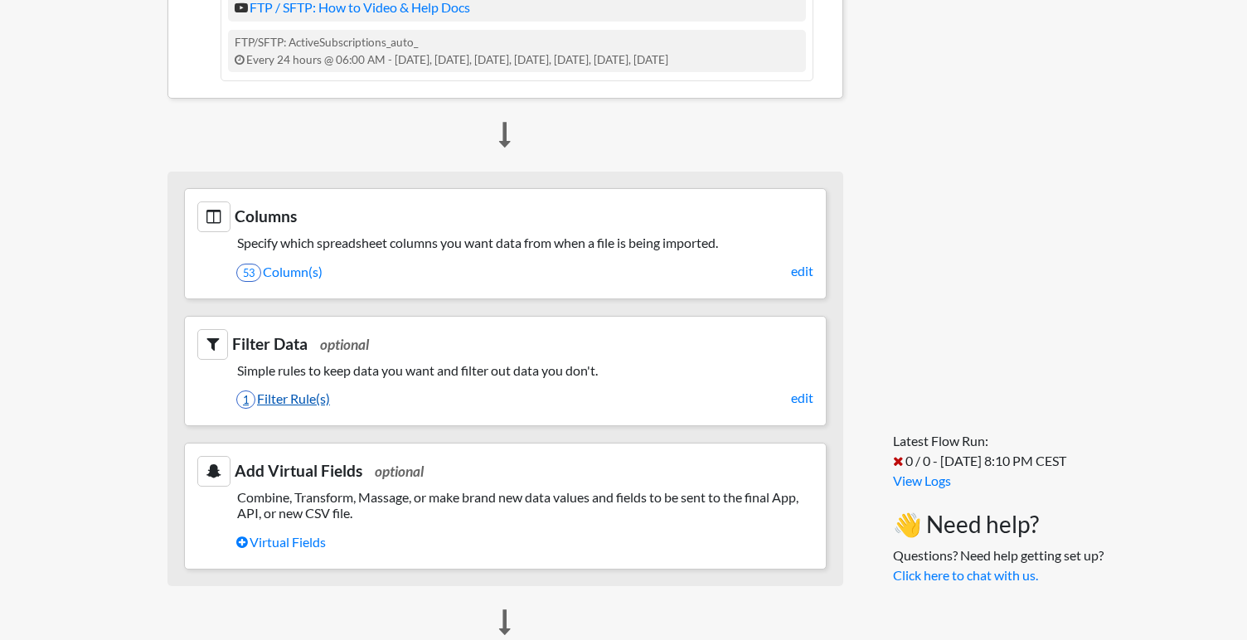
click at [308, 400] on link "1 Filter Rule(s)" at bounding box center [524, 399] width 577 height 28
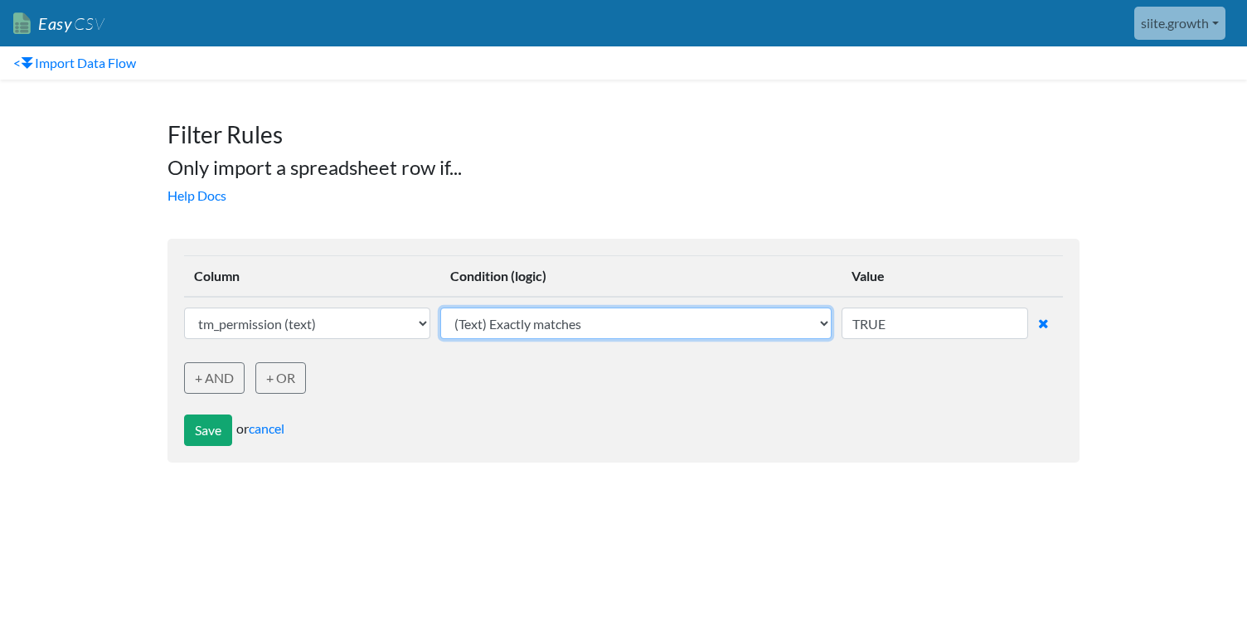
click at [671, 324] on select "(Text) Contains (Text) Does not contain (Text) Exactly matches (Text) Does not …" at bounding box center [635, 324] width 391 height 32
select select "text_contains"
click at [442, 308] on select "(Text) Contains (Text) Does not contain (Text) Exactly matches (Text) Does not …" at bounding box center [635, 324] width 391 height 32
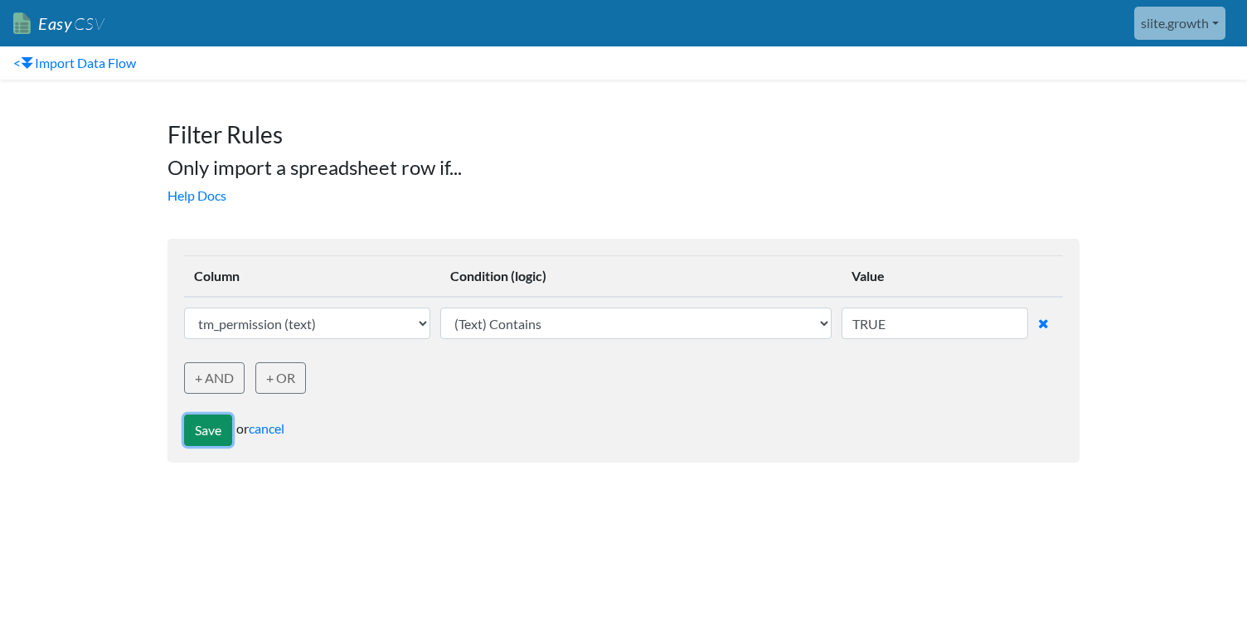
click at [224, 429] on button "Save" at bounding box center [208, 431] width 48 height 32
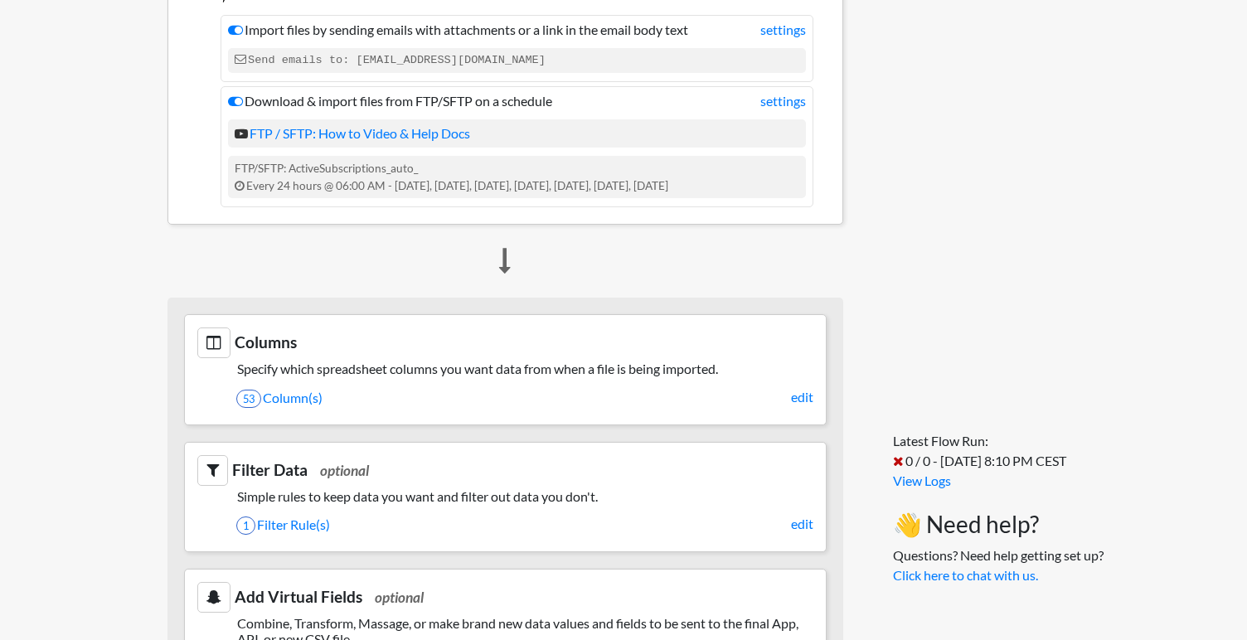
scroll to position [485, 0]
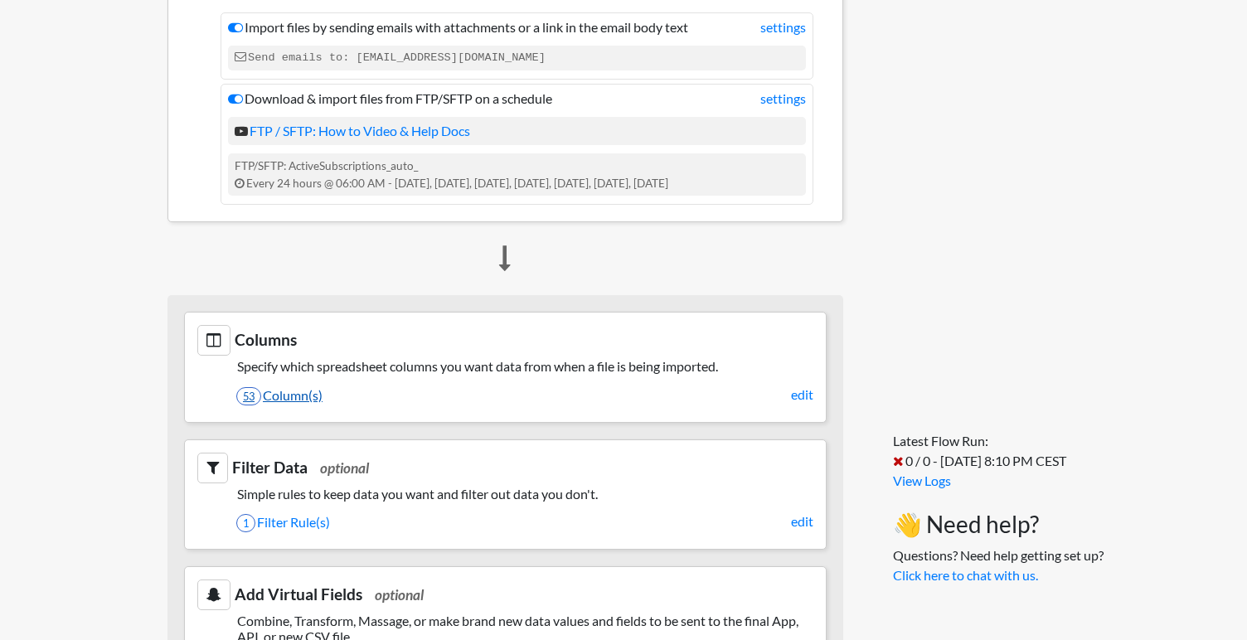
click at [301, 391] on link "53 Column(s)" at bounding box center [524, 395] width 577 height 28
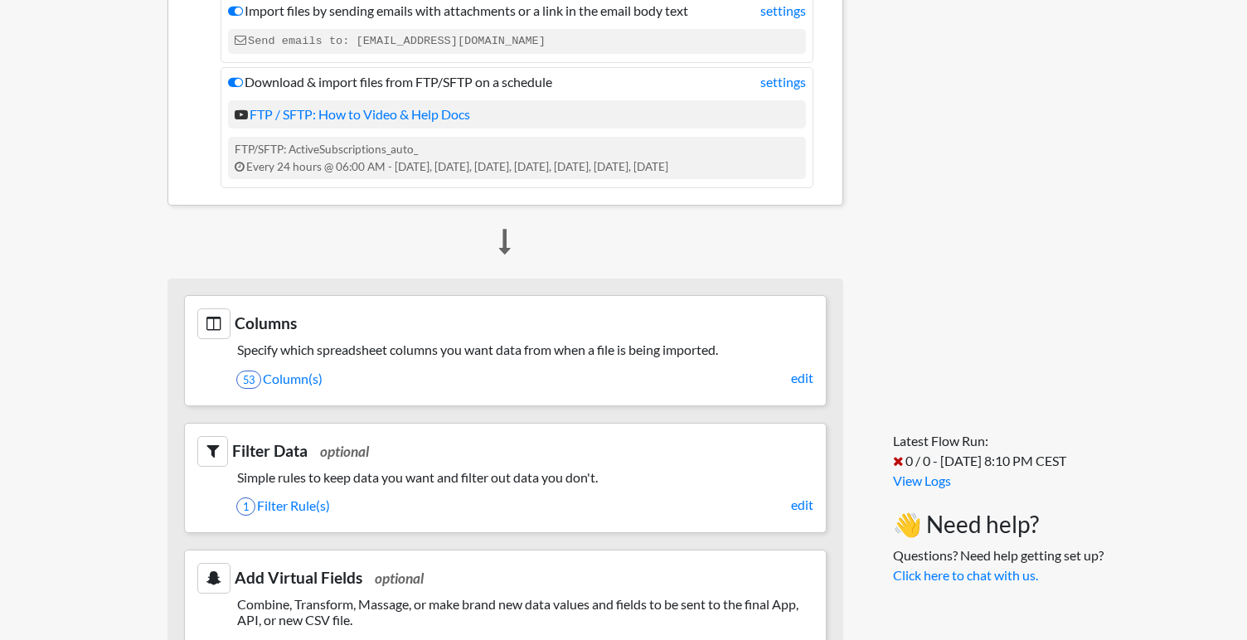
click at [285, 526] on section "Filter Data optional Simple rules to keep data you want and filter out data you…" at bounding box center [505, 478] width 643 height 110
click at [287, 515] on link "1 Filter Rule(s)" at bounding box center [524, 506] width 577 height 28
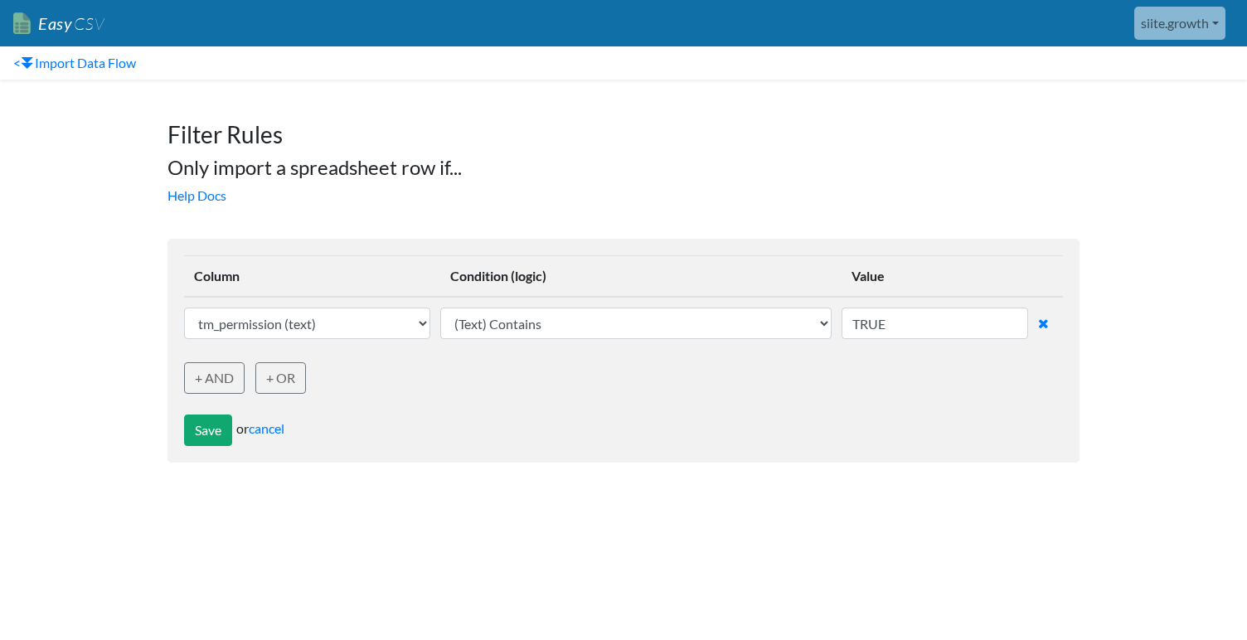
click at [370, 301] on td "sid (text) customer_id (text) kid (text) sa_id (text) cvr (text) name (text) em…" at bounding box center [312, 323] width 256 height 52
click at [370, 308] on td "sid (text) customer_id (text) kid (text) sa_id (text) cvr (text) name (text) em…" at bounding box center [312, 323] width 256 height 52
click at [370, 312] on select "sid (text) customer_id (text) kid (text) sa_id (text) cvr (text) name (text) em…" at bounding box center [307, 324] width 246 height 32
select select "748537"
click at [184, 308] on select "sid (text) customer_id (text) kid (text) sa_id (text) cvr (text) name (text) em…" at bounding box center [307, 324] width 246 height 32
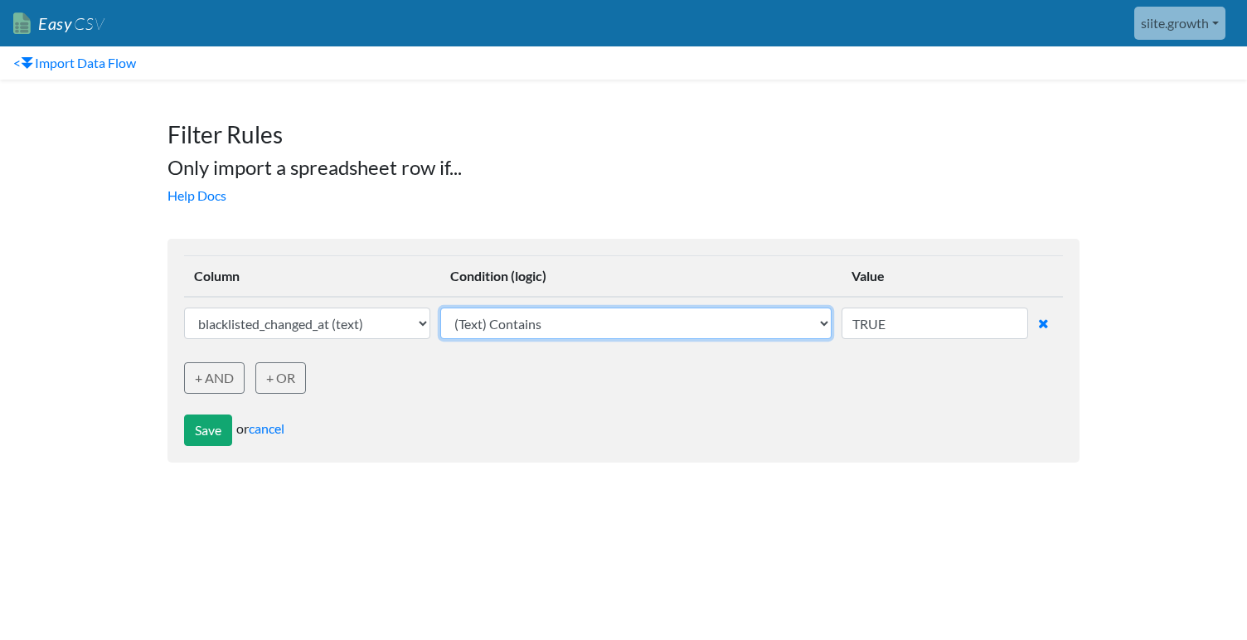
click at [522, 313] on select "(Text) Contains (Text) Does not contain (Text) Exactly matches (Text) Does not …" at bounding box center [635, 324] width 391 height 32
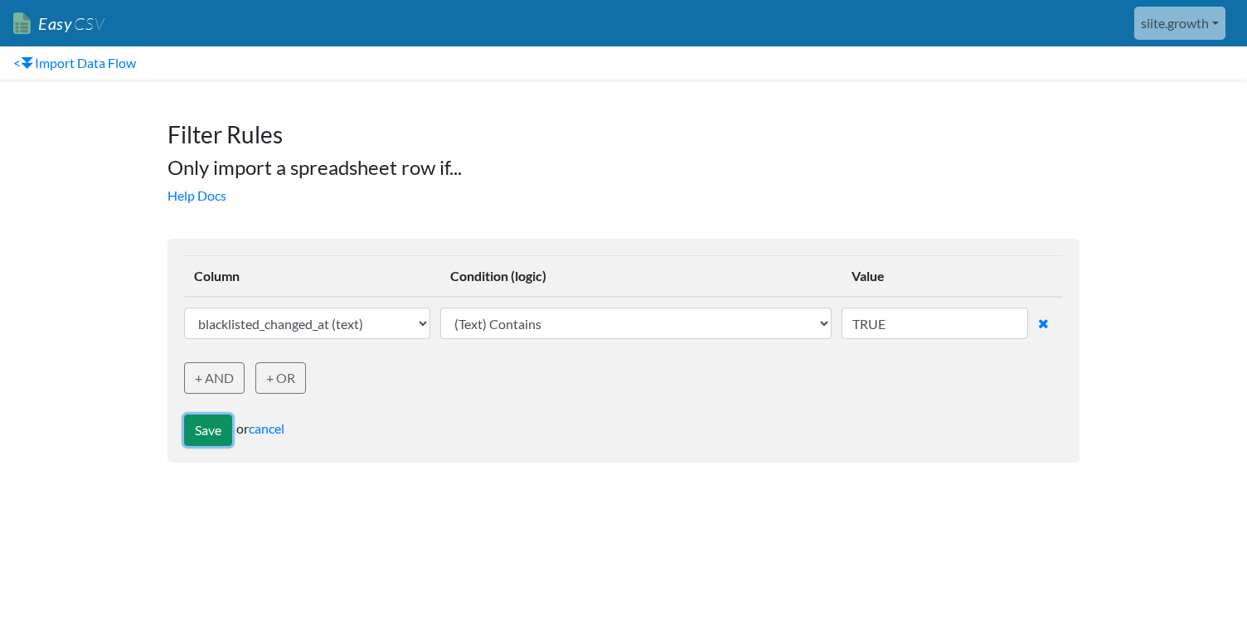
click at [206, 438] on button "Save" at bounding box center [208, 431] width 48 height 32
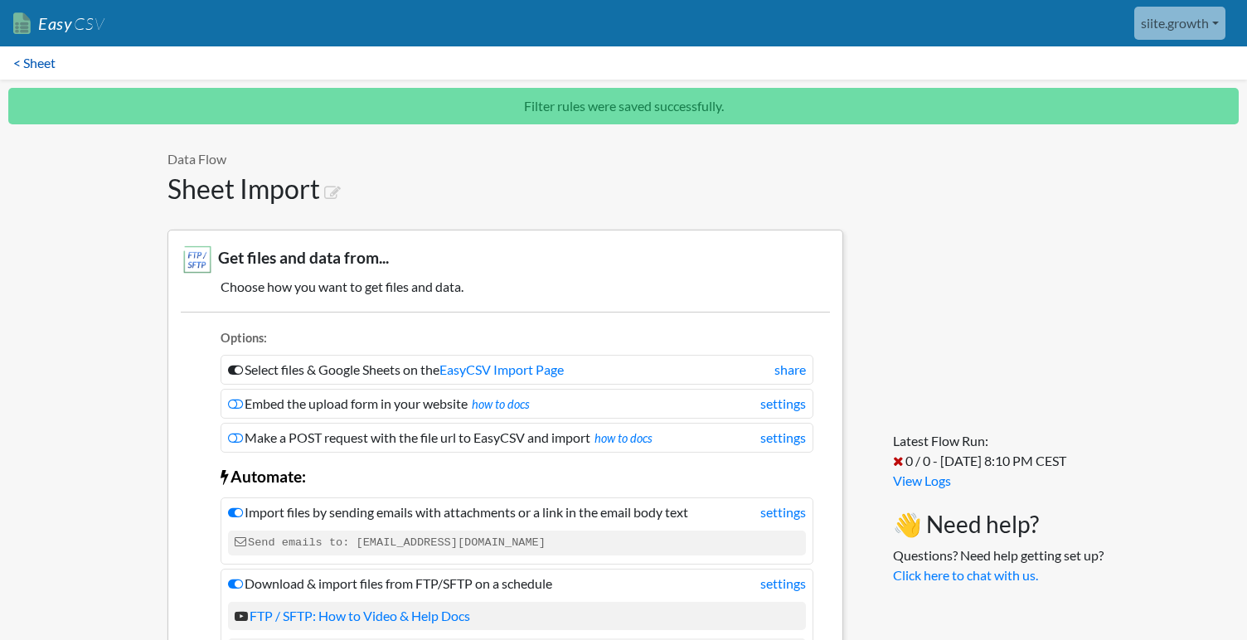
click at [52, 61] on link "< Sheet" at bounding box center [34, 62] width 69 height 33
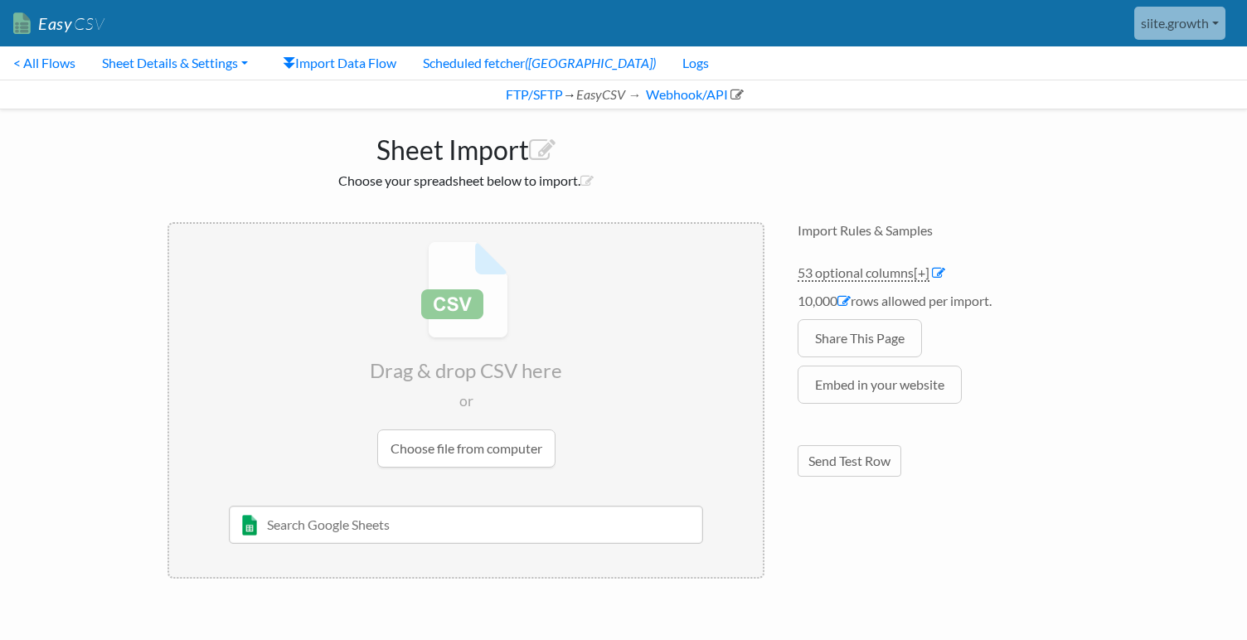
click at [59, 24] on link "Easy CSV" at bounding box center [58, 24] width 91 height 34
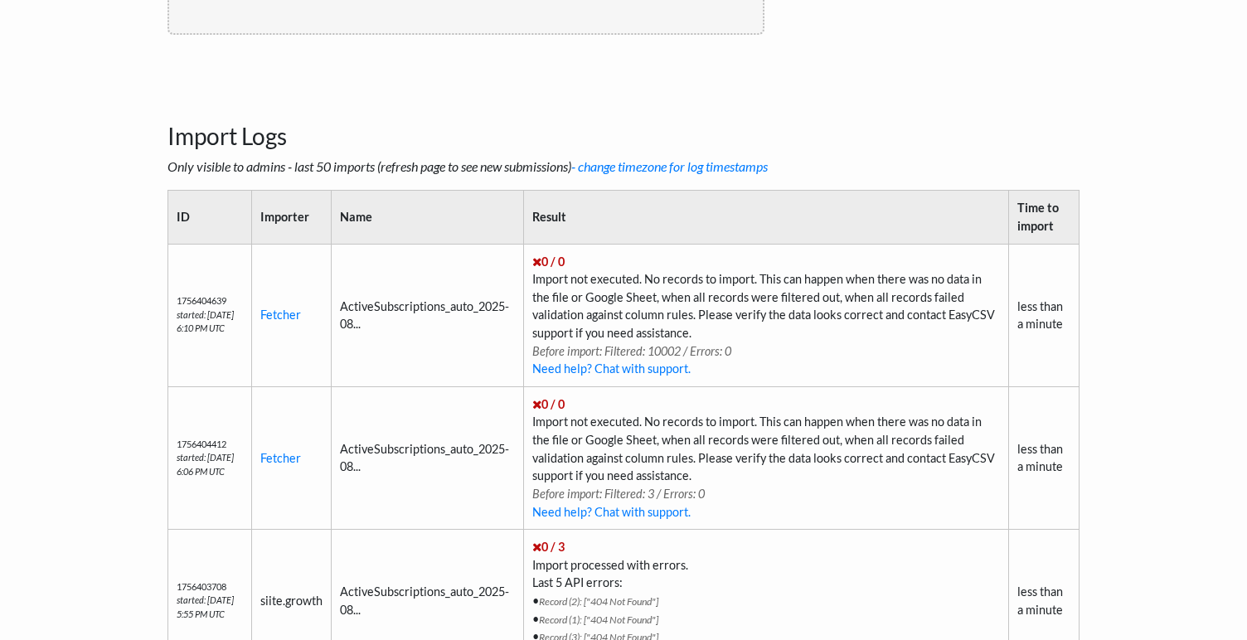
scroll to position [669, 0]
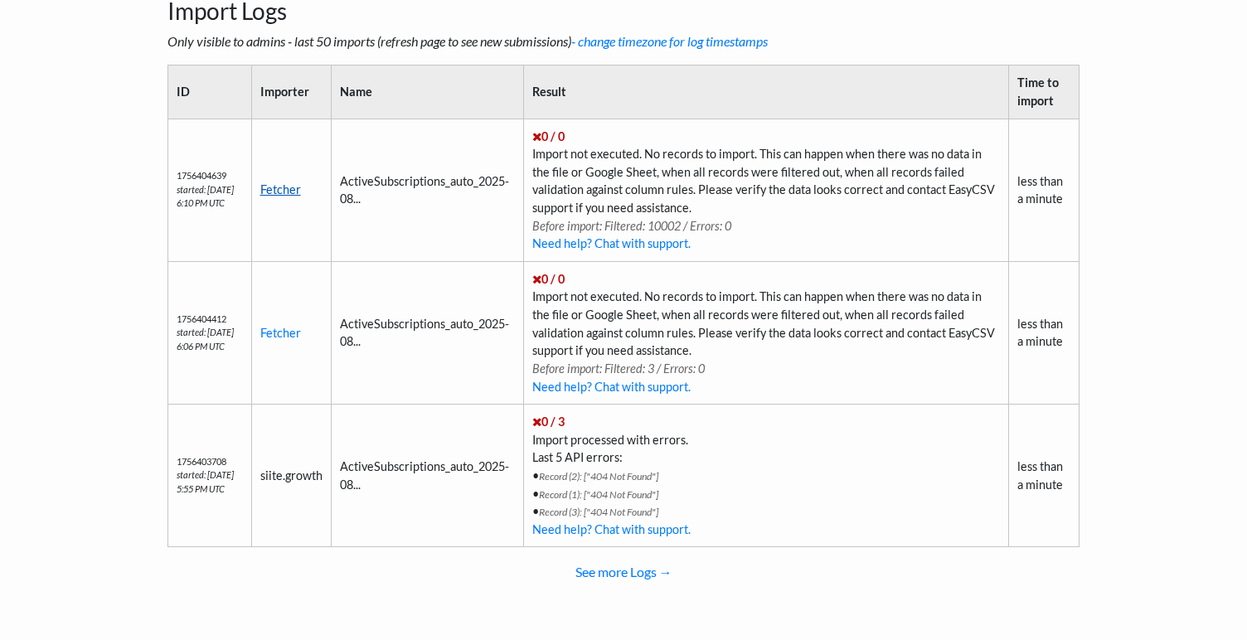
click at [299, 189] on link "Fetcher" at bounding box center [280, 189] width 41 height 14
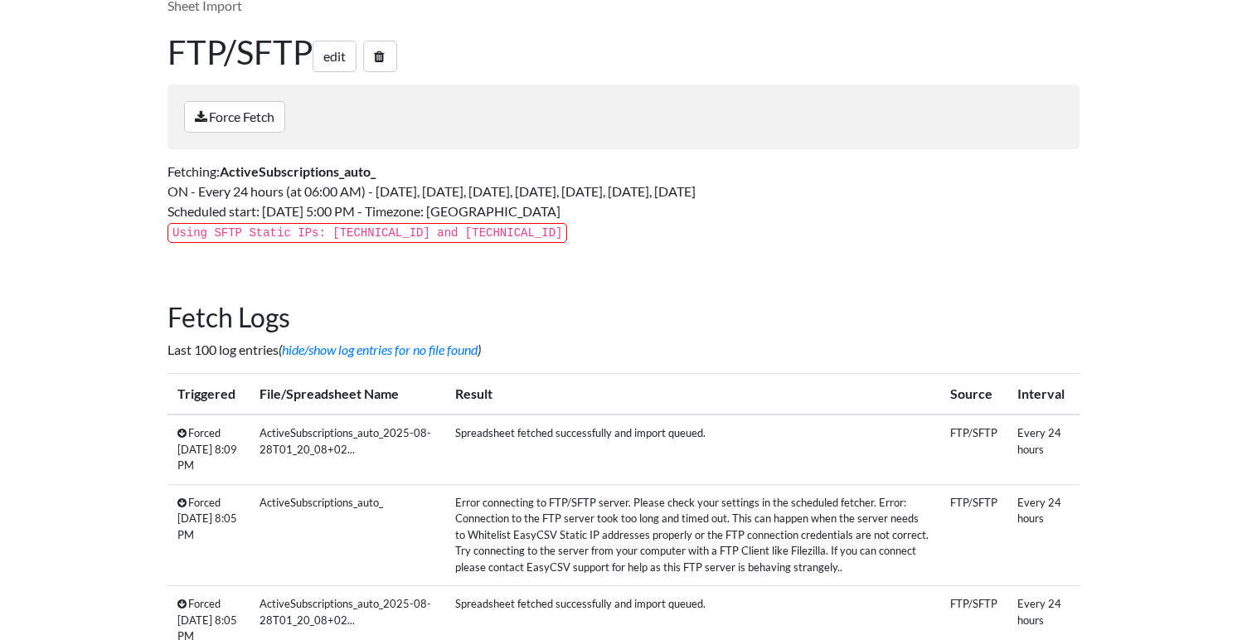
scroll to position [158, 0]
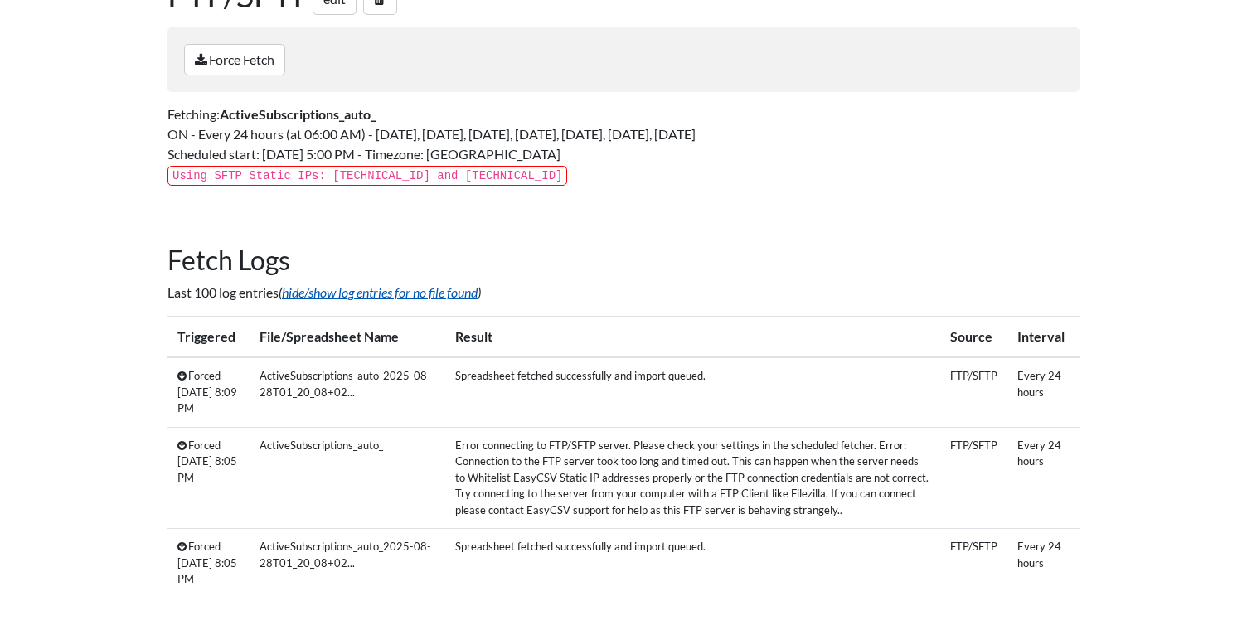
click at [369, 284] on link "hide/show log entries for no file found" at bounding box center [380, 292] width 196 height 16
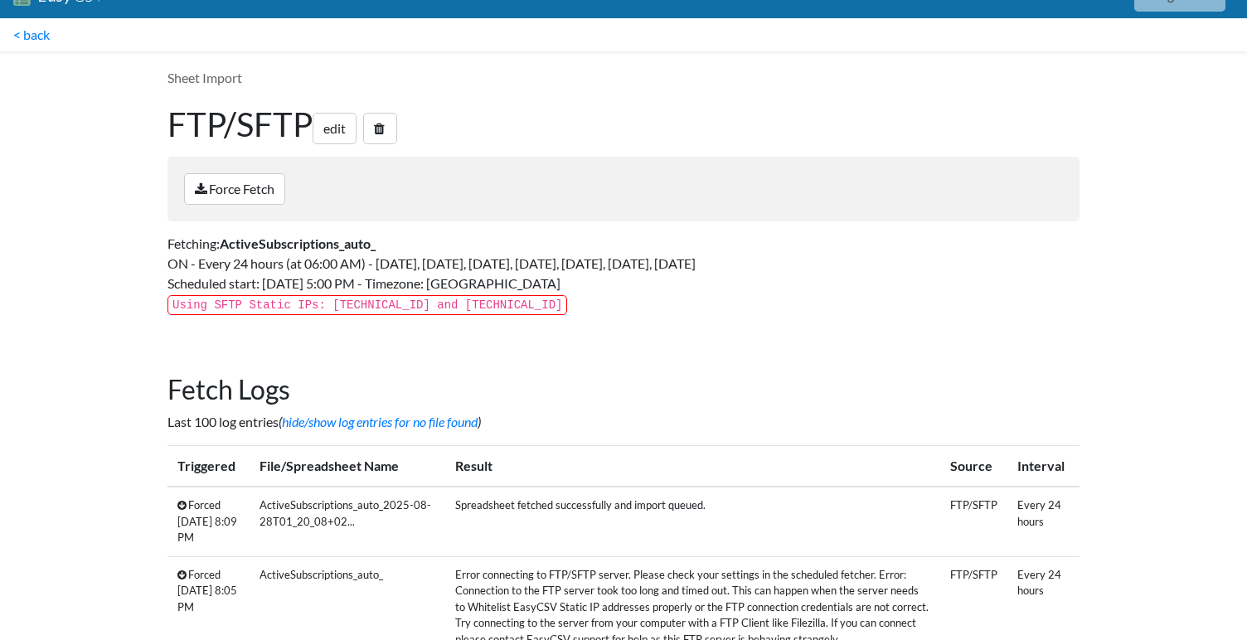
scroll to position [0, 0]
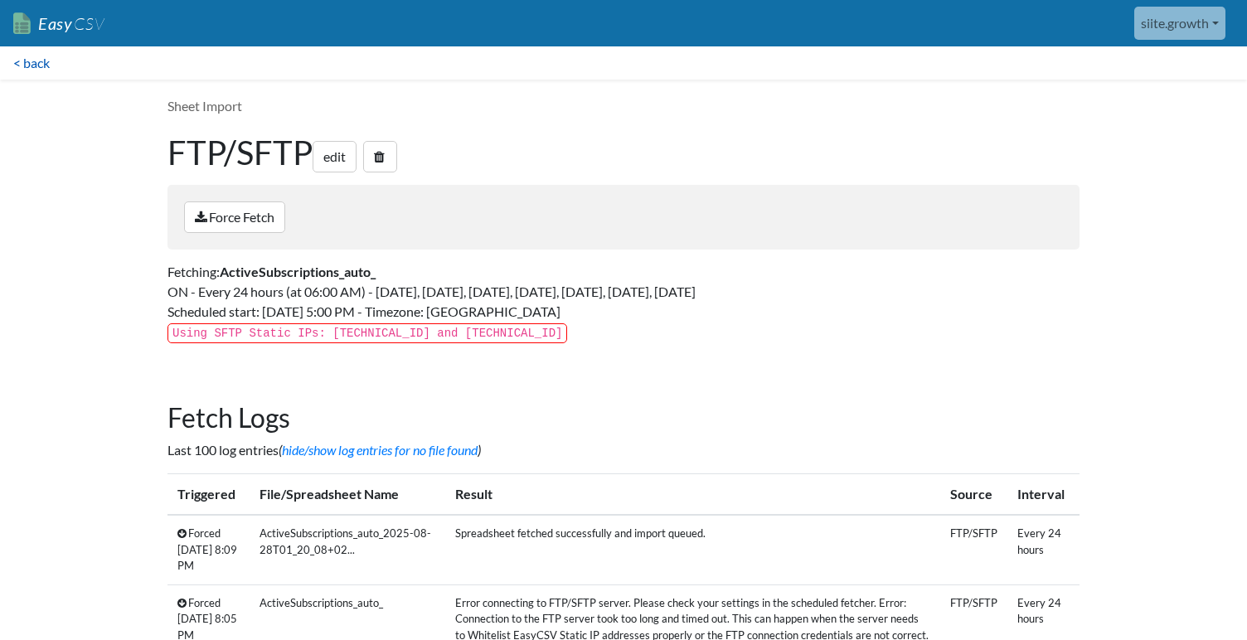
click at [36, 56] on link "< back" at bounding box center [31, 62] width 63 height 33
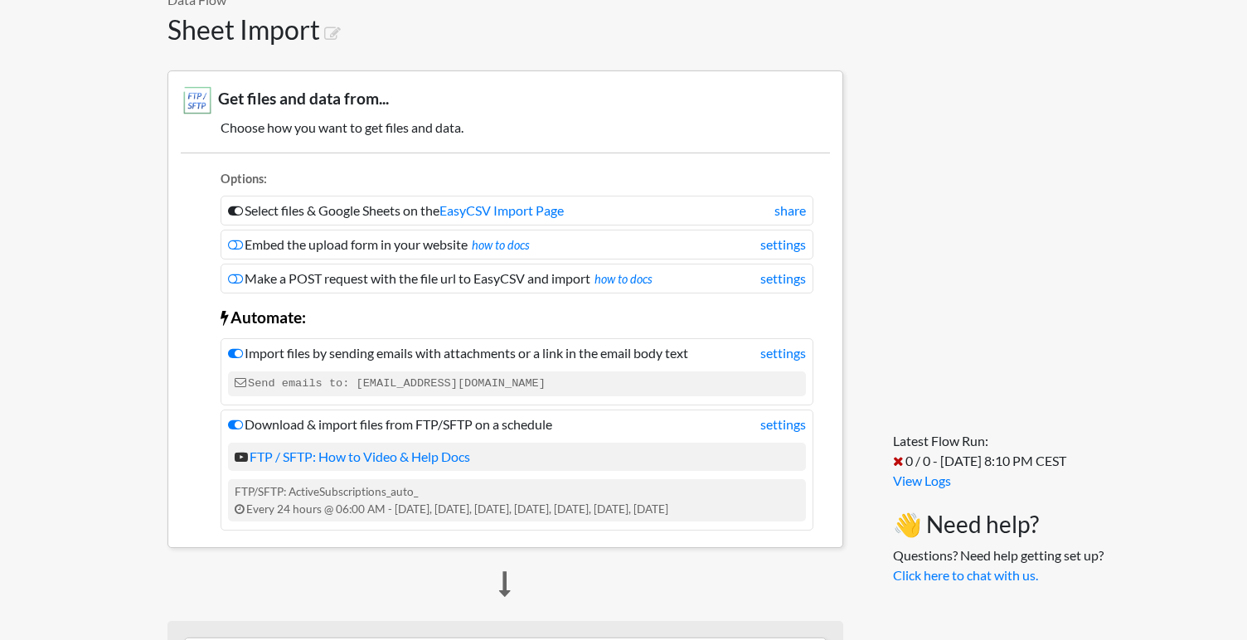
scroll to position [112, 0]
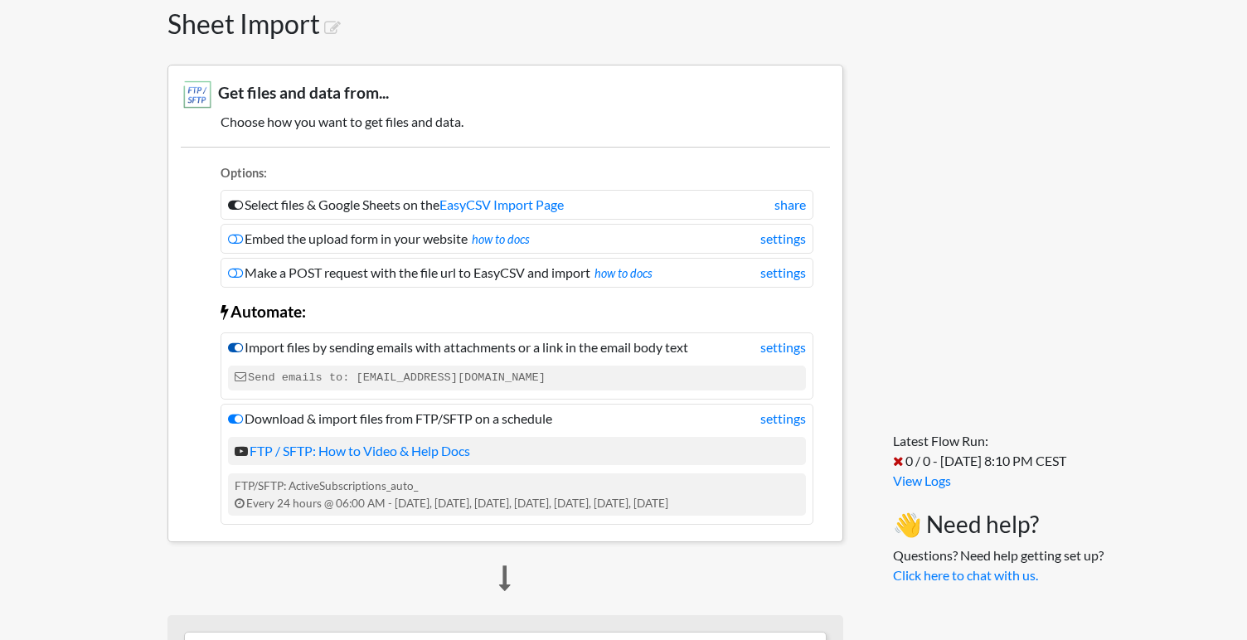
click at [239, 350] on icon at bounding box center [235, 347] width 15 height 13
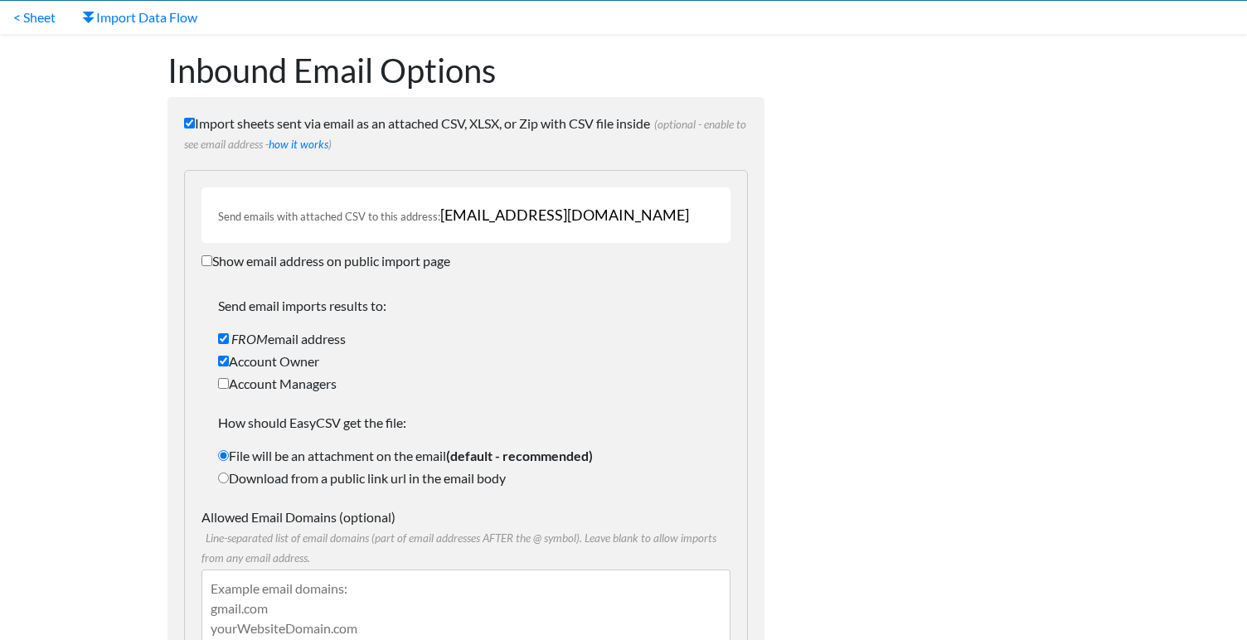
scroll to position [42, 0]
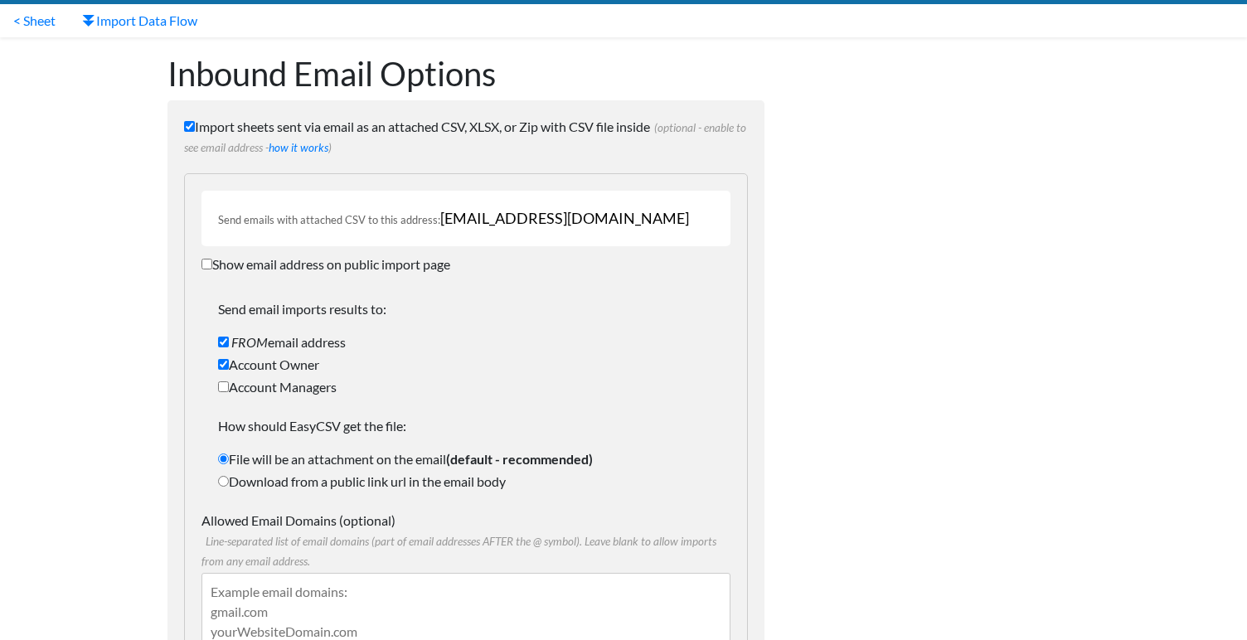
click at [193, 129] on input "Import sheets sent via email as an attached CSV, XLSX, or Zip with CSV file ins…" at bounding box center [189, 126] width 11 height 11
checkbox input "false"
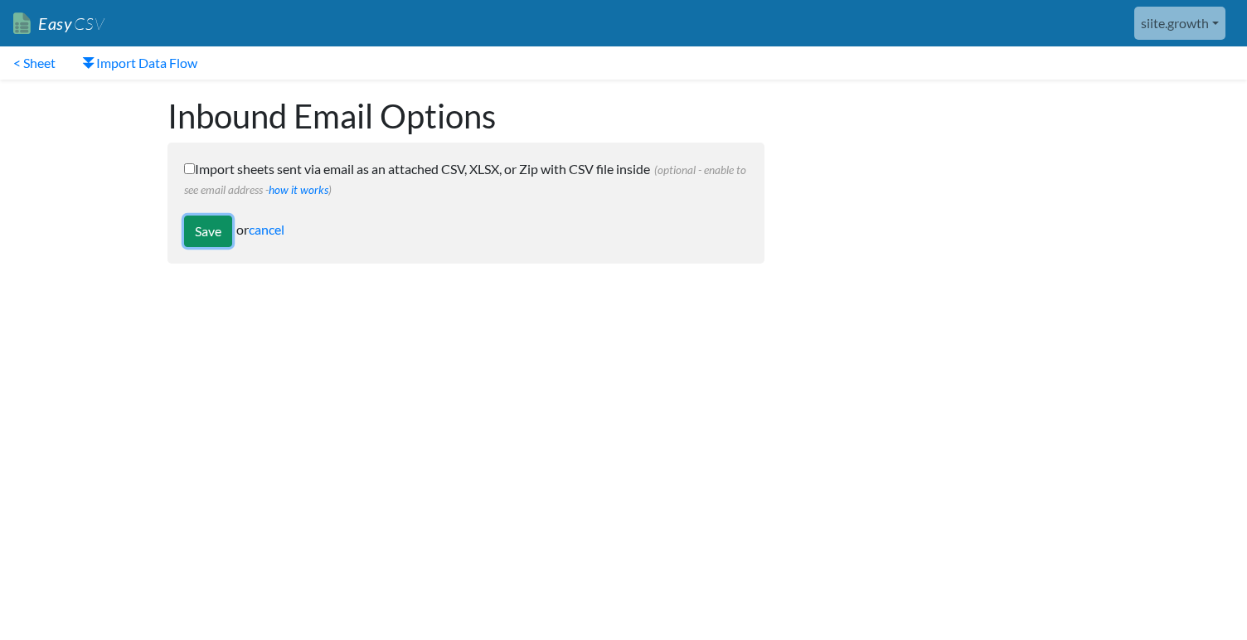
click at [217, 231] on input "Save" at bounding box center [208, 232] width 48 height 32
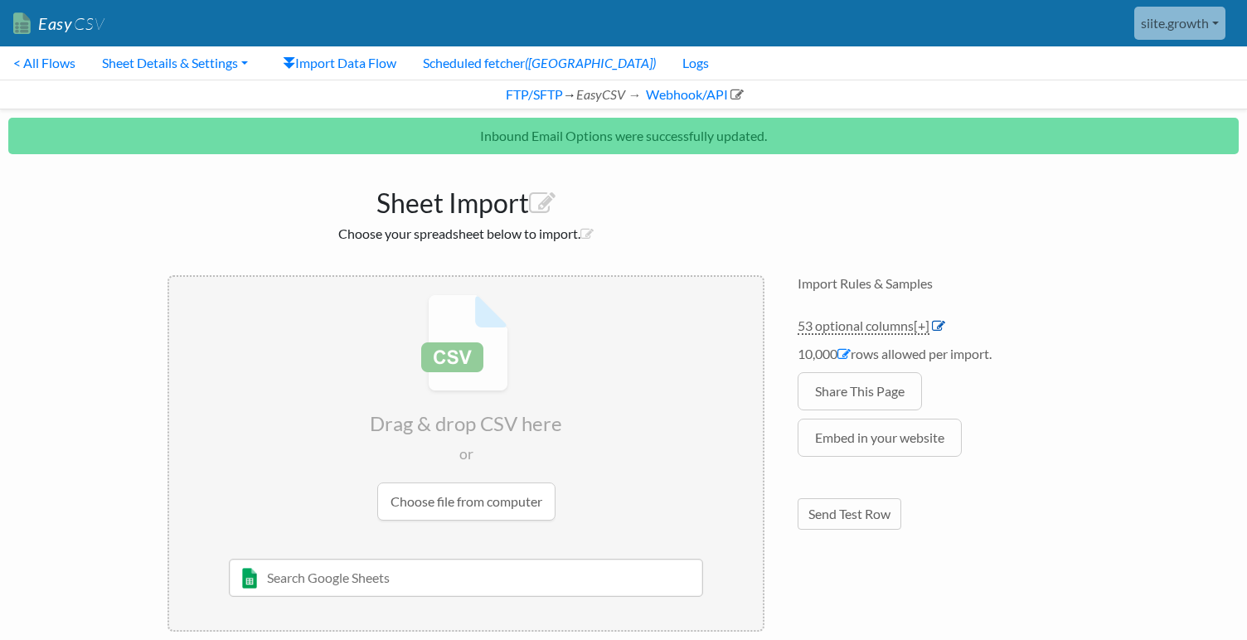
click at [938, 326] on icon at bounding box center [938, 325] width 13 height 13
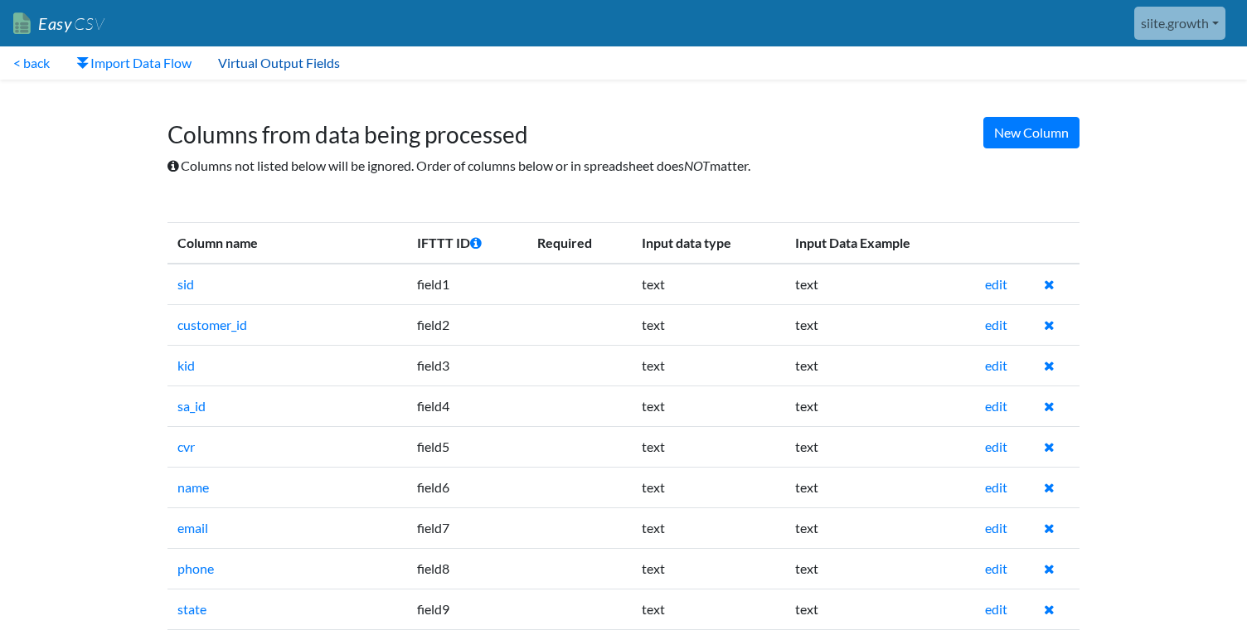
click at [237, 66] on link "Virtual Output Fields" at bounding box center [279, 62] width 148 height 33
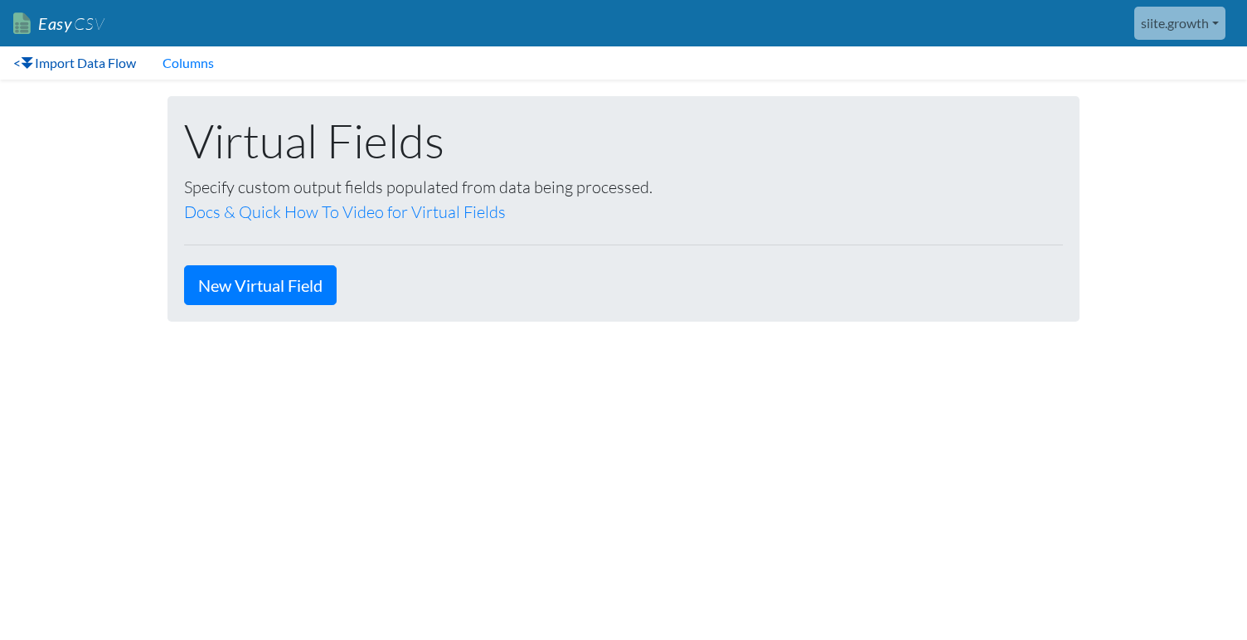
click at [65, 49] on link "< Import Data Flow" at bounding box center [74, 62] width 149 height 33
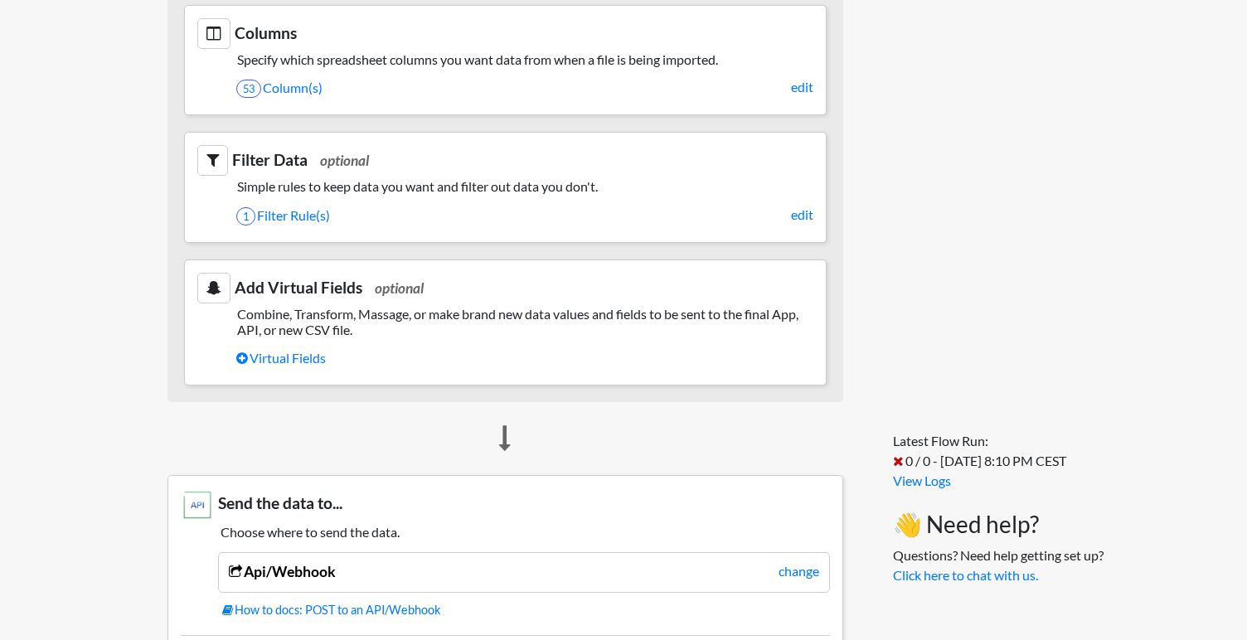
scroll to position [713, 0]
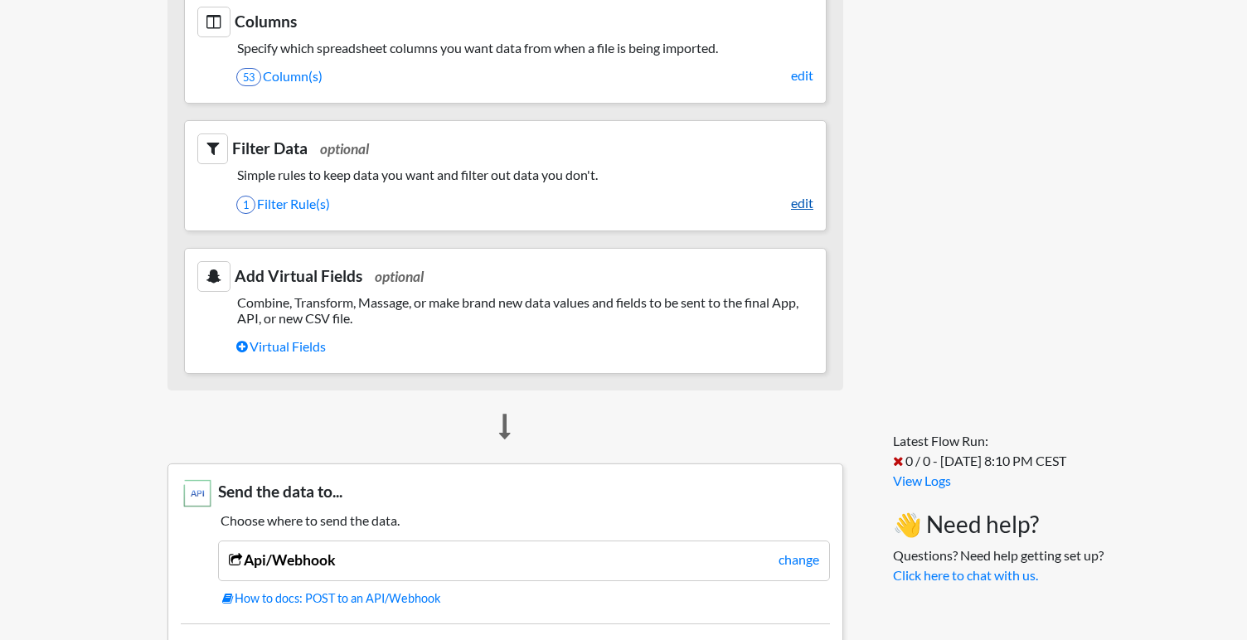
click at [791, 201] on link "edit" at bounding box center [802, 203] width 22 height 20
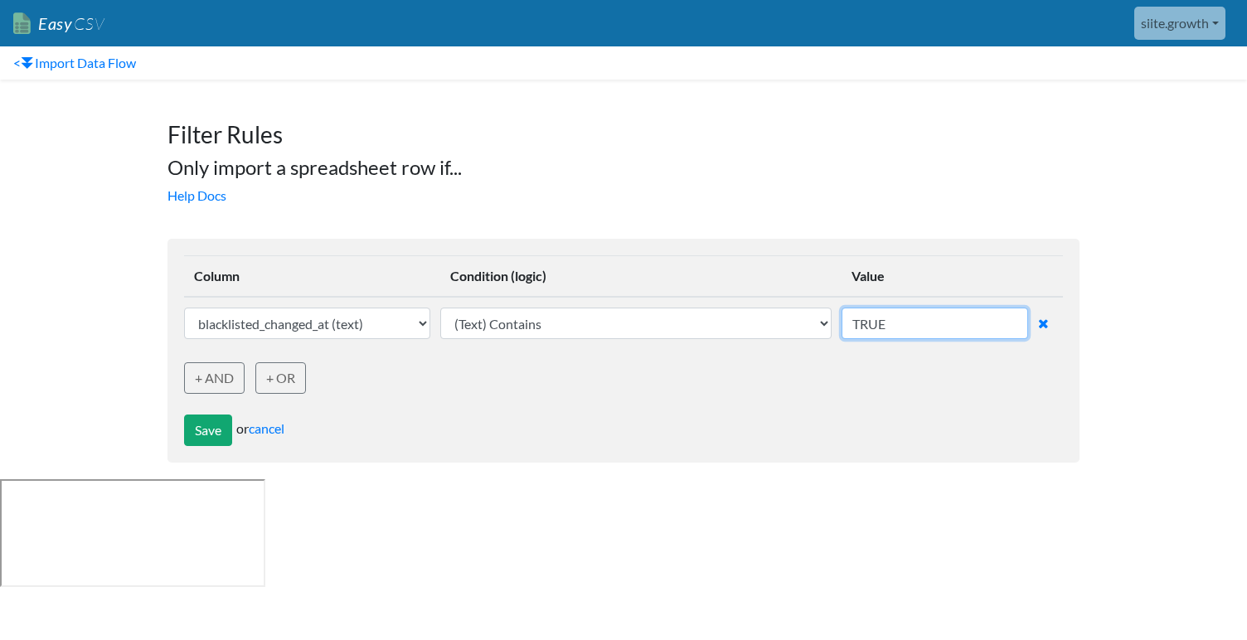
drag, startPoint x: 893, startPoint y: 318, endPoint x: 853, endPoint y: 318, distance: 39.8
click at [853, 318] on input "TRUE" at bounding box center [935, 324] width 187 height 32
click at [274, 439] on div "Save or cancel" at bounding box center [623, 420] width 879 height 52
click at [274, 427] on link "cancel" at bounding box center [267, 428] width 36 height 16
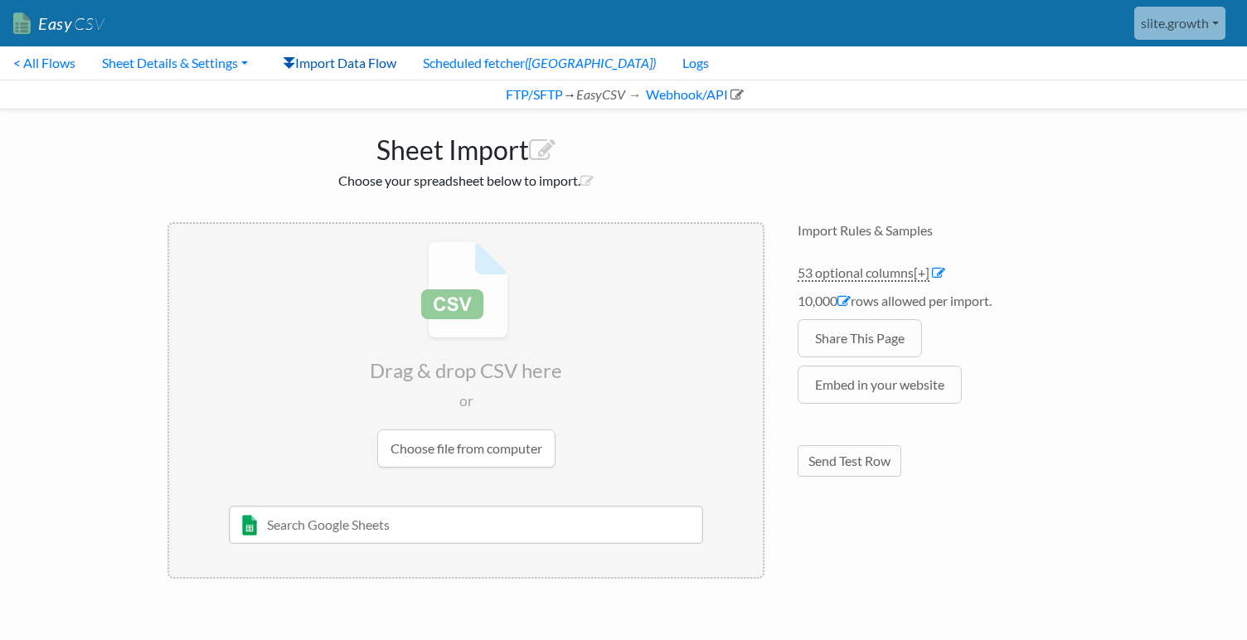
click at [342, 62] on link "Import Data Flow" at bounding box center [339, 62] width 140 height 33
click at [488, 67] on link "Scheduled fetcher (ON)" at bounding box center [540, 62] width 260 height 33
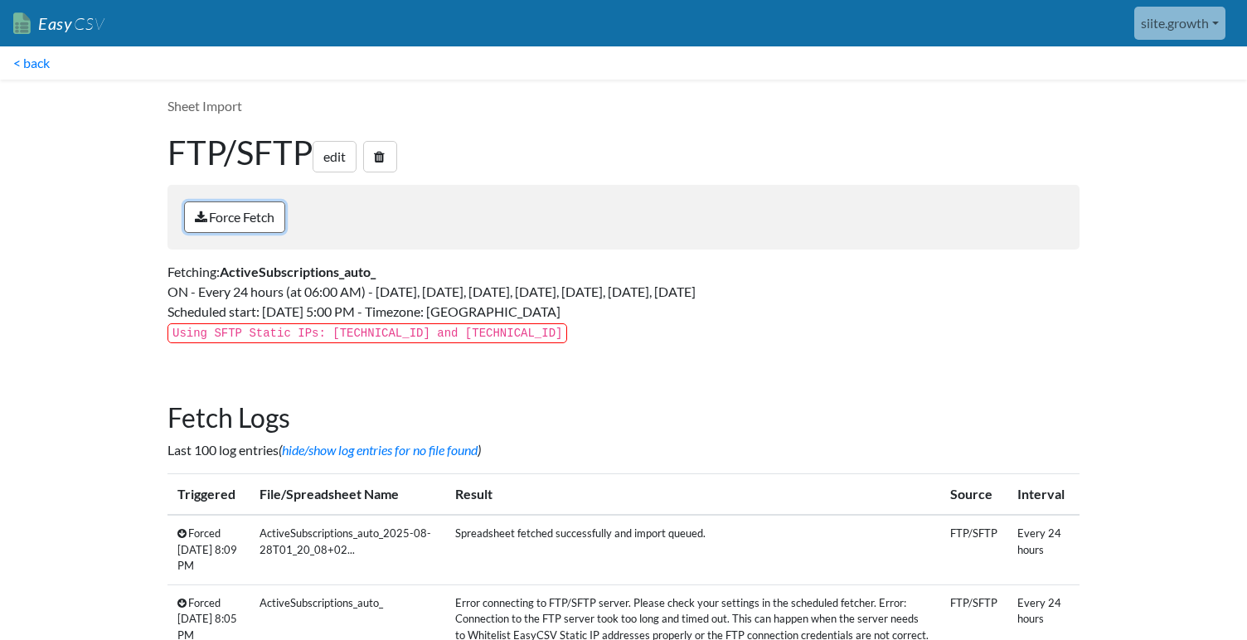
click at [265, 225] on link "Force Fetch" at bounding box center [234, 217] width 101 height 32
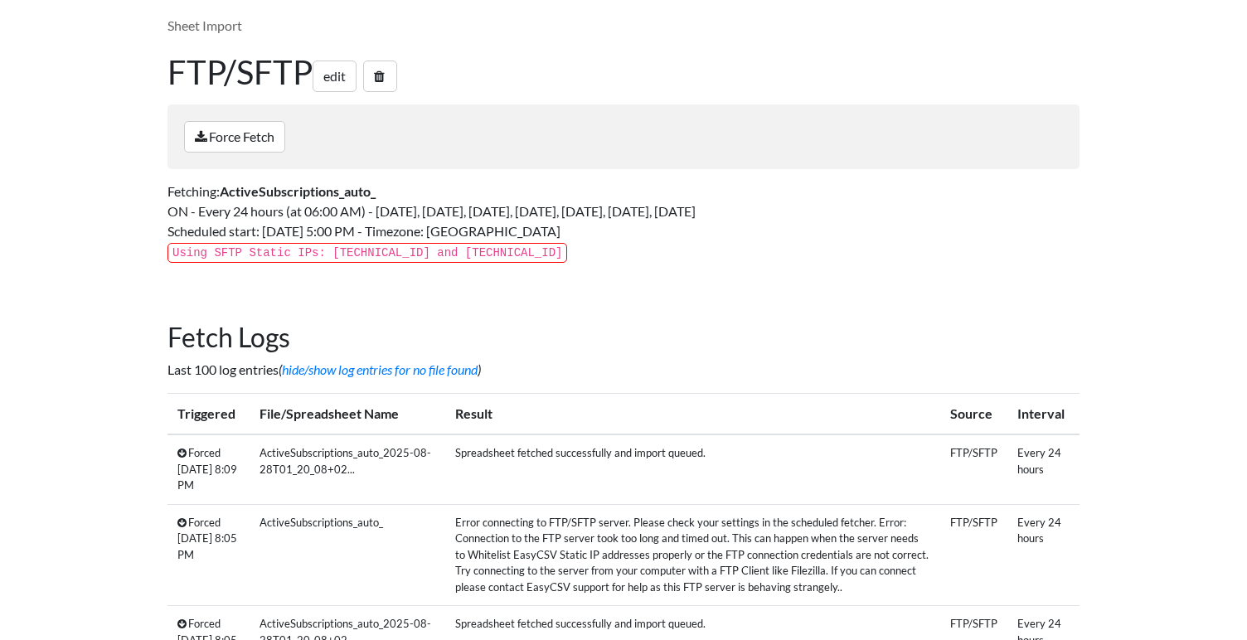
scroll to position [211, 0]
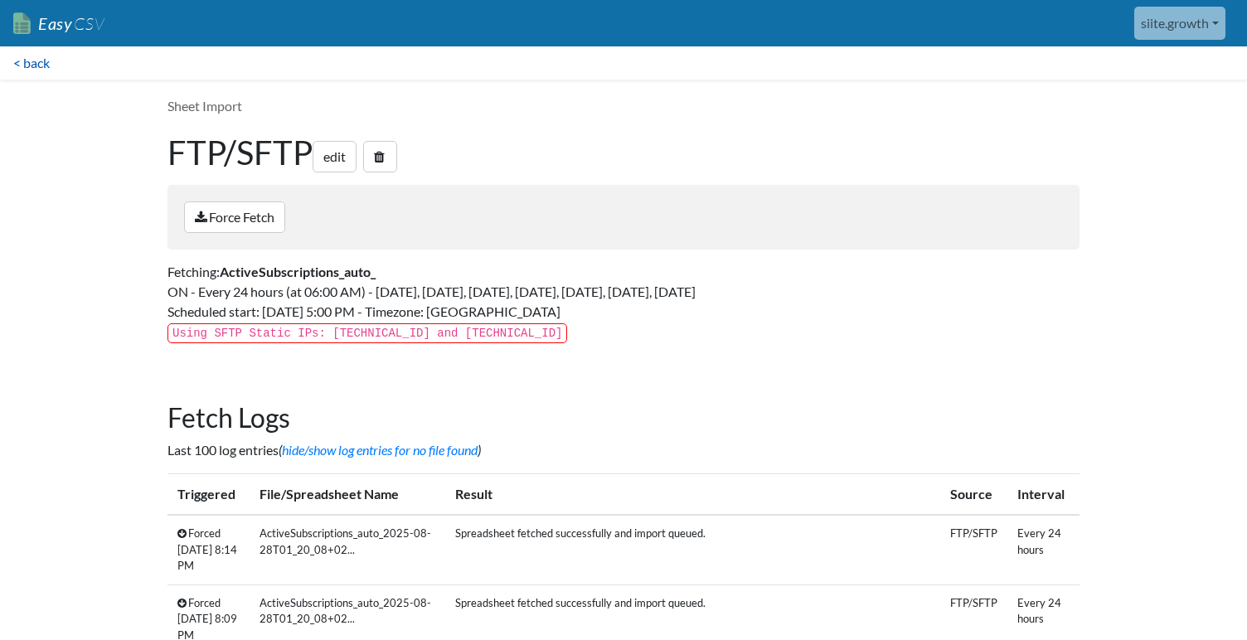
click at [40, 66] on link "< back" at bounding box center [31, 62] width 63 height 33
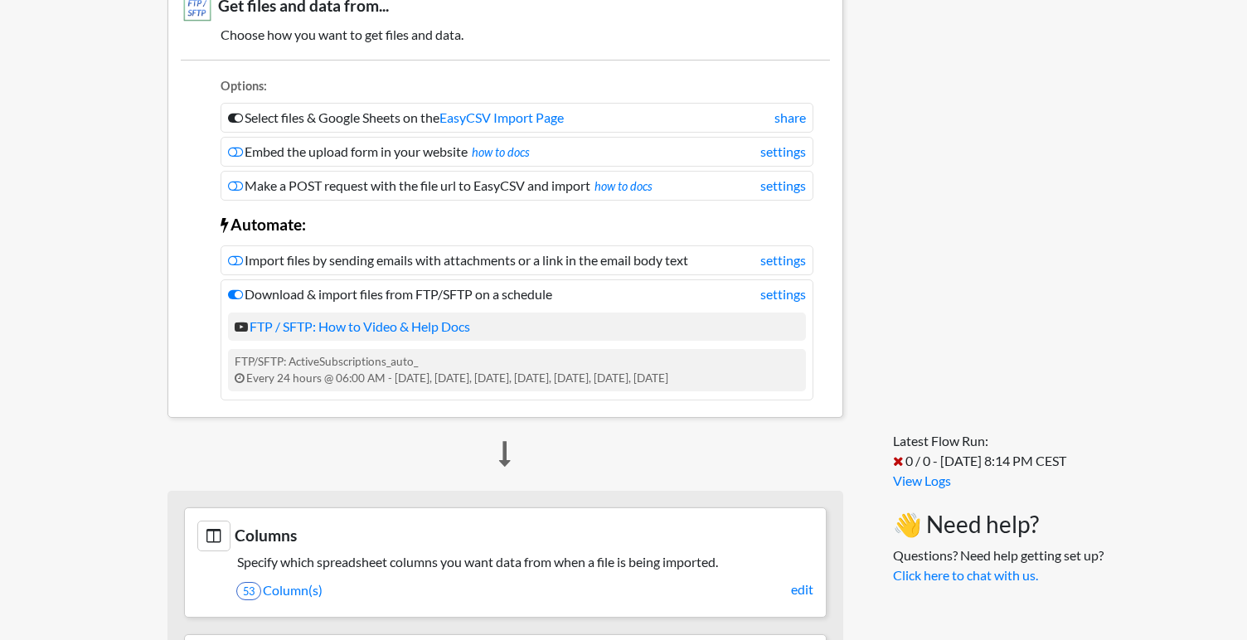
scroll to position [1158, 0]
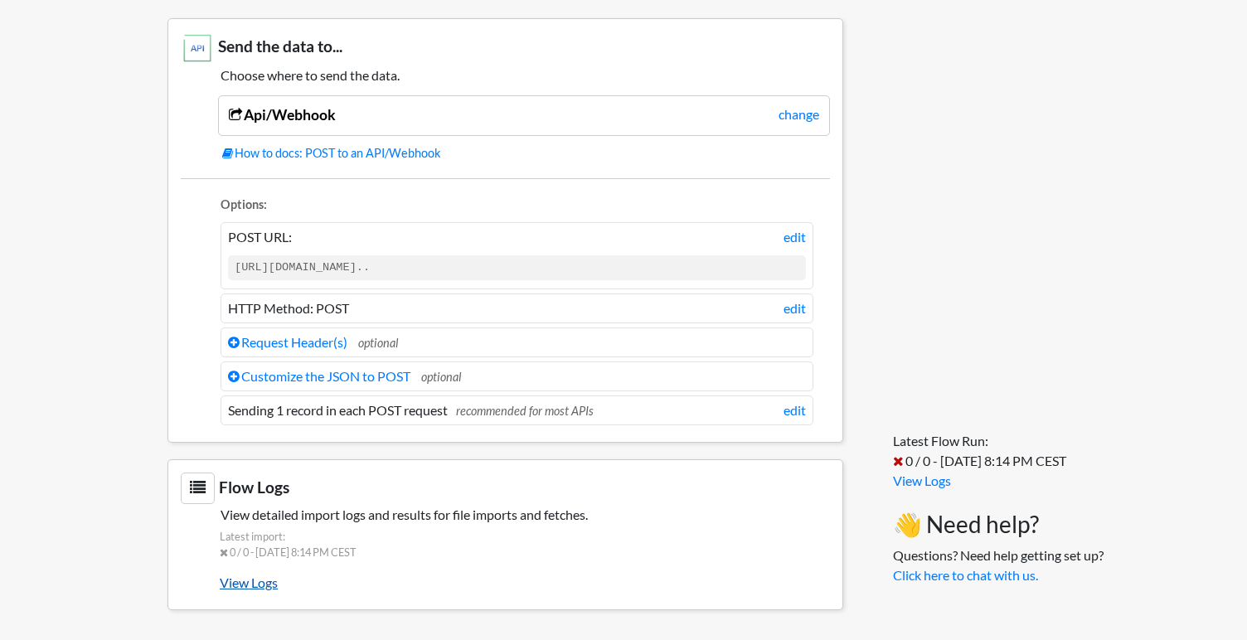
click at [251, 589] on link "View Logs" at bounding box center [525, 583] width 610 height 28
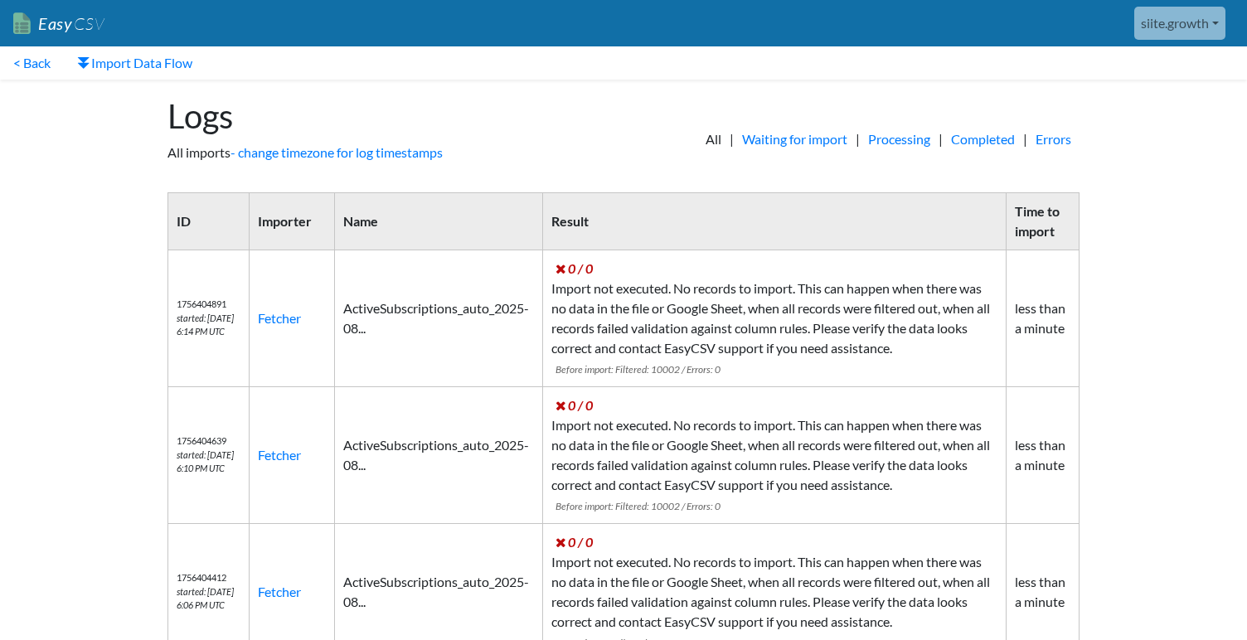
click at [704, 267] on td "0 / 0 Import not executed. No records to import. This can happen when there was…" at bounding box center [774, 318] width 463 height 137
click at [294, 321] on link "Fetcher" at bounding box center [279, 318] width 43 height 16
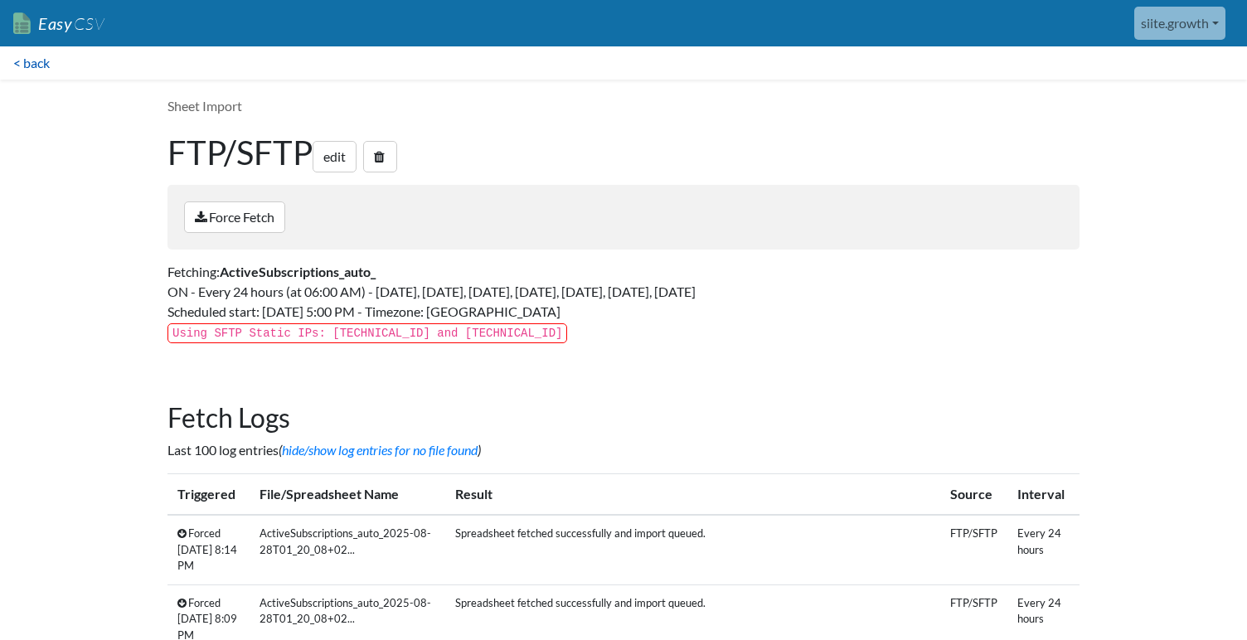
click at [48, 60] on link "< back" at bounding box center [31, 62] width 63 height 33
